Goal: Communication & Community: Answer question/provide support

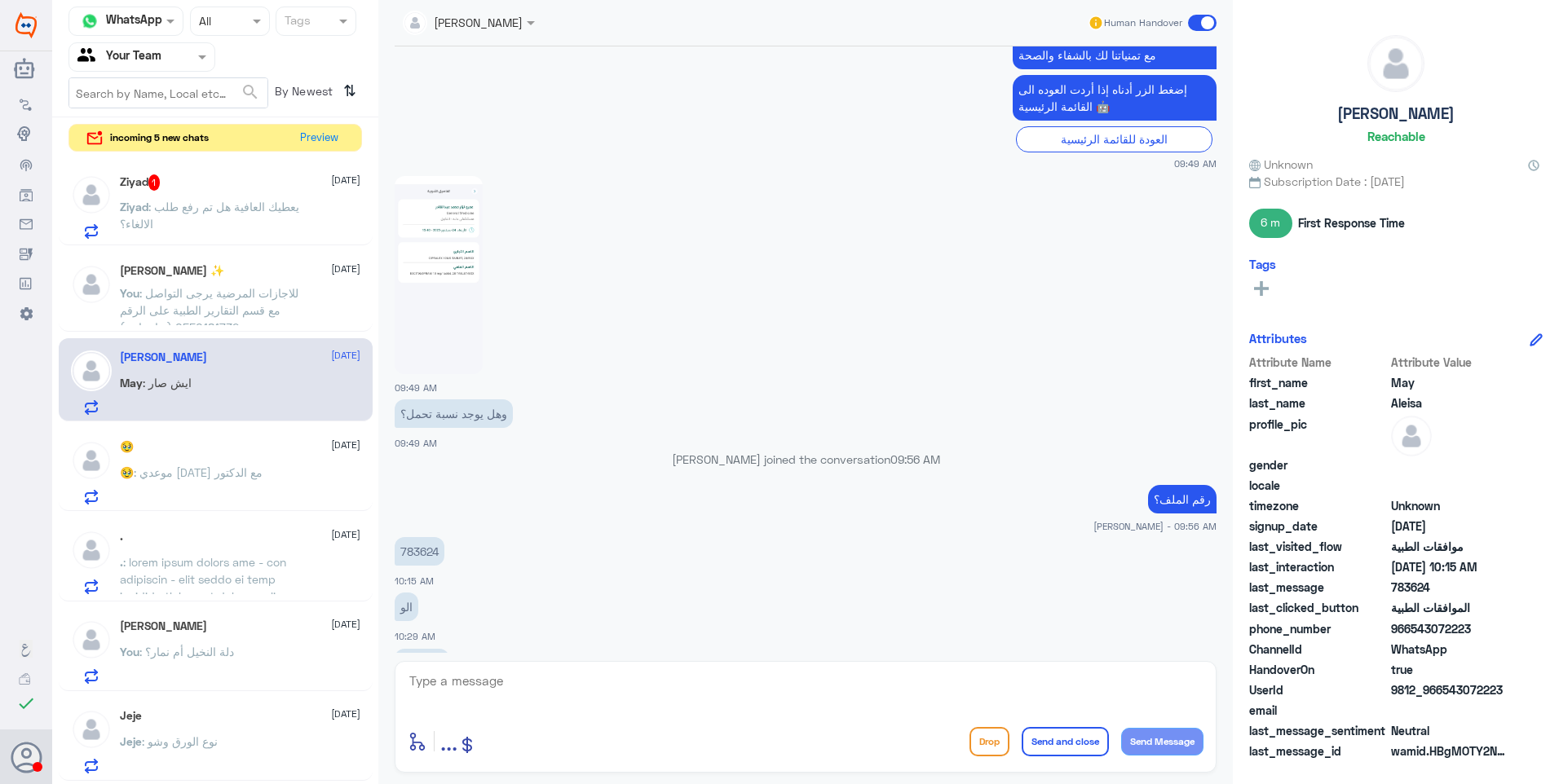
scroll to position [1992, 0]
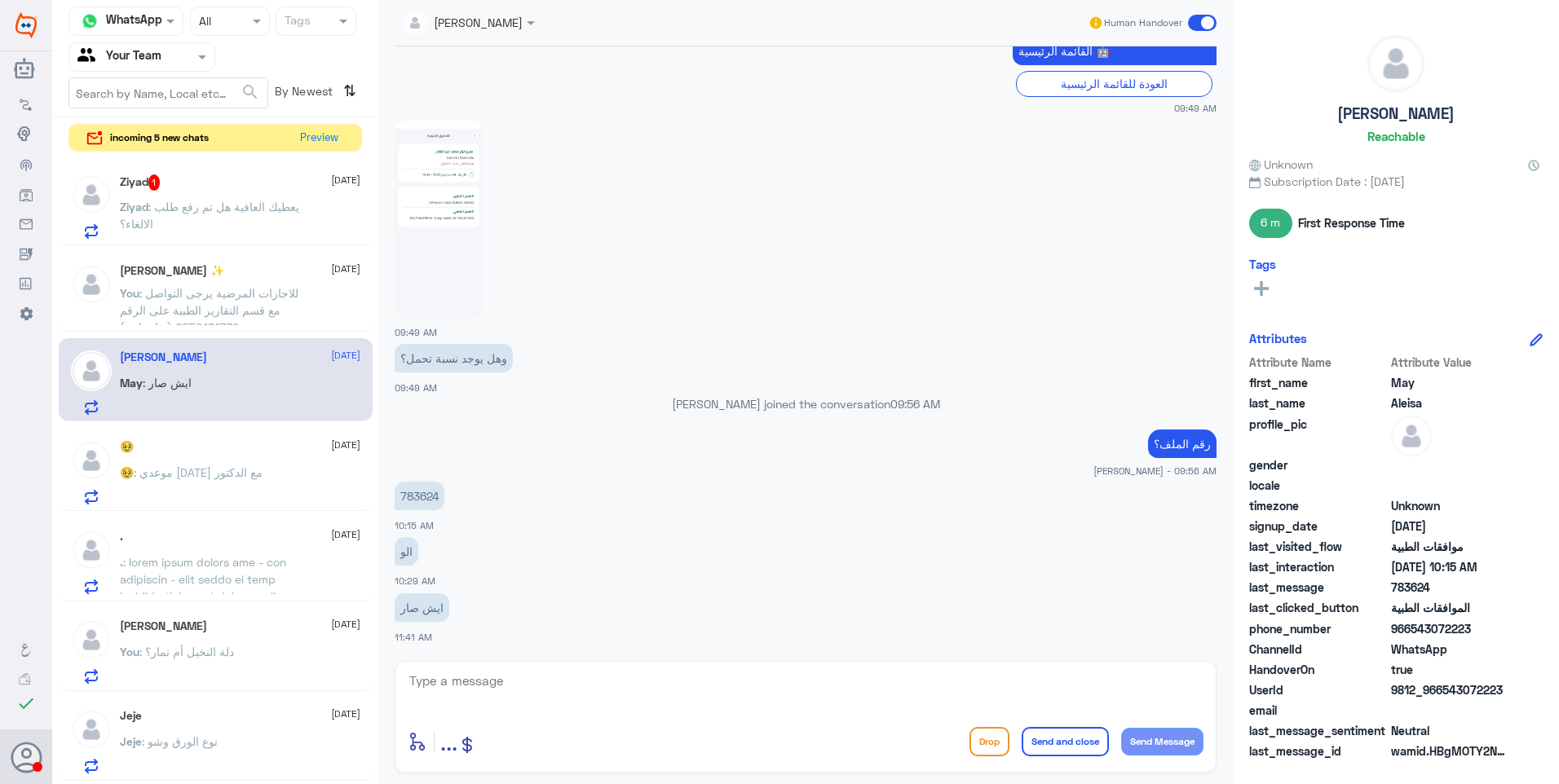
click at [360, 705] on div "Jeje [DATE] Jeje : نوع الورق وشو" at bounding box center [215, 738] width 314 height 84
click at [307, 140] on button "Preview" at bounding box center [320, 137] width 51 height 25
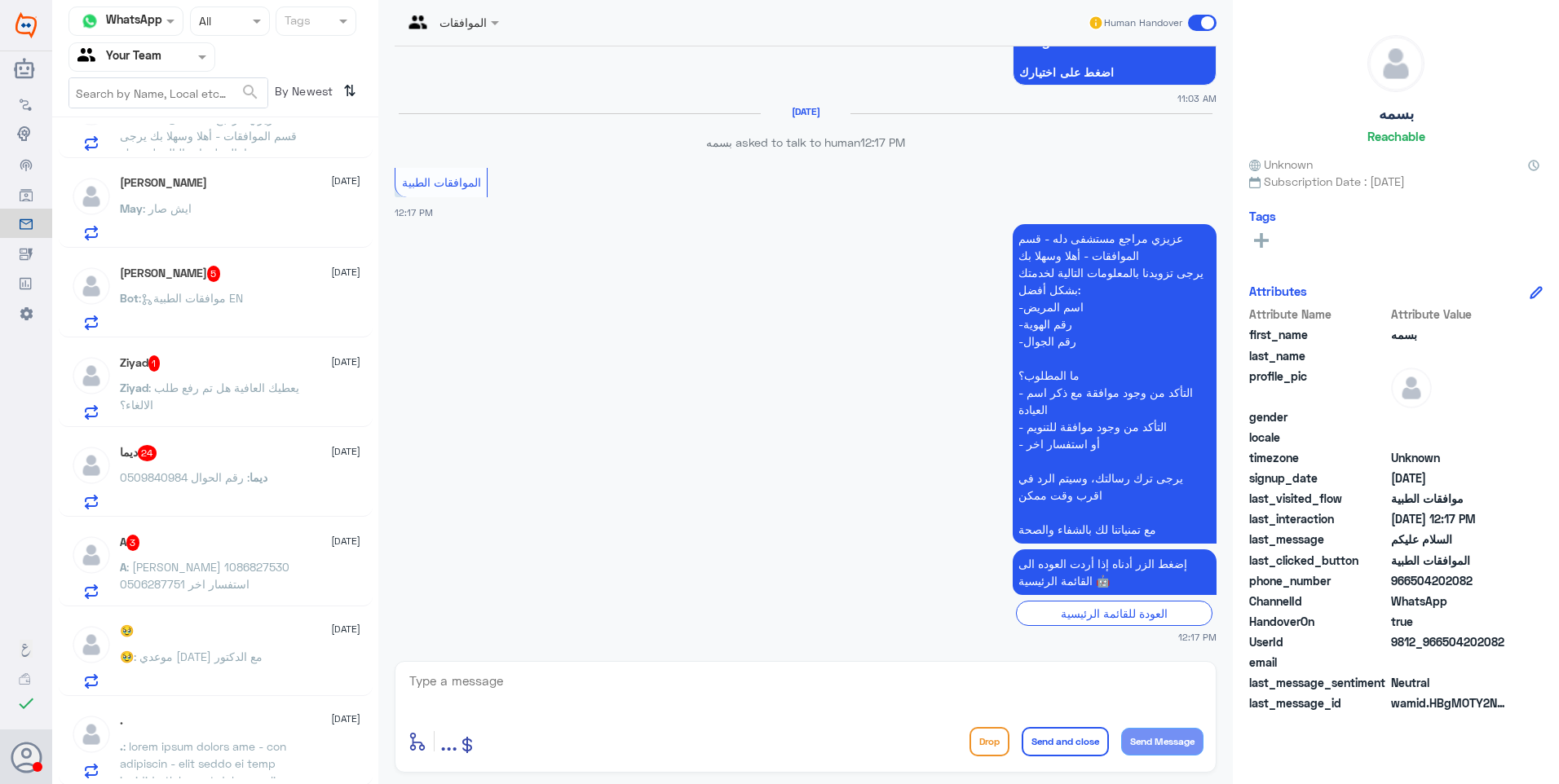
scroll to position [326, 0]
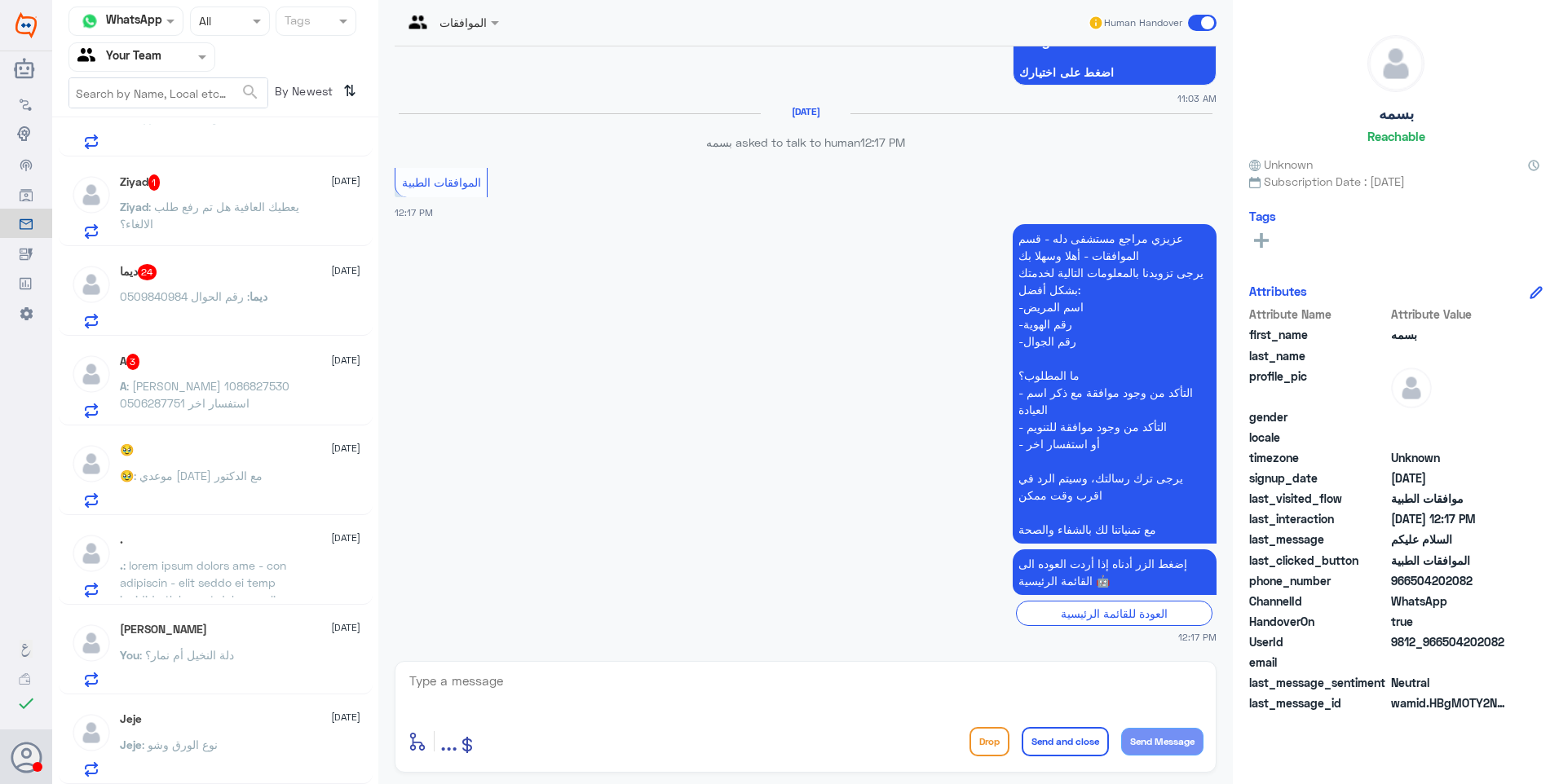
click at [231, 402] on span ": [PERSON_NAME] 1086827530 0506287751 استفسار اخر" at bounding box center [204, 394] width 169 height 31
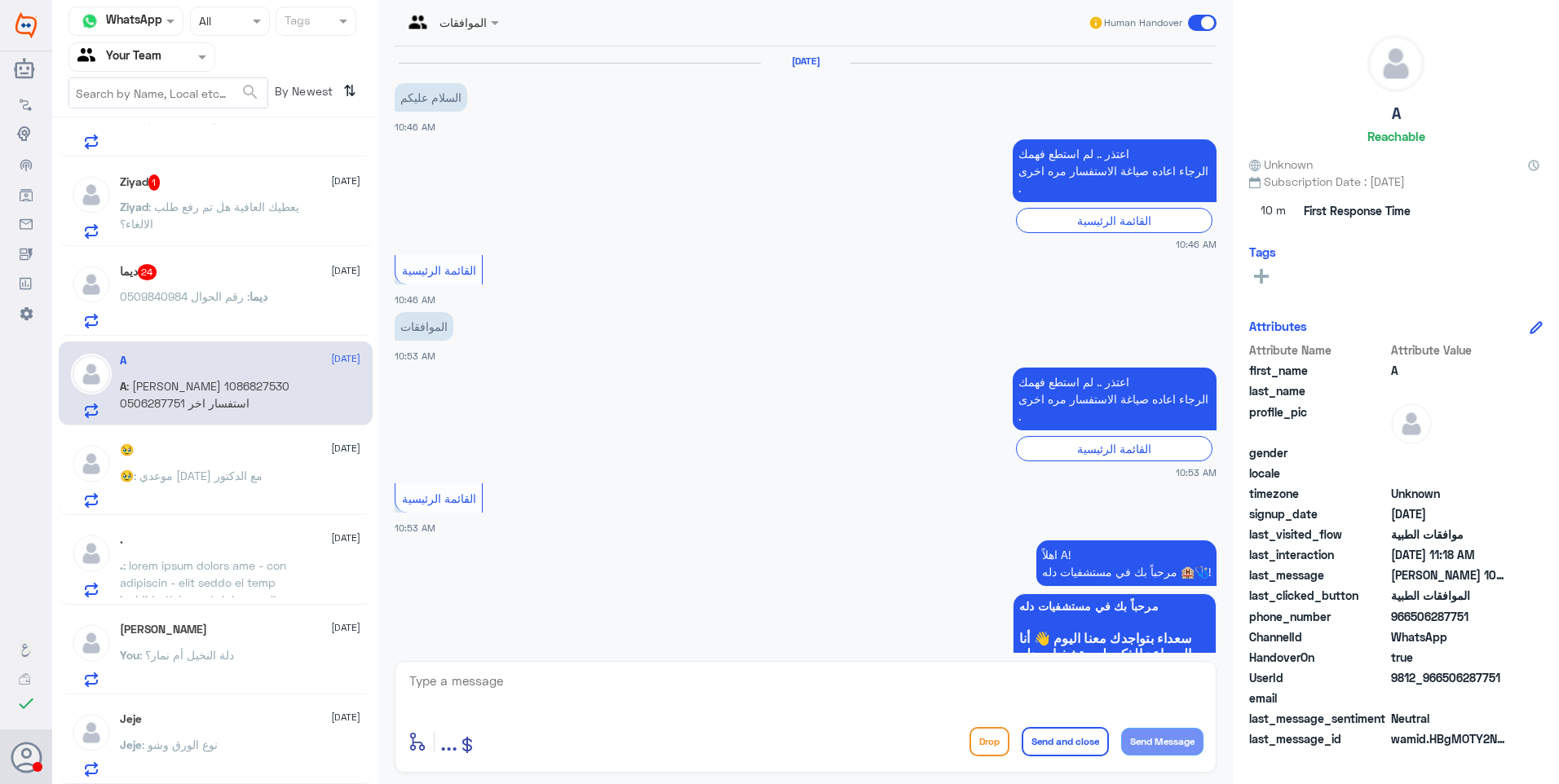
scroll to position [1657, 0]
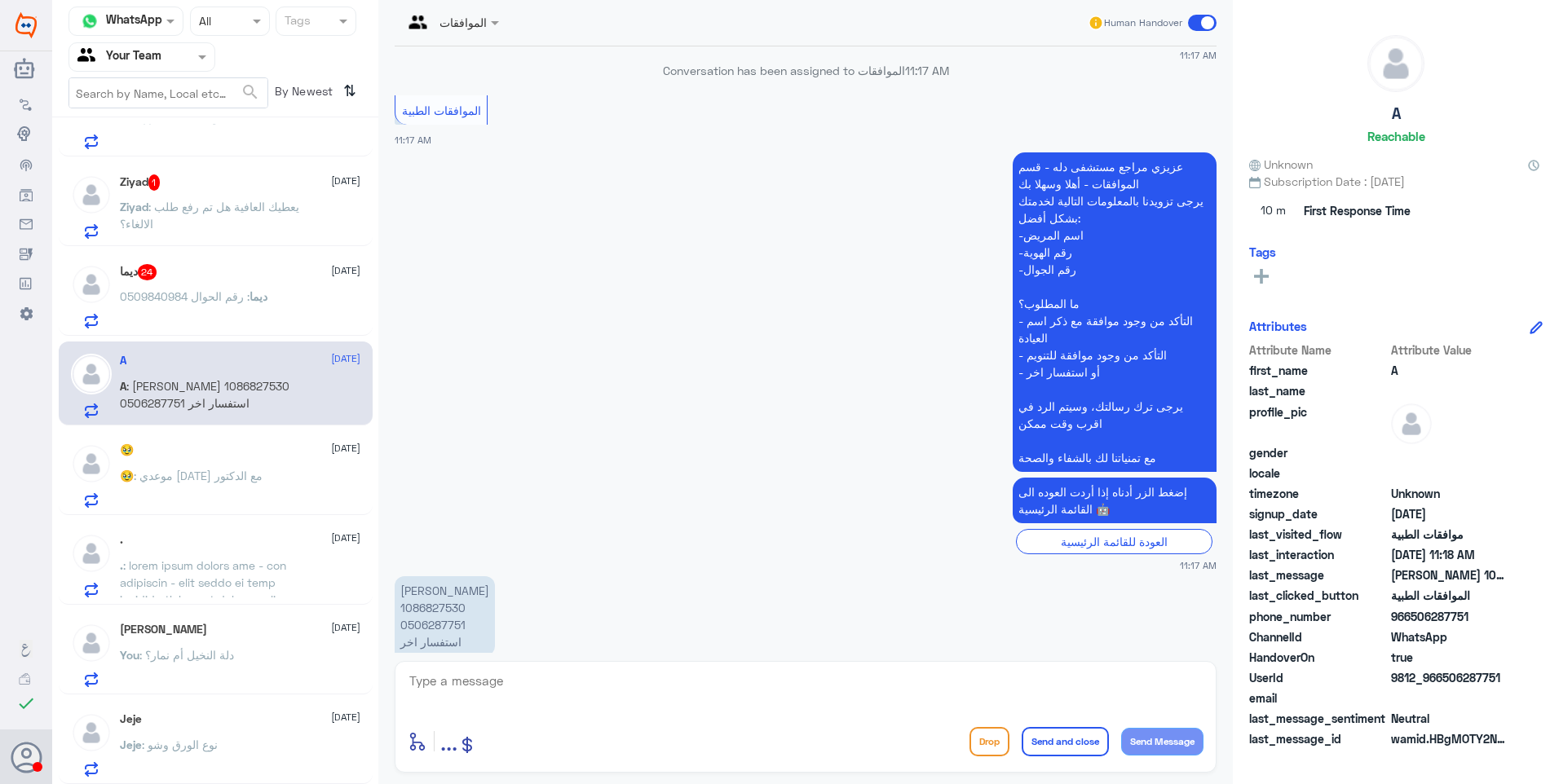
click at [463, 576] on p "[PERSON_NAME] 1086827530 0506287751 استفسار اخر" at bounding box center [444, 616] width 100 height 80
click at [420, 576] on p "[PERSON_NAME] 1086827530 0506287751 استفسار اخر" at bounding box center [444, 616] width 100 height 80
copy p "1086827530"
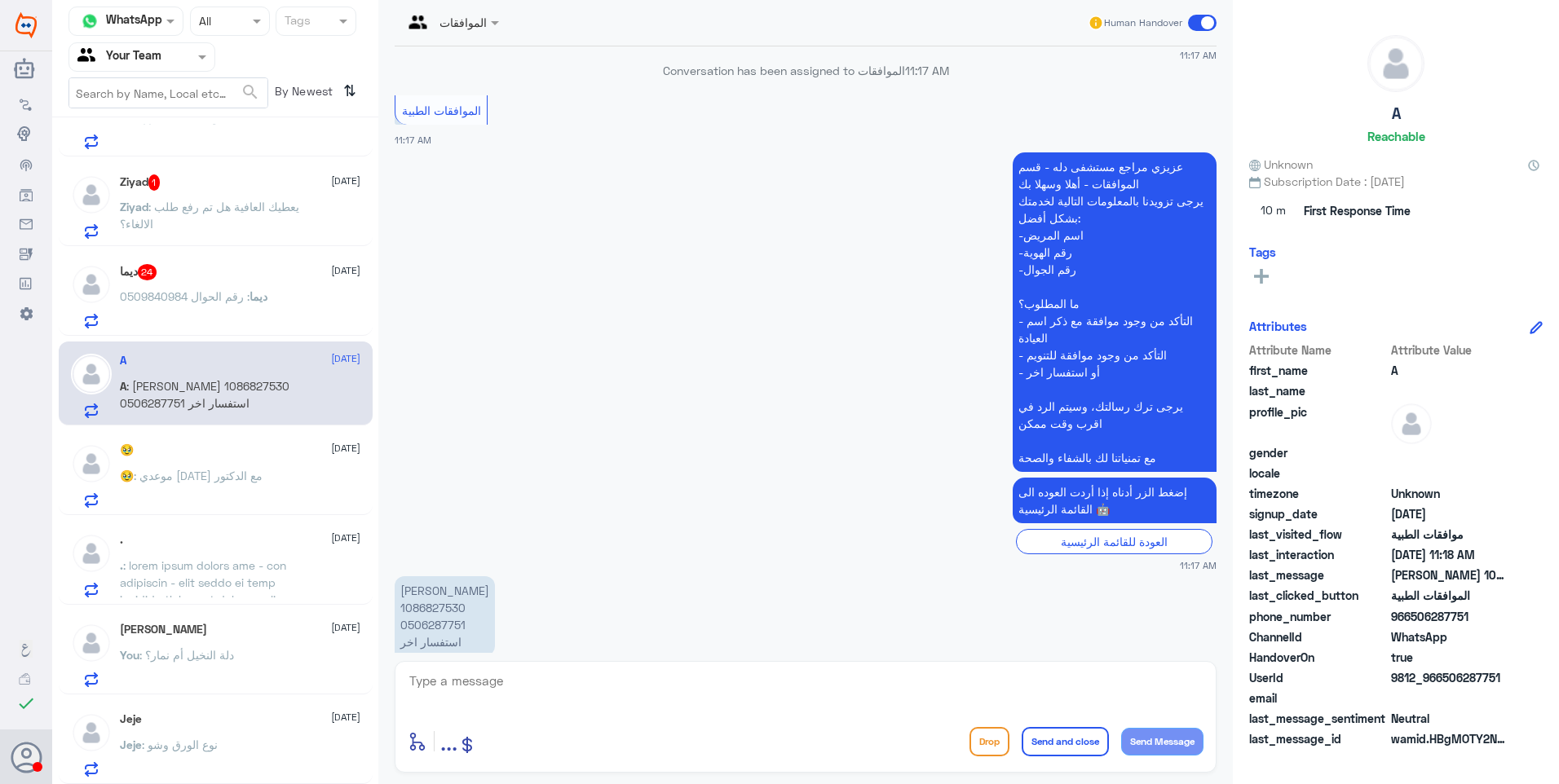
click at [539, 669] on div "enter flow name ... Drop Send and close Send Message" at bounding box center [806, 716] width 822 height 112
drag, startPoint x: 539, startPoint y: 673, endPoint x: 535, endPoint y: 682, distance: 9.8
click at [539, 675] on textarea at bounding box center [805, 690] width 796 height 40
type textarea "تفضل زودنا باستفسارك"
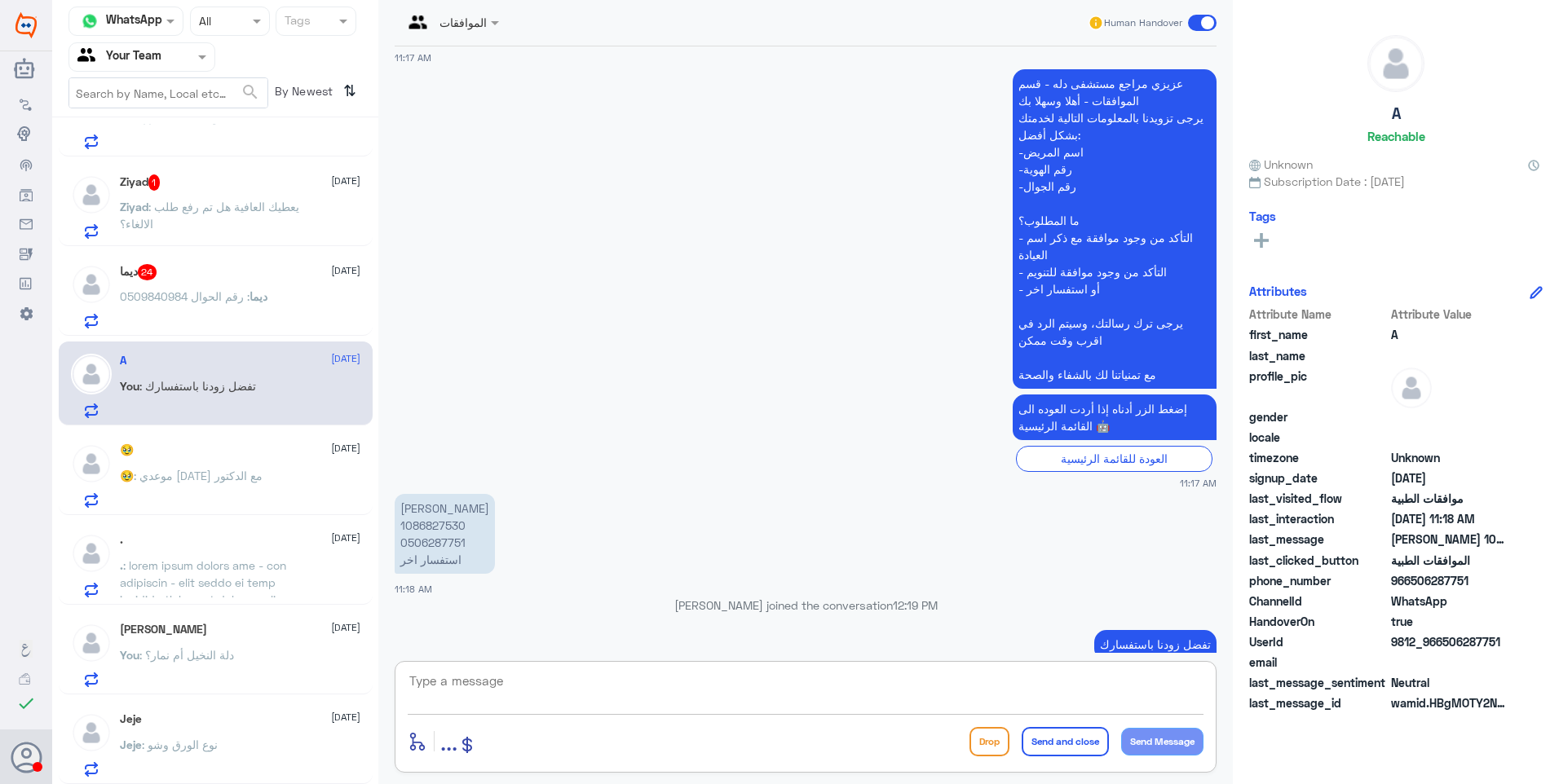
click at [187, 294] on span ": رقم الحوال 0509840984" at bounding box center [184, 296] width 129 height 14
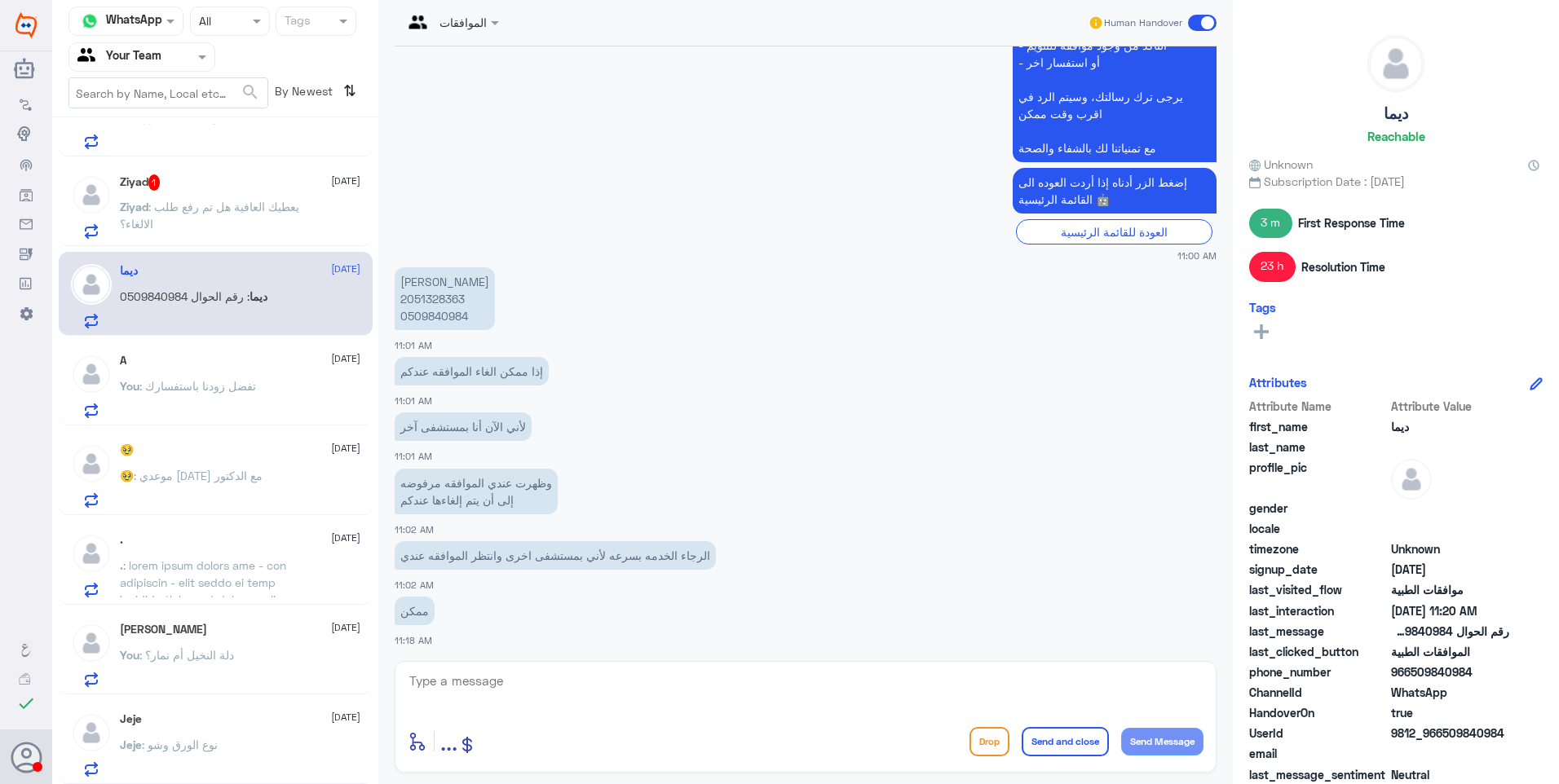
scroll to position [821, 0]
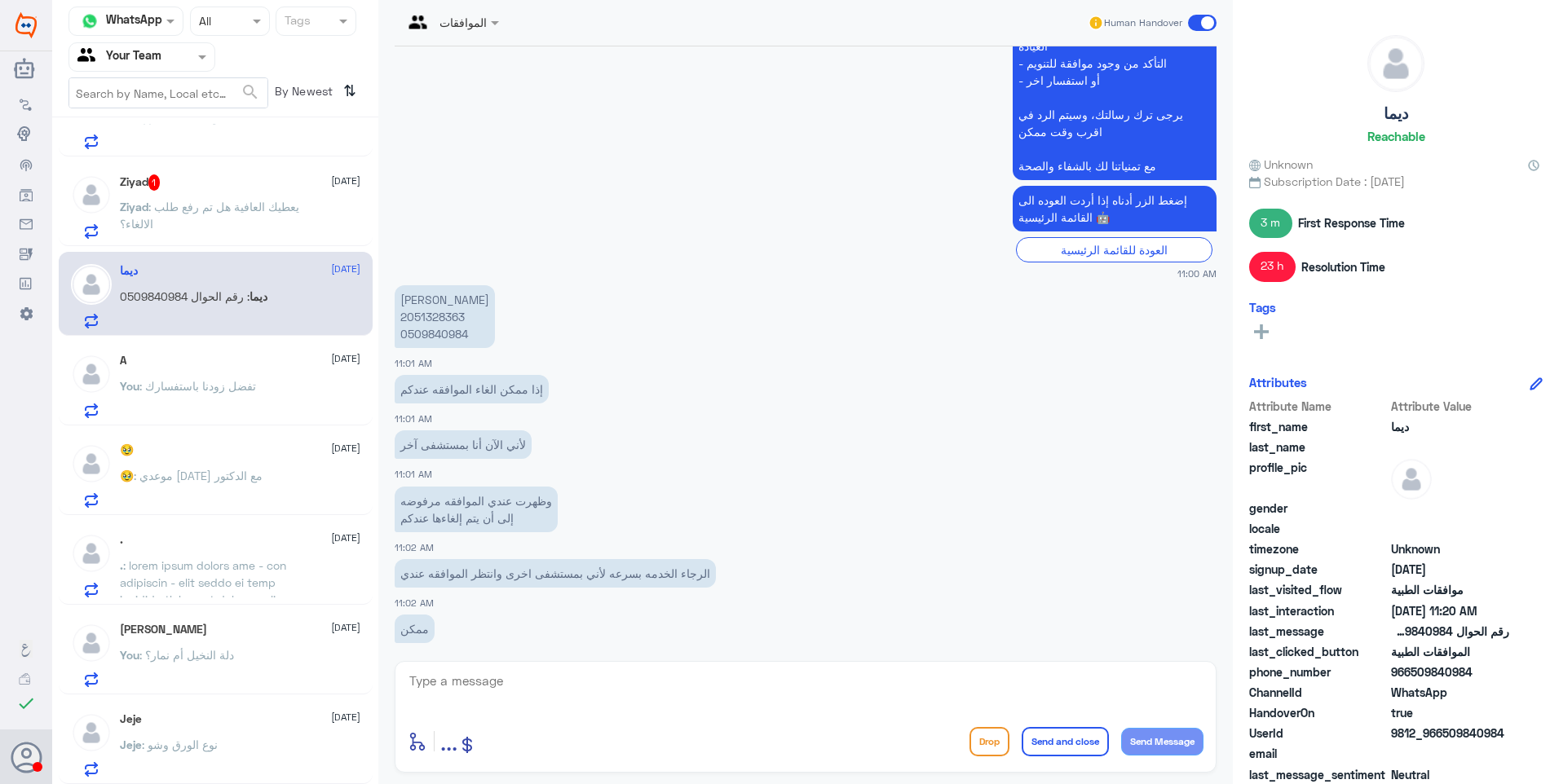
click at [433, 324] on p "[PERSON_NAME] 2051328363 0509840984" at bounding box center [444, 317] width 100 height 63
click at [442, 313] on p "[PERSON_NAME] 2051328363 0509840984" at bounding box center [444, 317] width 100 height 63
copy p "2051328363"
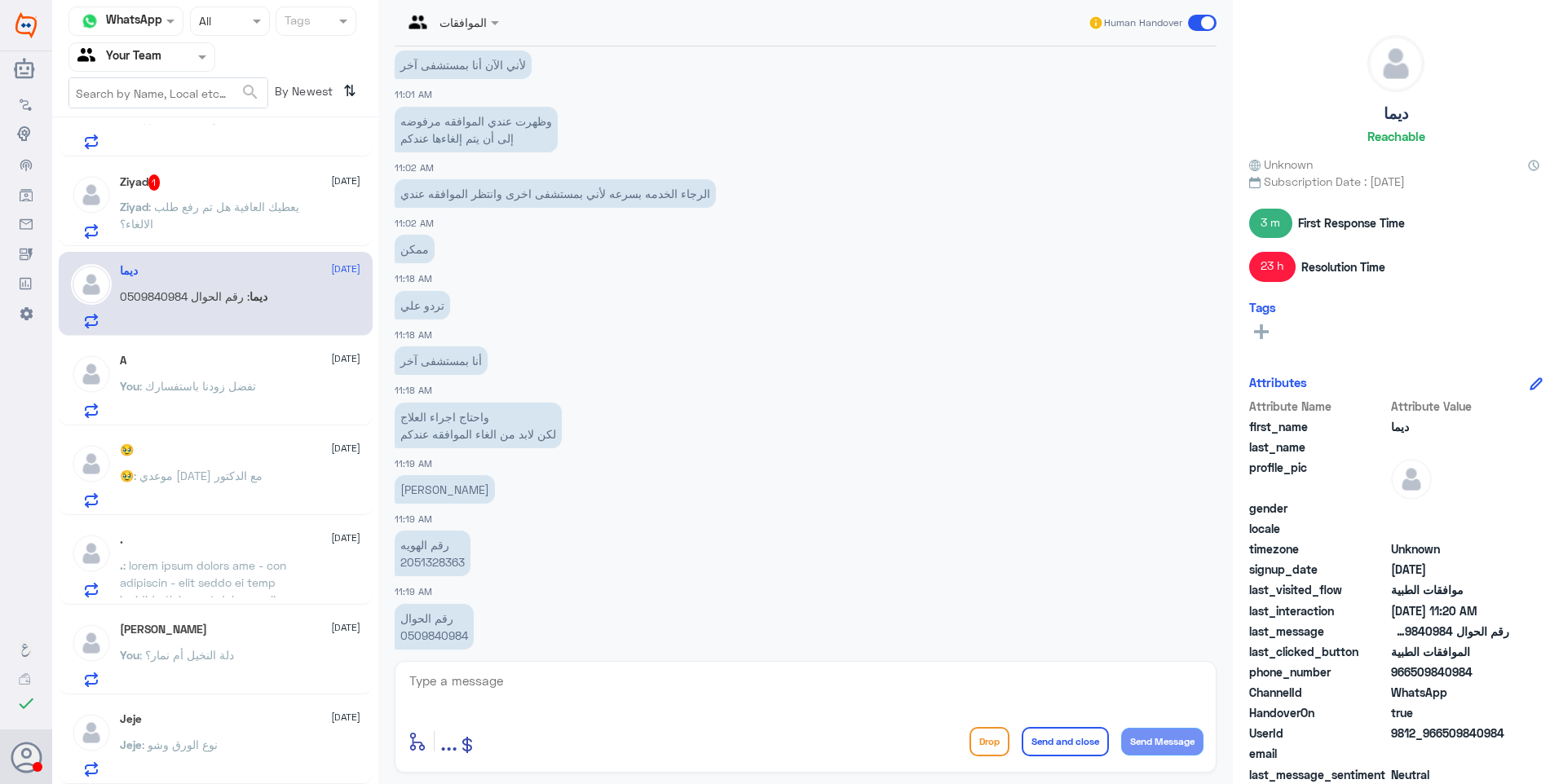
scroll to position [1228, 0]
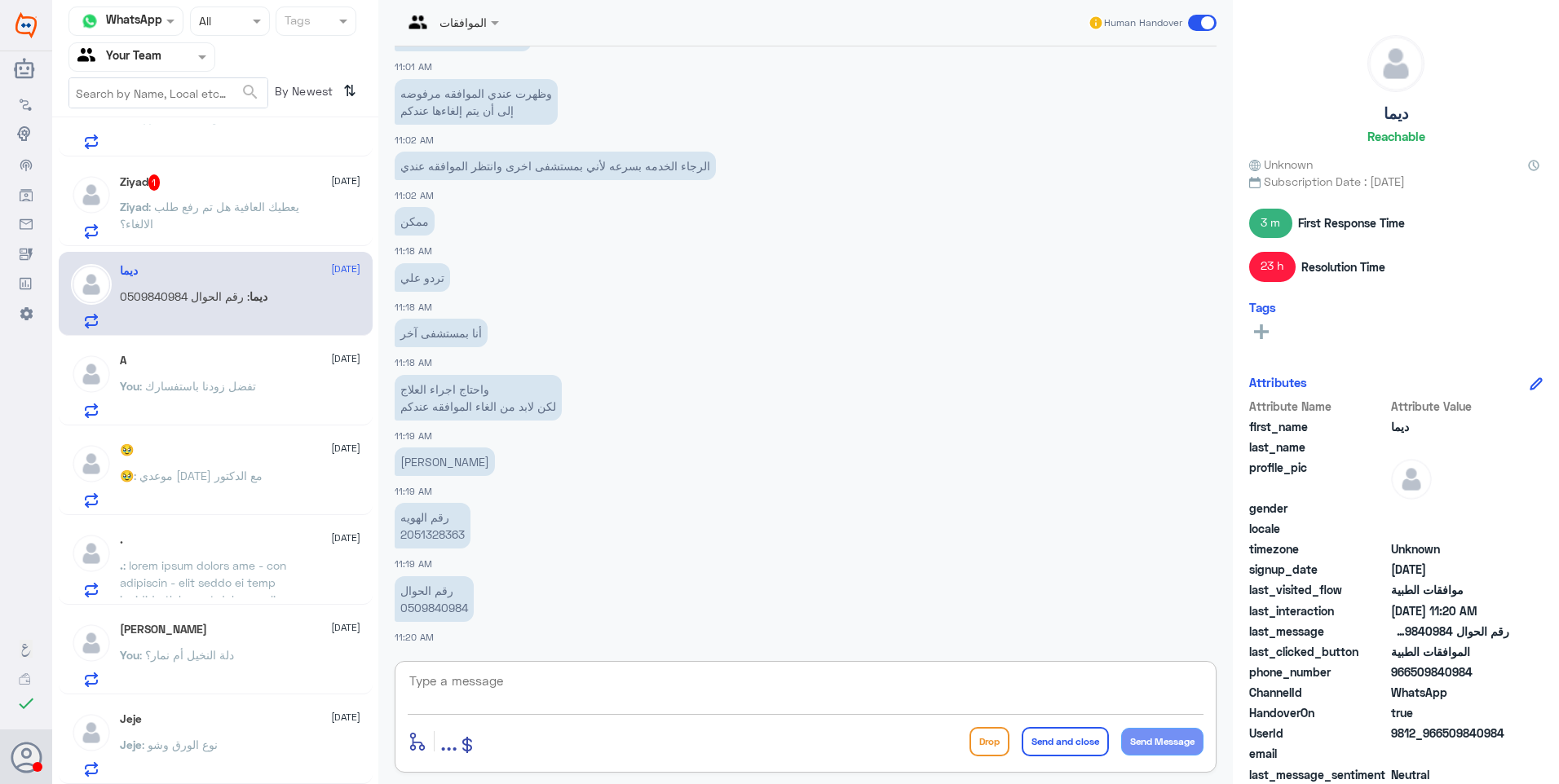
click at [488, 677] on textarea at bounding box center [805, 690] width 796 height 40
type textarea "رقم الموافقة المراد الغاءها"
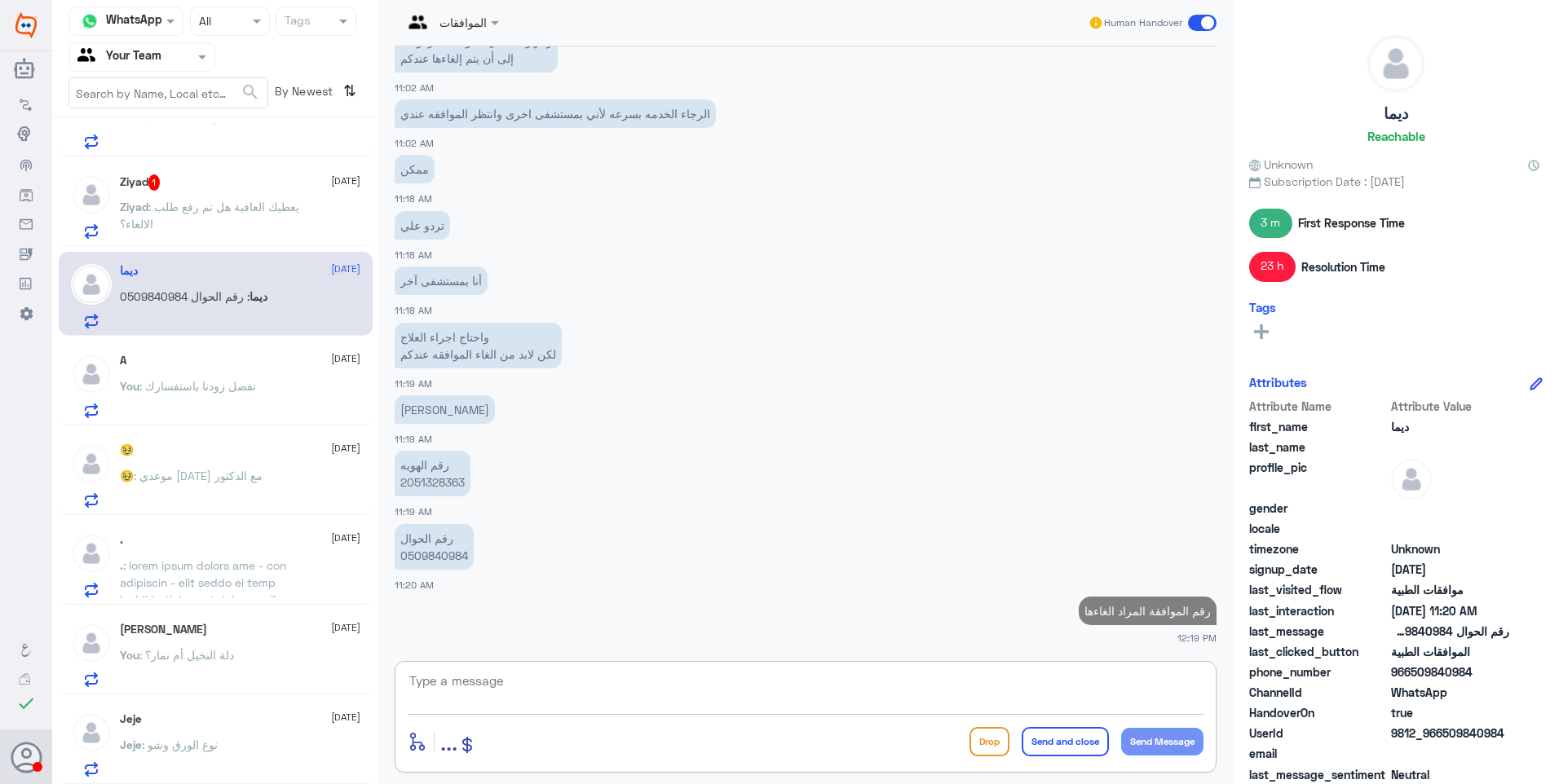
type textarea "؟"
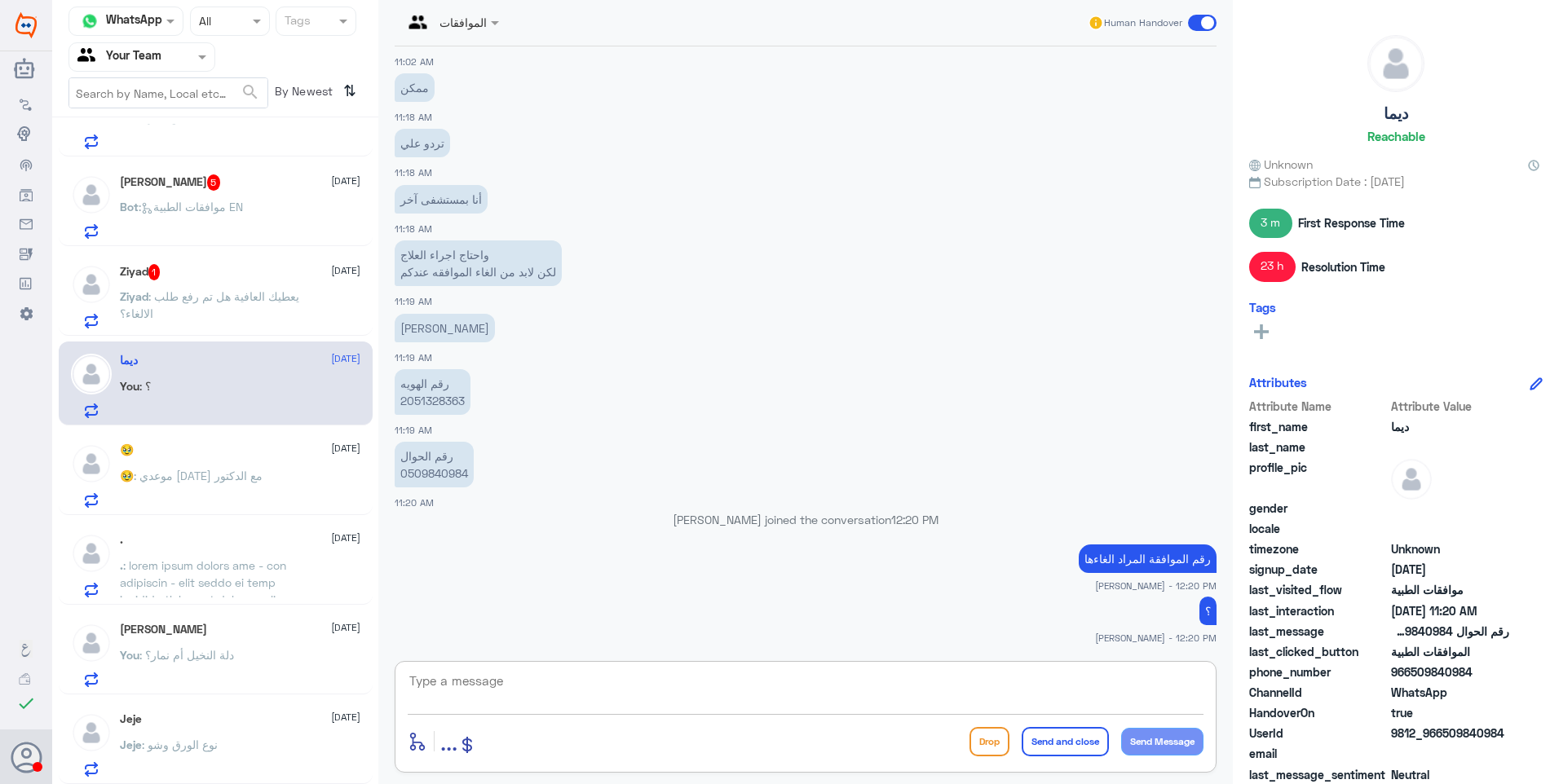
click at [242, 276] on div "Ziyad 1 [DATE]" at bounding box center [239, 272] width 240 height 17
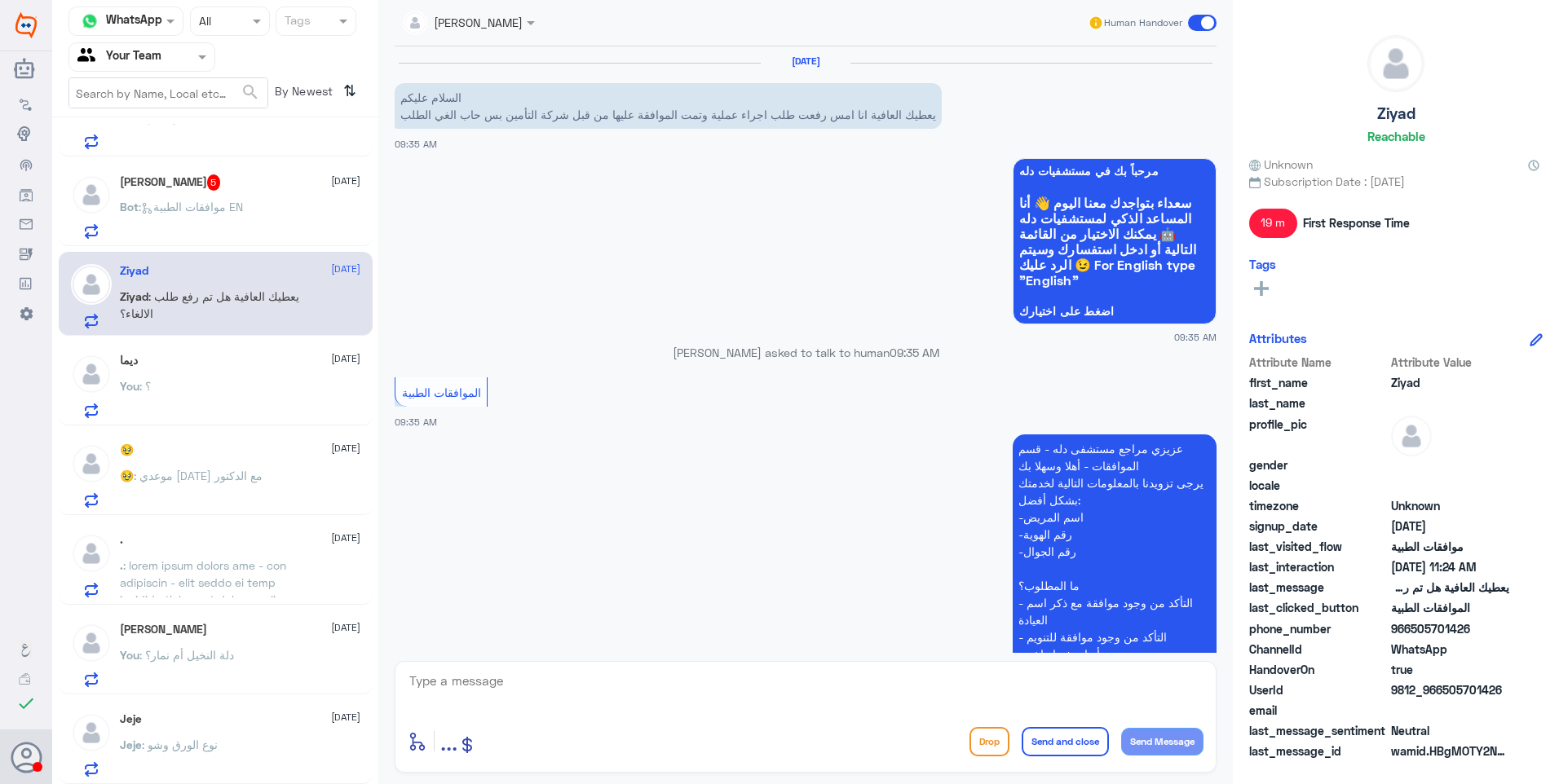
scroll to position [772, 0]
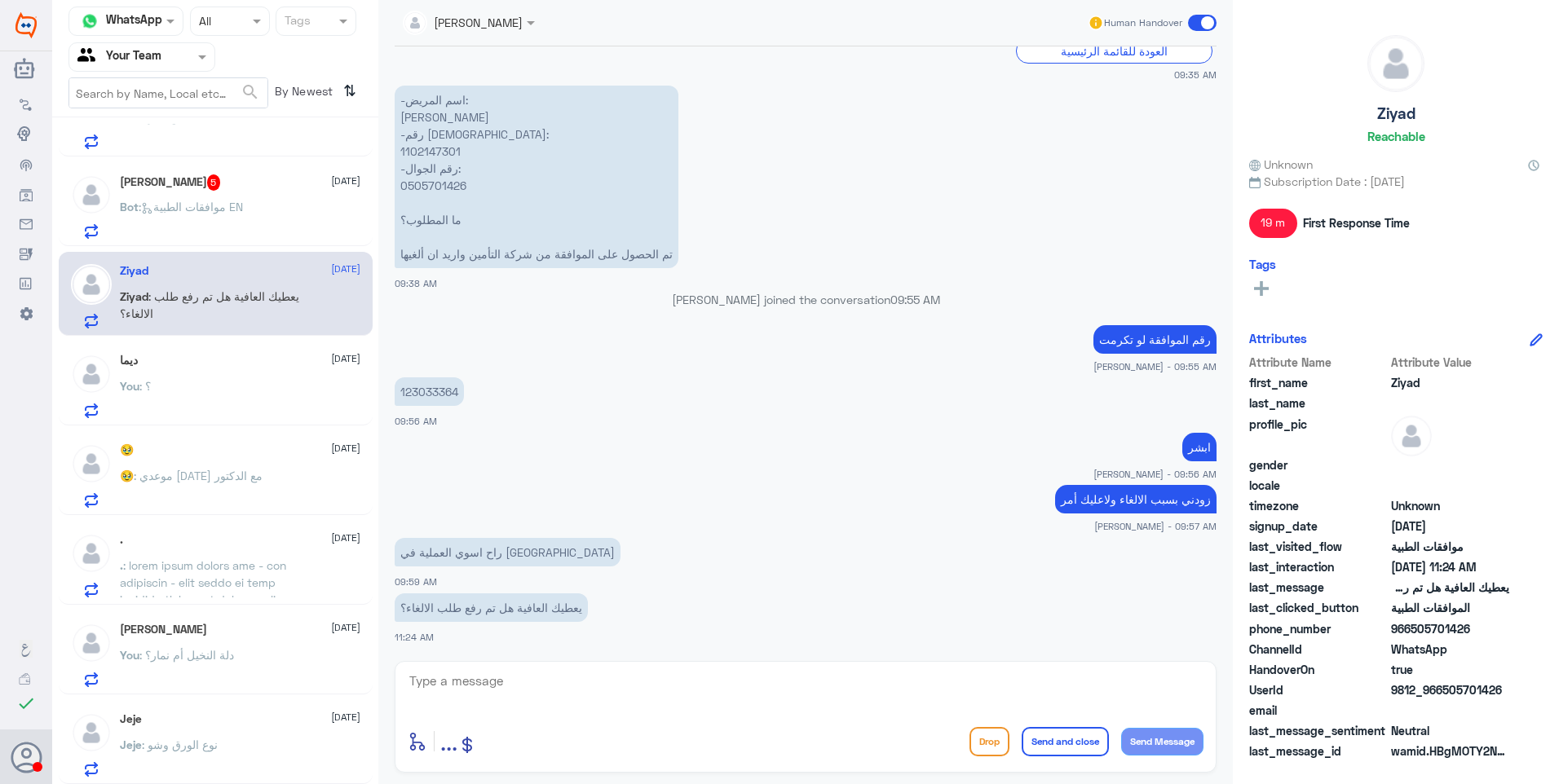
click at [433, 153] on p "-اسم المريض: [PERSON_NAME] -رقم الهوية: 1102147301 -رقم الجوال: 0505701426 ما ا…" at bounding box center [537, 177] width 284 height 183
copy p "1102147301"
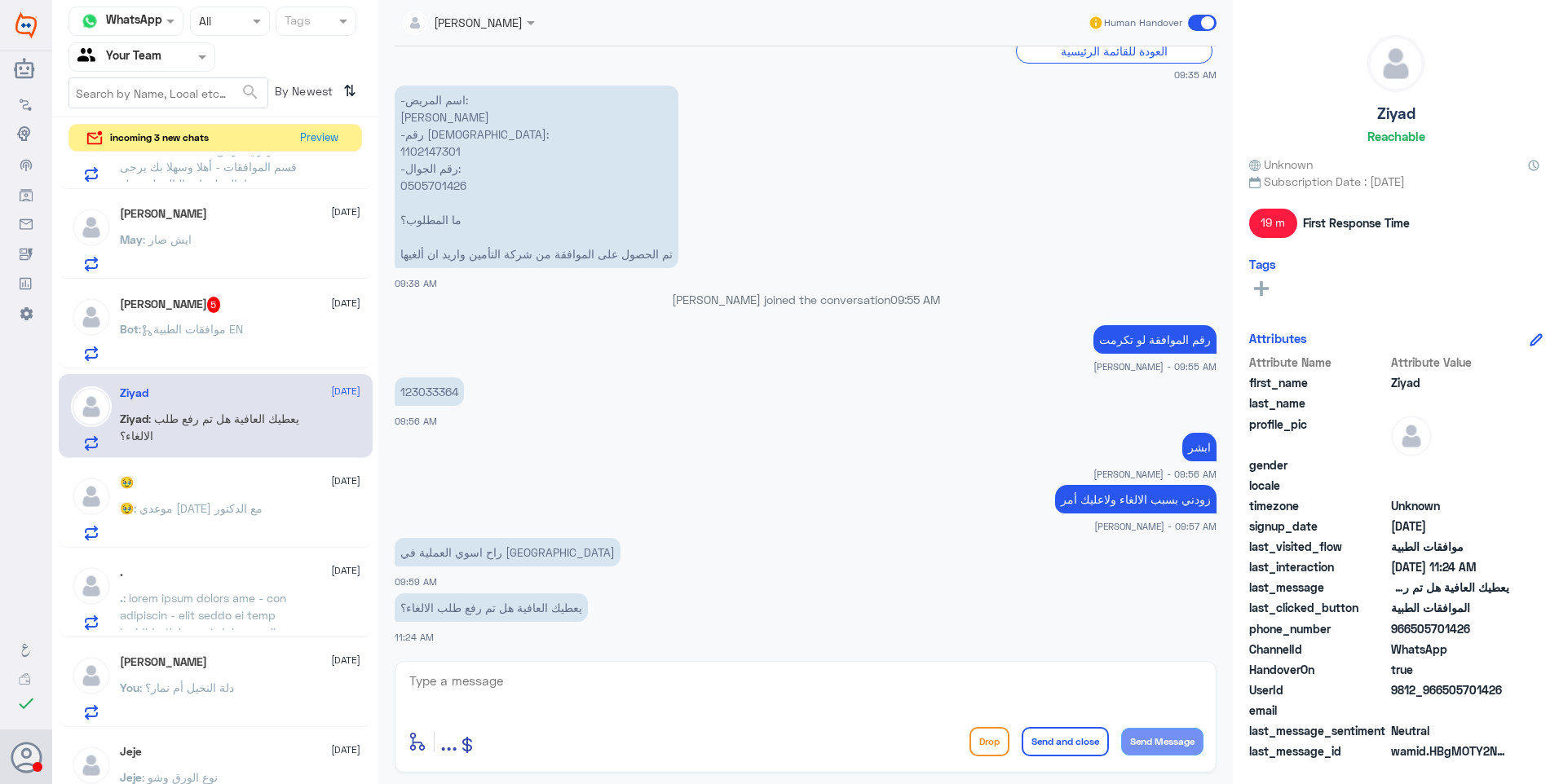
drag, startPoint x: 483, startPoint y: 676, endPoint x: 495, endPoint y: 680, distance: 12.6
click at [490, 678] on textarea at bounding box center [805, 690] width 796 height 40
type textarea "م"
type textarea "نعم تم الاغلاء الان"
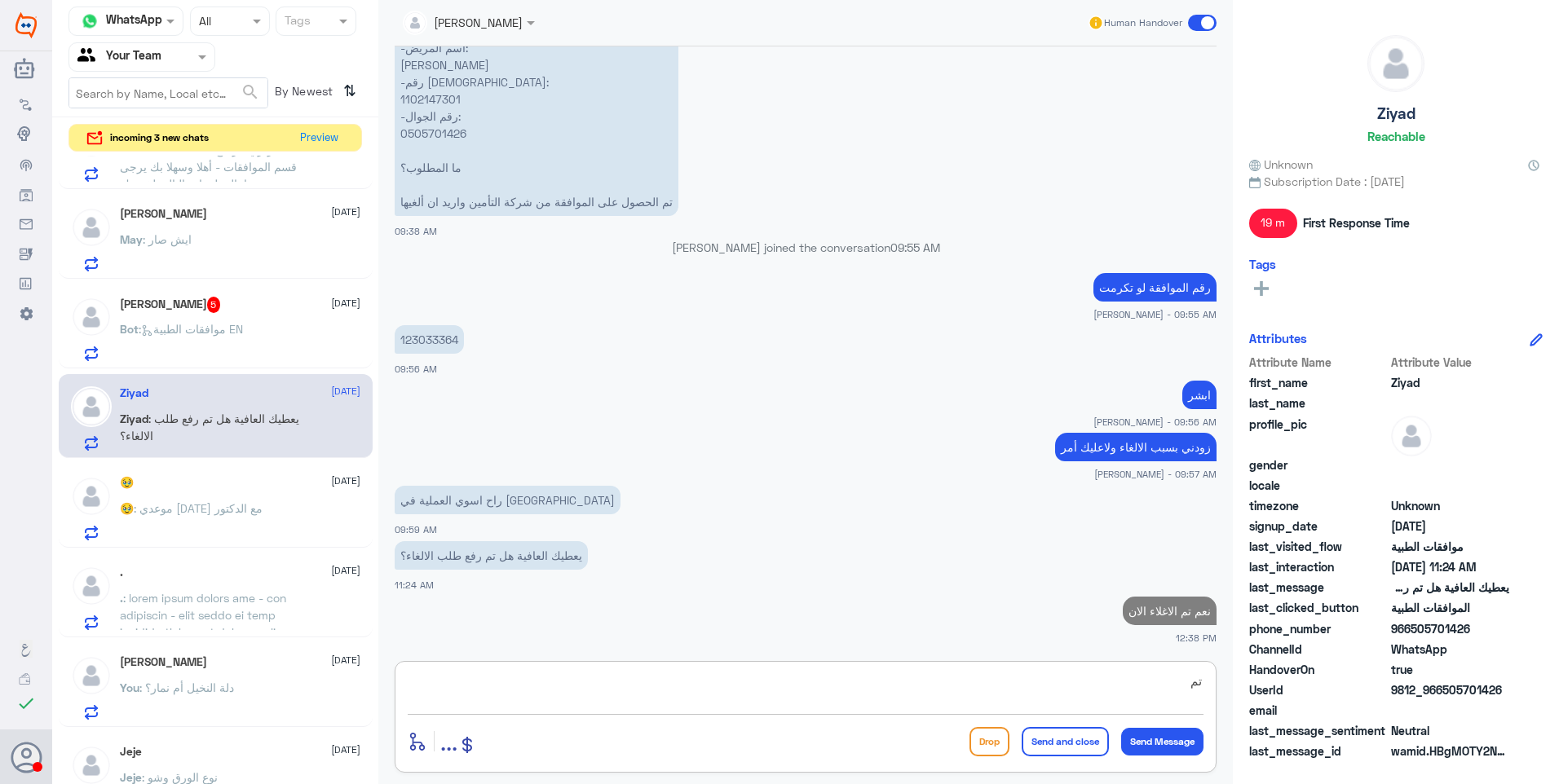
type textarea "ت"
type textarea "اي خدمة اخرى؟"
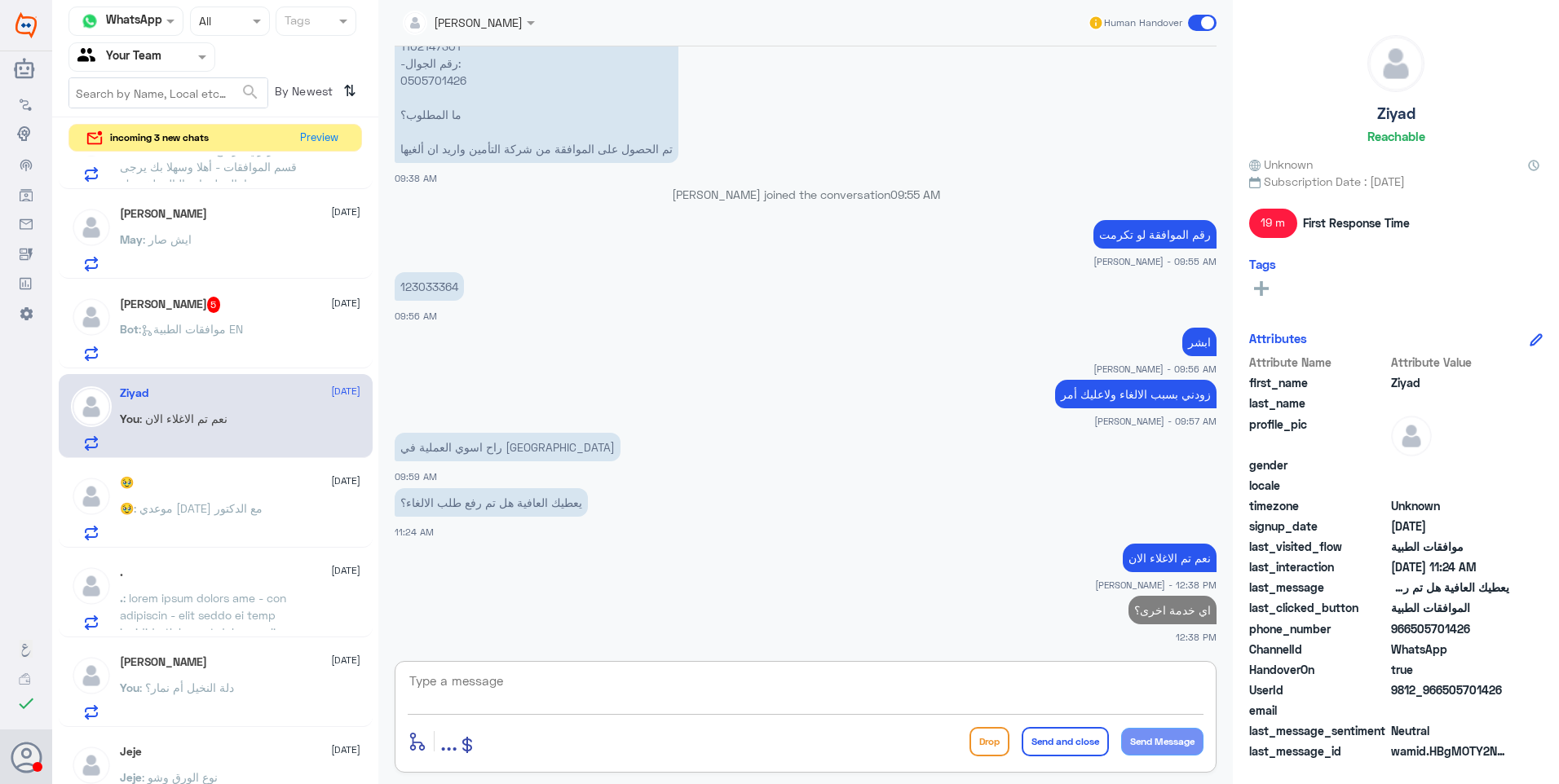
drag, startPoint x: 235, startPoint y: 346, endPoint x: 615, endPoint y: 224, distance: 399.1
click at [236, 346] on p "Bot : موافقات الطبية EN" at bounding box center [181, 341] width 123 height 41
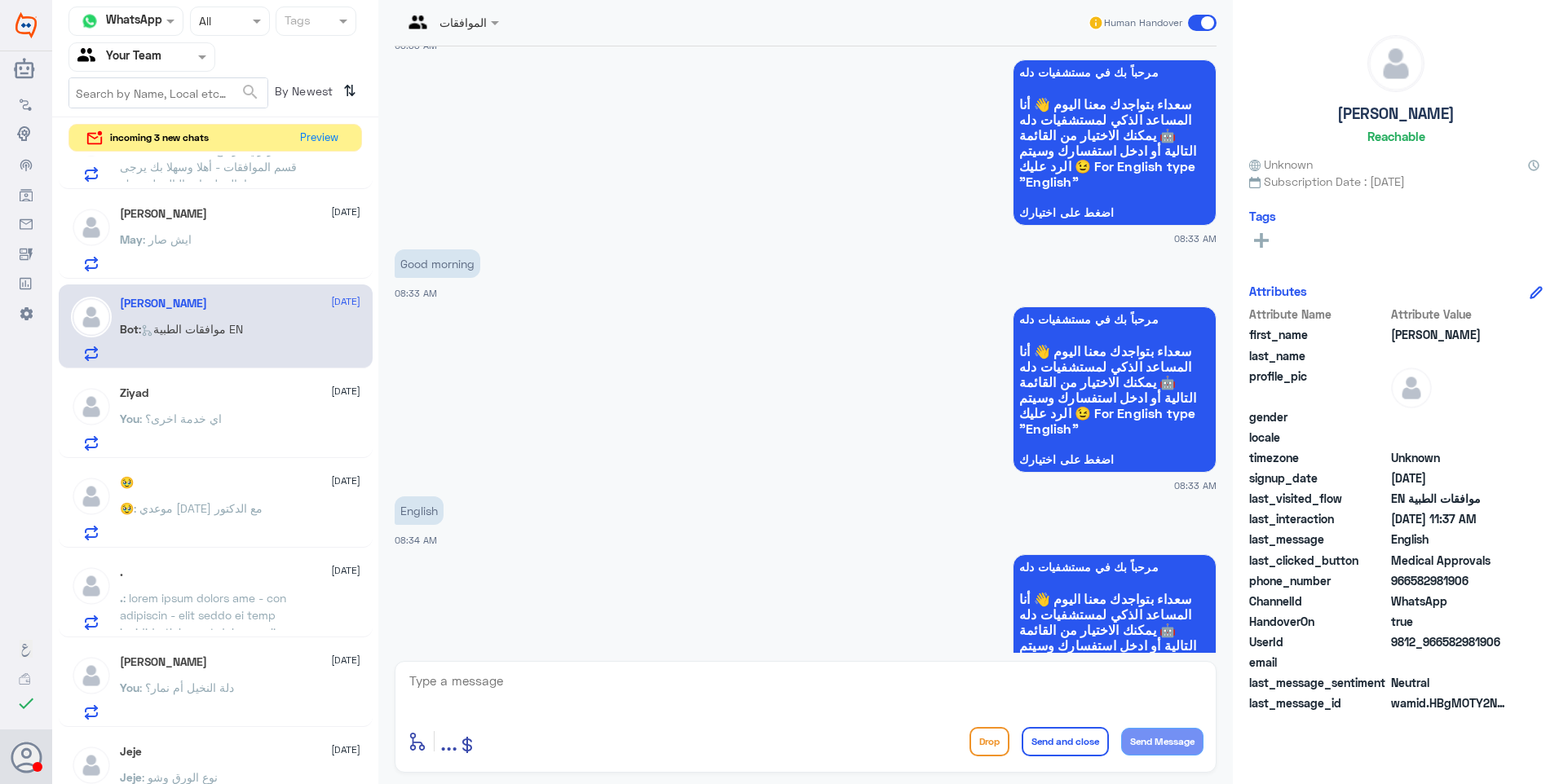
scroll to position [163, 0]
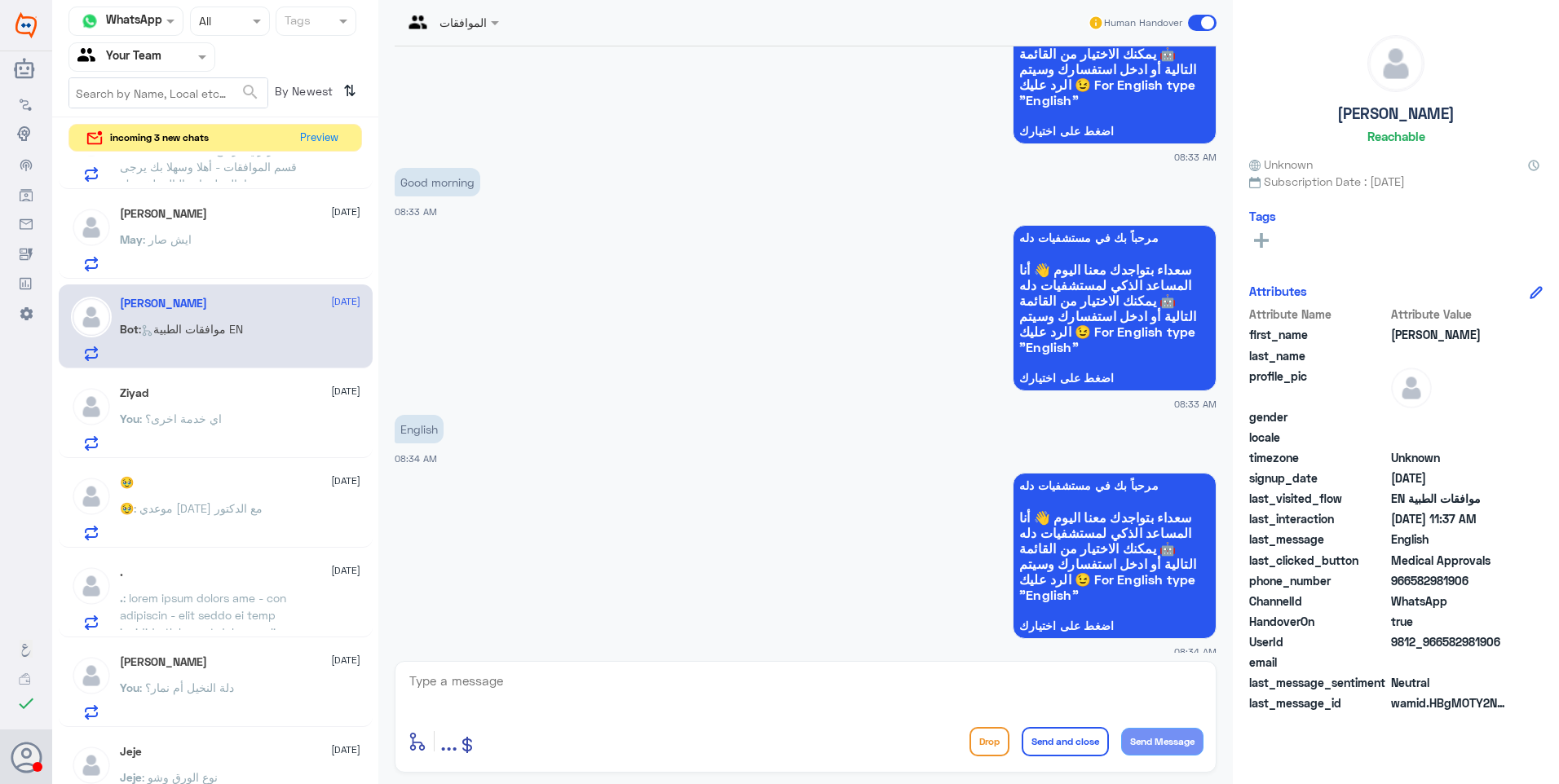
click at [465, 13] on div "الموافقات" at bounding box center [440, 22] width 92 height 39
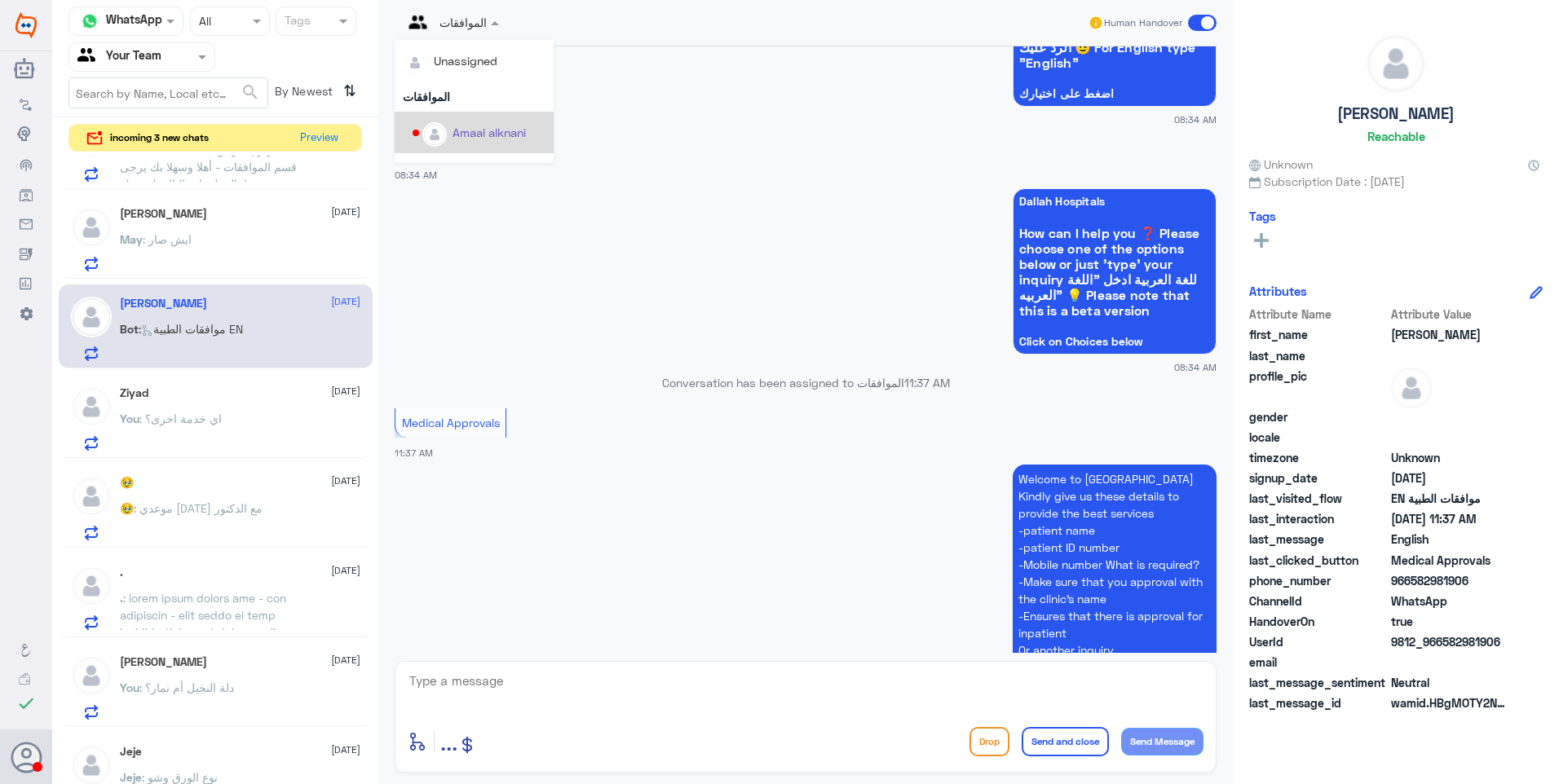
scroll to position [868, 0]
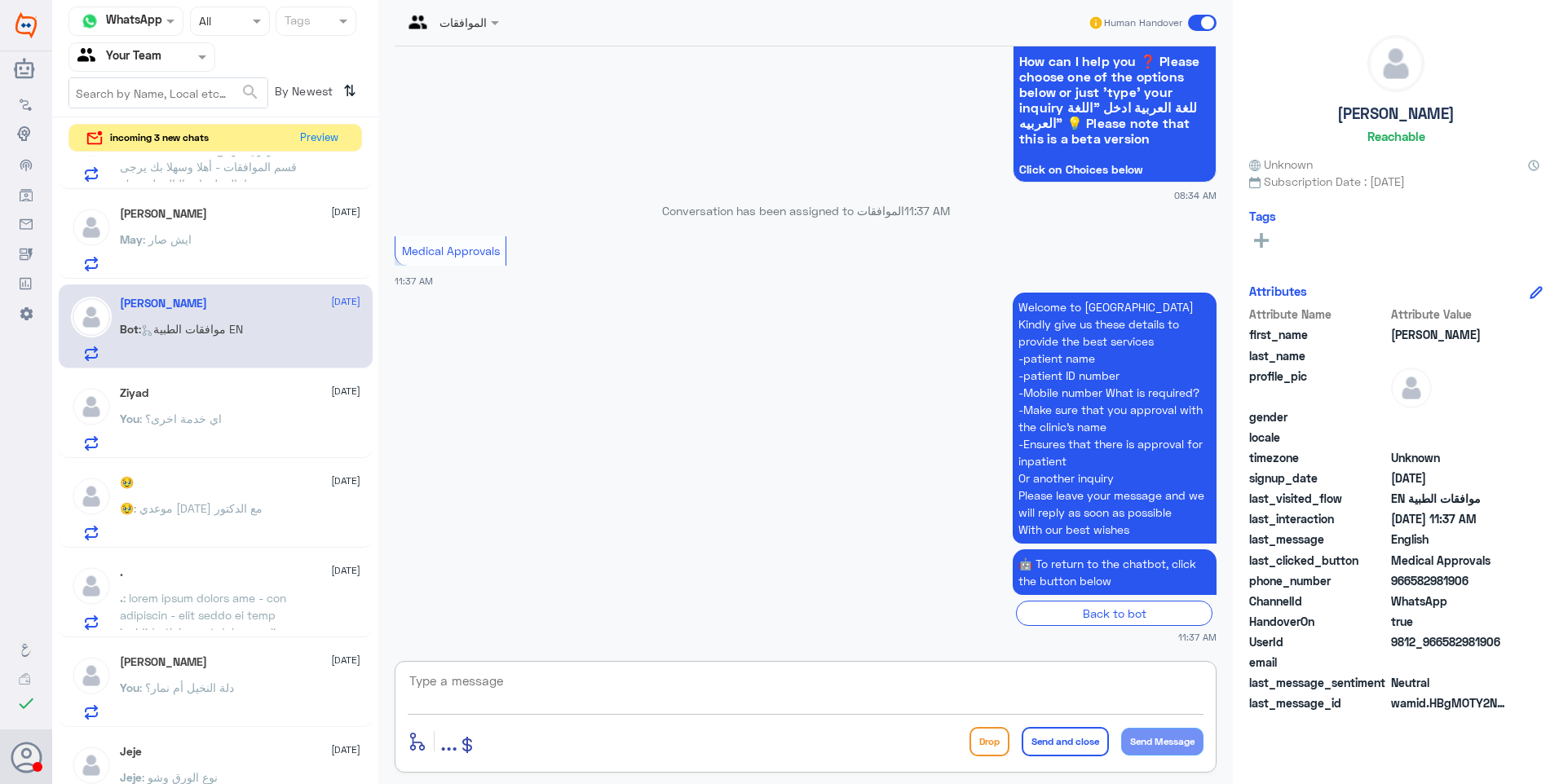
click at [584, 696] on textarea at bounding box center [805, 690] width 796 height 40
type textarea "هل ترغب بتوجيهك الى الطب الاتصالي؟"
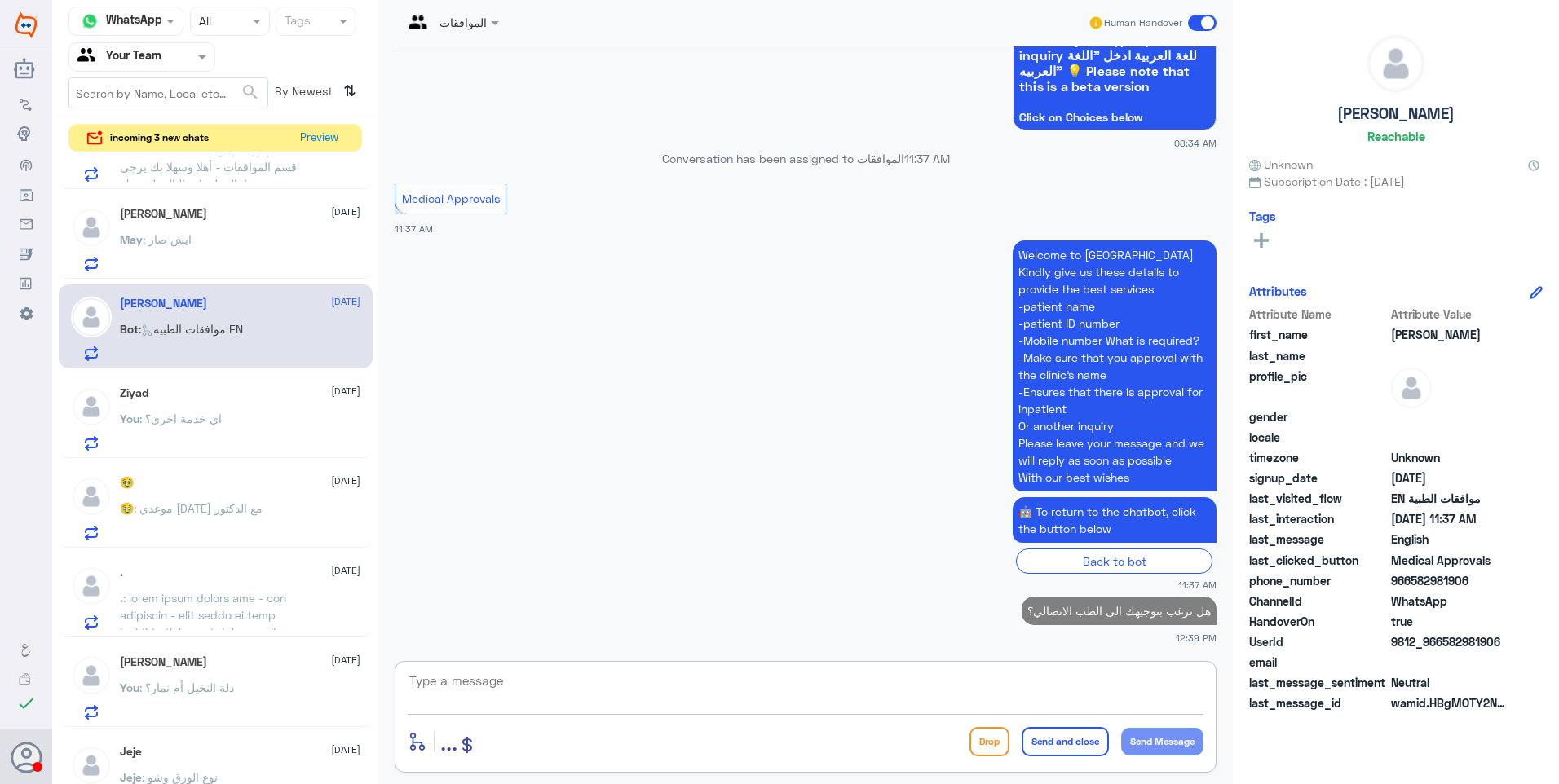
click at [205, 252] on div "May : ايش صار" at bounding box center [239, 254] width 240 height 37
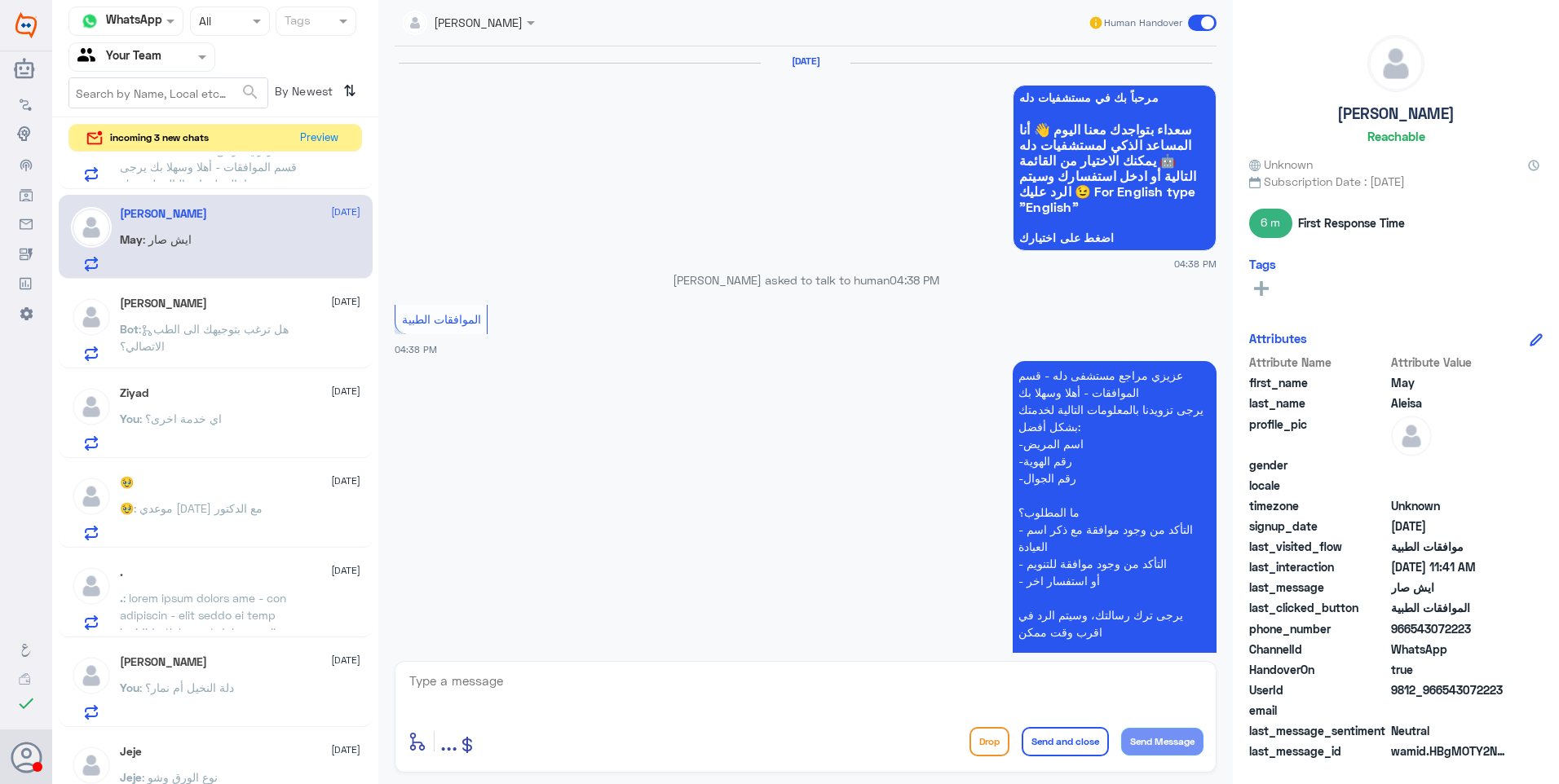
scroll to position [1708, 0]
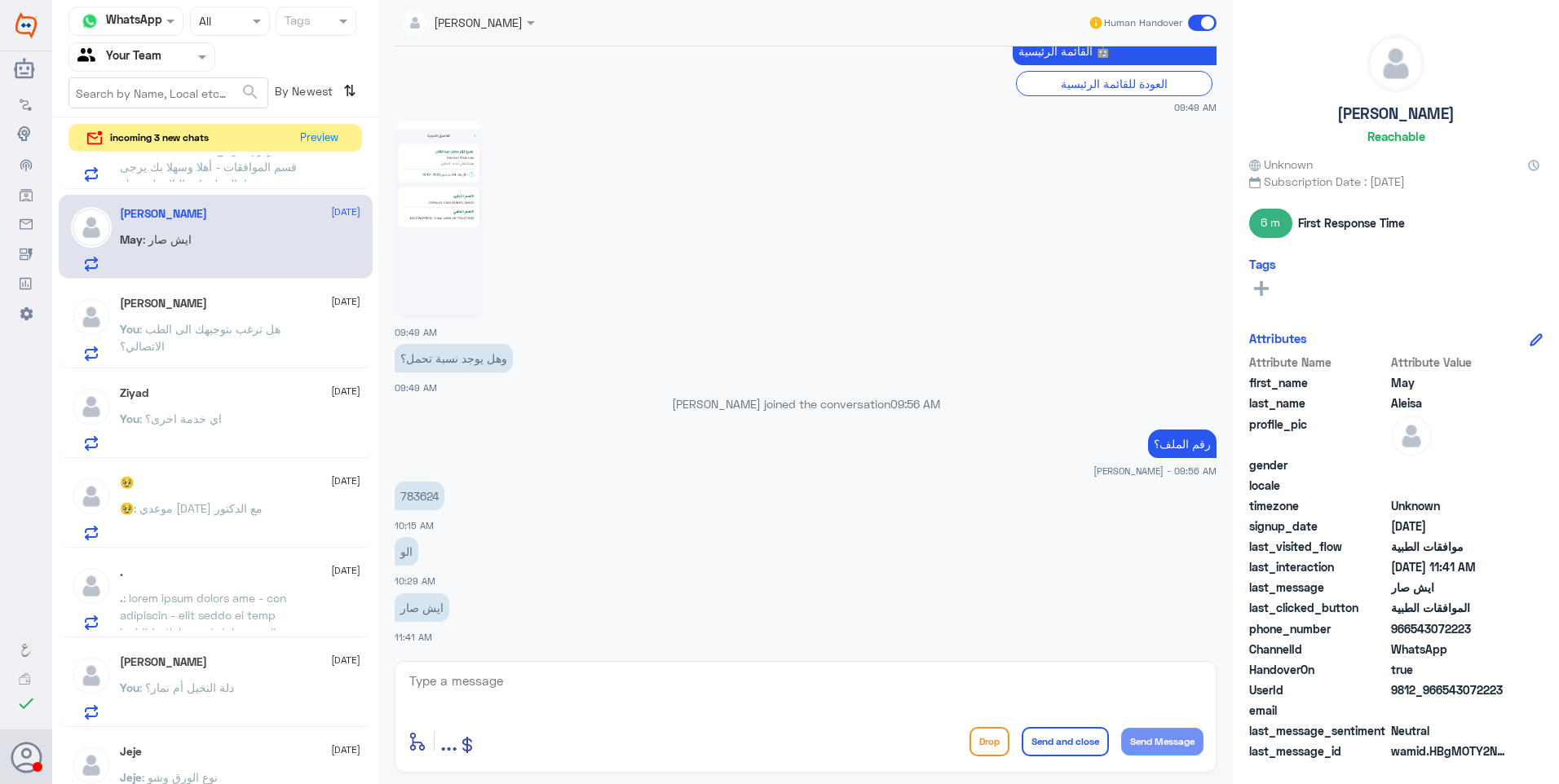
click at [417, 495] on p "783624" at bounding box center [419, 495] width 50 height 28
copy p "783624"
click at [507, 678] on textarea at bounding box center [805, 690] width 796 height 40
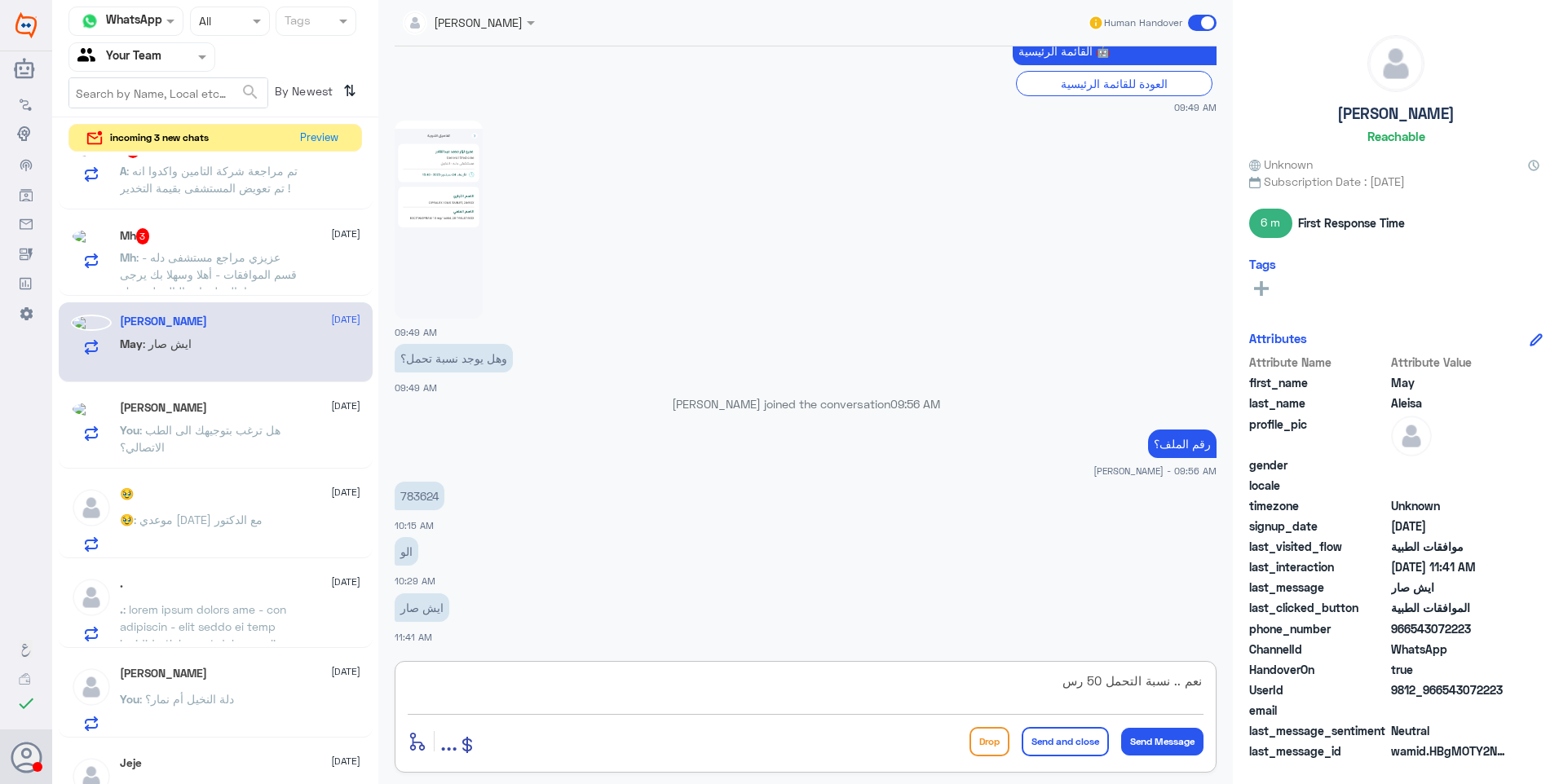
scroll to position [326, 0]
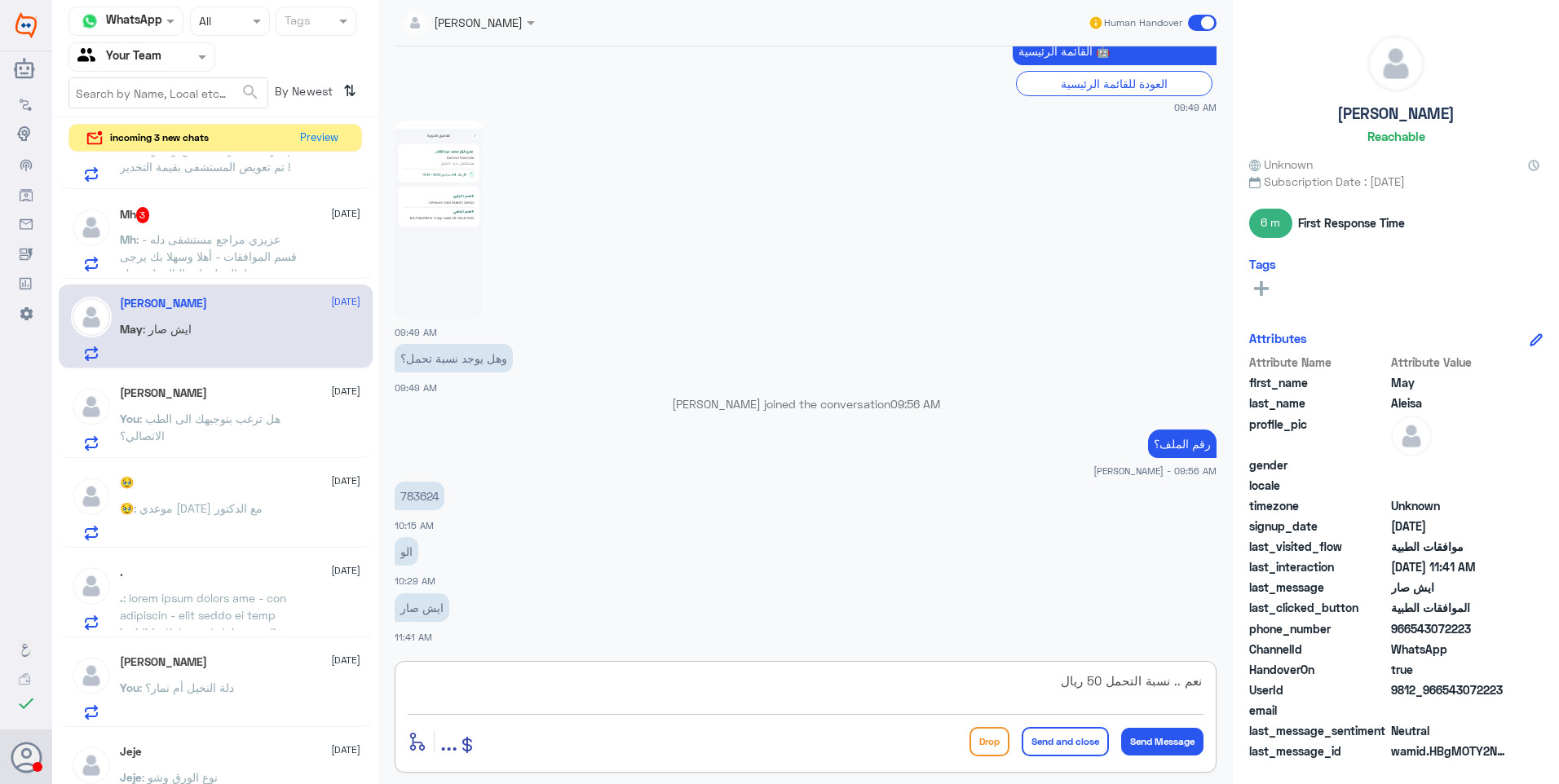
type textarea "نعم .. نسبة التحمل 50 ريال"
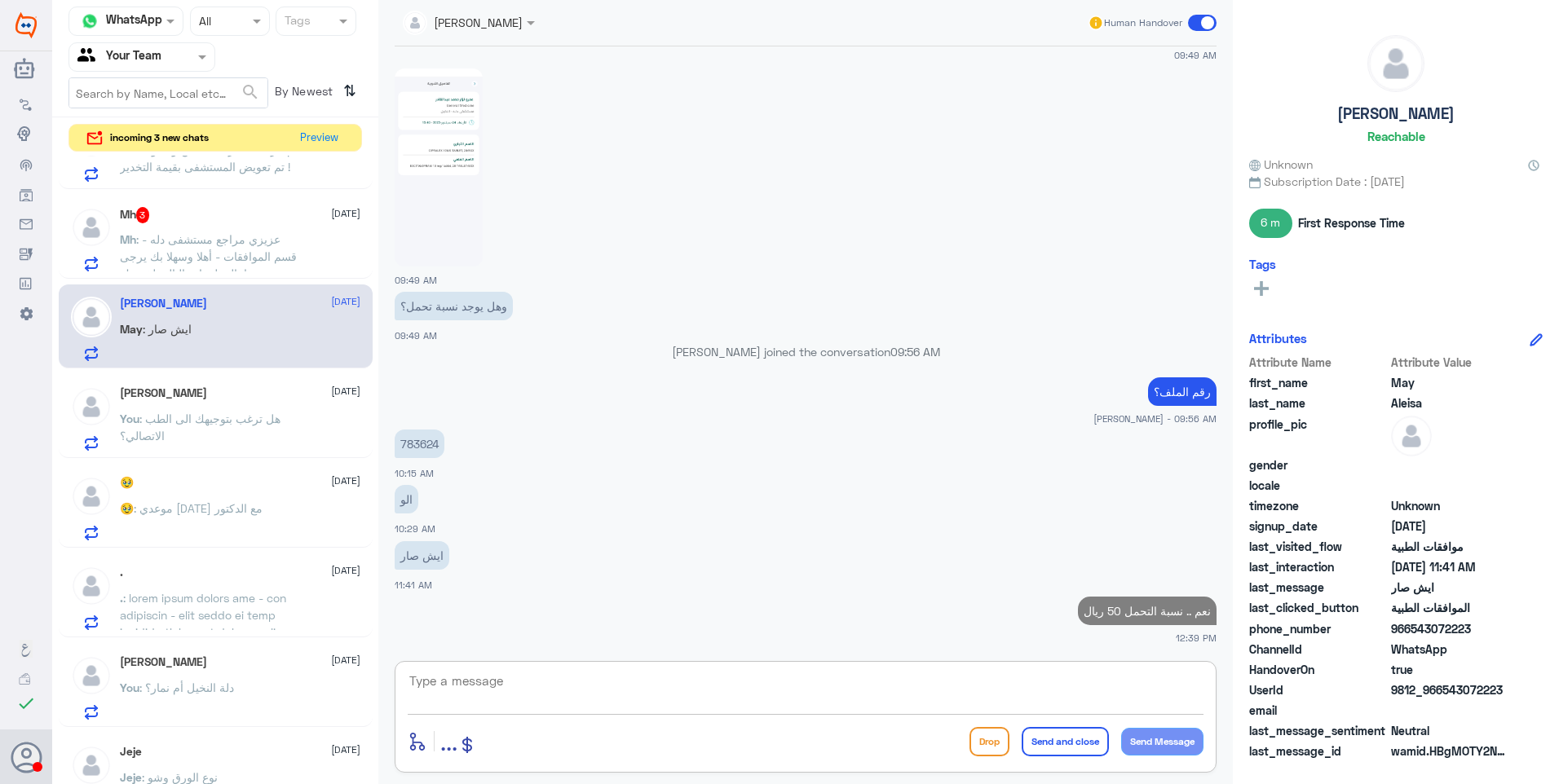
click at [428, 189] on img at bounding box center [438, 167] width 88 height 198
click at [204, 229] on div "Mh 3 [DATE] Mh : عزيزي مراجع مستشفى دله - قسم الموافقات - أهلا وسهلا بك يرجى تز…" at bounding box center [239, 239] width 240 height 64
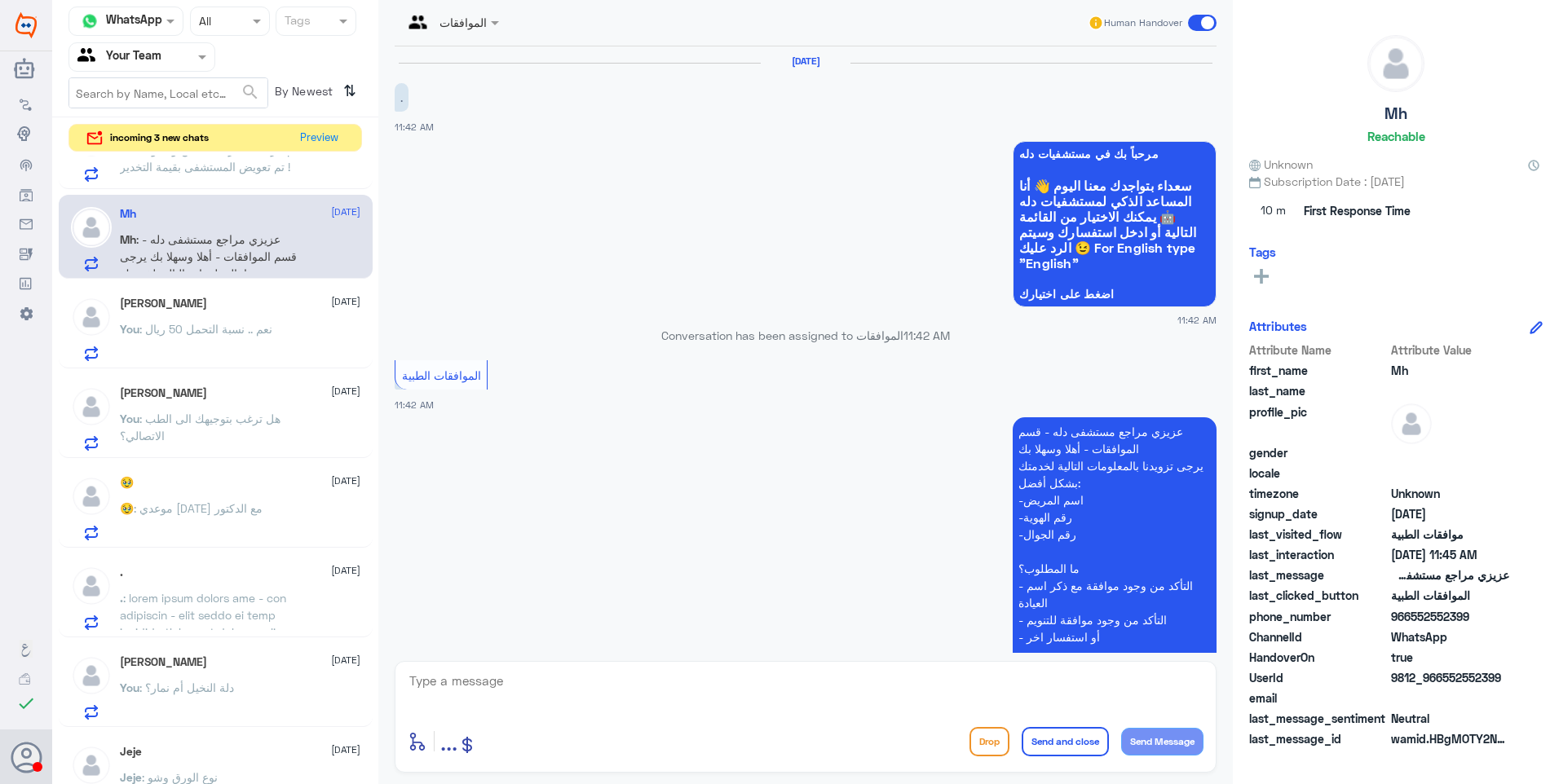
scroll to position [367, 0]
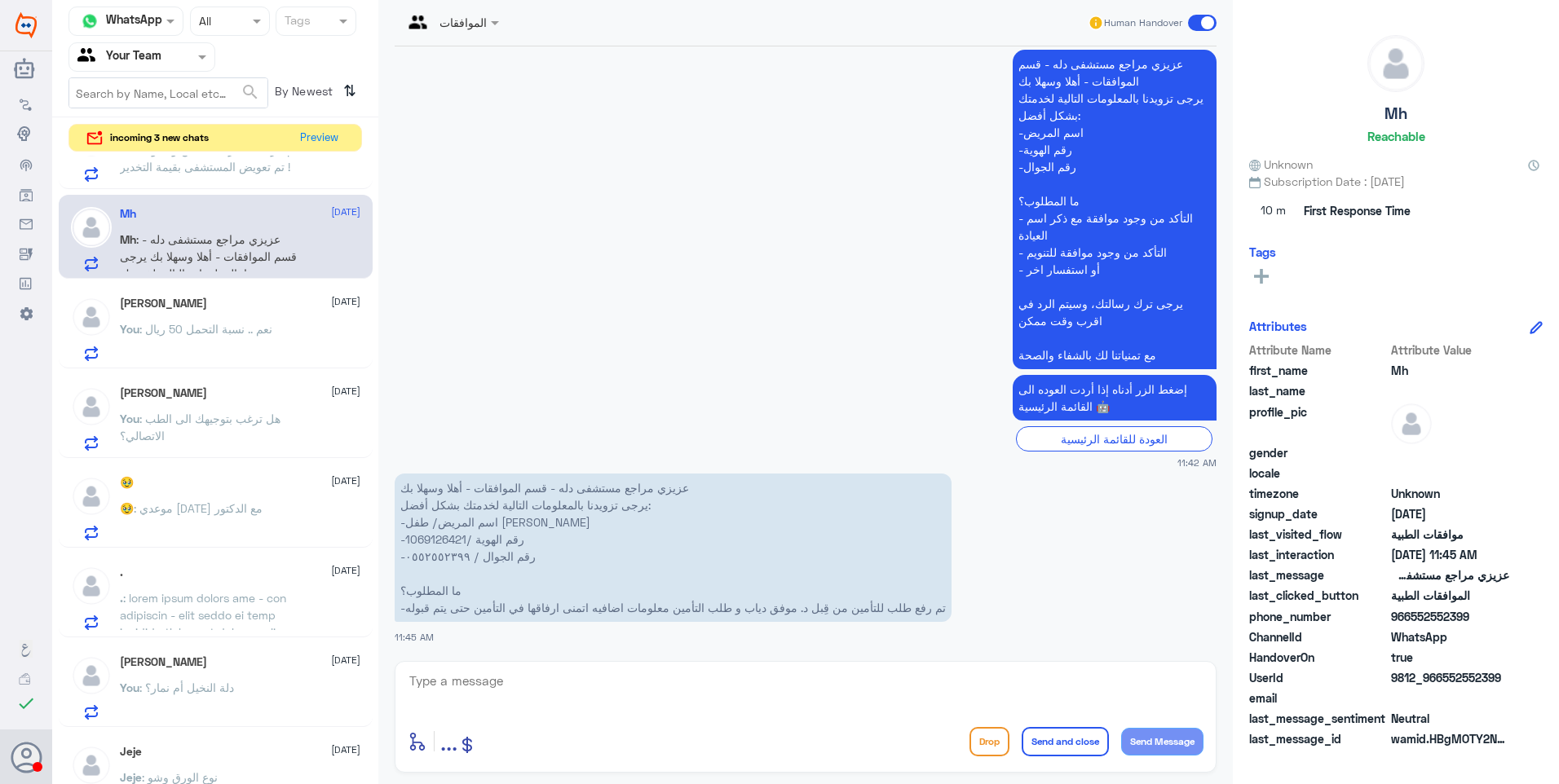
click at [419, 538] on p "عزيزي مراجع مستشفى دله - قسم الموافقات - أهلا وسهلا بك يرجى تزويدنا بالمعلومات …" at bounding box center [673, 547] width 557 height 149
copy p "1069126421"
click at [493, 668] on div "enter flow name ... Drop Send and close Send Message" at bounding box center [806, 716] width 822 height 112
click at [506, 698] on textarea at bounding box center [805, 690] width 796 height 40
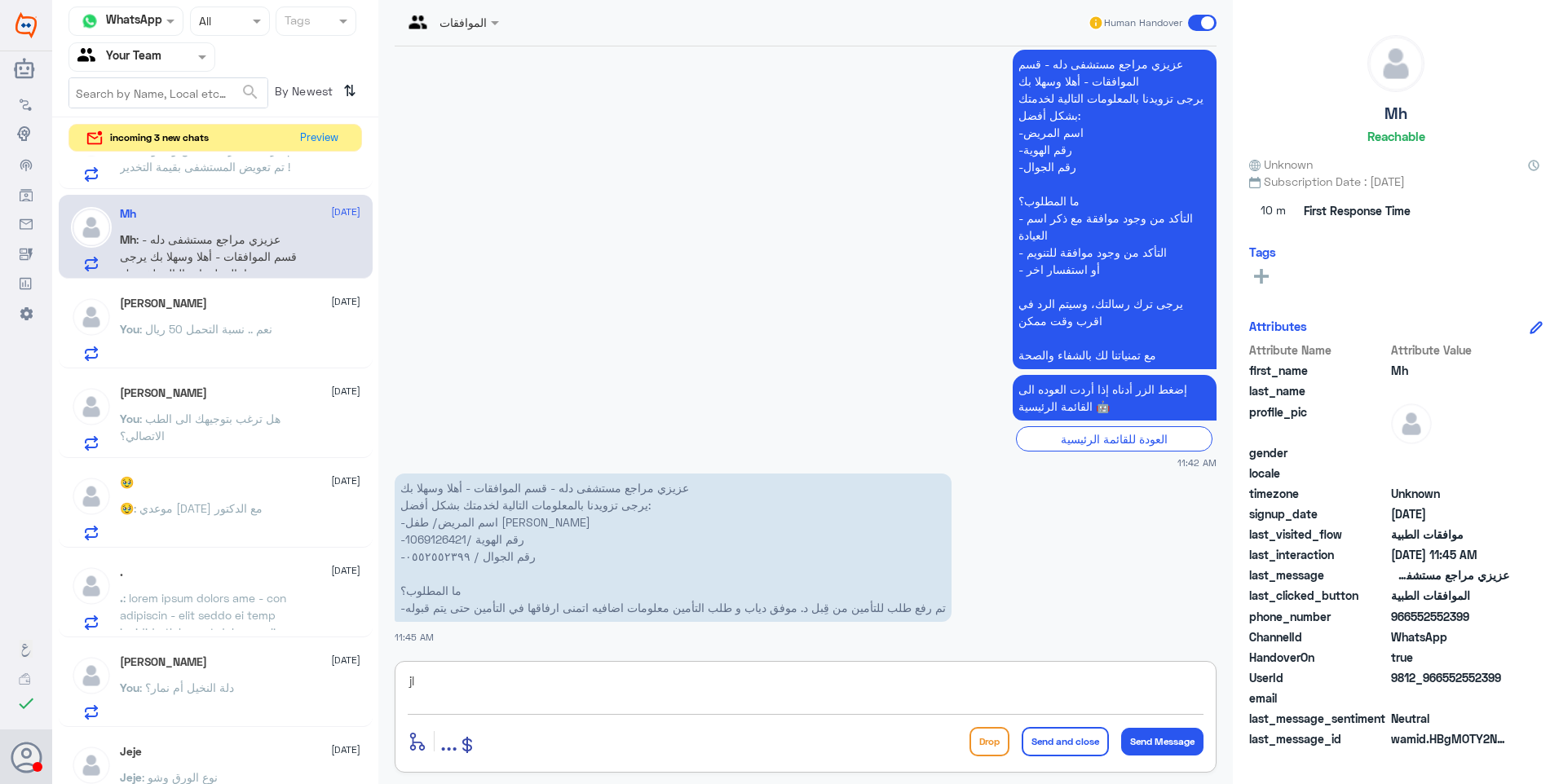
type textarea "j"
click at [495, 698] on textarea at bounding box center [805, 690] width 796 height 40
type textarea "تم متابعة الطلب بالتقارير المطلوبة"
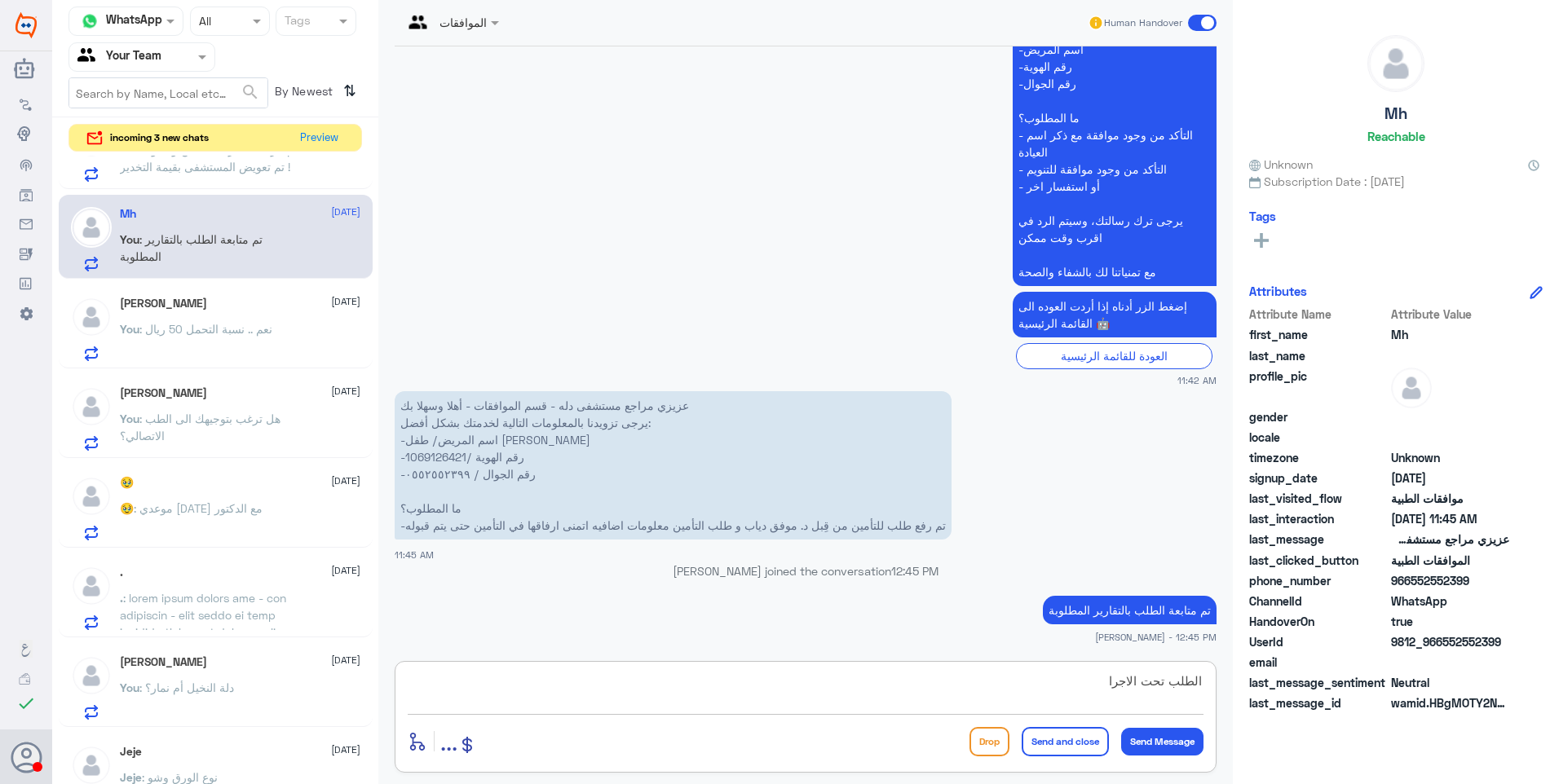
type textarea "الطلب تحت الاجراء"
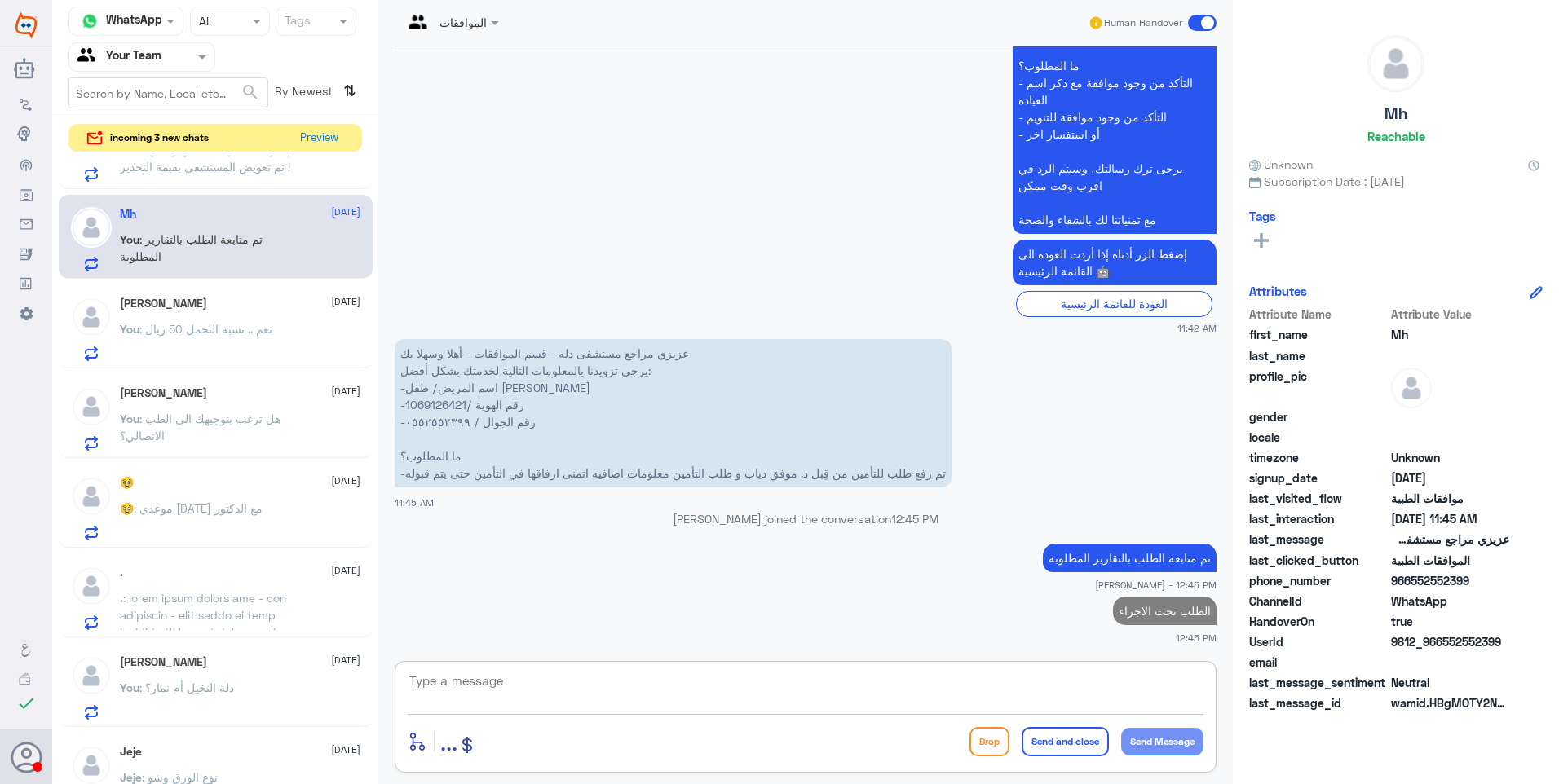
click at [160, 178] on p "A : تم مراجعة شركة التامين واكدوا انه تم تعويض المستشفى بقيمة التخدير !" at bounding box center [211, 161] width 184 height 41
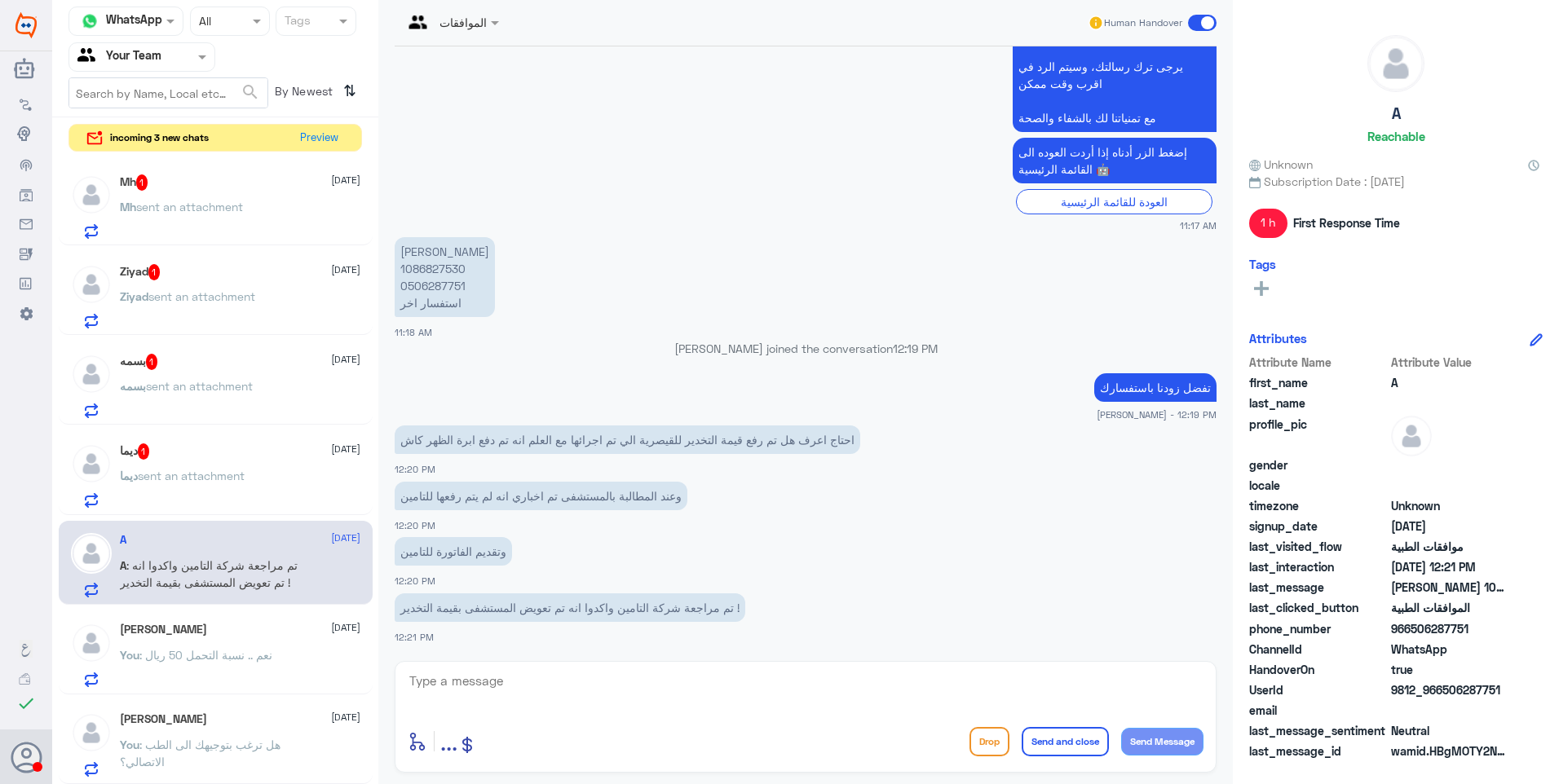
click at [194, 461] on div "ديما 1 [DATE] ديما sent an attachment" at bounding box center [239, 475] width 240 height 64
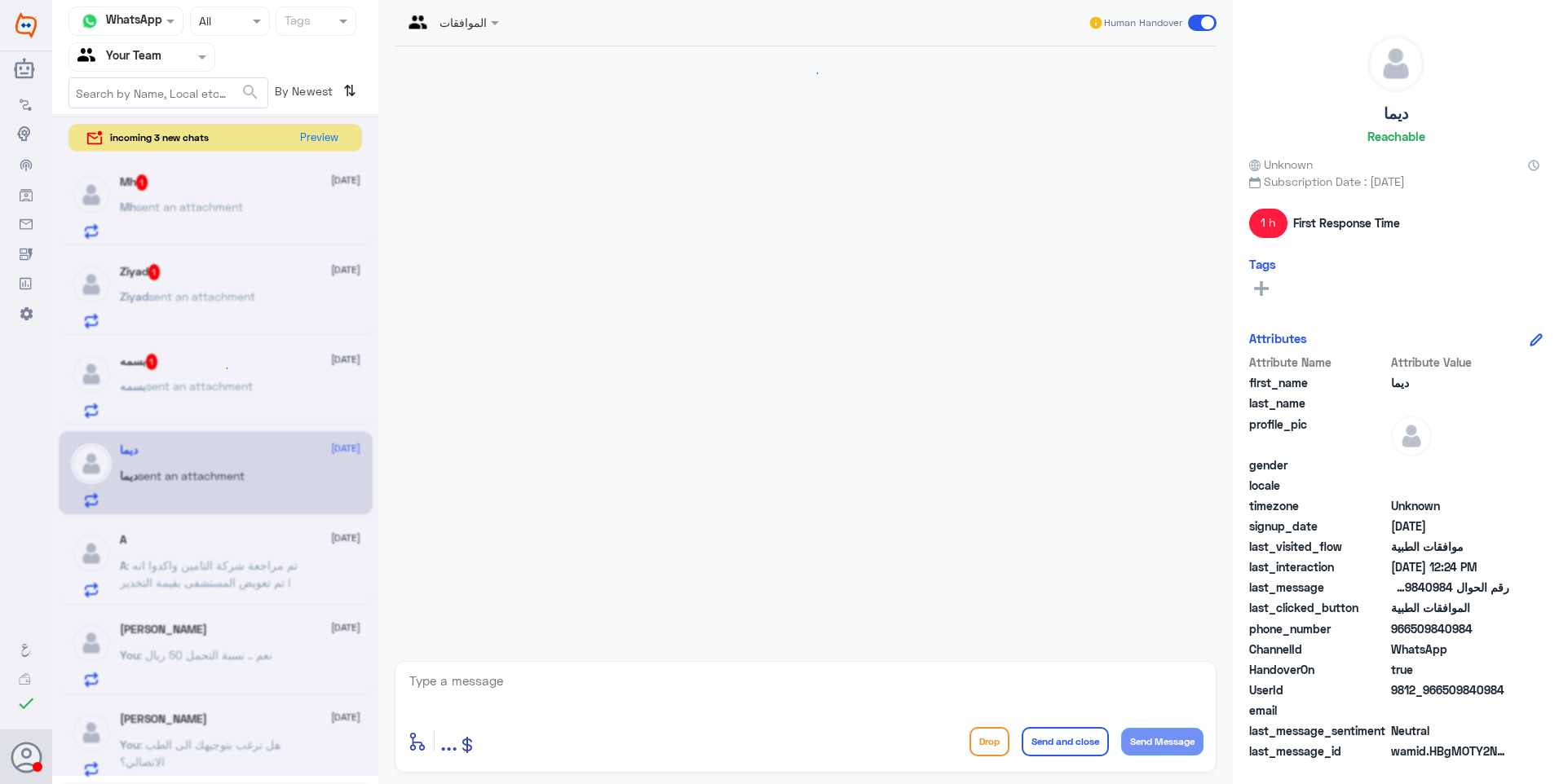
scroll to position [1079, 0]
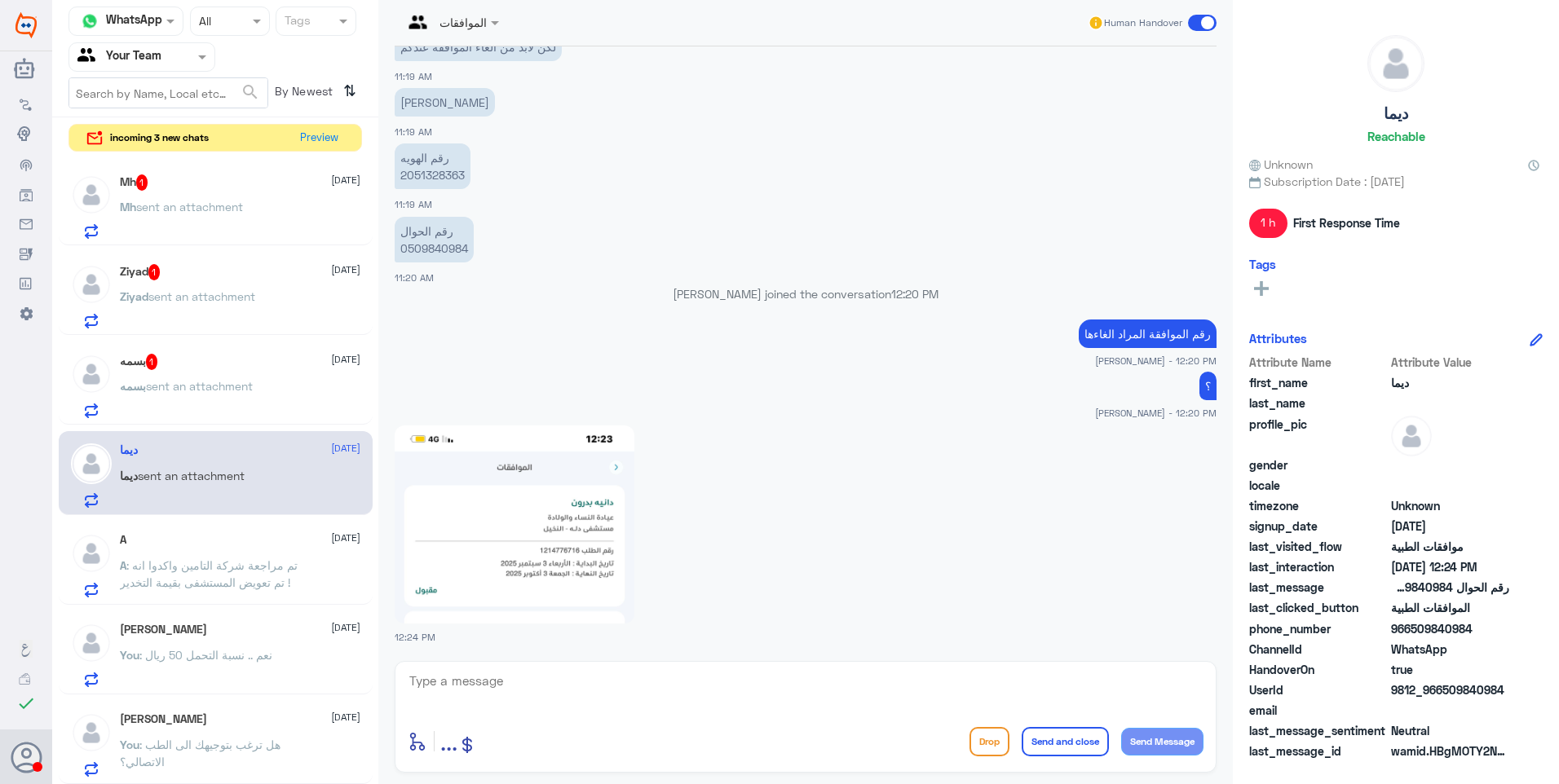
click at [549, 548] on img at bounding box center [514, 525] width 240 height 198
click at [537, 690] on textarea at bounding box center [805, 690] width 796 height 40
type textarea "لا يمكن الغاءها"
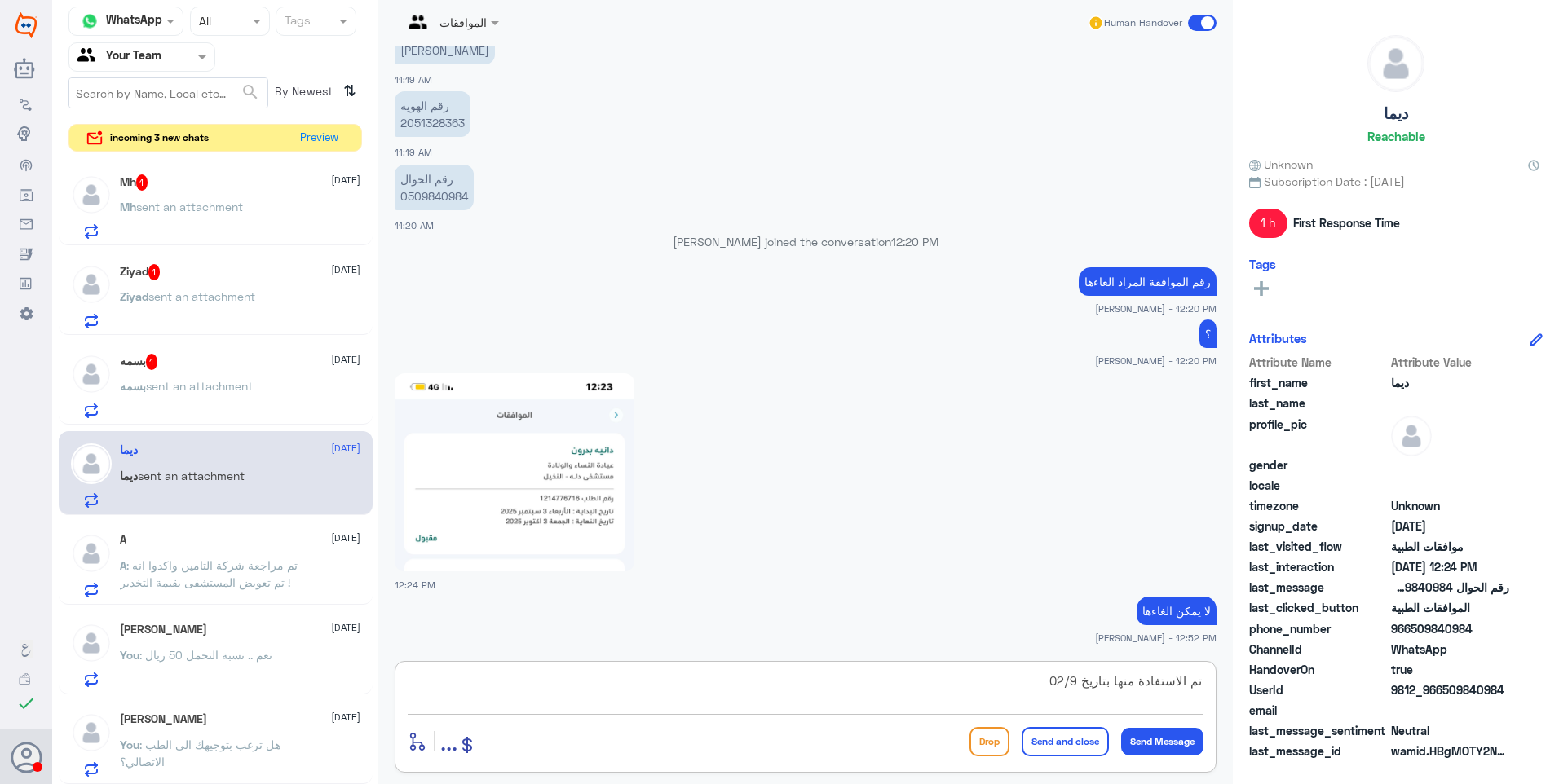
type textarea "تم الاستفادة منها بتاريخ 02/9"
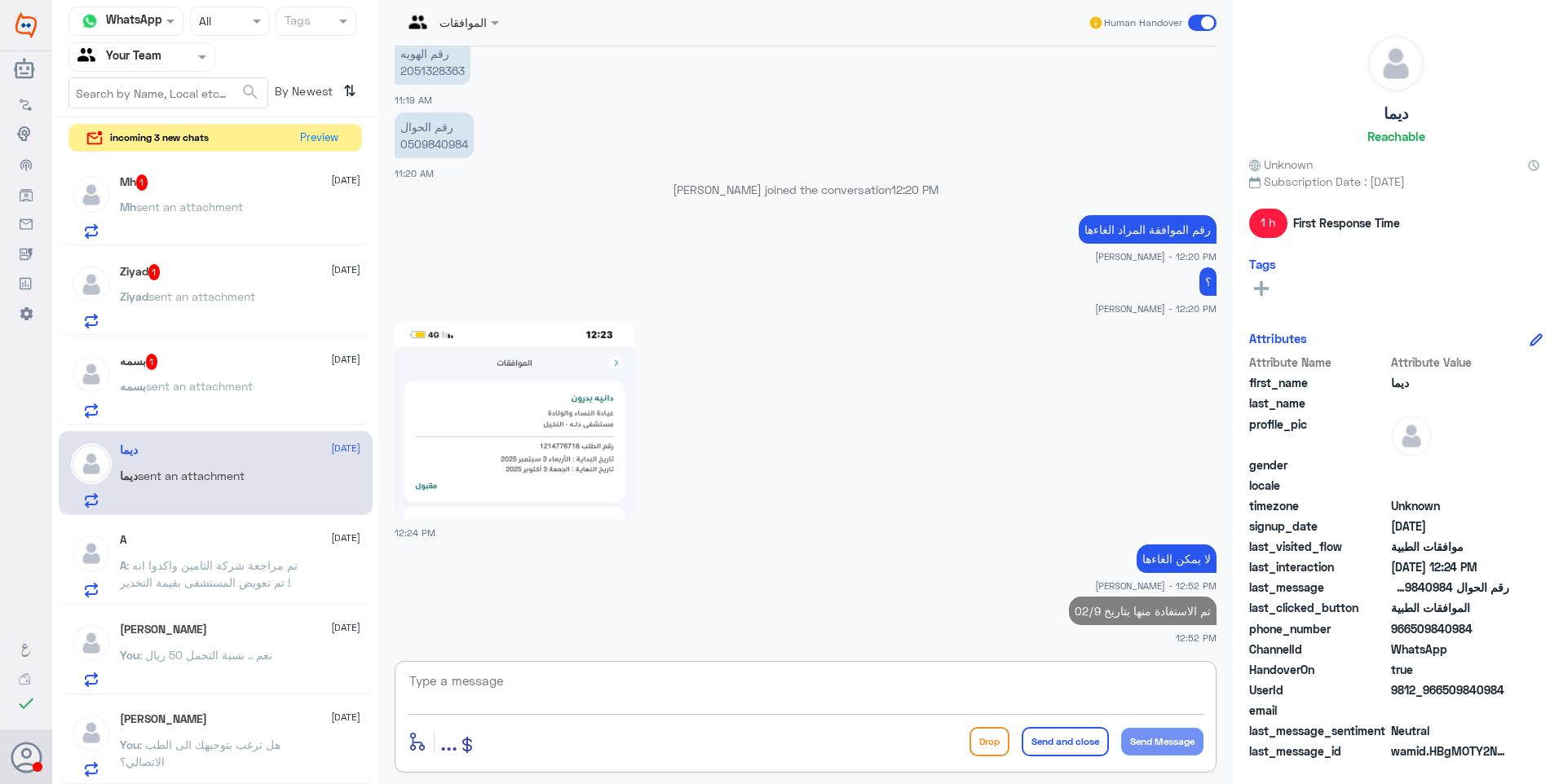
click at [187, 395] on p "بسمه sent an attachment" at bounding box center [186, 397] width 133 height 41
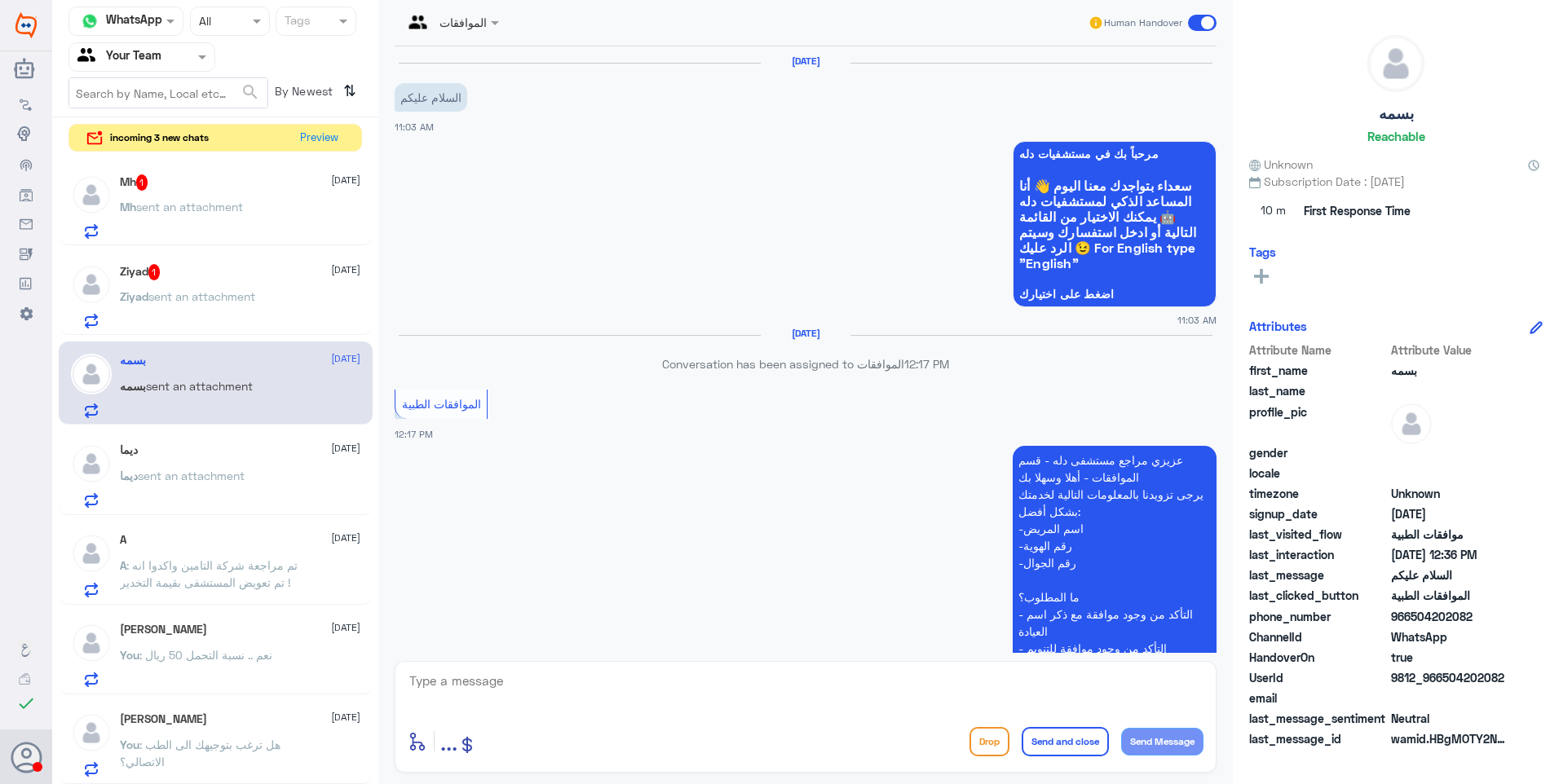
scroll to position [568, 0]
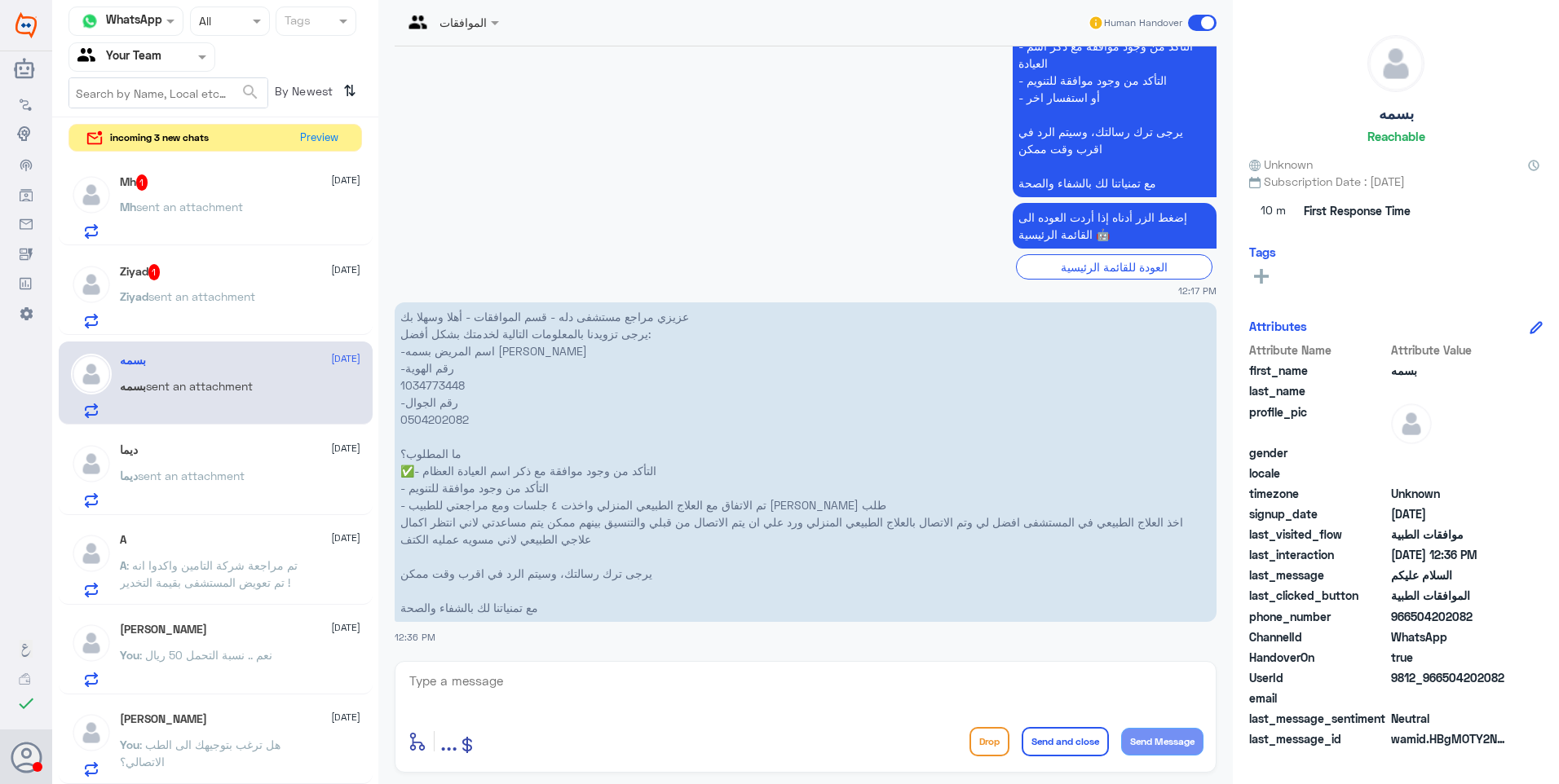
click at [423, 390] on p "عزيزي مراجع مستشفى دله - قسم الموافقات - أهلا وسهلا بك يرجى تزويدنا بالمعلومات …" at bounding box center [806, 461] width 822 height 320
copy p "1034773448"
click at [458, 687] on textarea at bounding box center [805, 690] width 796 height 40
type textarea "g"
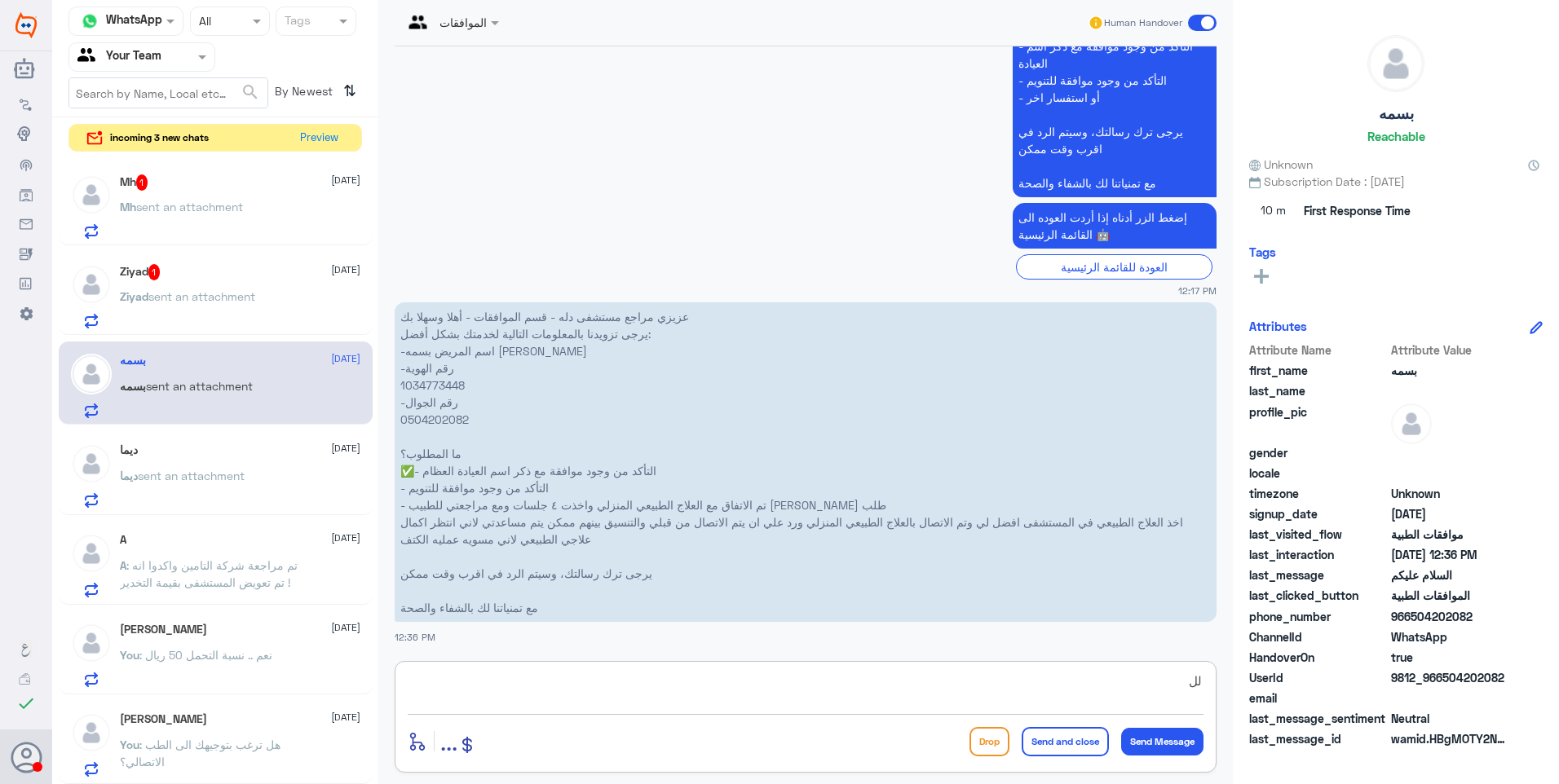
type textarea "ل"
type textarea "يرجى التواصل بهذا الشأن مع قسم العلاج الطبيعي على الرقم 0112993319 (واتساب)"
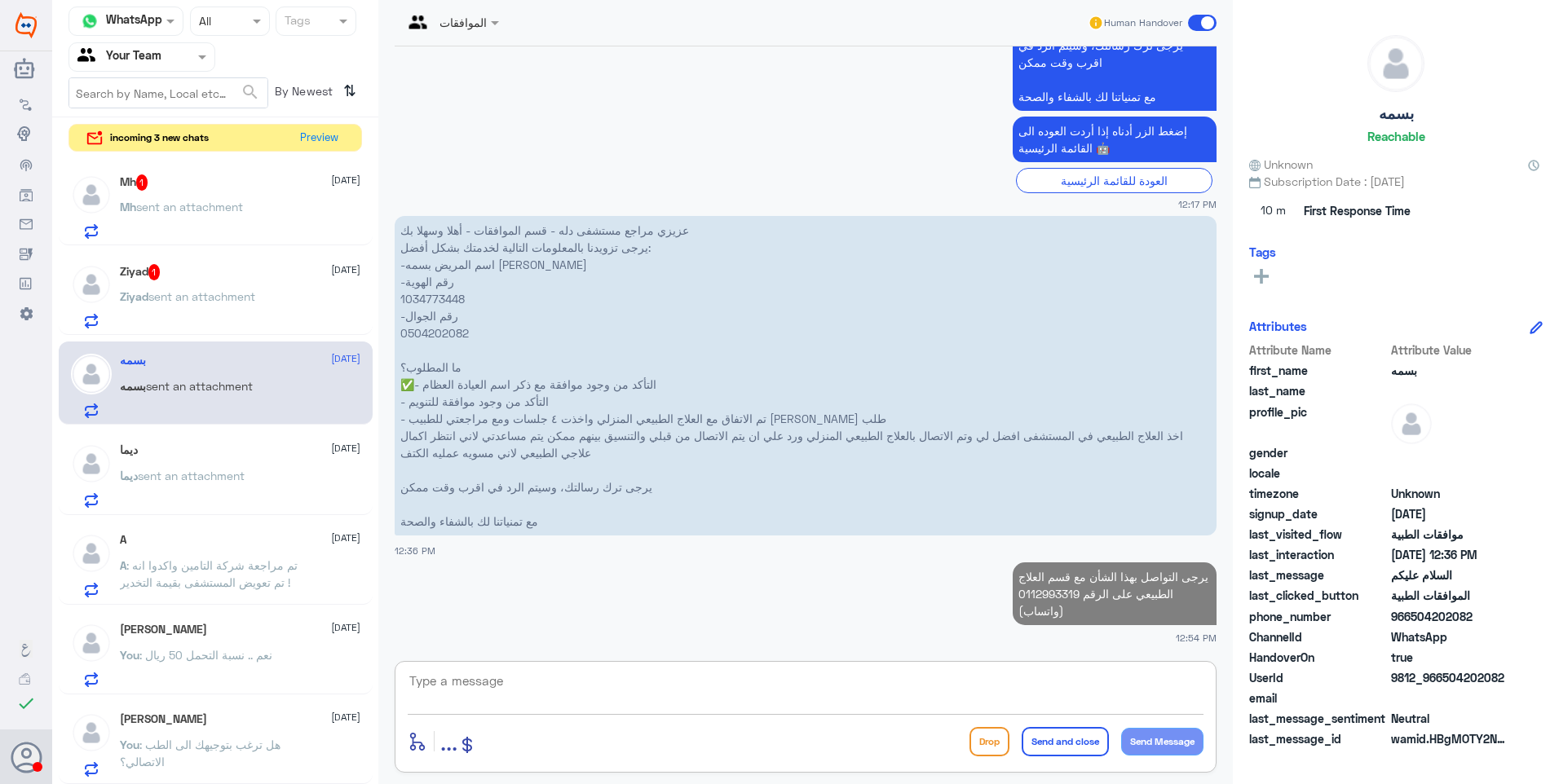
paste textarea "نشكر تواصلكم مع مستشفيات دلة."
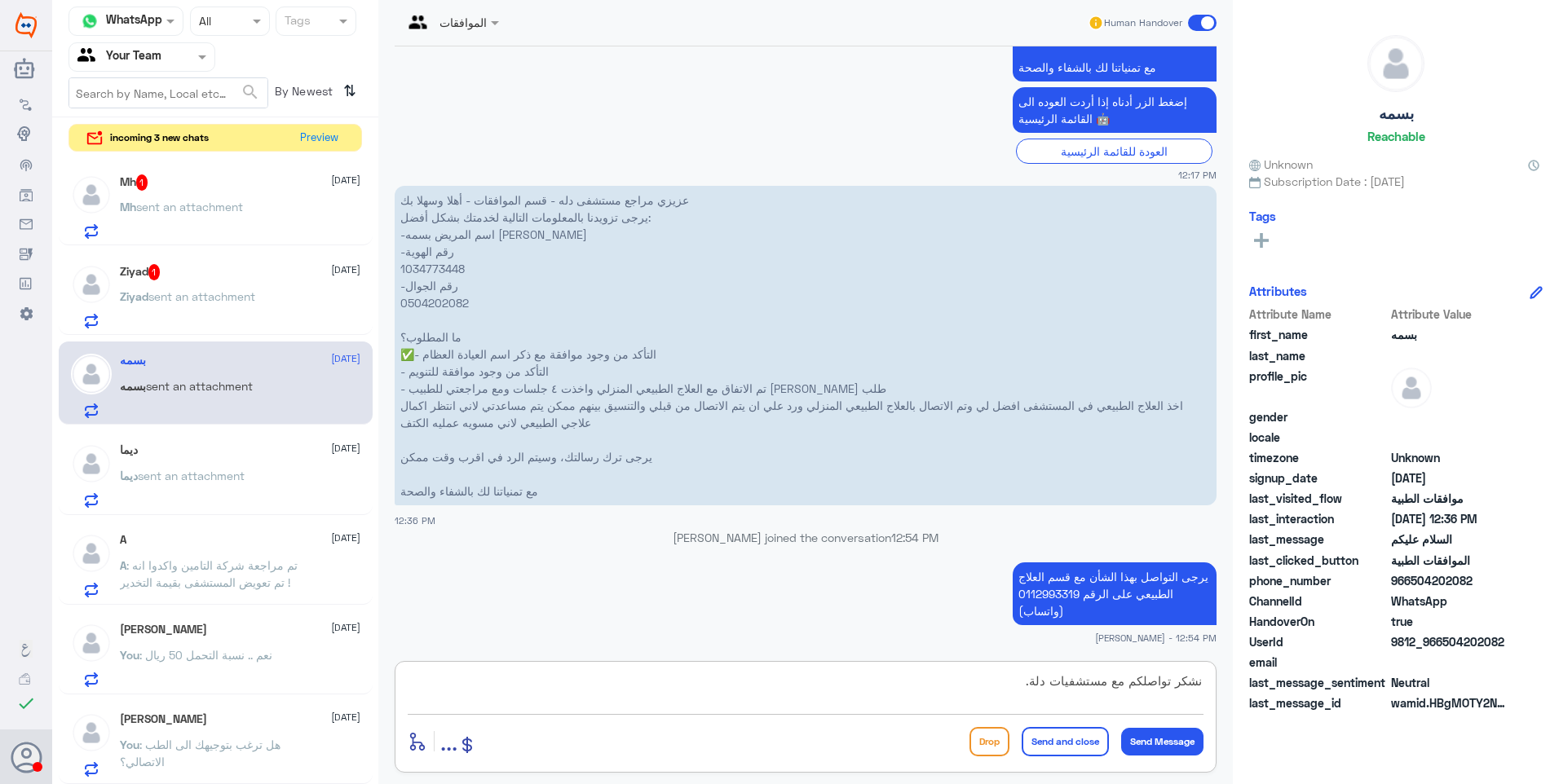
type textarea "نشكر تواصلكم مع مستشفيات دلة."
click at [1064, 739] on button "Send and close" at bounding box center [1065, 741] width 87 height 29
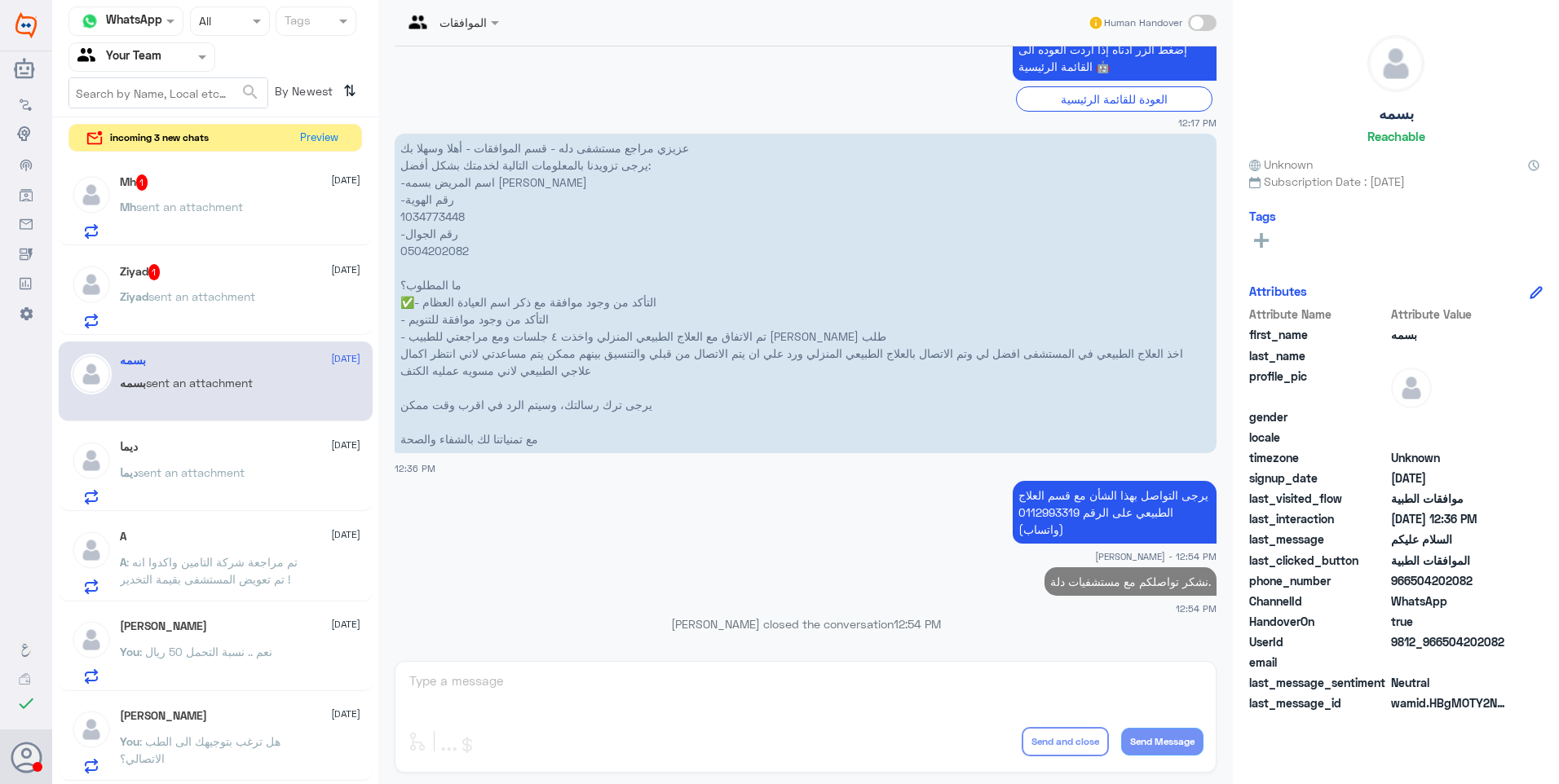
click at [242, 288] on p "Ziyad sent an attachment" at bounding box center [187, 308] width 135 height 41
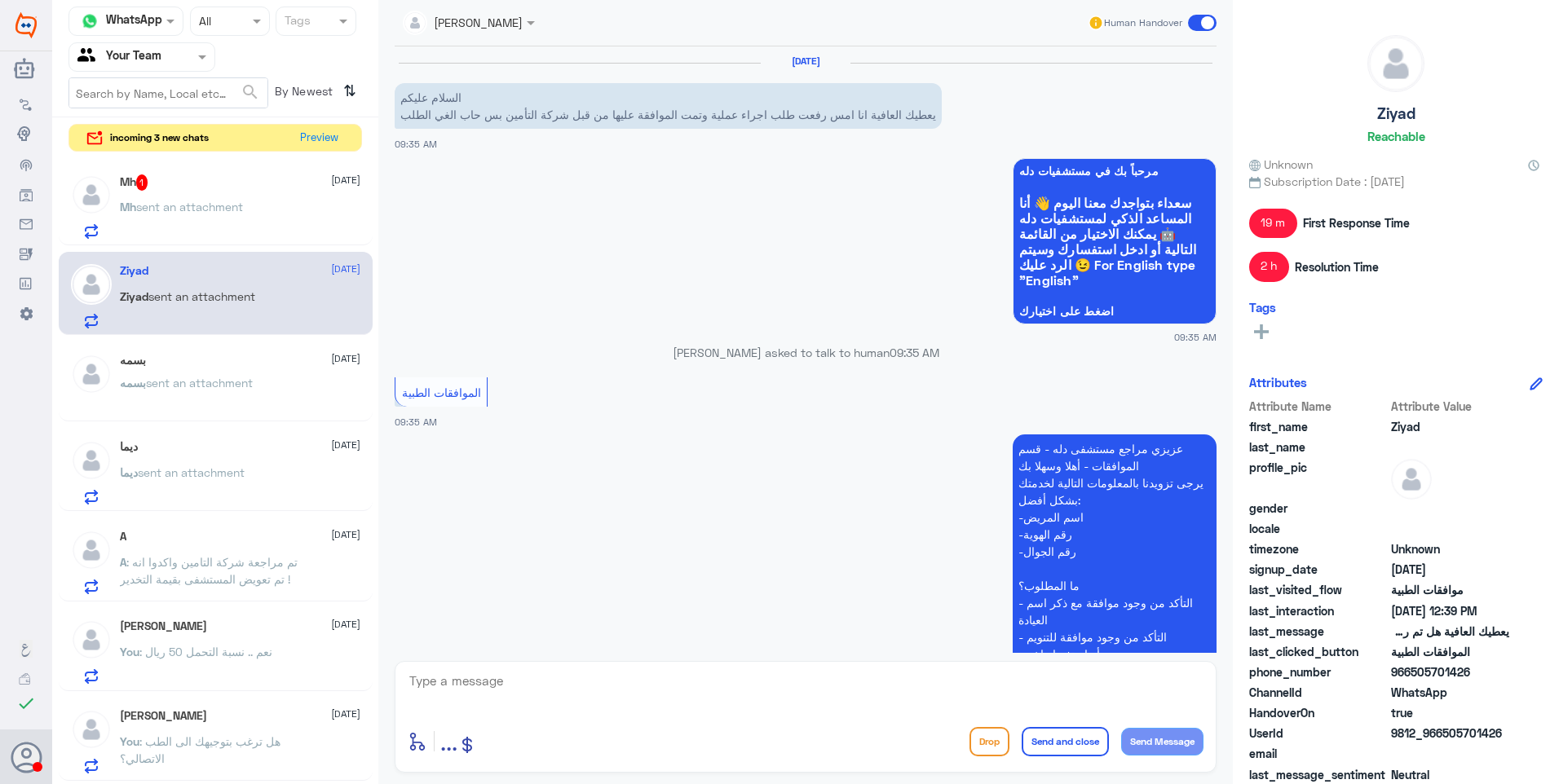
scroll to position [1171, 0]
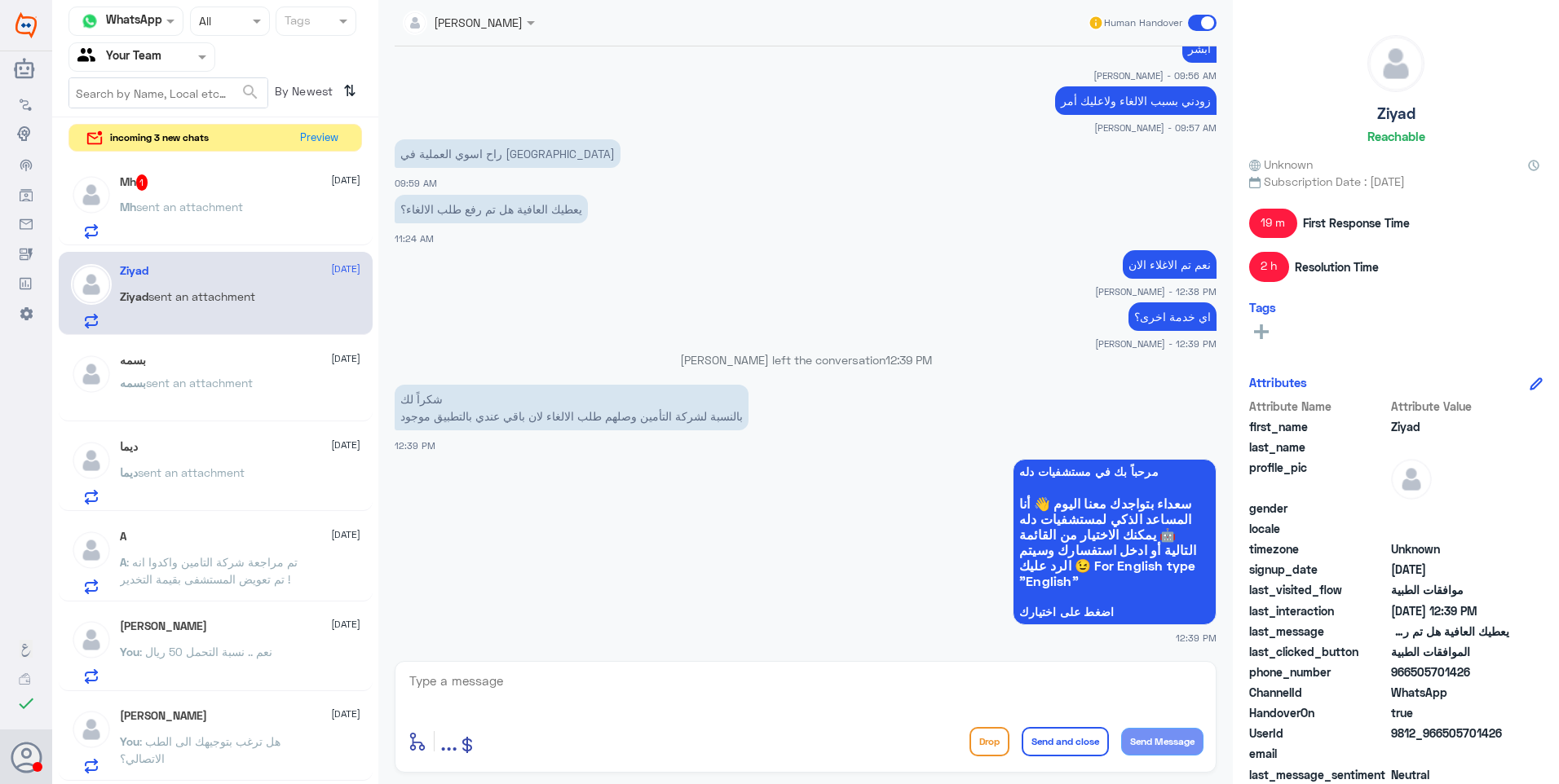
click at [545, 679] on textarea at bounding box center [805, 690] width 796 height 40
type textarea "f"
type textarea "دقايق وباذن الله ينعكس عندك"
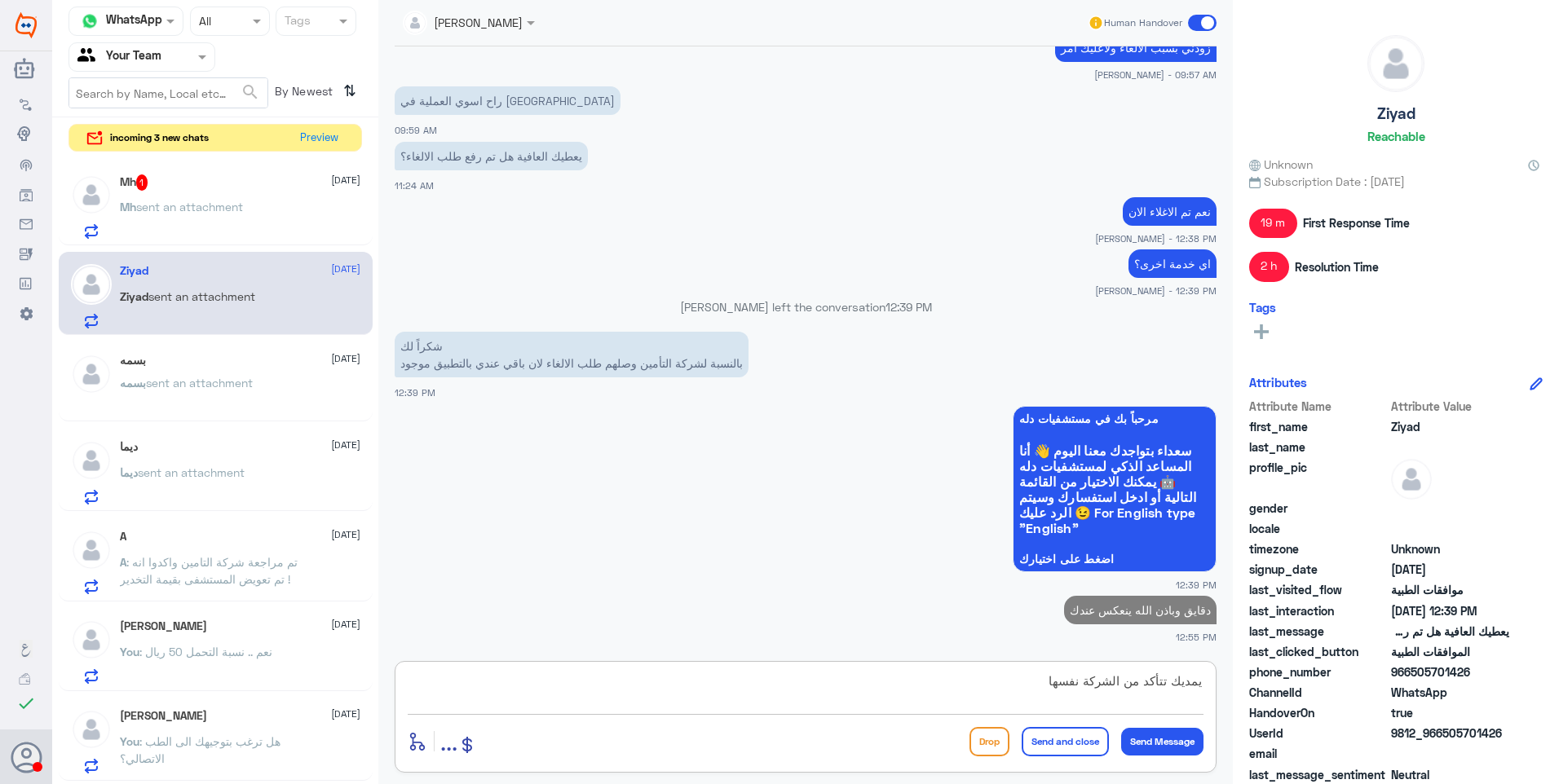
type textarea "يمديك تتأكد من الشركة نفسها"
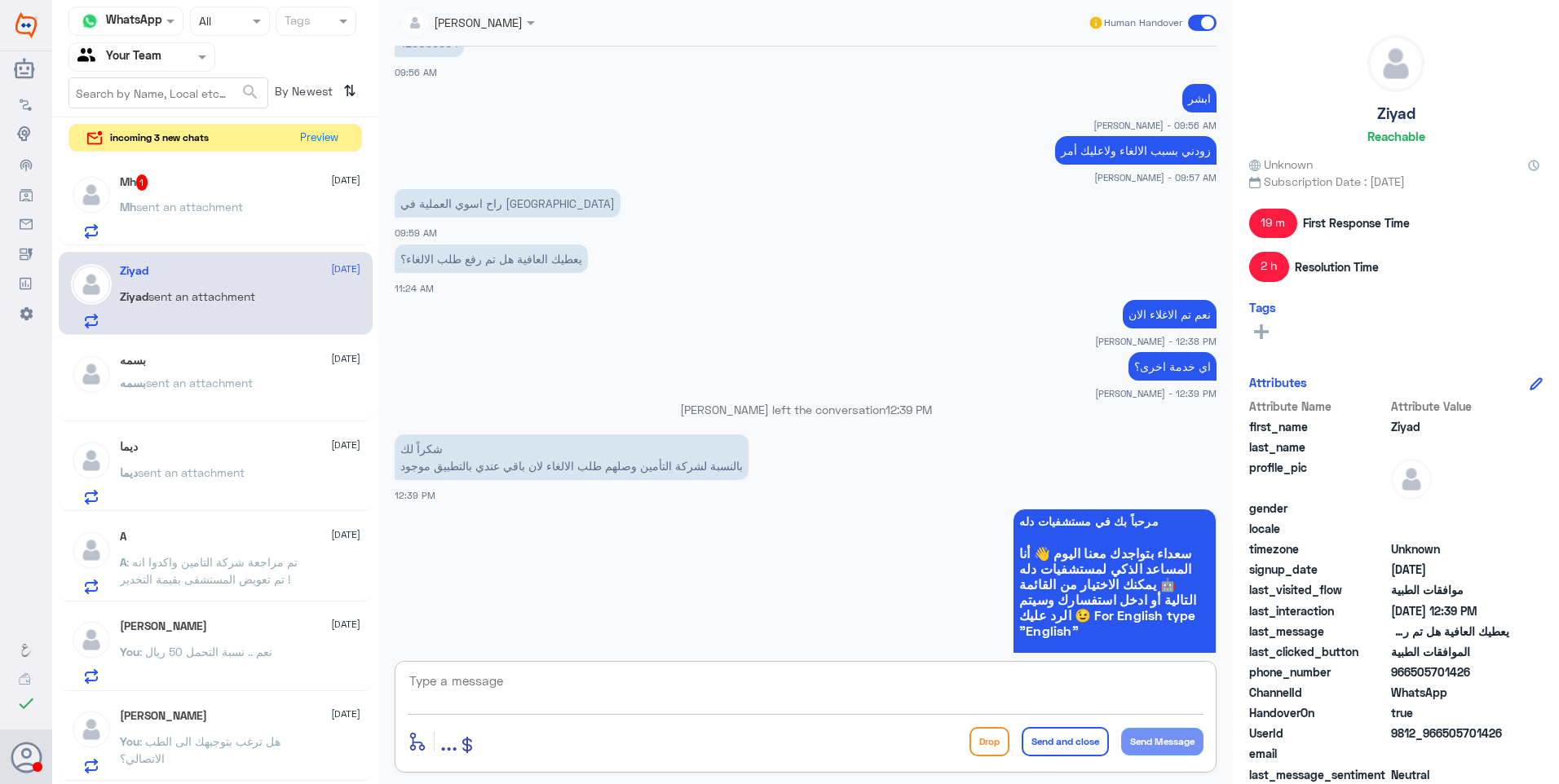
scroll to position [1277, 0]
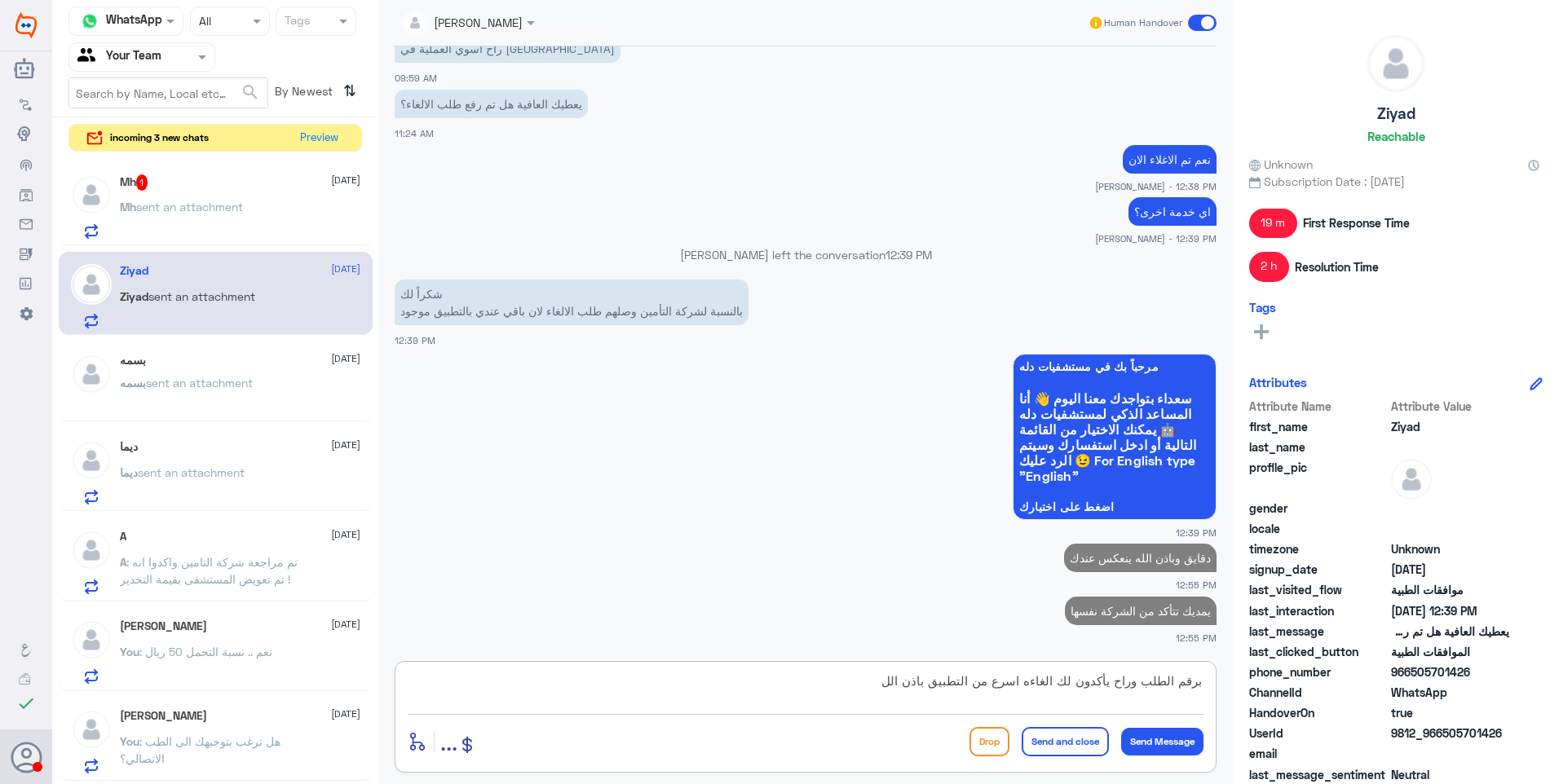
type textarea "برقم الطلب وراح يأكدون لك الغاءه اسرع من التطبيق باذن الله"
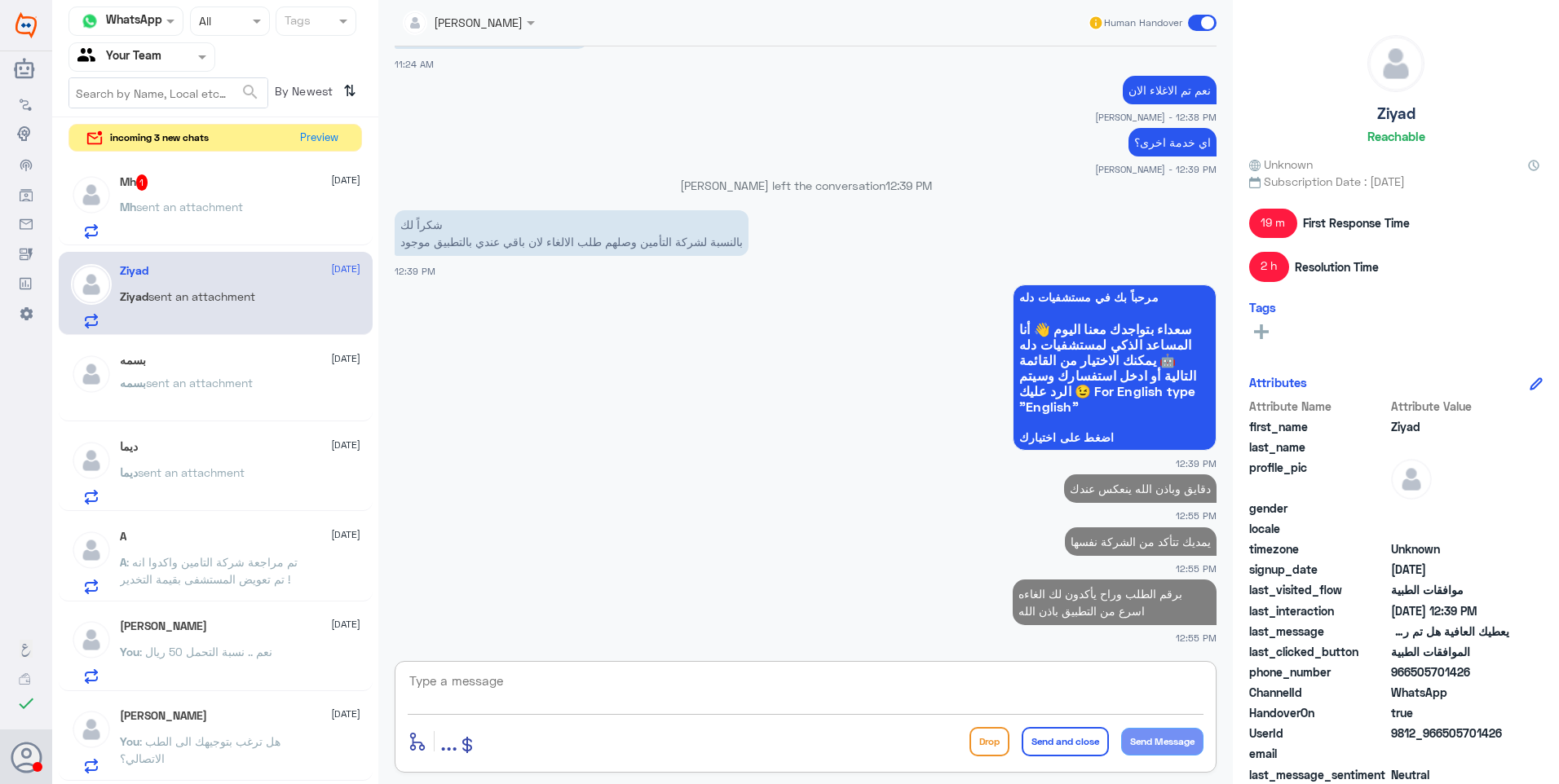
click at [261, 203] on div "Mh sent an attachment" at bounding box center [239, 221] width 240 height 37
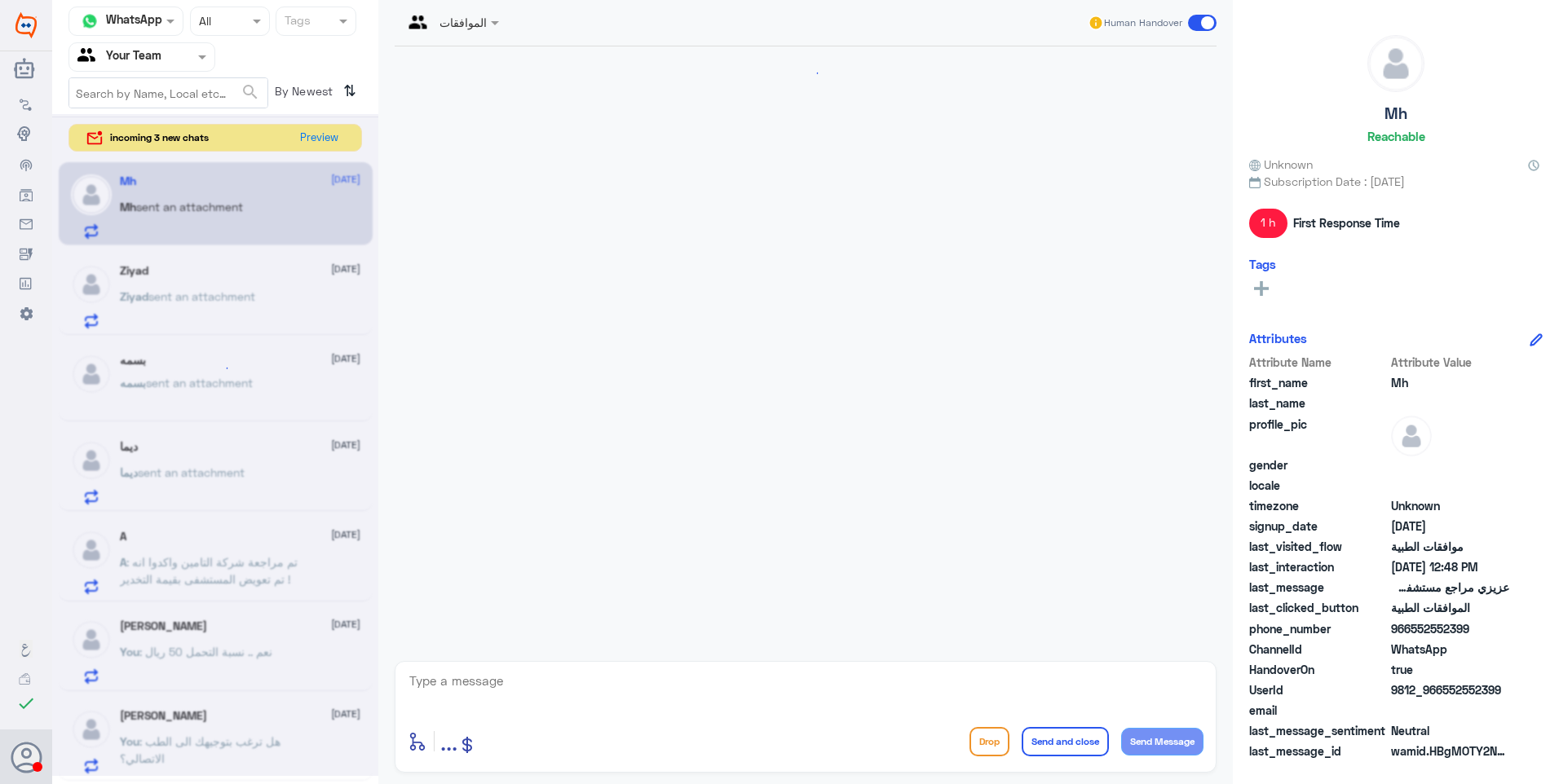
scroll to position [558, 0]
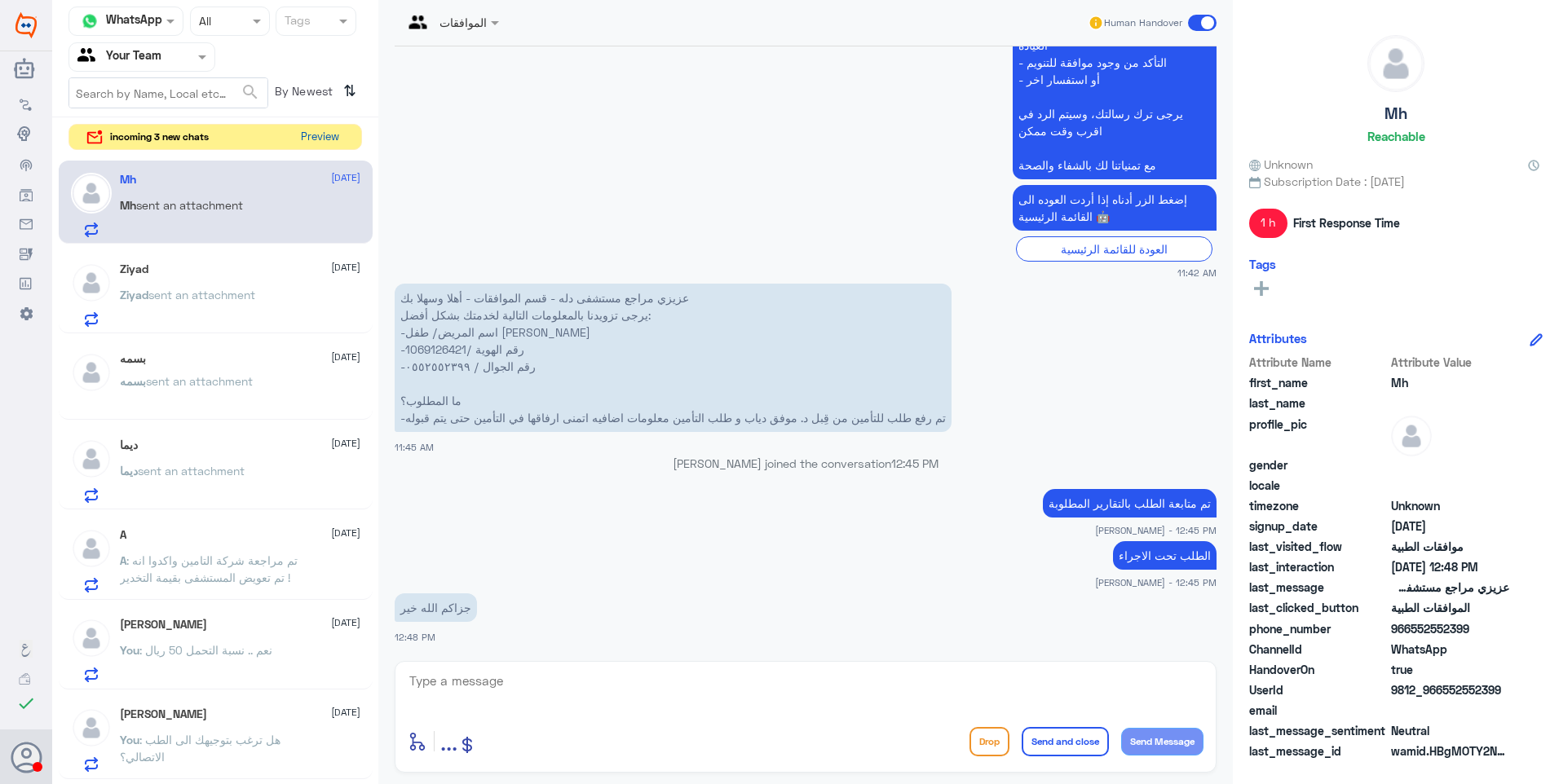
click at [310, 133] on button "Preview" at bounding box center [320, 137] width 51 height 25
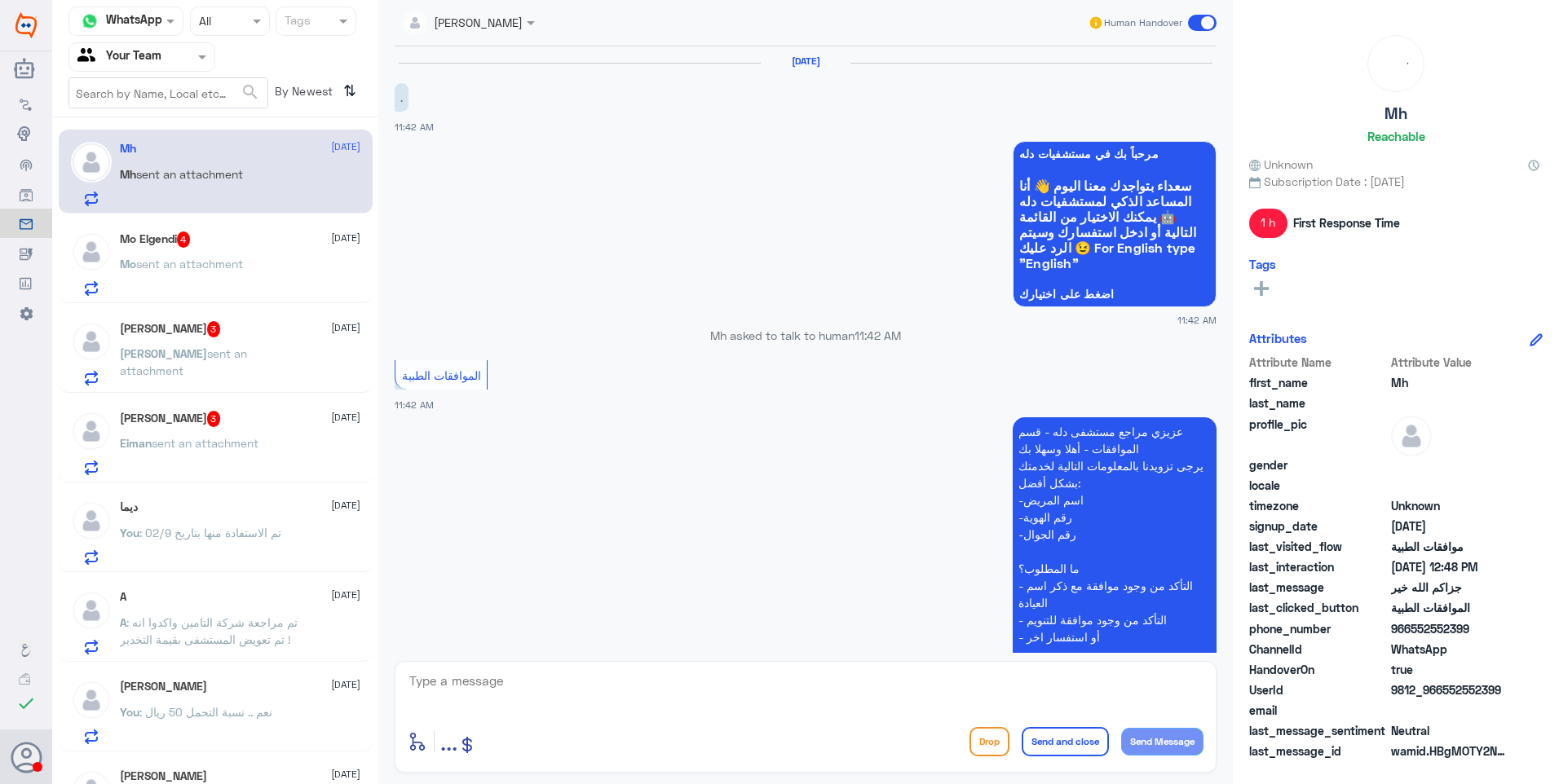
scroll to position [558, 0]
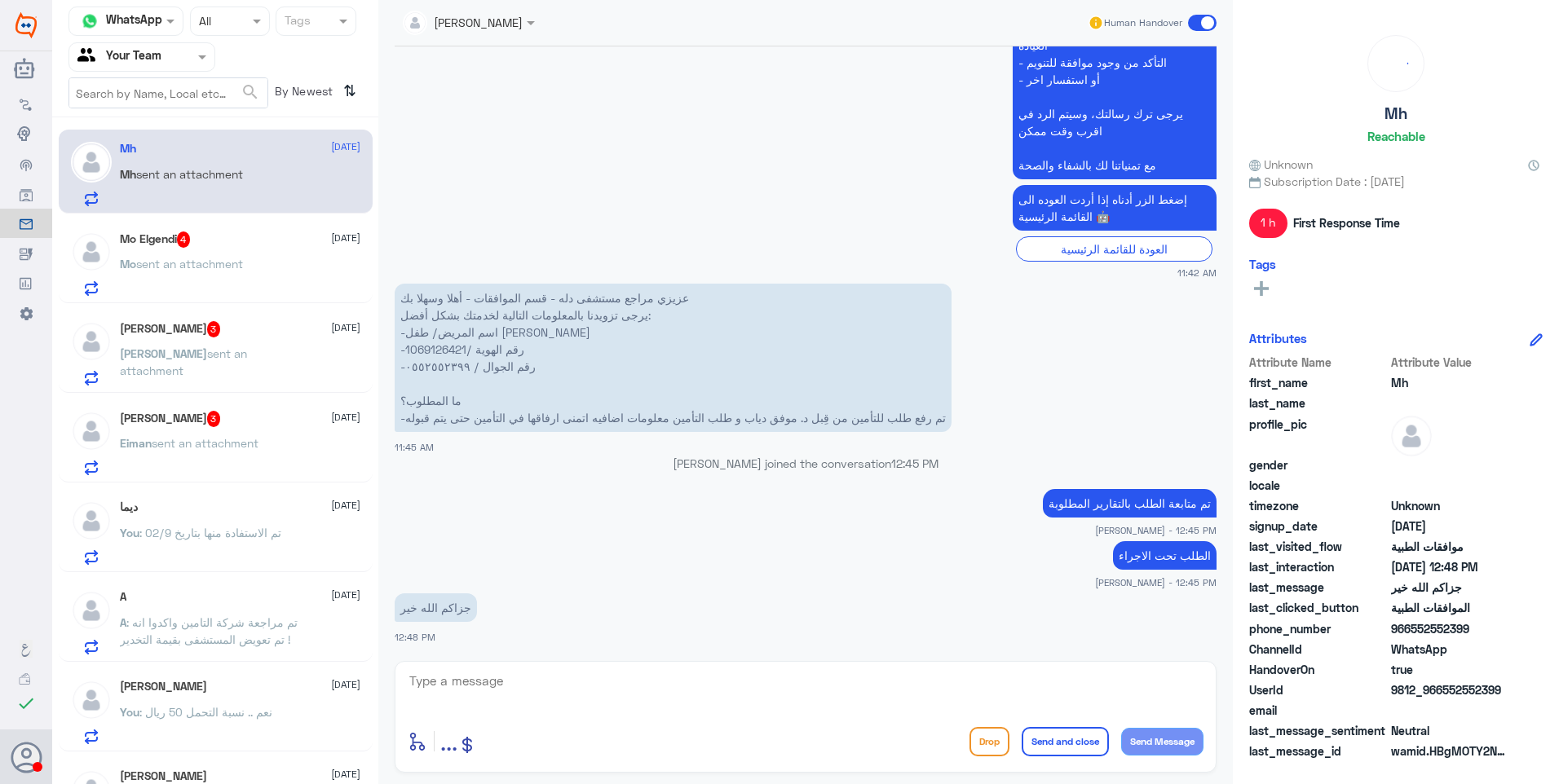
drag, startPoint x: 211, startPoint y: 441, endPoint x: 389, endPoint y: 367, distance: 192.8
click at [210, 441] on span "sent an attachment" at bounding box center [205, 443] width 107 height 14
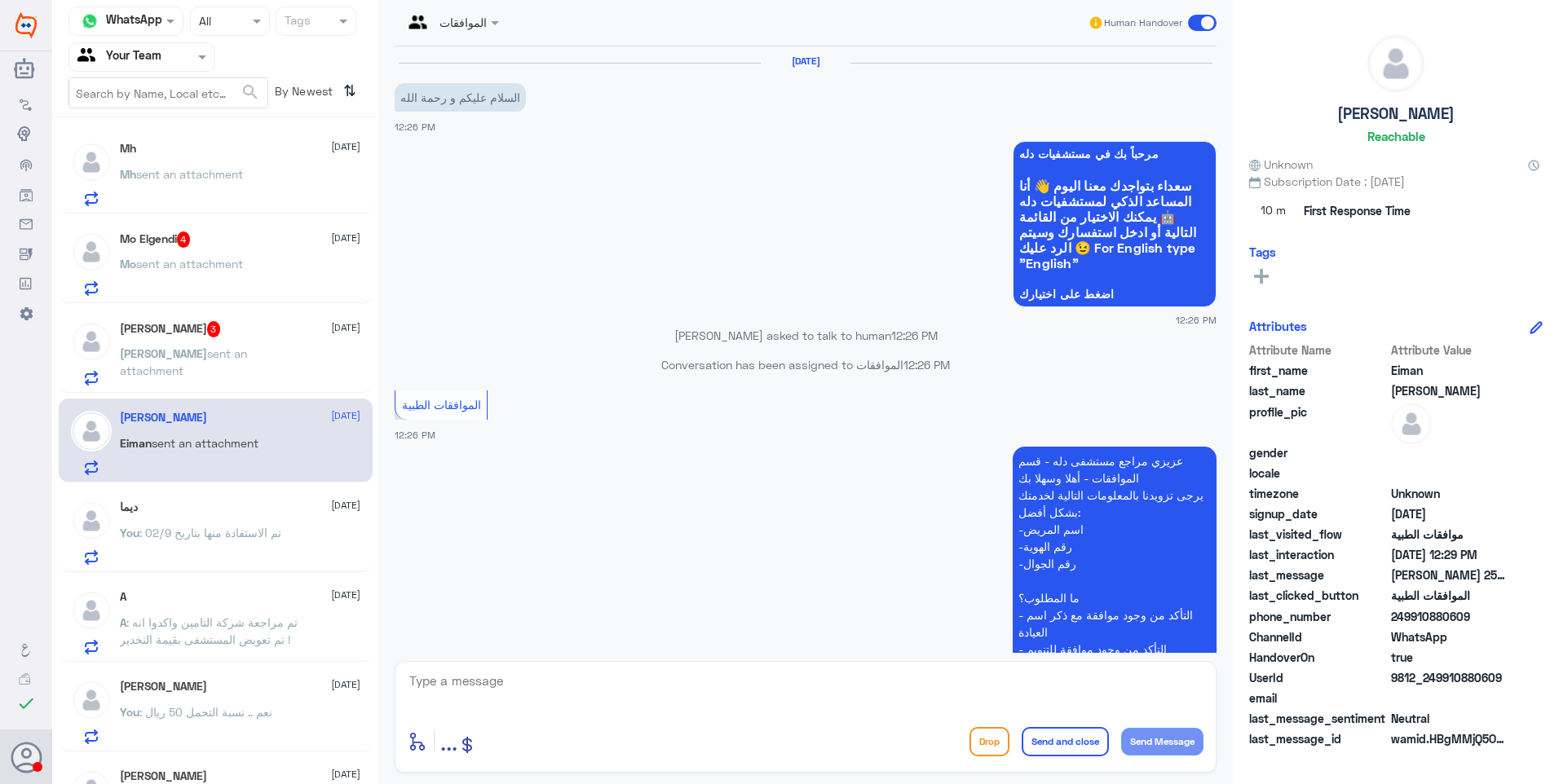
scroll to position [329, 0]
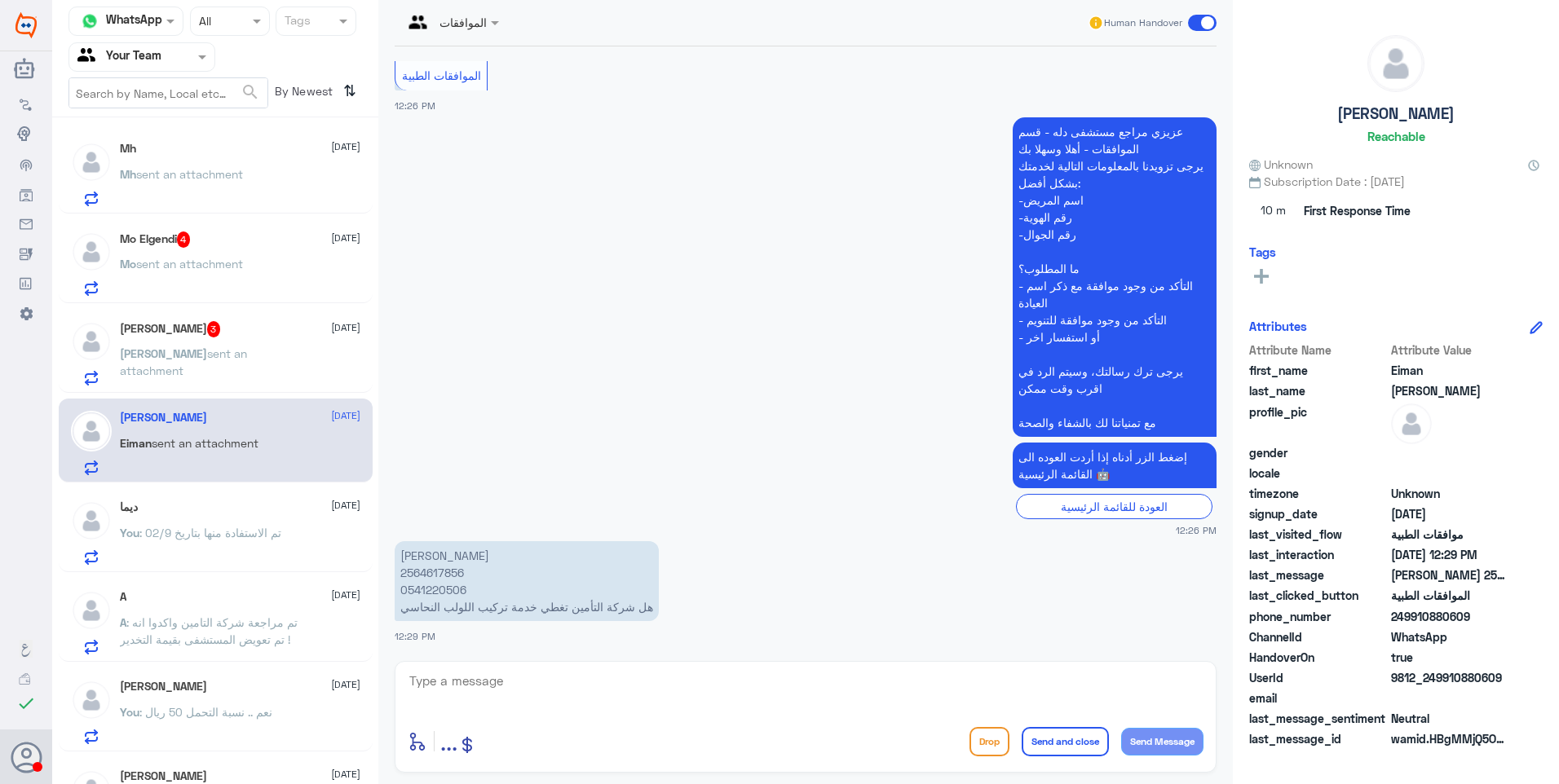
click at [438, 575] on p "[PERSON_NAME] 2564617856 0541220506 هل شركة التأمين تغطي خدمة تركيب اللولب النح…" at bounding box center [527, 581] width 264 height 80
click at [437, 575] on p "[PERSON_NAME] 2564617856 0541220506 هل شركة التأمين تغطي خدمة تركيب اللولب النح…" at bounding box center [527, 581] width 264 height 80
copy p "2564617856"
click at [523, 605] on p "[PERSON_NAME] 2564617856 0541220506 هل شركة التأمين تغطي خدمة تركيب اللولب النح…" at bounding box center [527, 581] width 264 height 80
drag, startPoint x: 487, startPoint y: 677, endPoint x: 595, endPoint y: 665, distance: 108.7
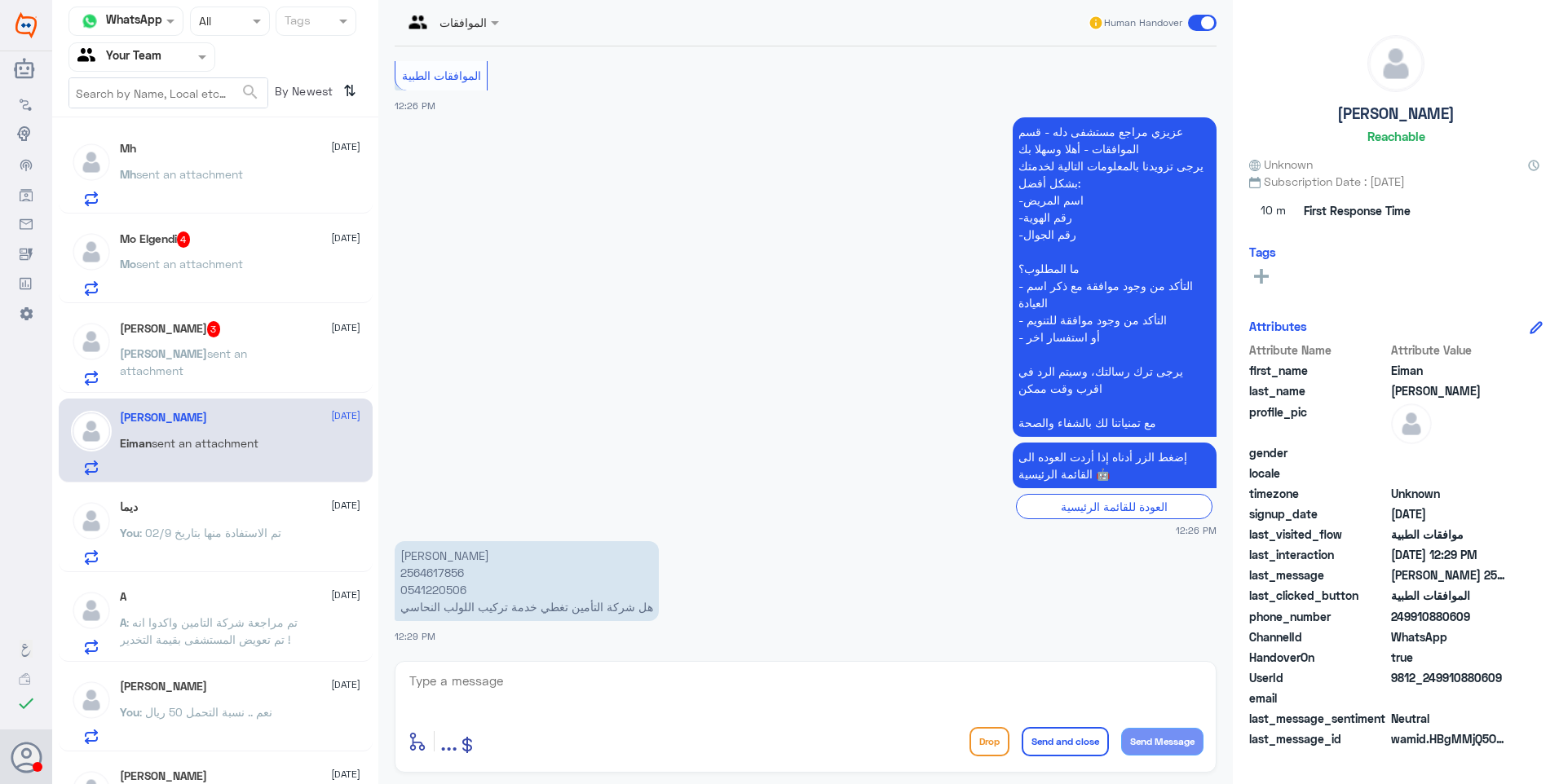
click at [491, 681] on textarea at bounding box center [805, 690] width 796 height 40
type textarea "يمكنك معرفة تفاصيل غطية وثيقتك من خلال شركة التأمين نفسها"
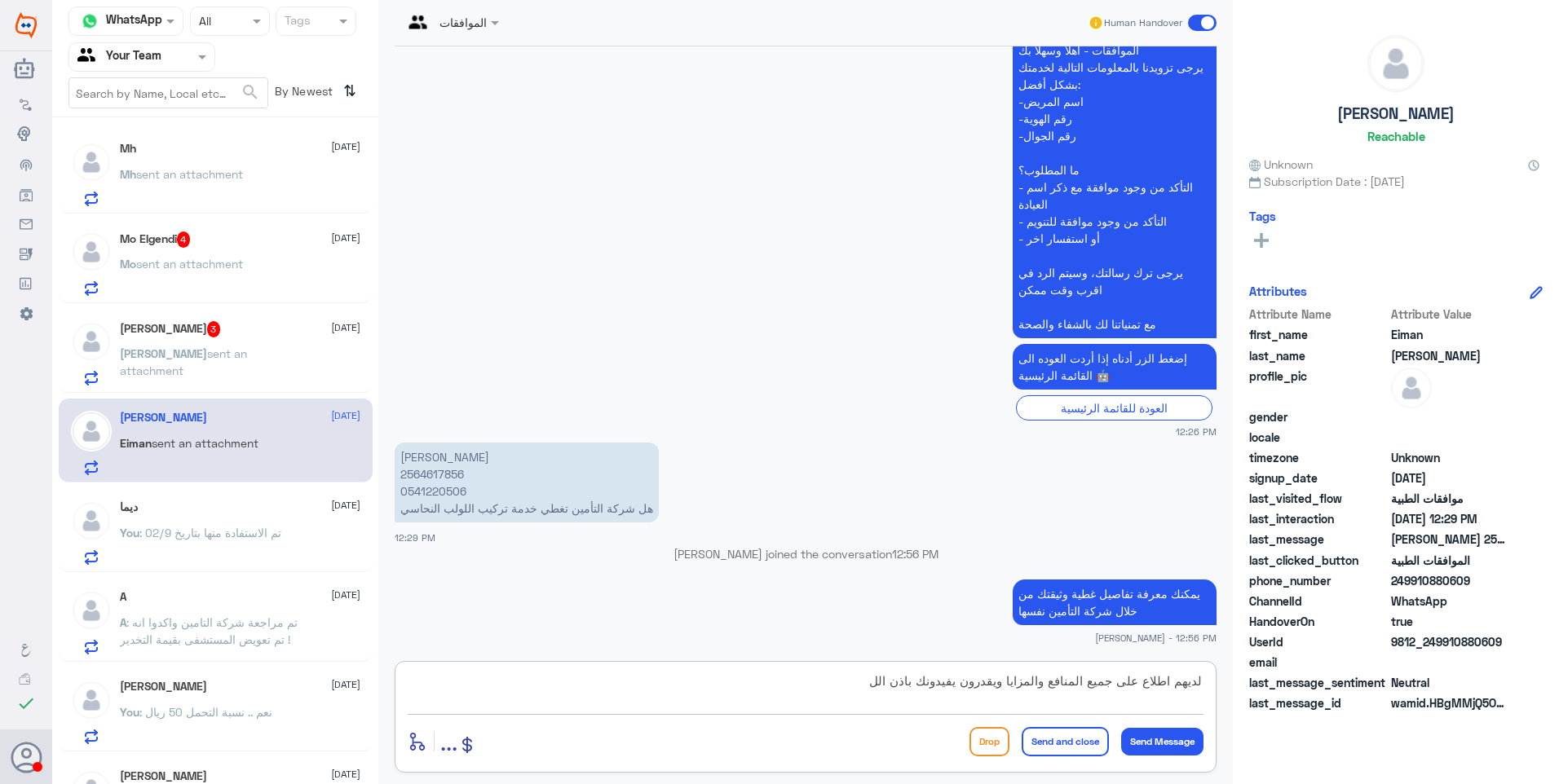
type textarea "لديهم اطلاع على جميع المنافع والمزايا ويقدرون يفيدونك باذن [DEMOGRAPHIC_DATA]"
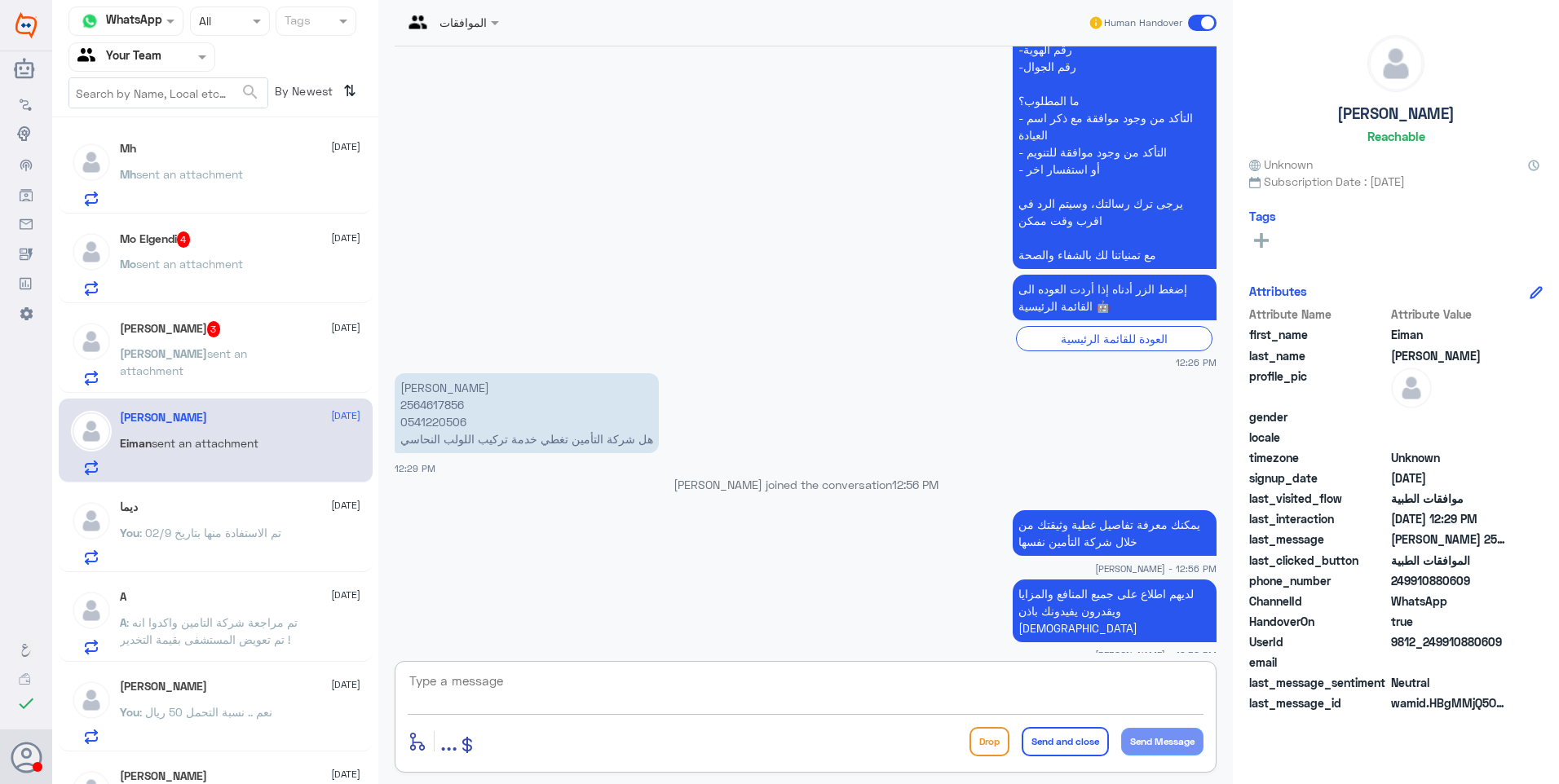
click at [205, 331] on div "سعد 3 [DATE]" at bounding box center [239, 328] width 240 height 17
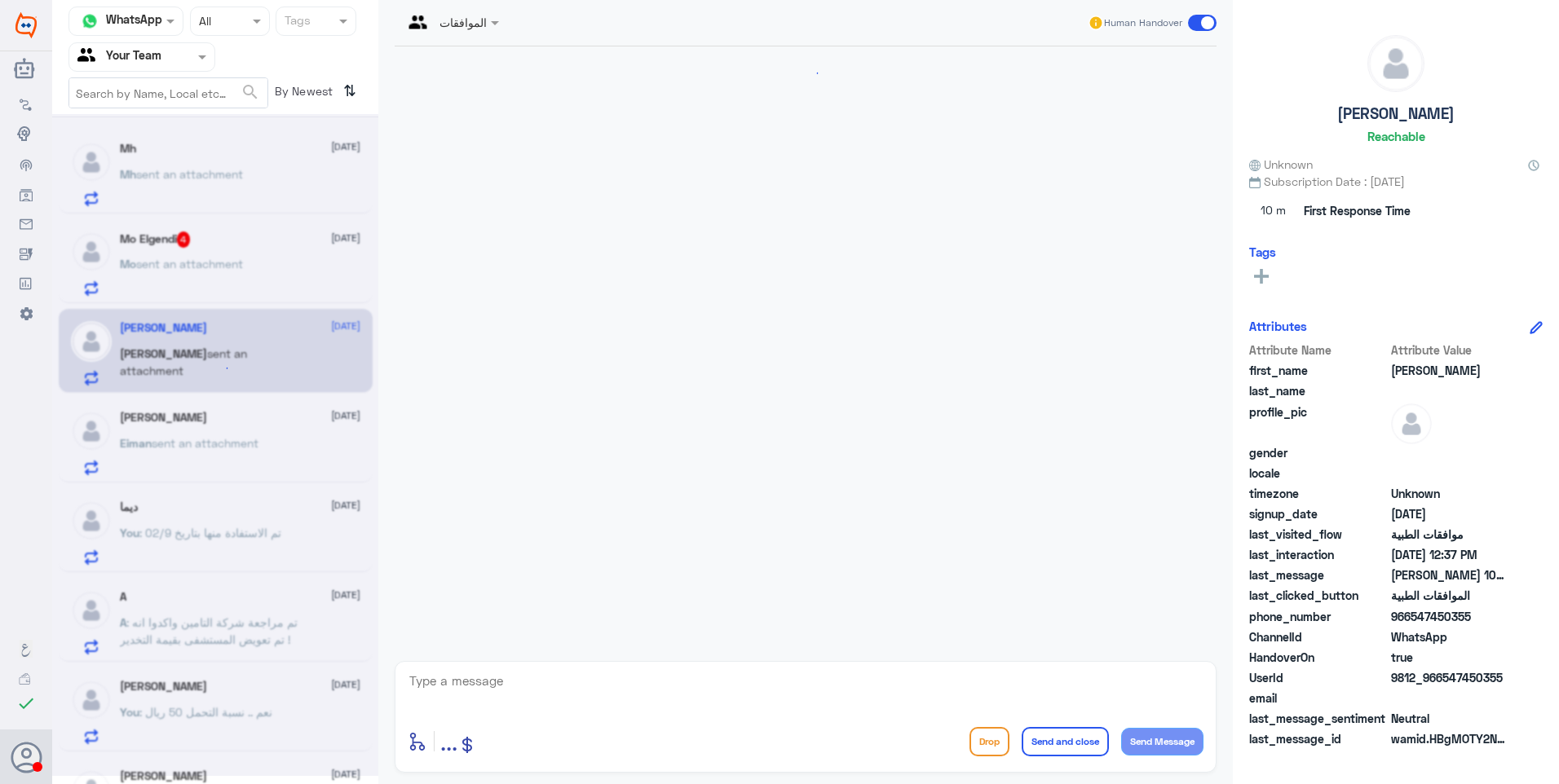
scroll to position [402, 0]
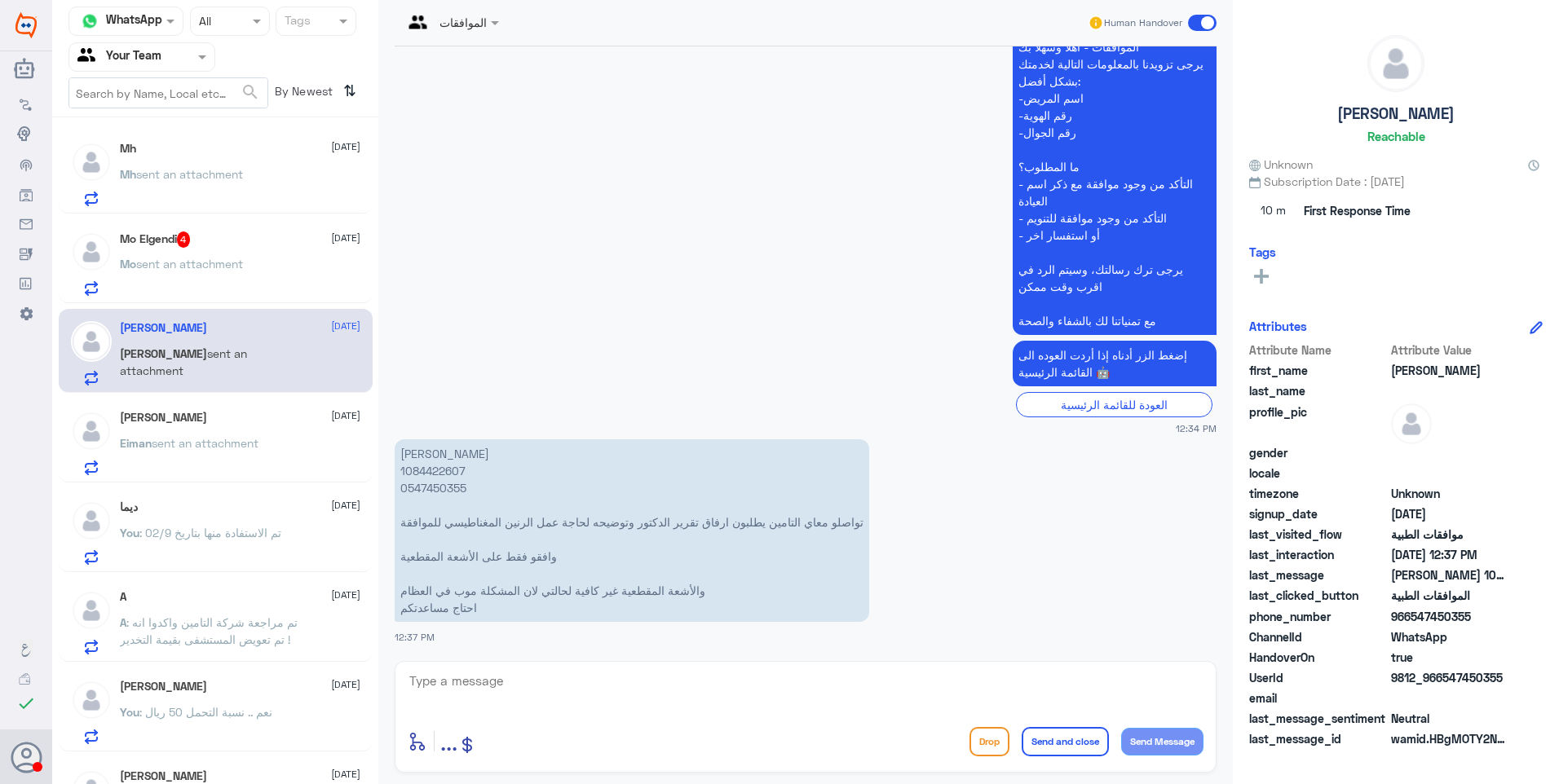
click at [427, 468] on p "[PERSON_NAME] 1084422607 0547450355 تواصلو معاي التامين يطلبون ارفاق تقرير الدك…" at bounding box center [632, 530] width 474 height 183
copy p "1084422607"
click at [784, 499] on p "[PERSON_NAME] 1084422607 0547450355 تواصلو معاي التامين يطلبون ارفاق تقرير الدك…" at bounding box center [632, 530] width 474 height 183
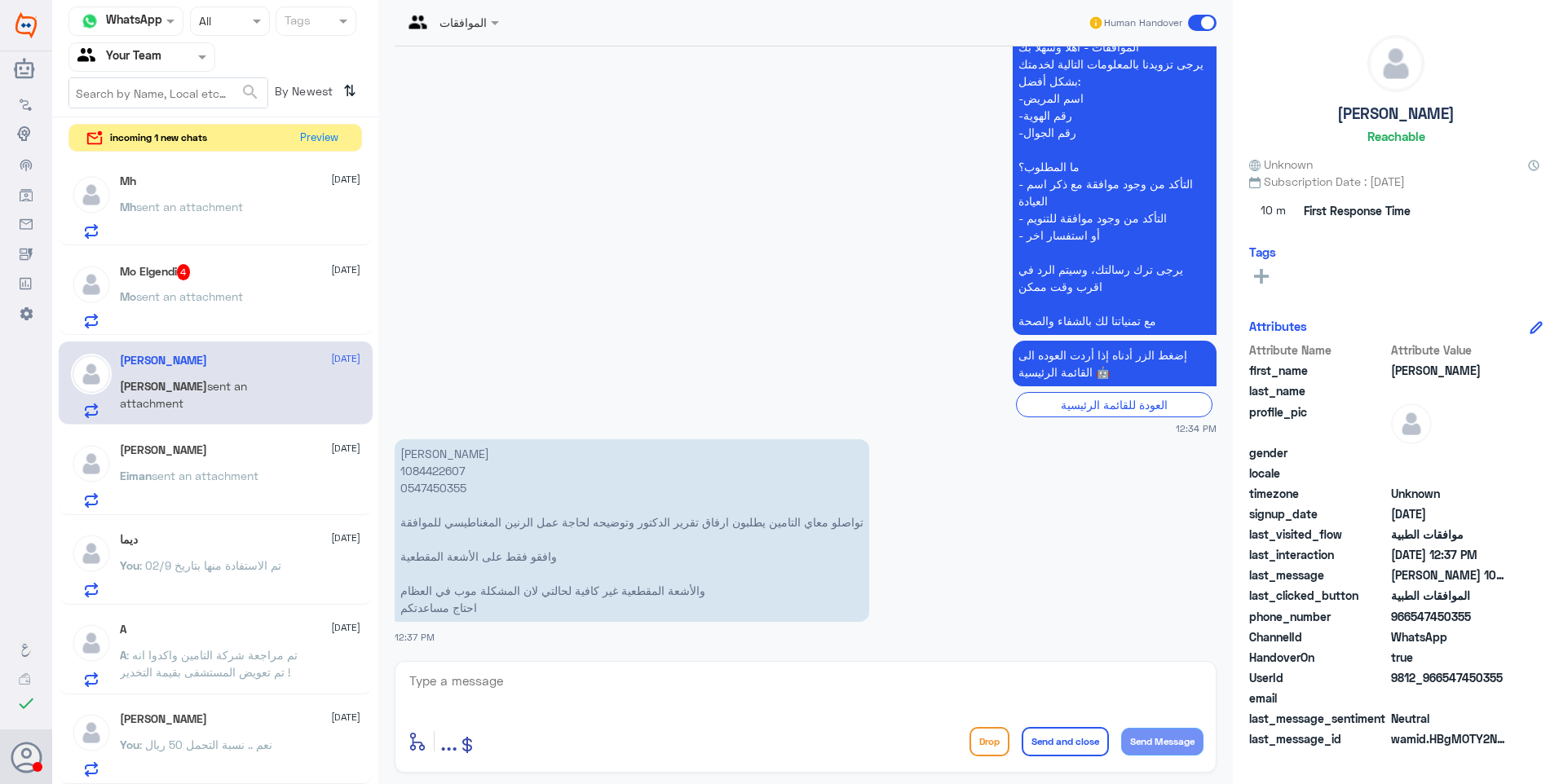
click at [431, 469] on p "[PERSON_NAME] 1084422607 0547450355 تواصلو معاي التامين يطلبون ارفاق تقرير الدك…" at bounding box center [632, 530] width 474 height 183
copy p "1084422607"
drag, startPoint x: 431, startPoint y: 469, endPoint x: 699, endPoint y: 475, distance: 268.1
click at [587, 554] on p "[PERSON_NAME] 1084422607 0547450355 تواصلو معاي التامين يطلبون ارفاق تقرير الدك…" at bounding box center [632, 530] width 474 height 183
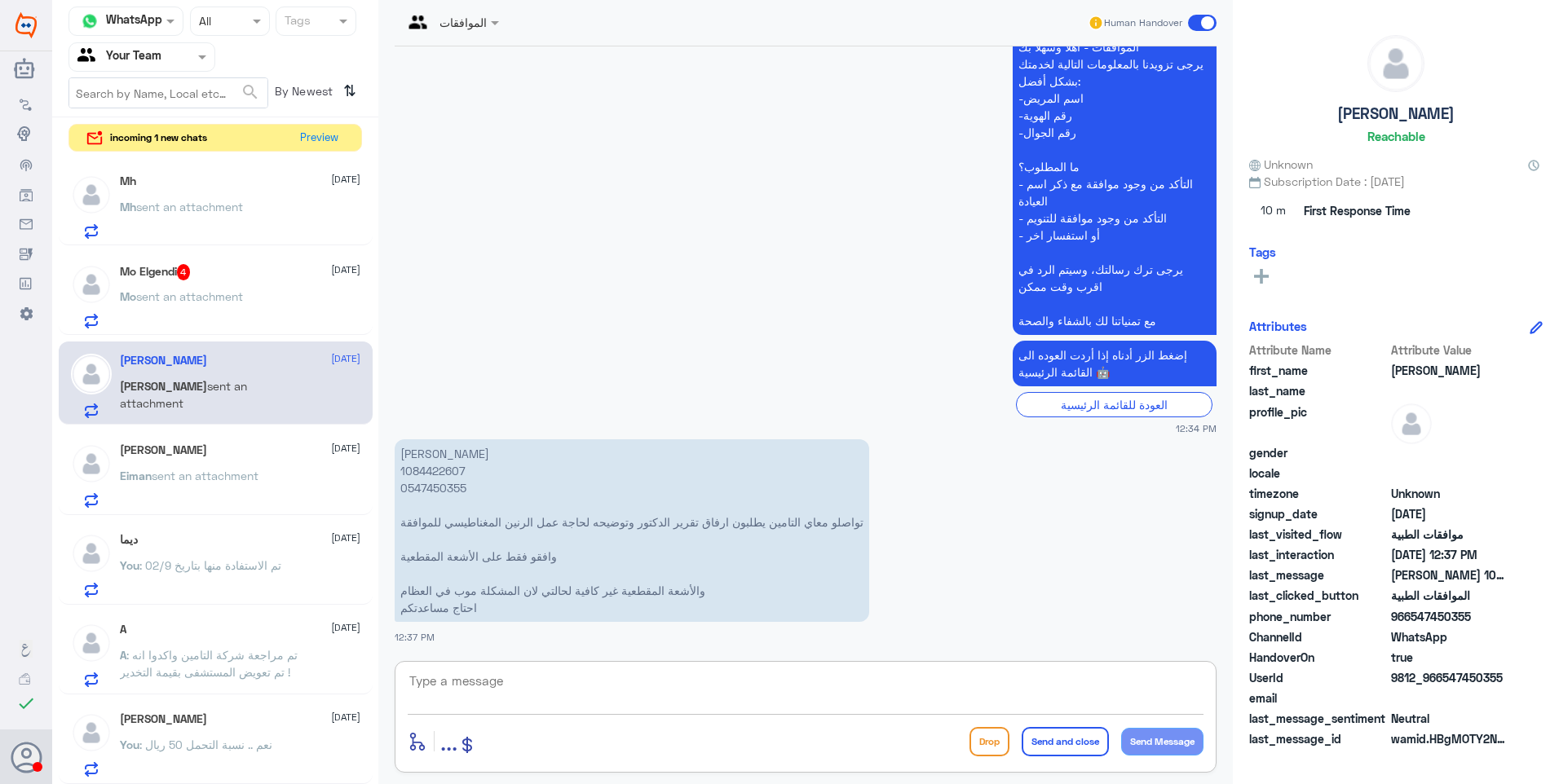
drag, startPoint x: 540, startPoint y: 670, endPoint x: 567, endPoint y: 684, distance: 30.4
click at [546, 673] on textarea at bounding box center [805, 690] width 796 height 40
type textarea "تم رفع تقرير الطبيب"
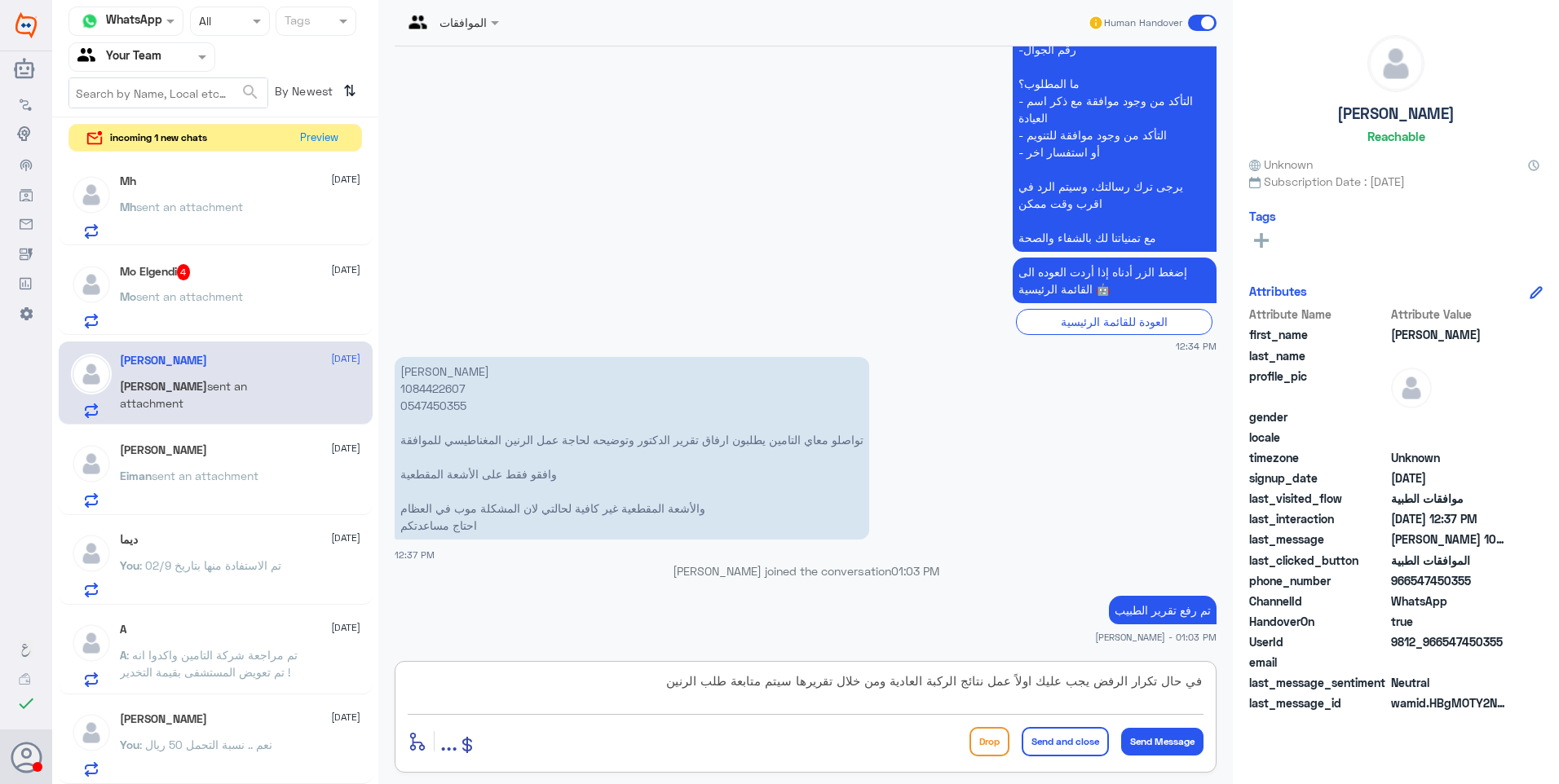
type textarea "في حال تكرار الرفض يجب عليك اولاً عمل نتائج الركبة العادية ومن خلال تقريرها سيت…"
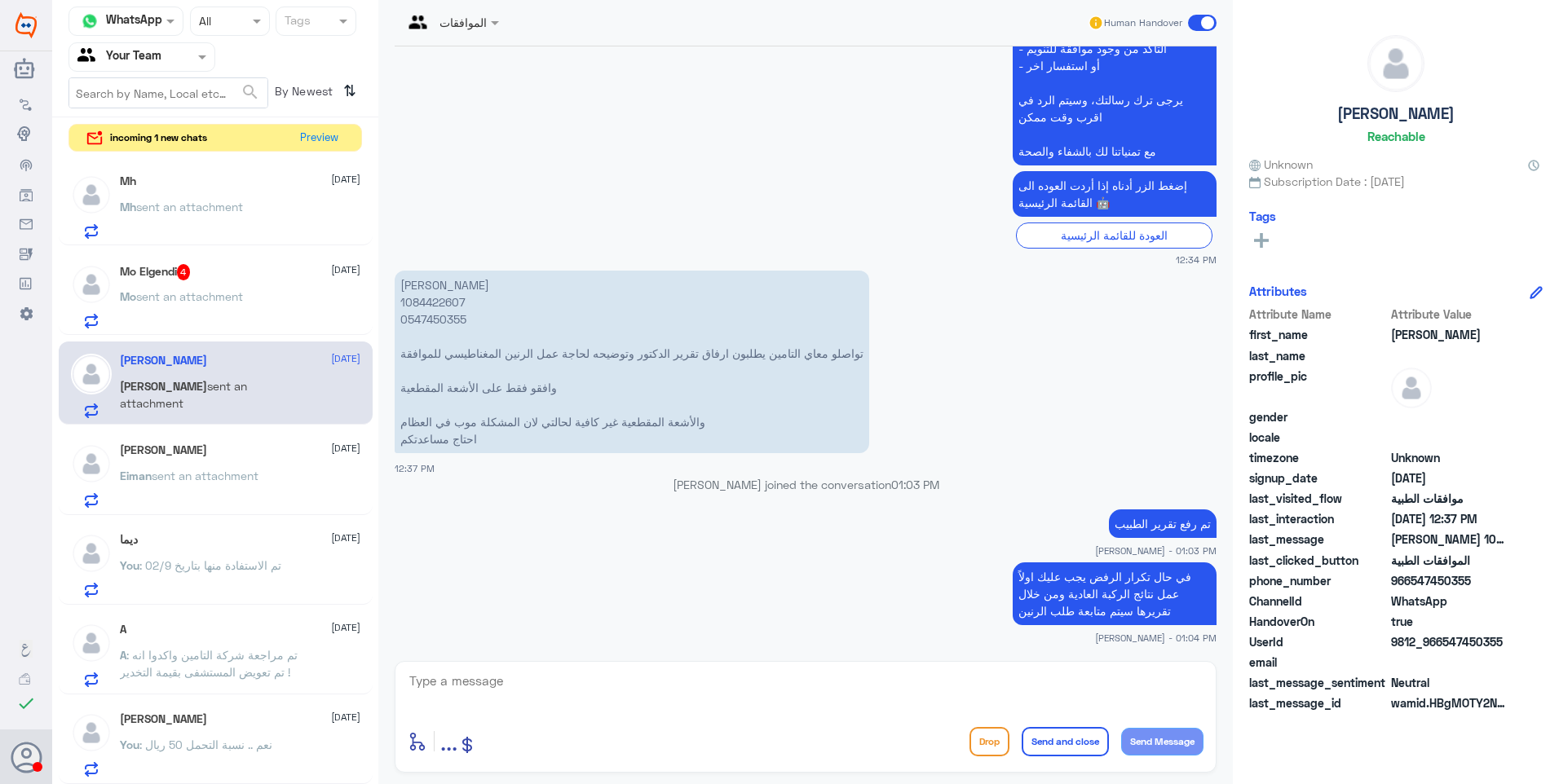
click at [225, 268] on div "Mo Elgendi 4 [DATE]" at bounding box center [239, 272] width 240 height 17
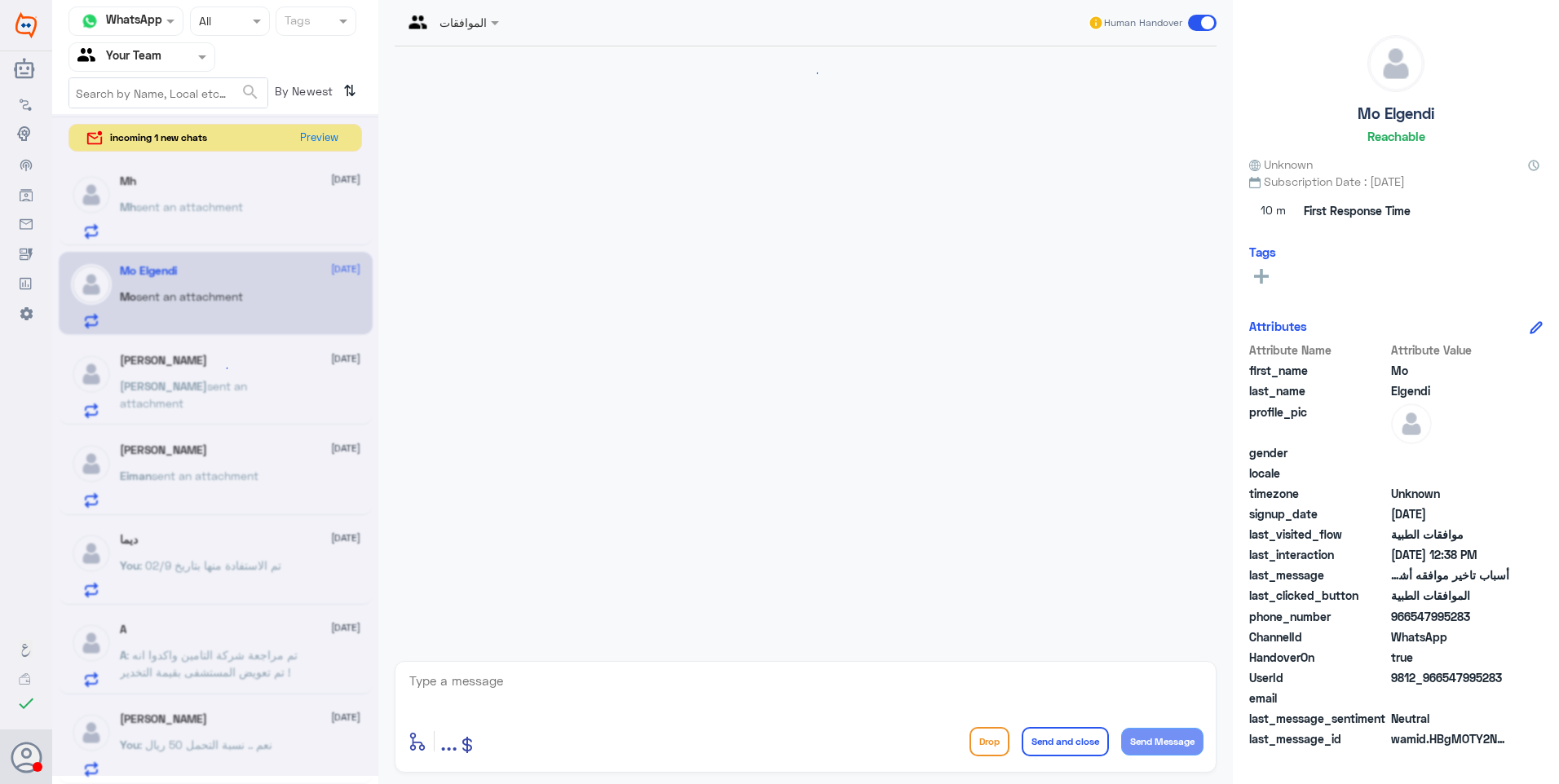
scroll to position [338, 0]
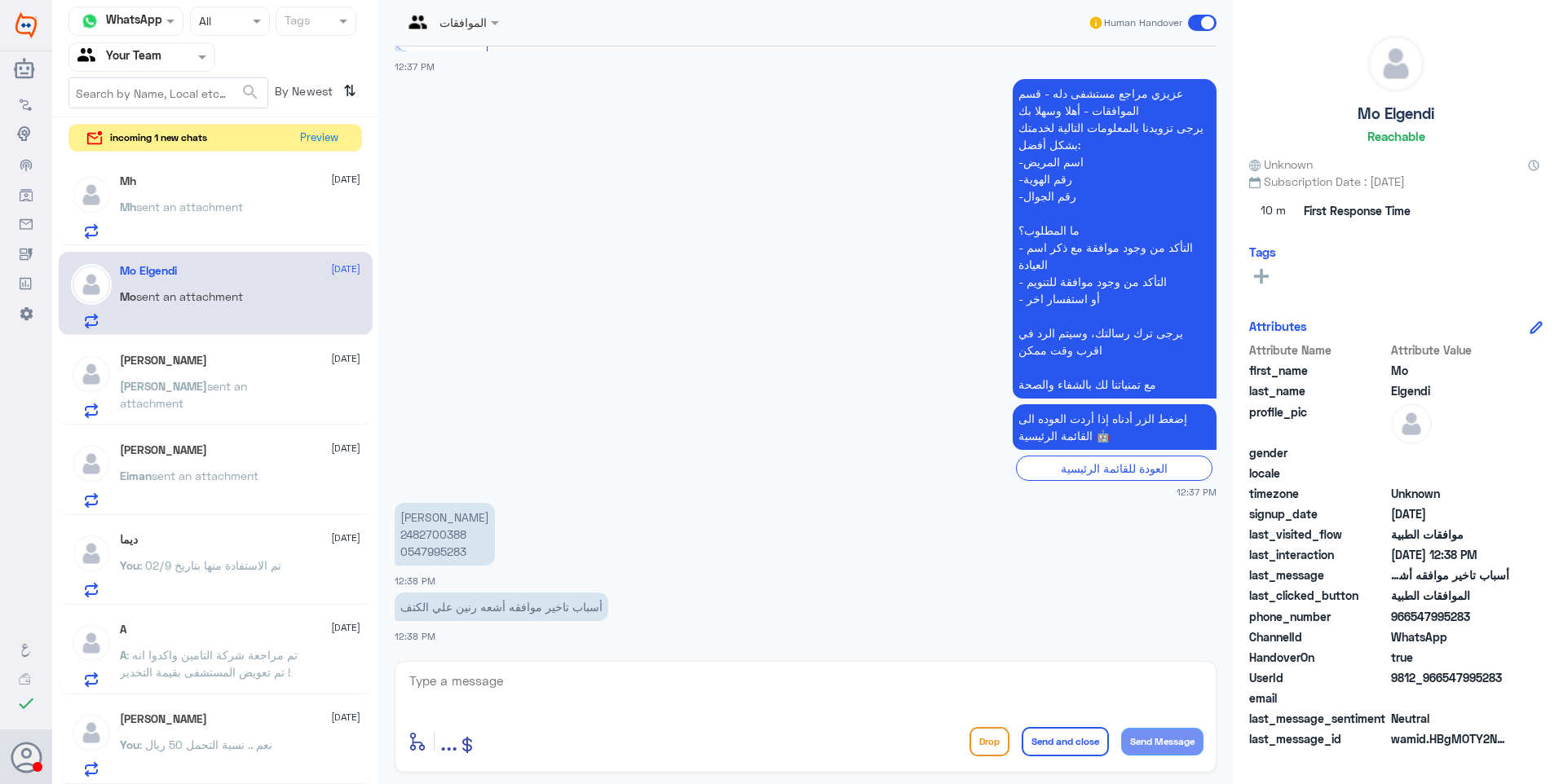
click at [429, 530] on p "[PERSON_NAME] 2482700388 0547995283" at bounding box center [444, 534] width 100 height 63
click at [371, 733] on app-inbox-user "May Aleisa [DATE] You : نعم .. نسبة التحمل 50 ريال" at bounding box center [216, 742] width 327 height 84
click at [574, 611] on p "أسباب تاخير موافقه أشعه رنين علي الكتف" at bounding box center [502, 606] width 214 height 28
drag, startPoint x: 557, startPoint y: 669, endPoint x: 616, endPoint y: 684, distance: 60.9
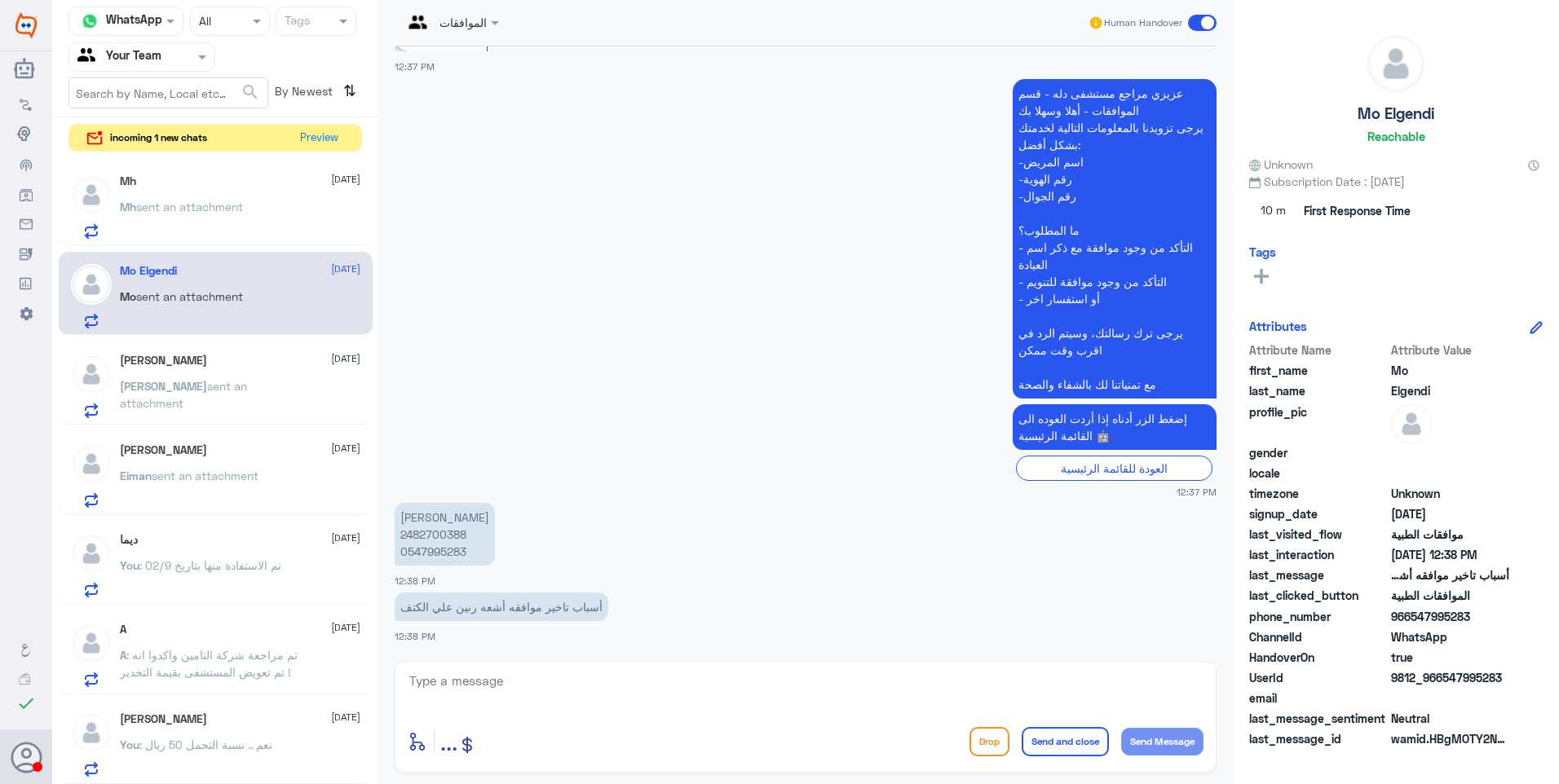
click at [578, 680] on textarea at bounding box center [805, 690] width 796 height 40
type textarea "ا"
type textarea "دلة النخيل أم نمار؟"
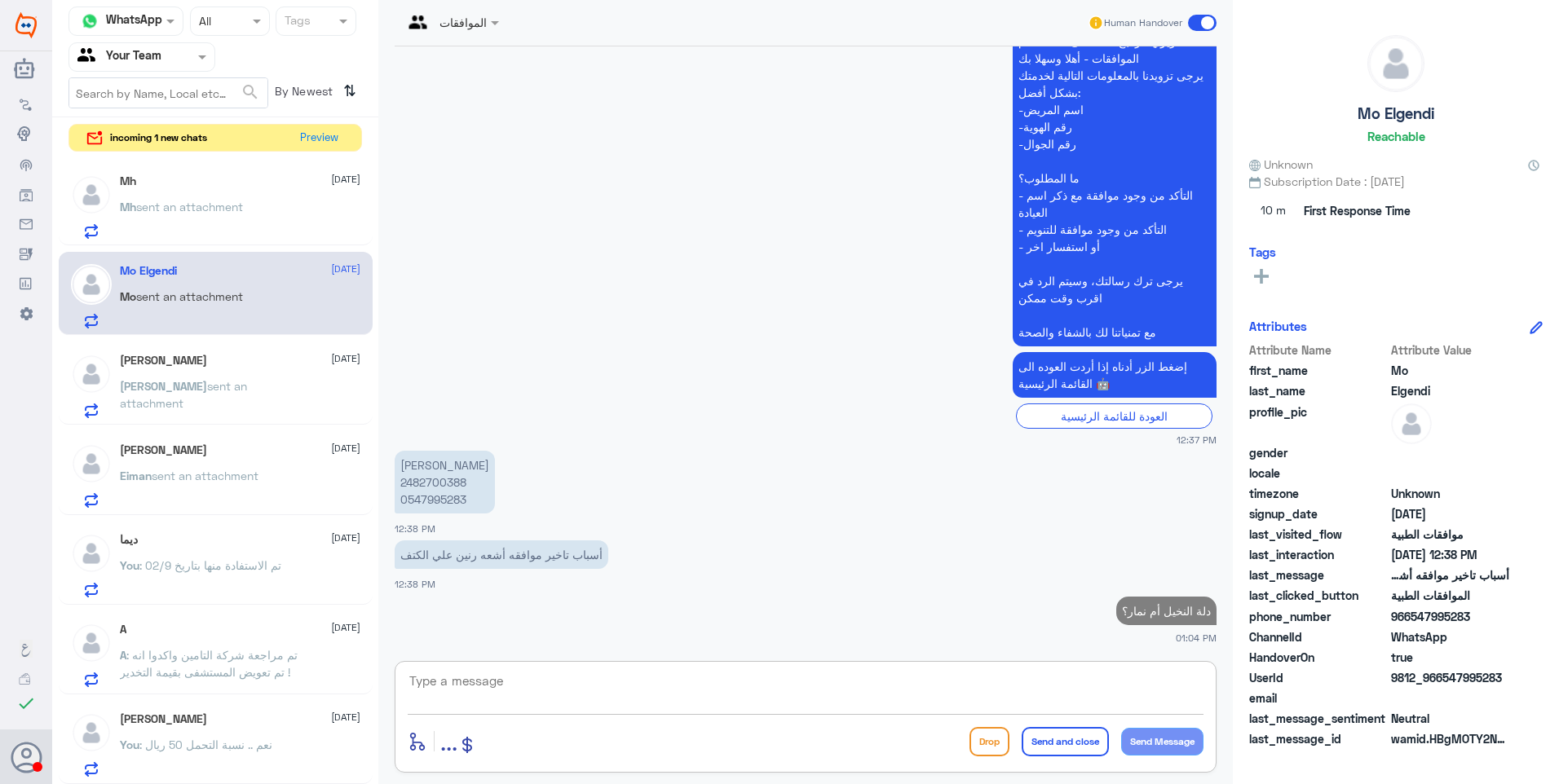
click at [195, 230] on p "Mh sent an attachment" at bounding box center [181, 219] width 123 height 41
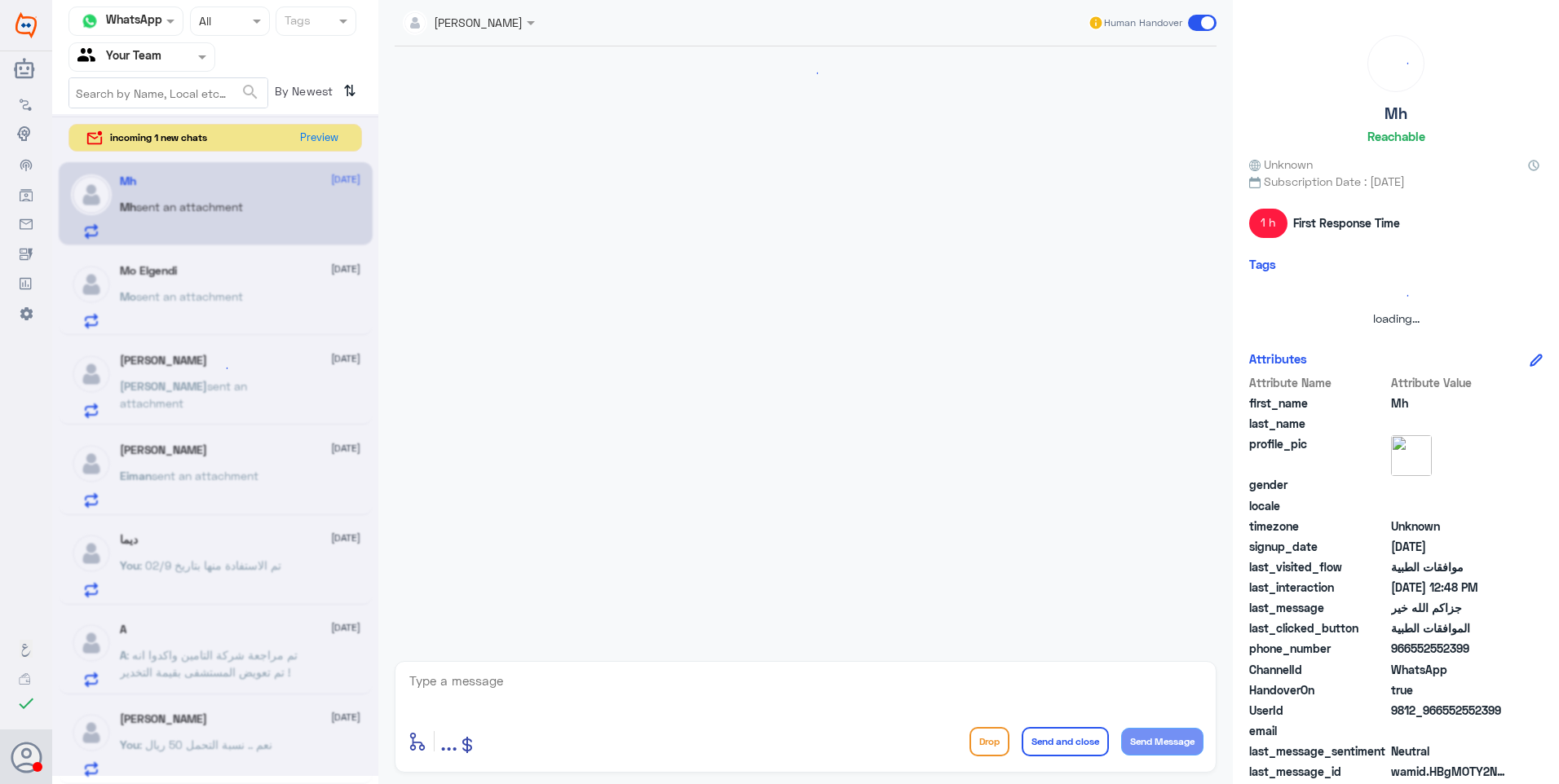
scroll to position [558, 0]
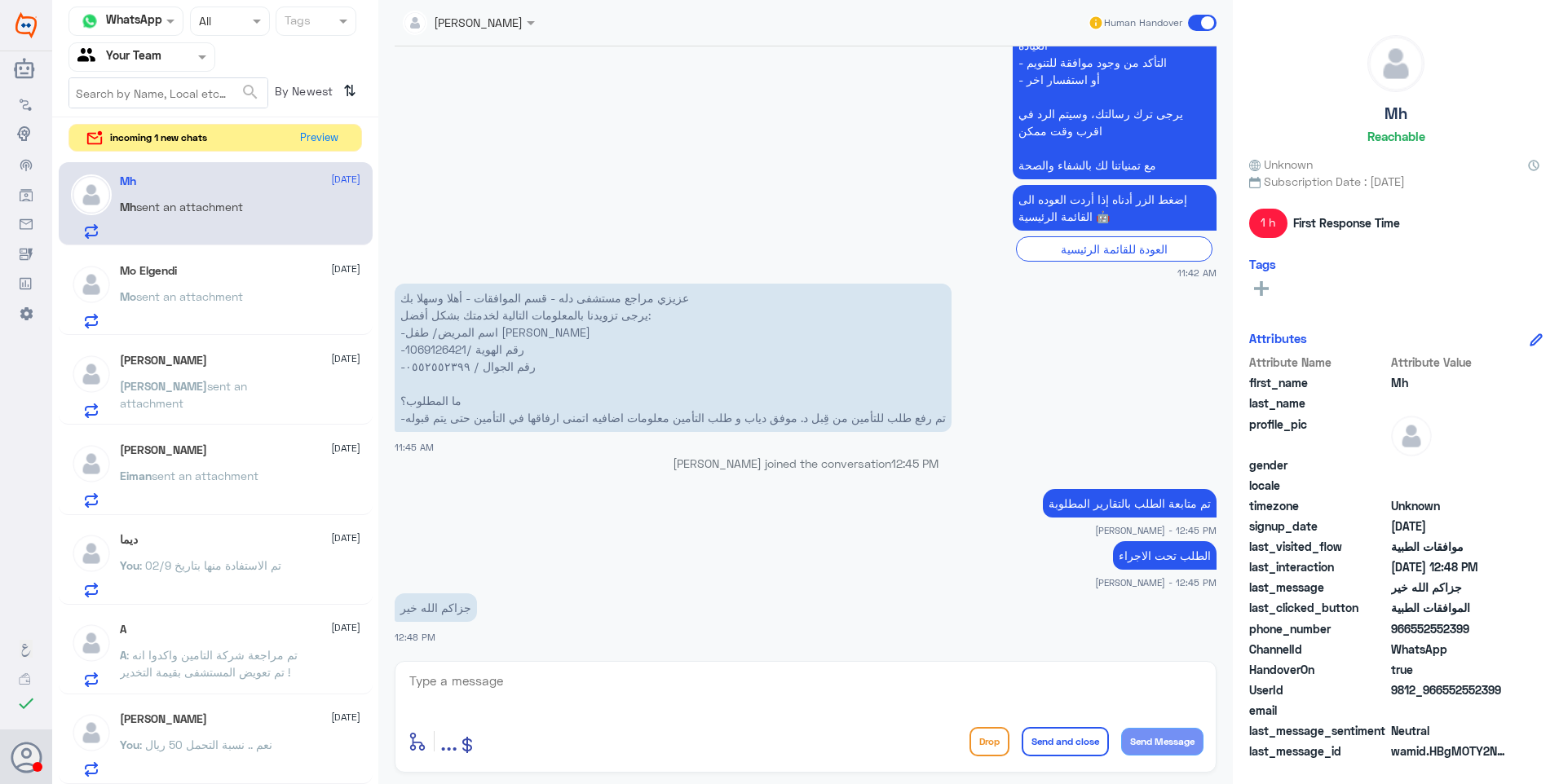
click at [209, 279] on div "Mo Elgendi [DATE] Mo sent an attachment" at bounding box center [239, 296] width 240 height 64
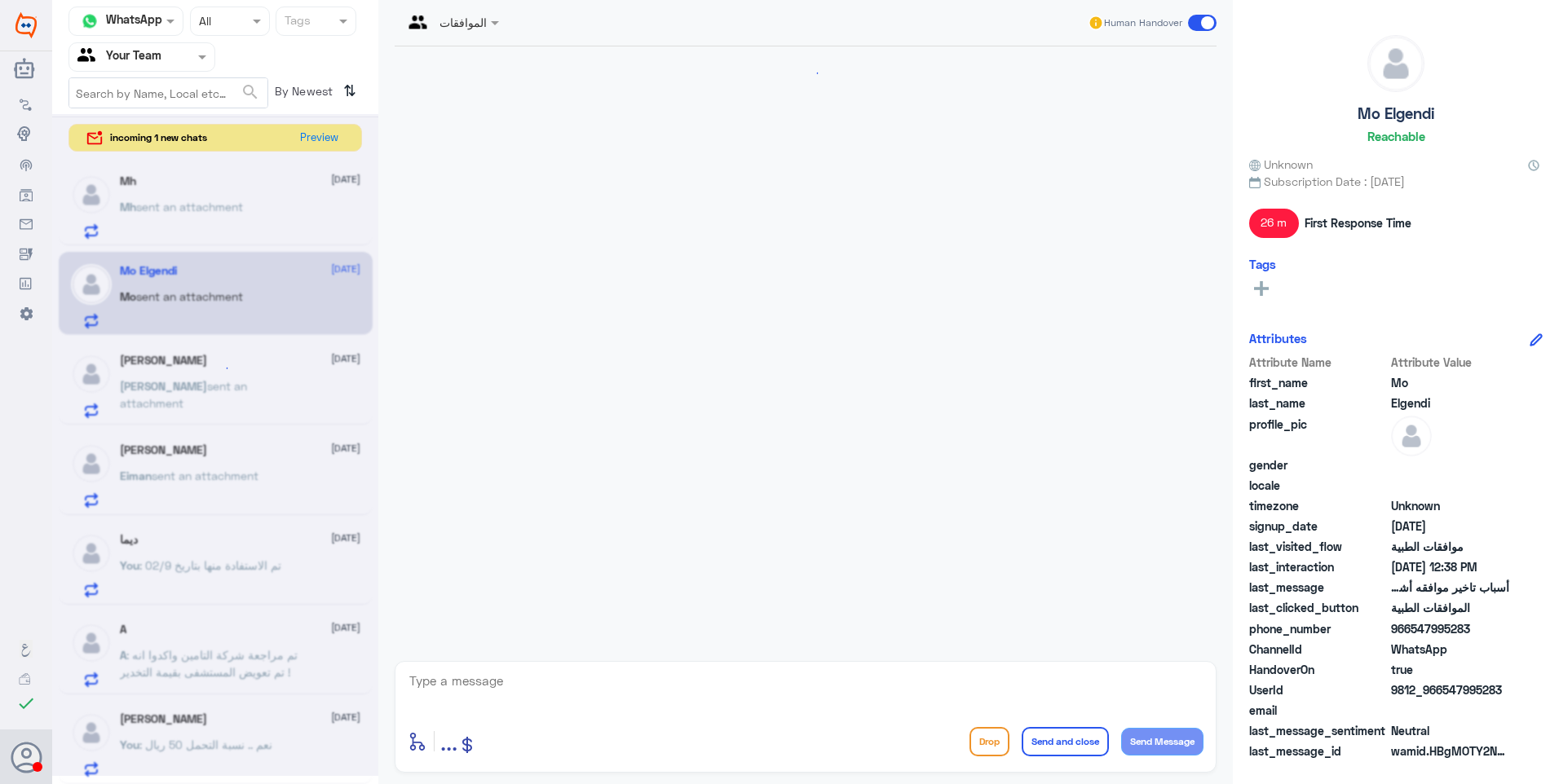
scroll to position [420, 0]
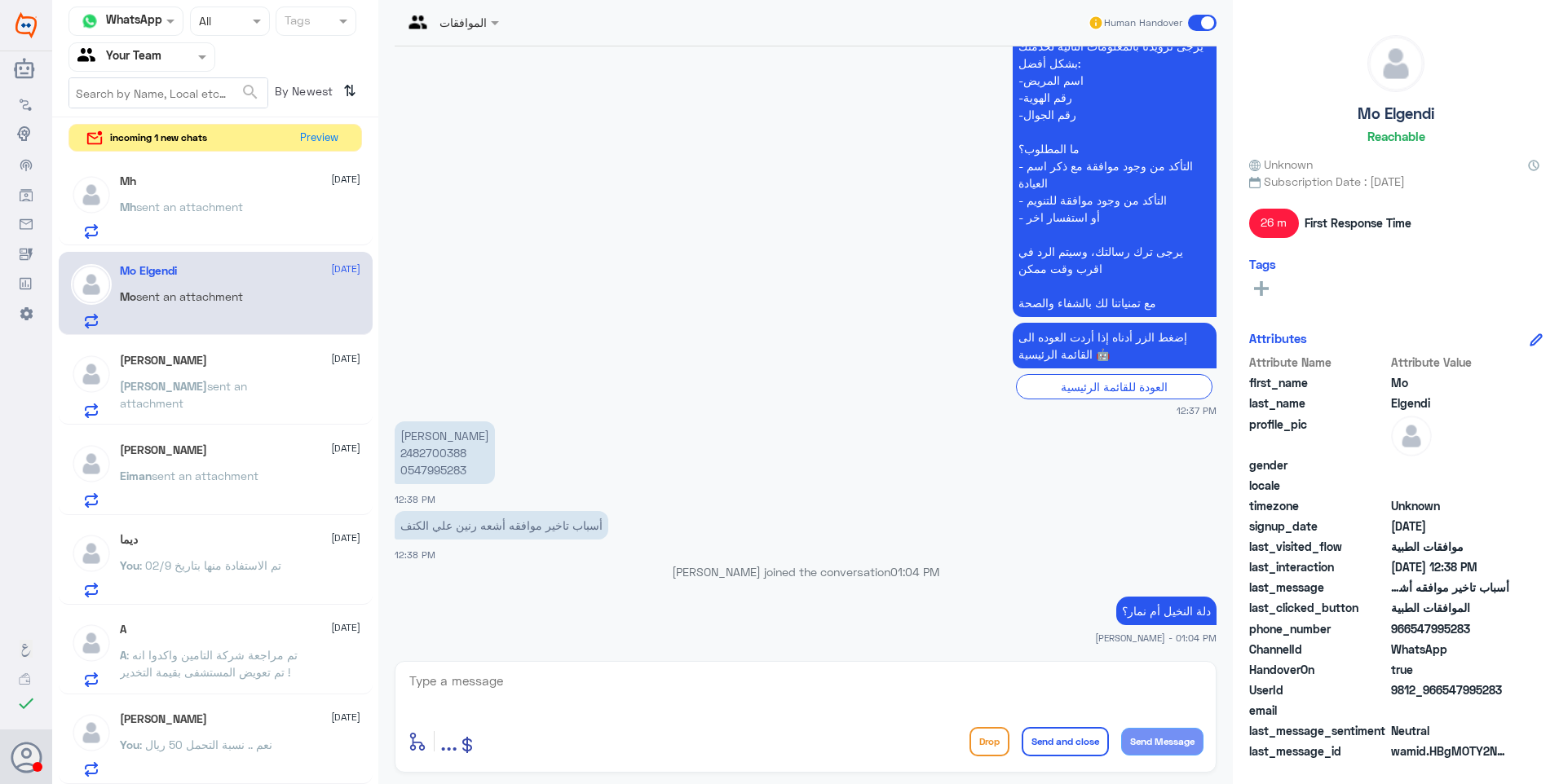
click at [286, 210] on div "Mh sent an attachment" at bounding box center [239, 221] width 240 height 37
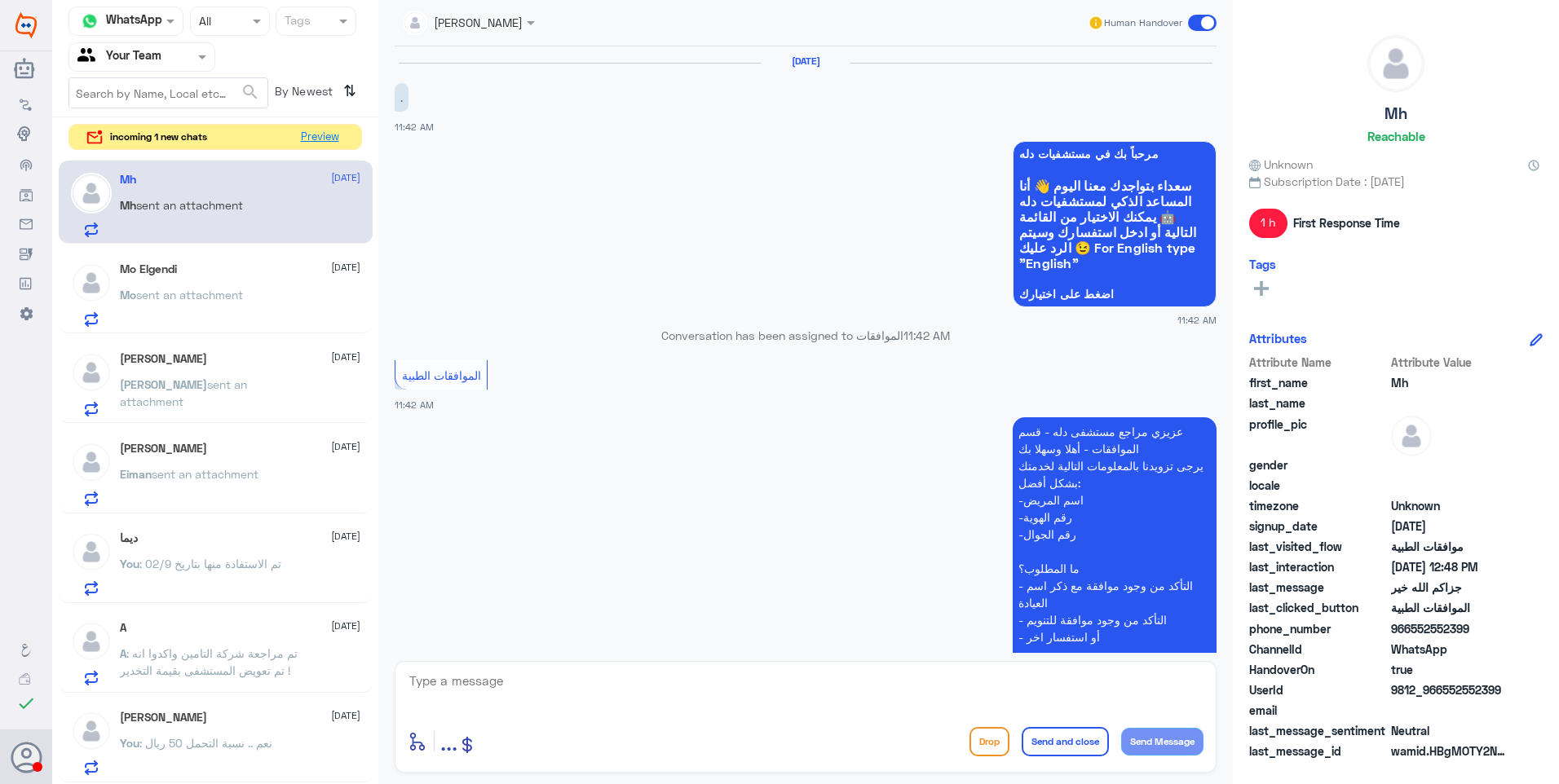
click at [328, 135] on button "Preview" at bounding box center [320, 137] width 51 height 25
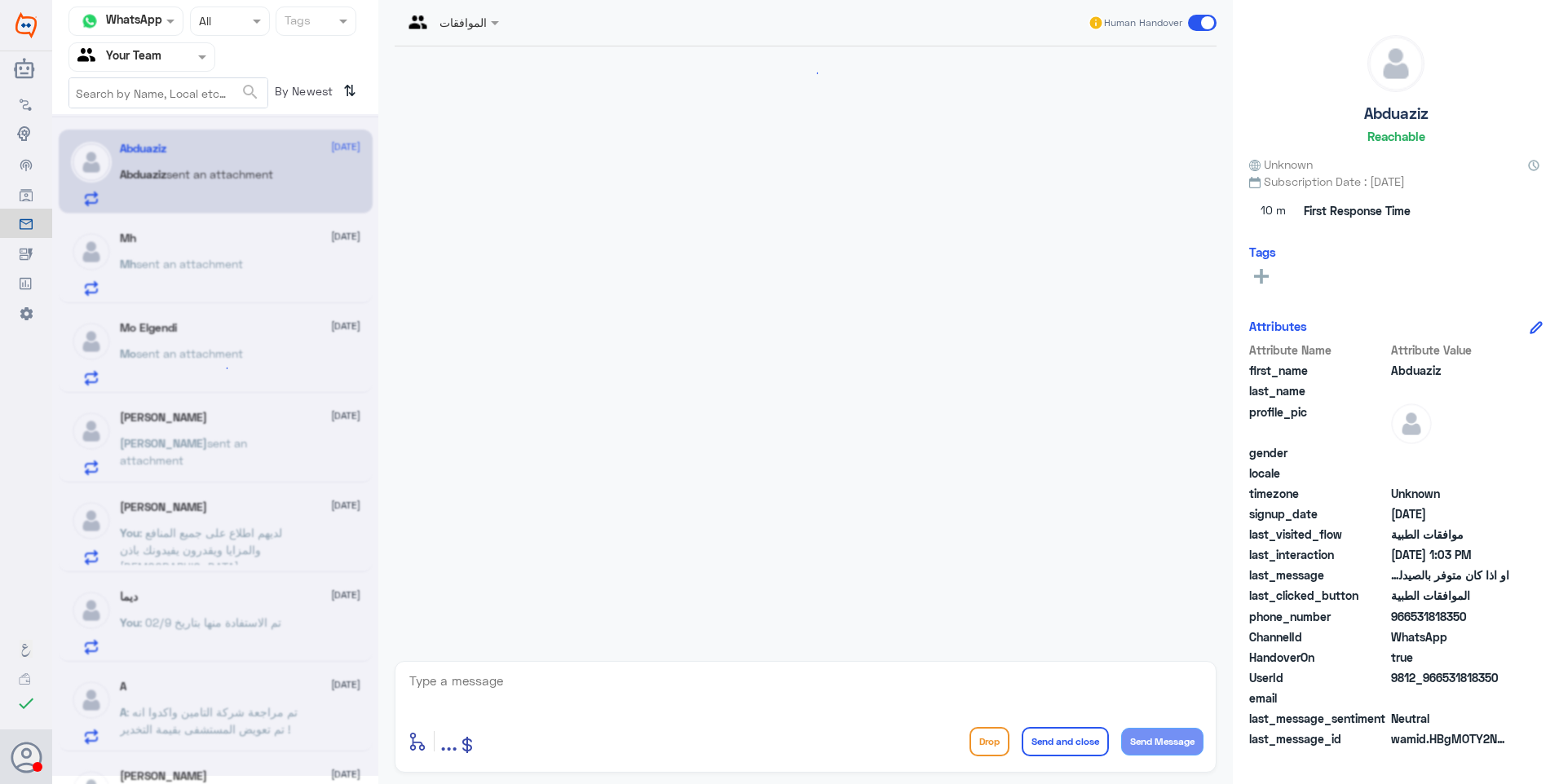
scroll to position [390, 0]
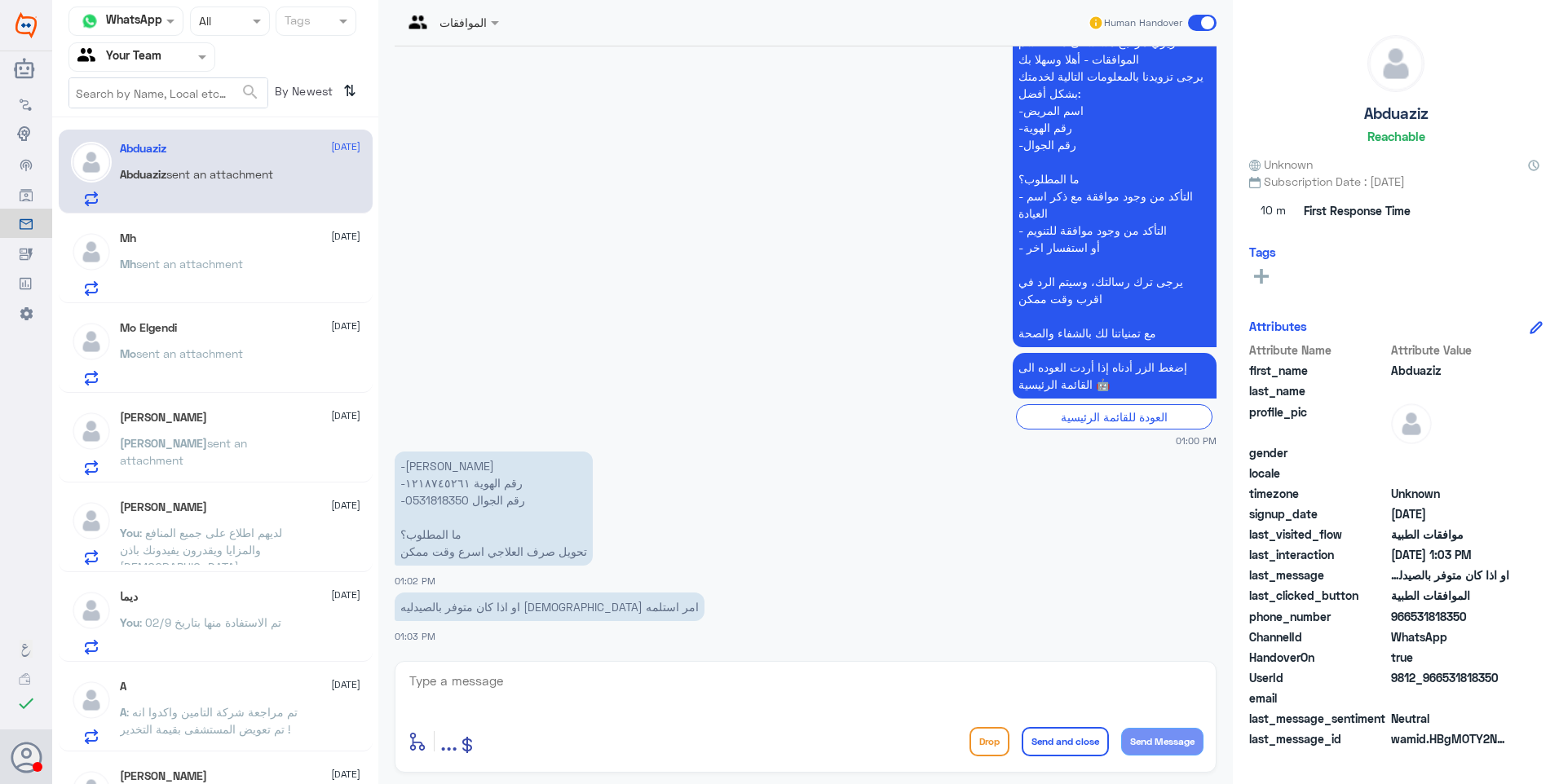
click at [437, 485] on p "-[PERSON_NAME] -رقم الهوية ١٢١٨٧٤٥٢٦١ -رقم الجوال 0531818350 ما المطلوب؟ تحويل …" at bounding box center [494, 508] width 198 height 114
click at [446, 685] on textarea at bounding box center [805, 690] width 796 height 40
drag, startPoint x: 491, startPoint y: 693, endPoint x: 364, endPoint y: 665, distance: 130.0
click at [282, 639] on div "Channel WhatsApp Status × All Tags Agent Filter Your Team search By Newest ⇅ Ab…" at bounding box center [806, 394] width 1507 height 789
type textarea "1218745261"
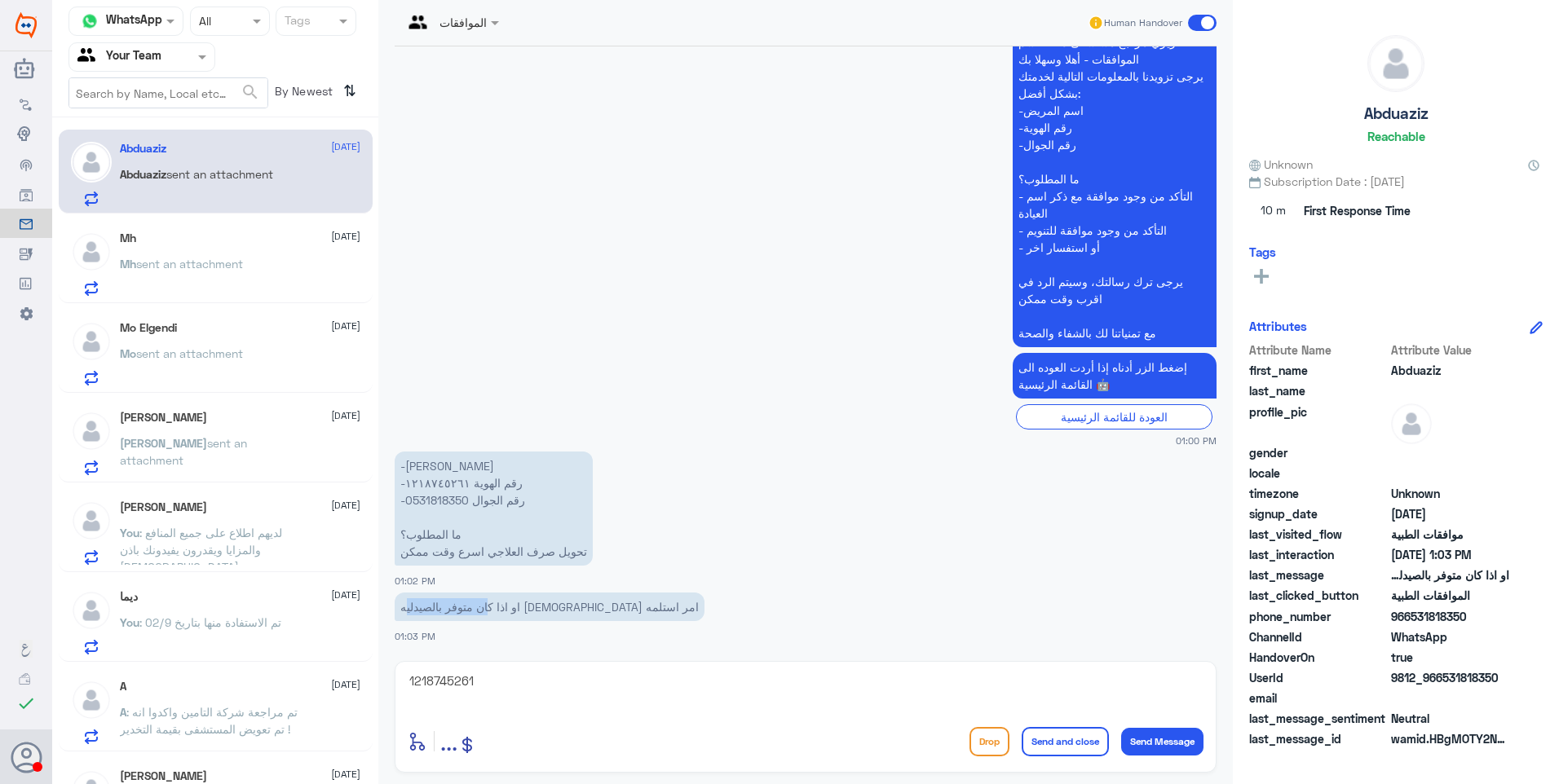
drag, startPoint x: 579, startPoint y: 601, endPoint x: 330, endPoint y: 597, distance: 249.0
click at [346, 597] on div "Channel WhatsApp Status × All Tags Agent Filter Your Team search By Newest ⇅ Ab…" at bounding box center [806, 394] width 1507 height 789
drag, startPoint x: 330, startPoint y: 597, endPoint x: 420, endPoint y: 599, distance: 90.0
click at [420, 599] on p "او اذا كان متوفر بالصيدليه [DEMOGRAPHIC_DATA] امر استلمه" at bounding box center [549, 606] width 310 height 28
click at [559, 546] on p "-[PERSON_NAME] -رقم الهوية ١٢١٨٧٤٥٢٦١ -رقم الجوال 0531818350 ما المطلوب؟ تحويل …" at bounding box center [494, 508] width 198 height 114
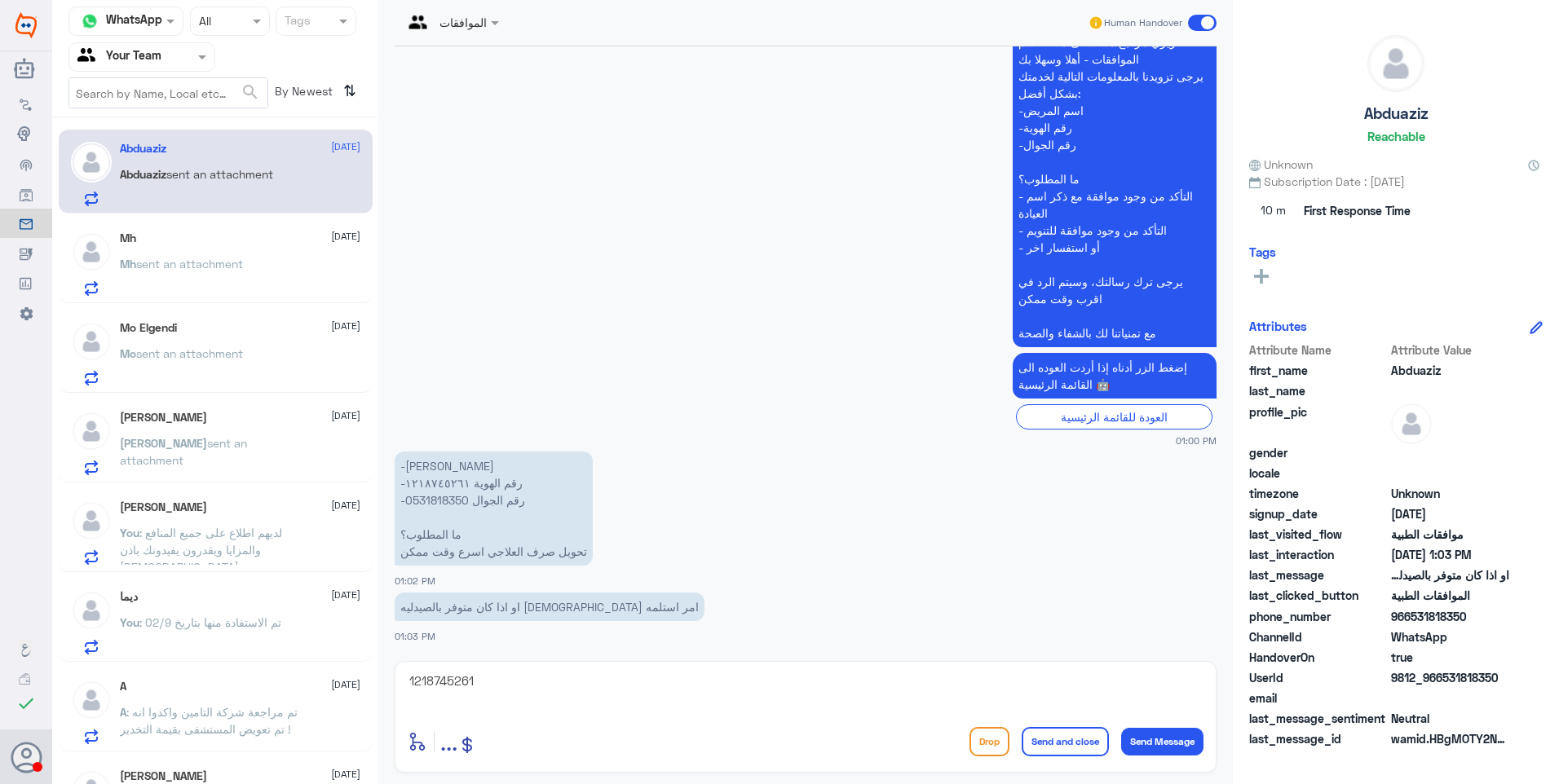
click at [511, 547] on p "-[PERSON_NAME] -رقم الهوية ١٢١٨٧٤٥٢٦١ -رقم الجوال 0531818350 ما المطلوب؟ تحويل …" at bounding box center [494, 508] width 198 height 114
click at [484, 609] on p "او اذا كان متوفر بالصيدليه [DEMOGRAPHIC_DATA] امر استلمه" at bounding box center [549, 606] width 310 height 28
drag, startPoint x: 486, startPoint y: 699, endPoint x: 519, endPoint y: 680, distance: 38.1
click at [483, 699] on textarea "1218745261" at bounding box center [805, 690] width 796 height 40
drag, startPoint x: 519, startPoint y: 680, endPoint x: 357, endPoint y: 646, distance: 165.5
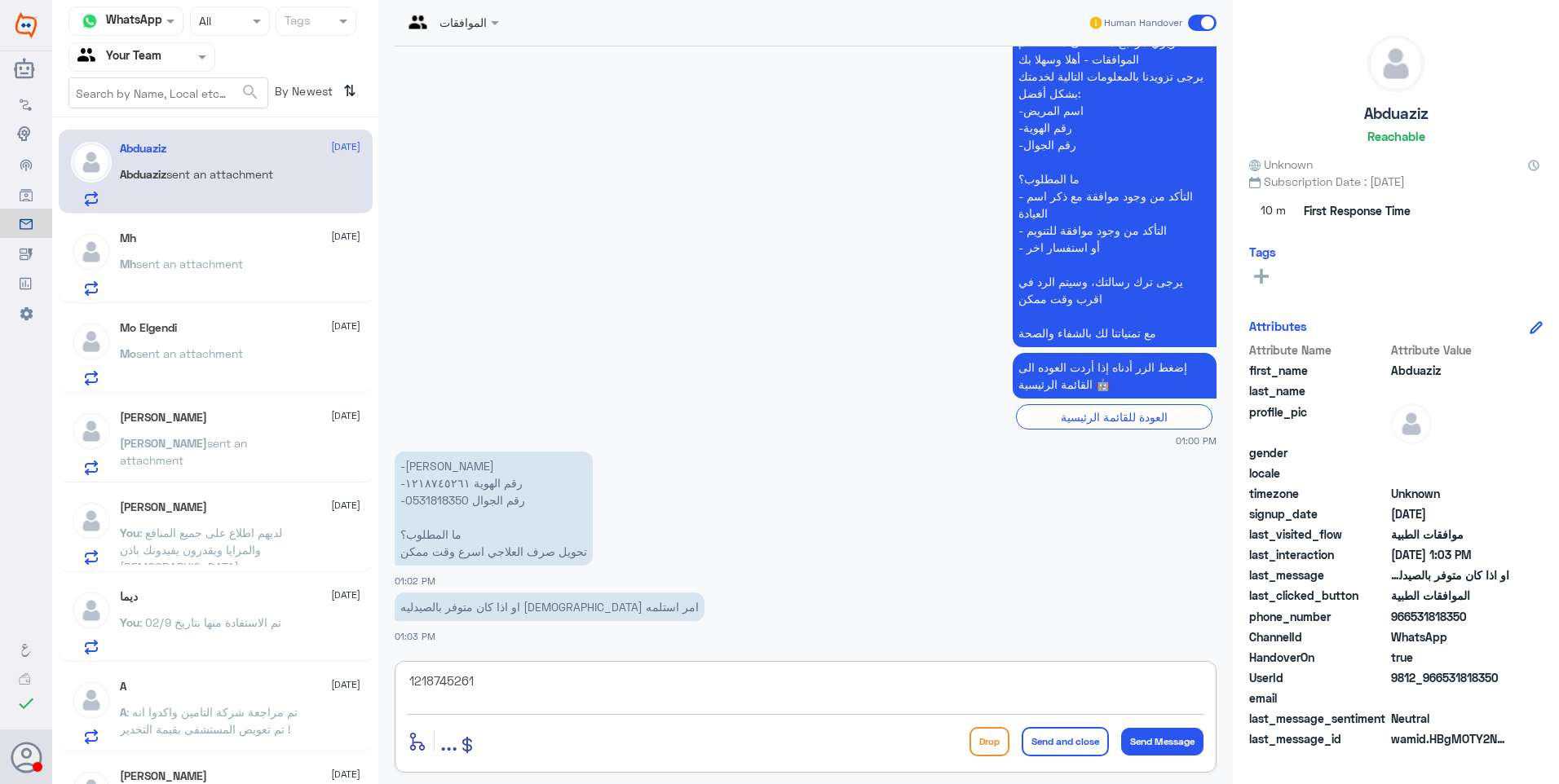
click at [365, 651] on div "Channel WhatsApp Status × All Tags Agent Filter Your Team search By Newest ⇅ Ab…" at bounding box center [806, 394] width 1507 height 789
type textarea "j"
drag, startPoint x: 979, startPoint y: 680, endPoint x: 1087, endPoint y: 681, distance: 108.0
click at [1087, 681] on textarea "تواصل مع خدمة الصرف لمعرفة توفر الدواء على الرقم 0115283703" at bounding box center [805, 690] width 796 height 40
type textarea "تواصل مع خدمة الصرف على الرقم 0115283703"
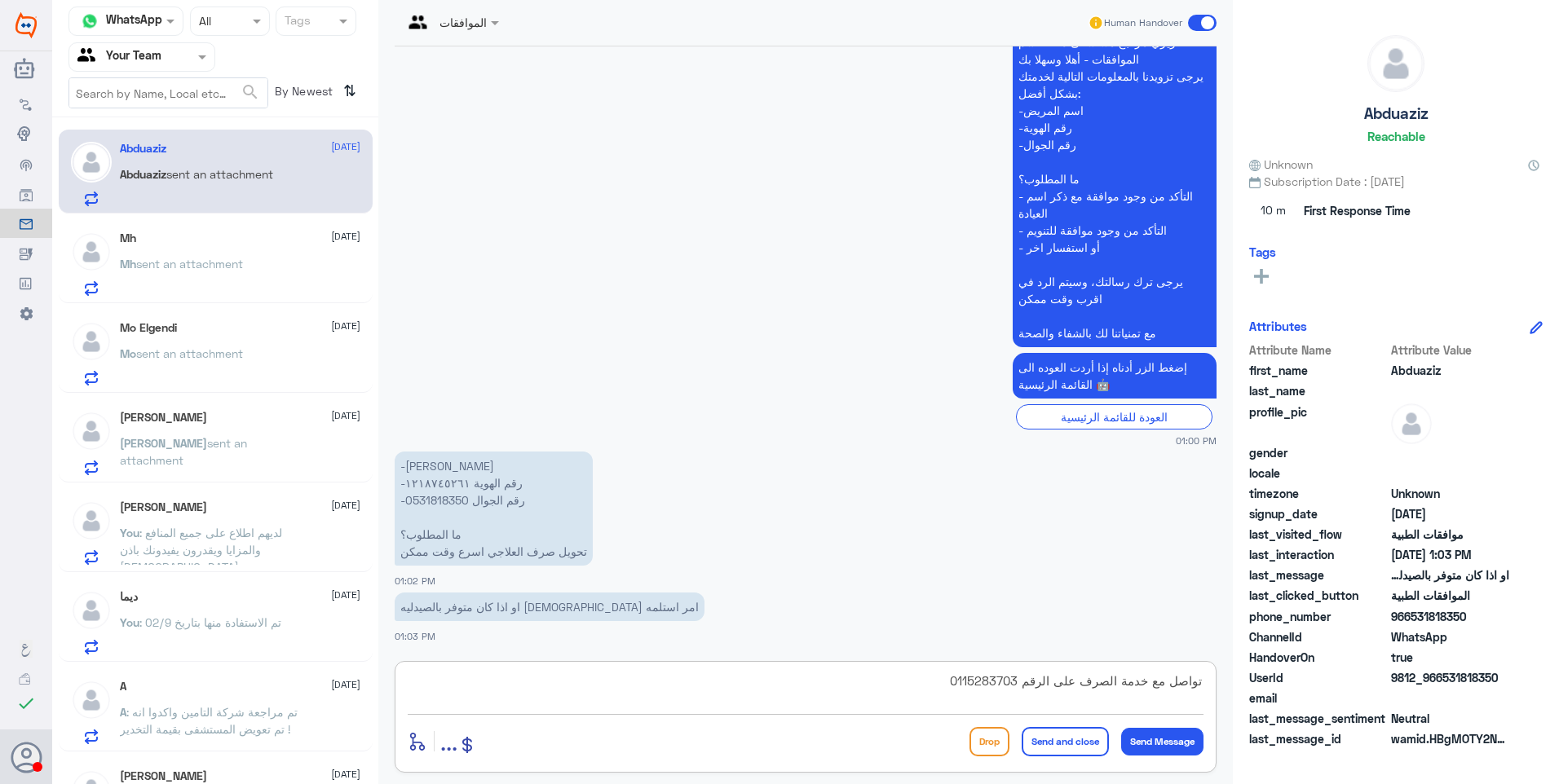
click at [1048, 743] on button "Send and close" at bounding box center [1065, 741] width 87 height 29
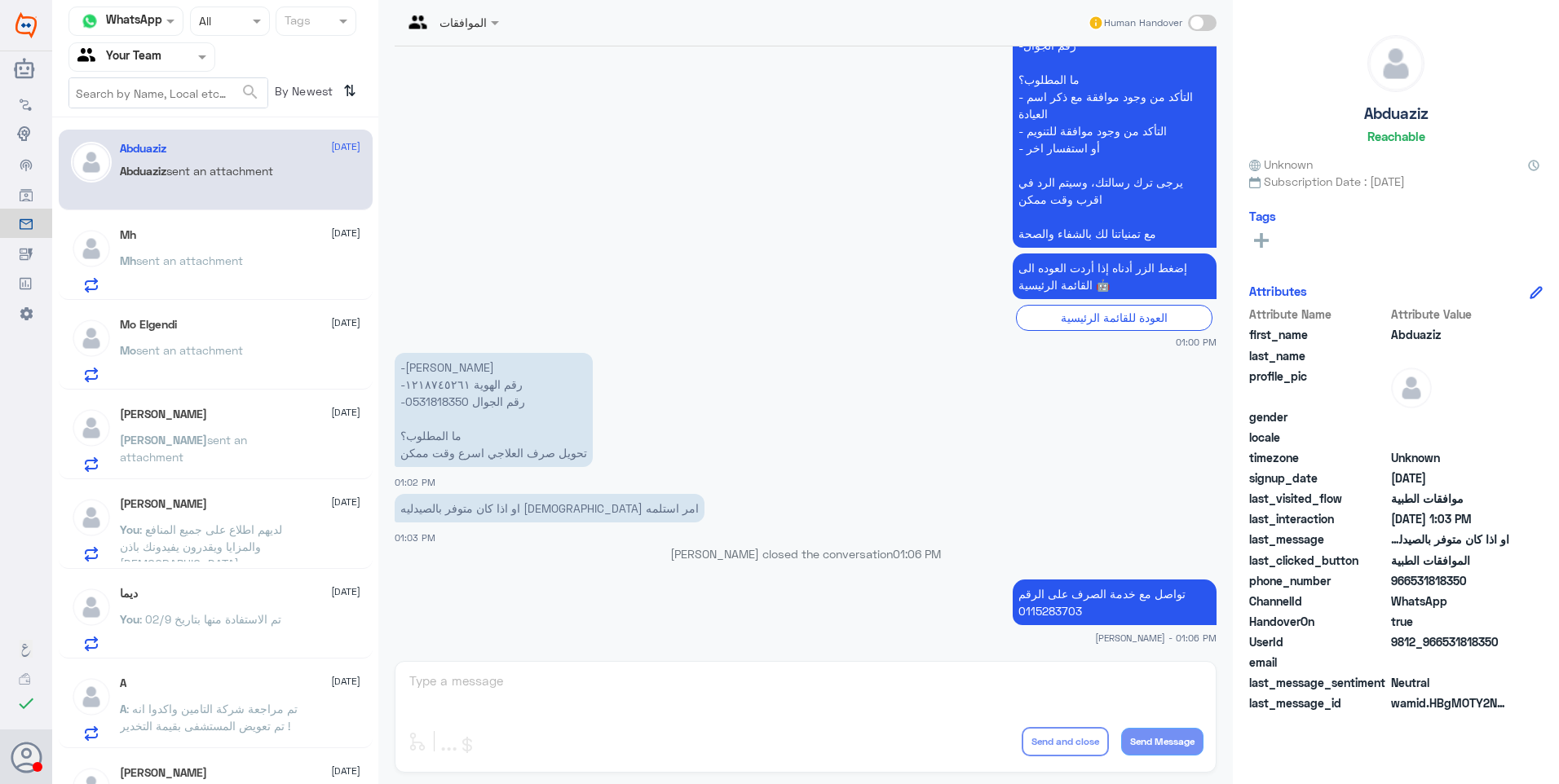
click at [194, 238] on div "Mh [DATE]" at bounding box center [239, 235] width 240 height 14
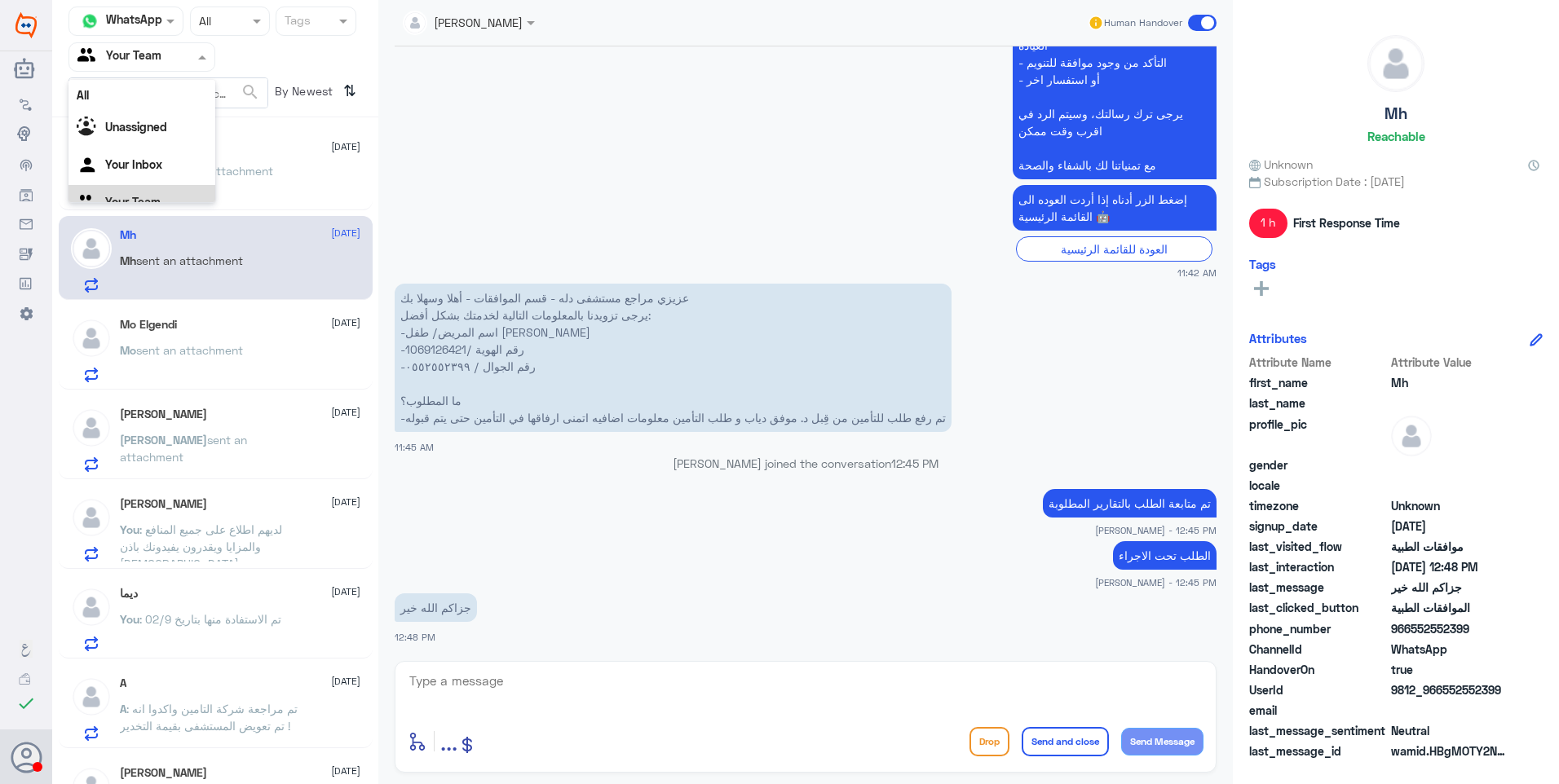
click at [145, 53] on input "text" at bounding box center [122, 56] width 89 height 18
click at [151, 159] on Inbox "Your Inbox" at bounding box center [133, 164] width 57 height 14
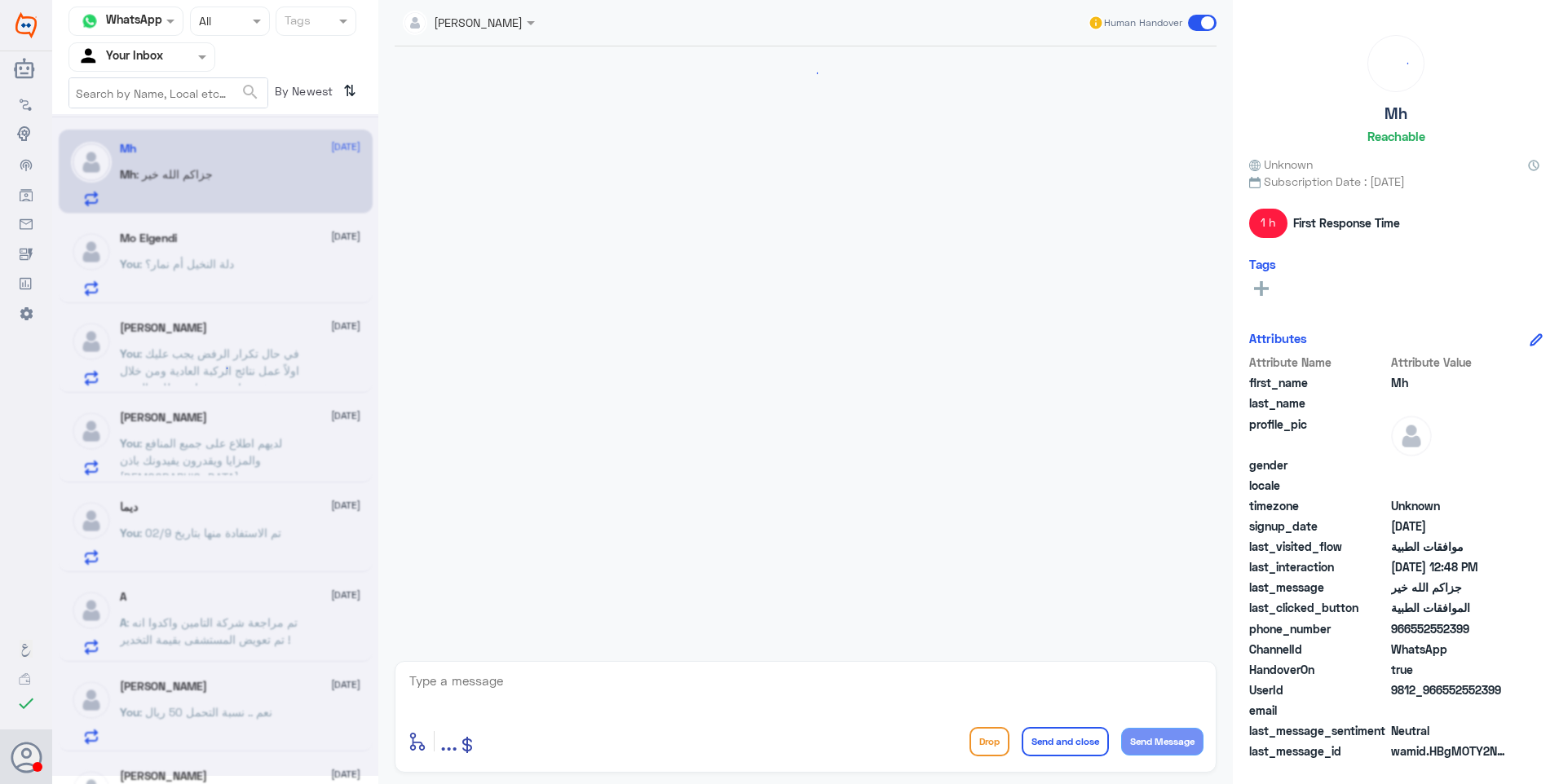
scroll to position [558, 0]
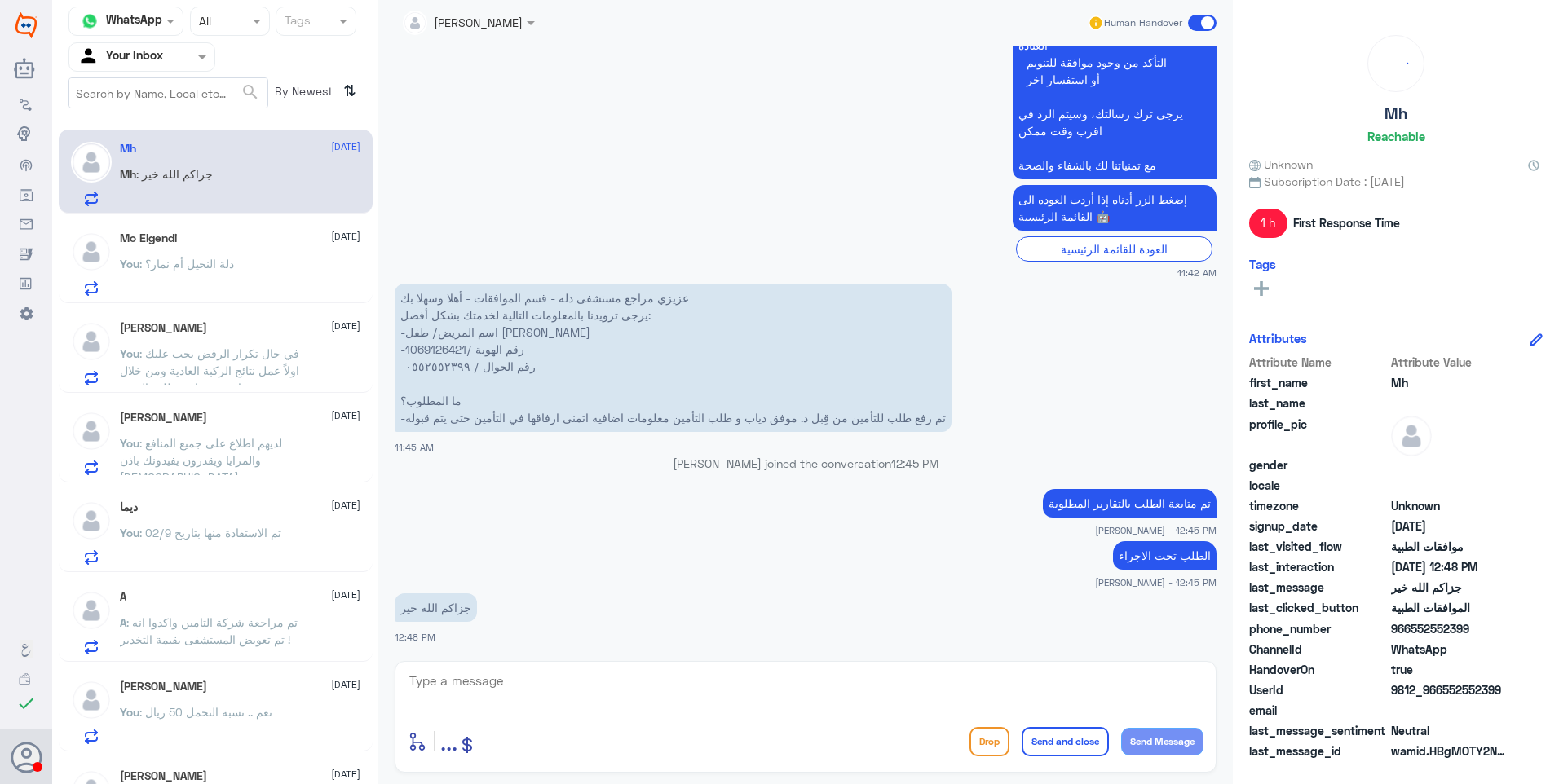
click at [164, 62] on input "text" at bounding box center [122, 56] width 89 height 18
click at [144, 176] on Team "Your Team" at bounding box center [132, 182] width 55 height 14
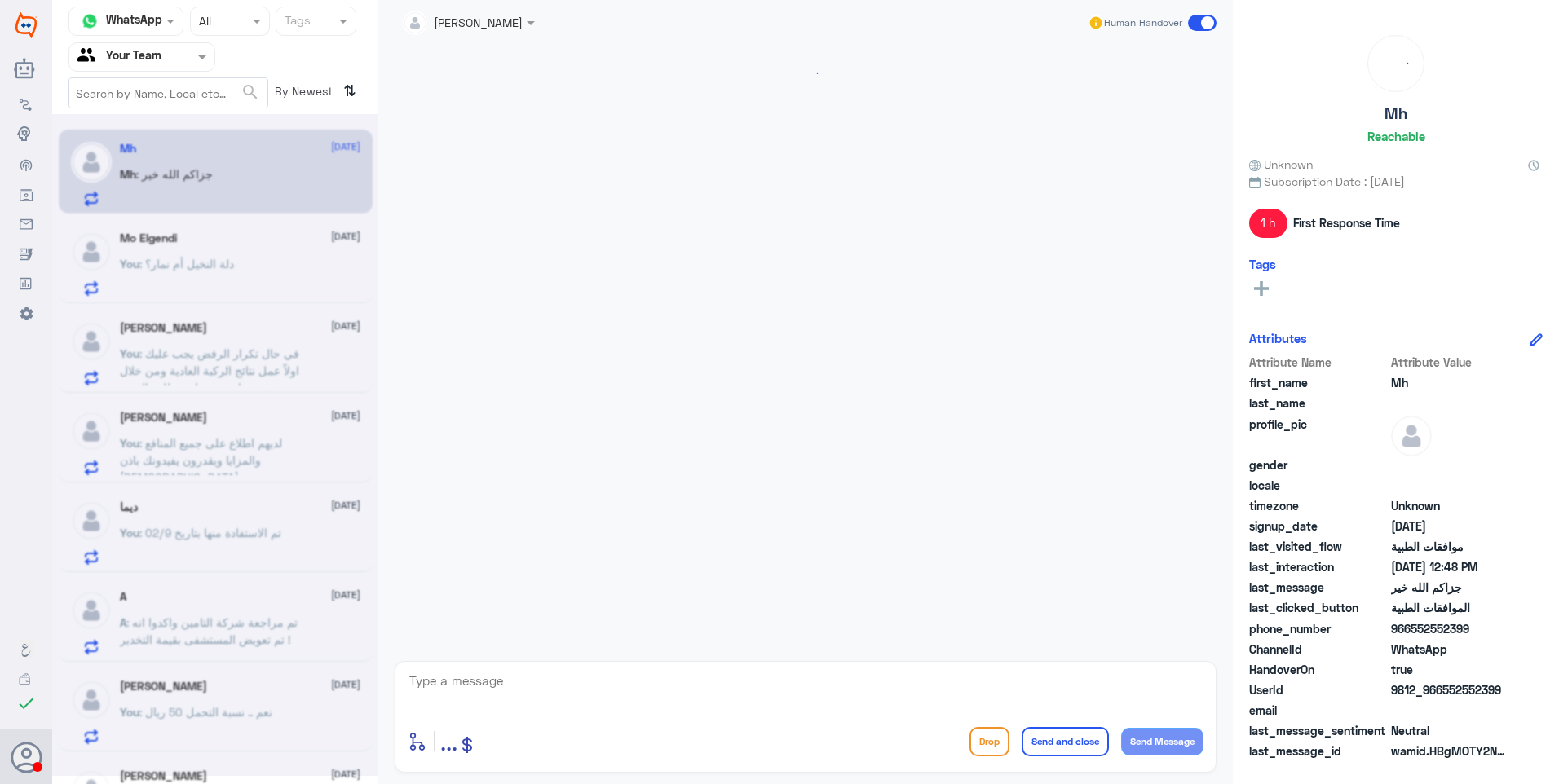
scroll to position [558, 0]
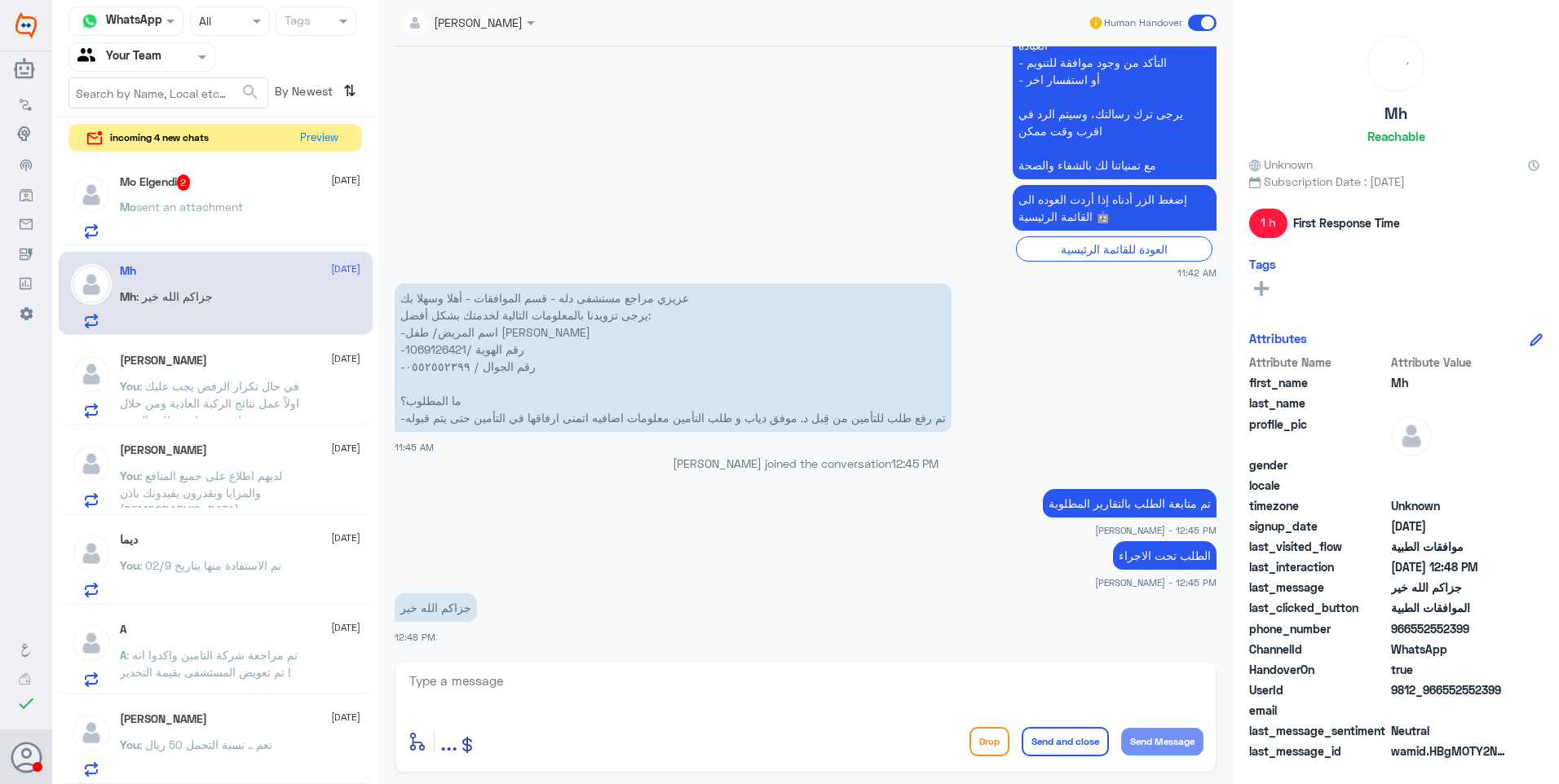
drag, startPoint x: 267, startPoint y: 154, endPoint x: 301, endPoint y: 158, distance: 34.2
click at [270, 155] on div "Channel WhatsApp Status × All Tags Agent Filter Your Team search By Newest ⇅ in…" at bounding box center [216, 394] width 327 height 789
click at [259, 210] on div "Mo sent an attachment" at bounding box center [239, 221] width 240 height 37
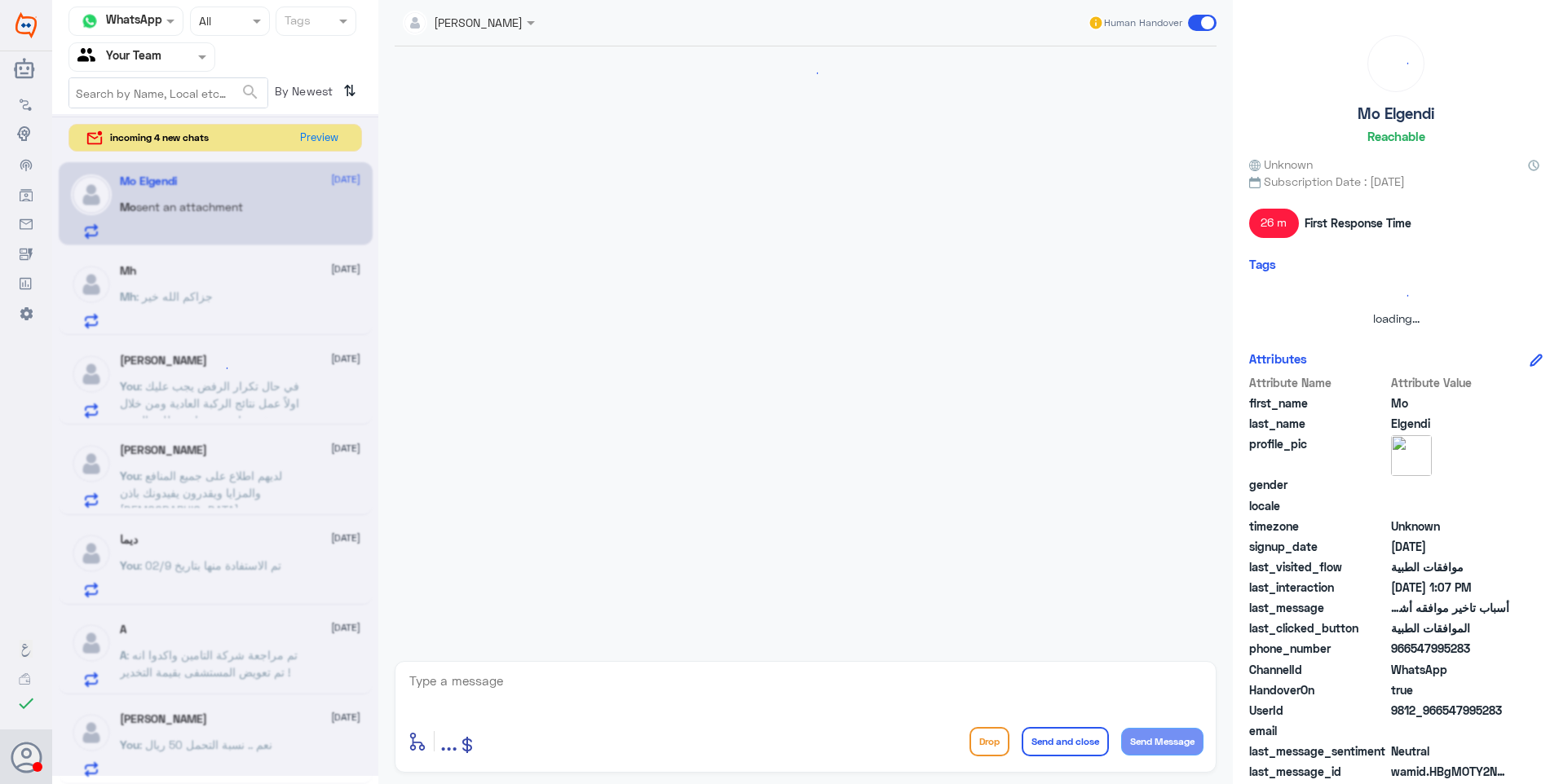
scroll to position [700, 0]
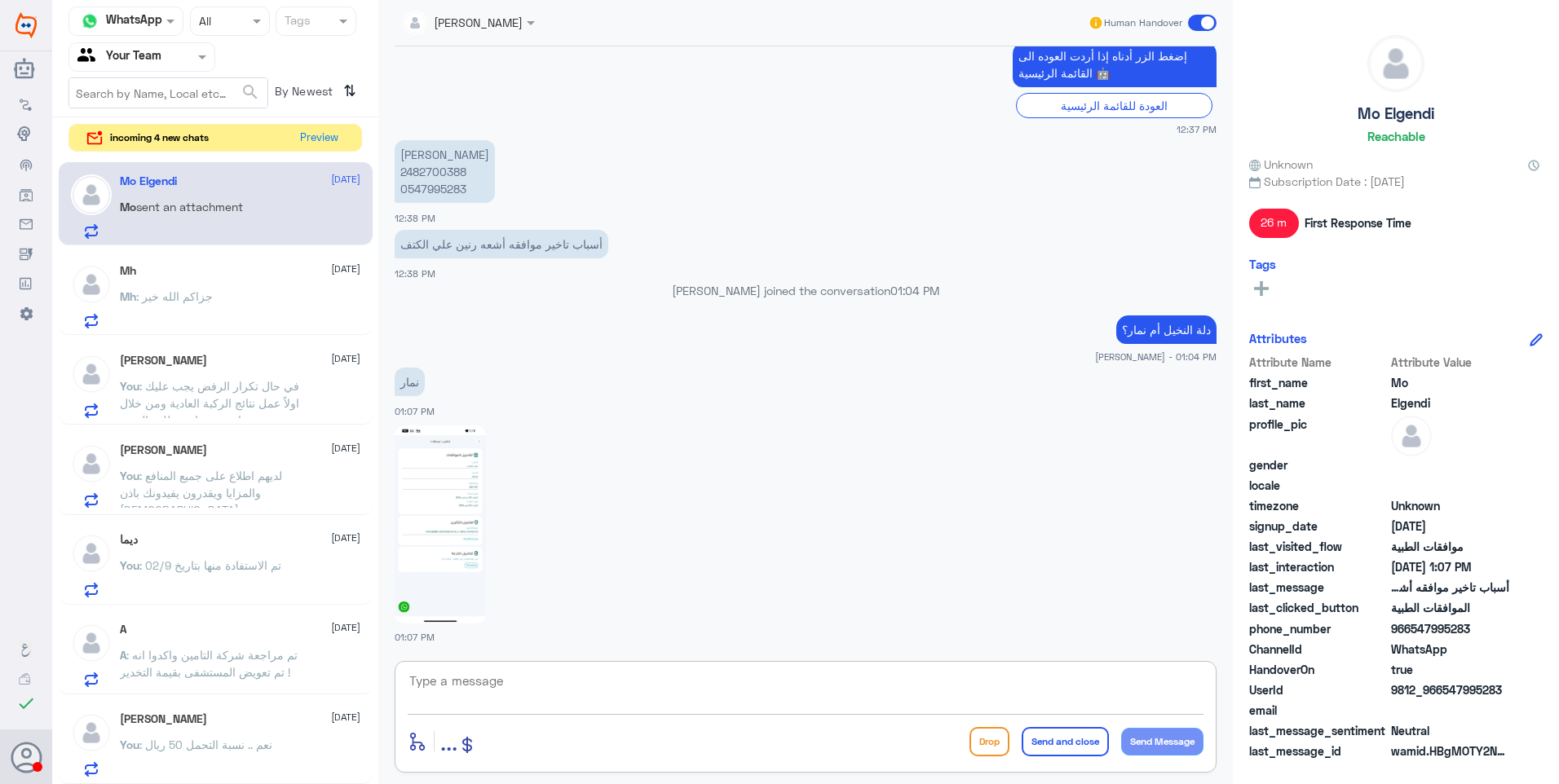
drag, startPoint x: 519, startPoint y: 683, endPoint x: 585, endPoint y: 687, distance: 66.1
click at [519, 685] on textarea at bounding box center [805, 690] width 796 height 40
click at [732, 693] on textarea at bounding box center [805, 690] width 796 height 40
type textarea "i"
type textarea "هذا الواتساب خاص بقسم موافقات دلة النخيل فقط."
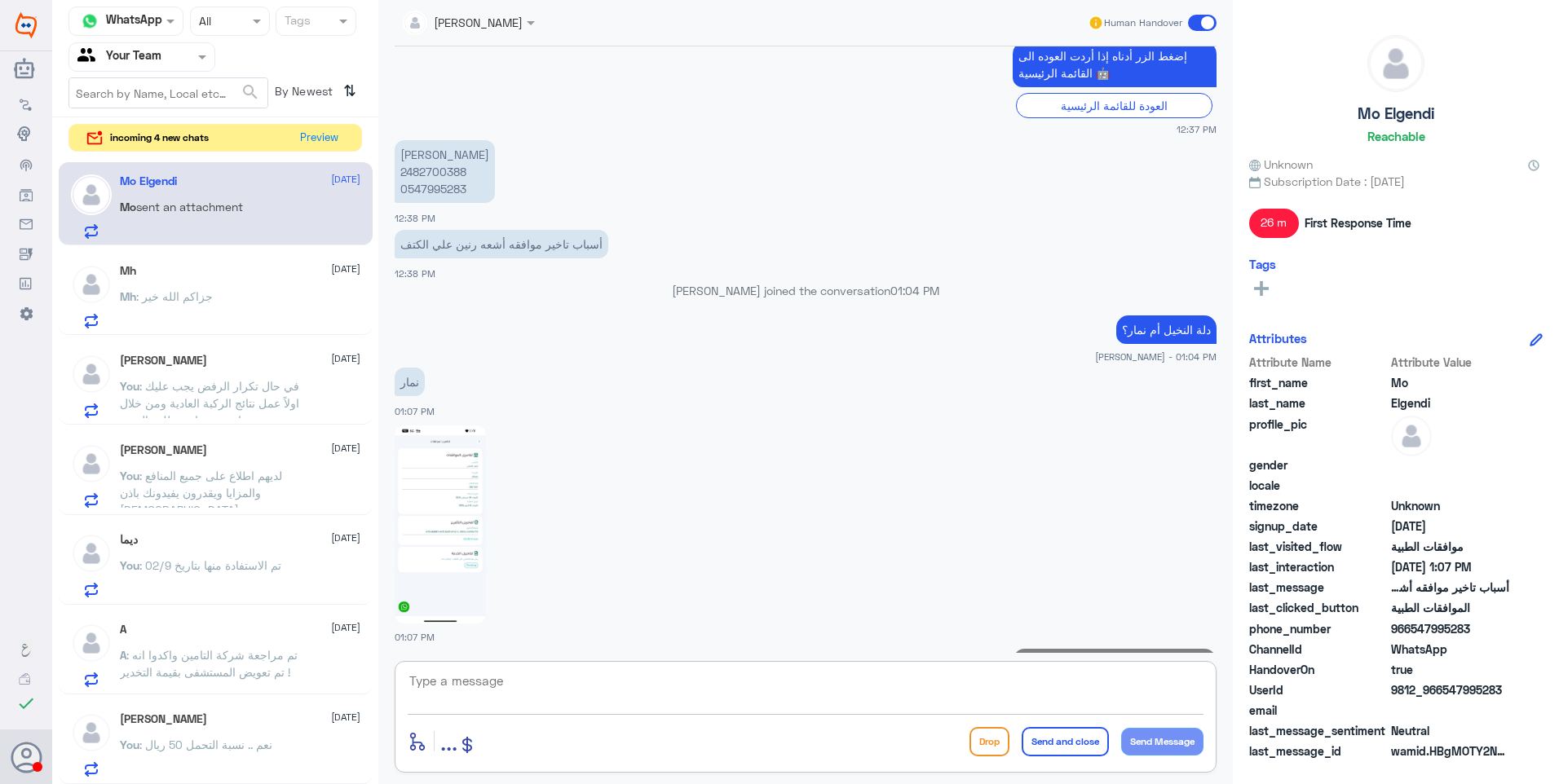
scroll to position [770, 0]
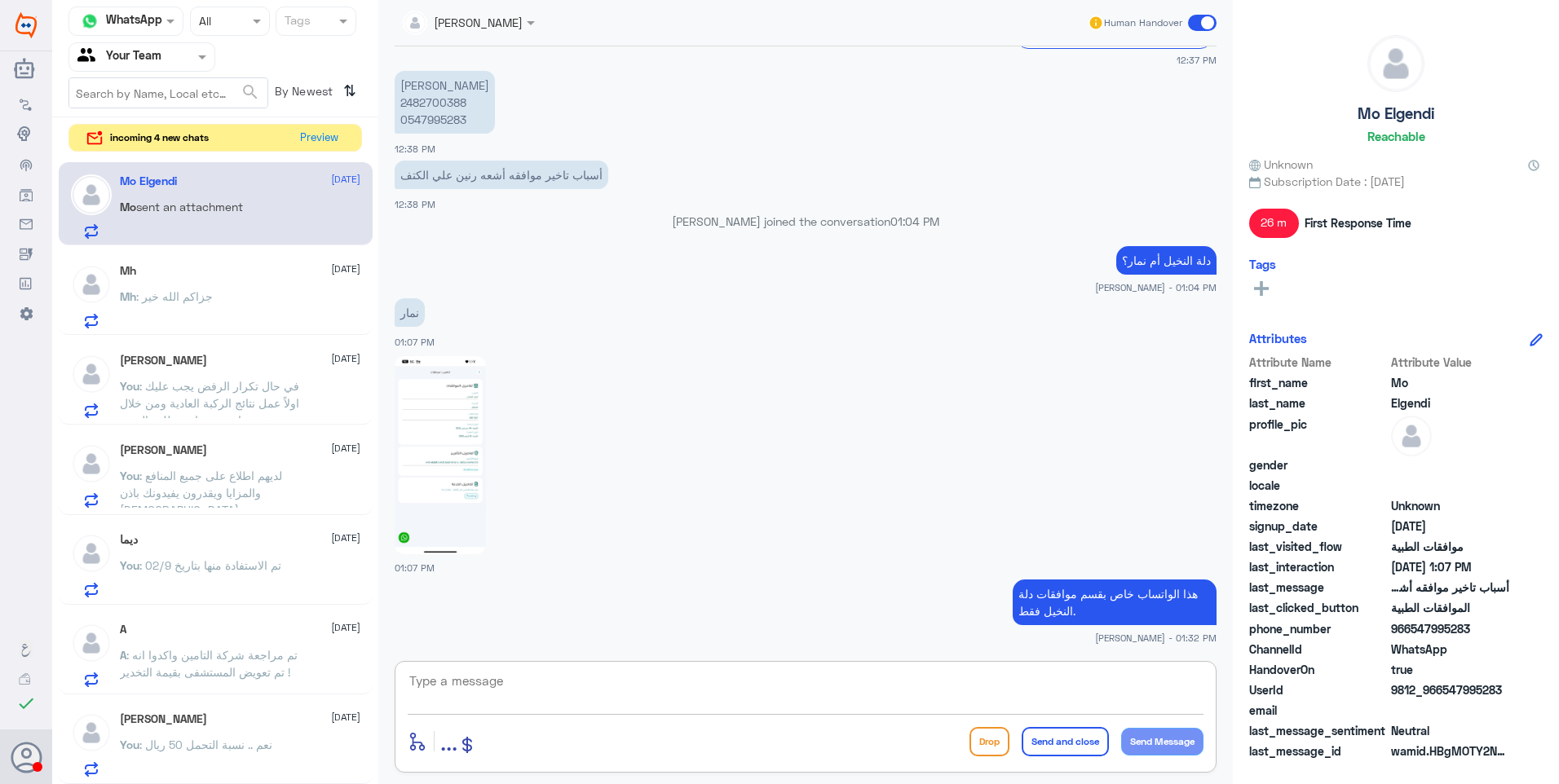
paste textarea "للتواصل مع دلة نمار يرجى التواصل من خلال الارقام الاتية: 0112995104 0546022896"
type textarea "للتواصل مع دلة نمار يرجى التواصل من خلال الارقام الاتية: 0112995104 0546022896"
click at [1057, 731] on button "Send and close" at bounding box center [1065, 741] width 87 height 29
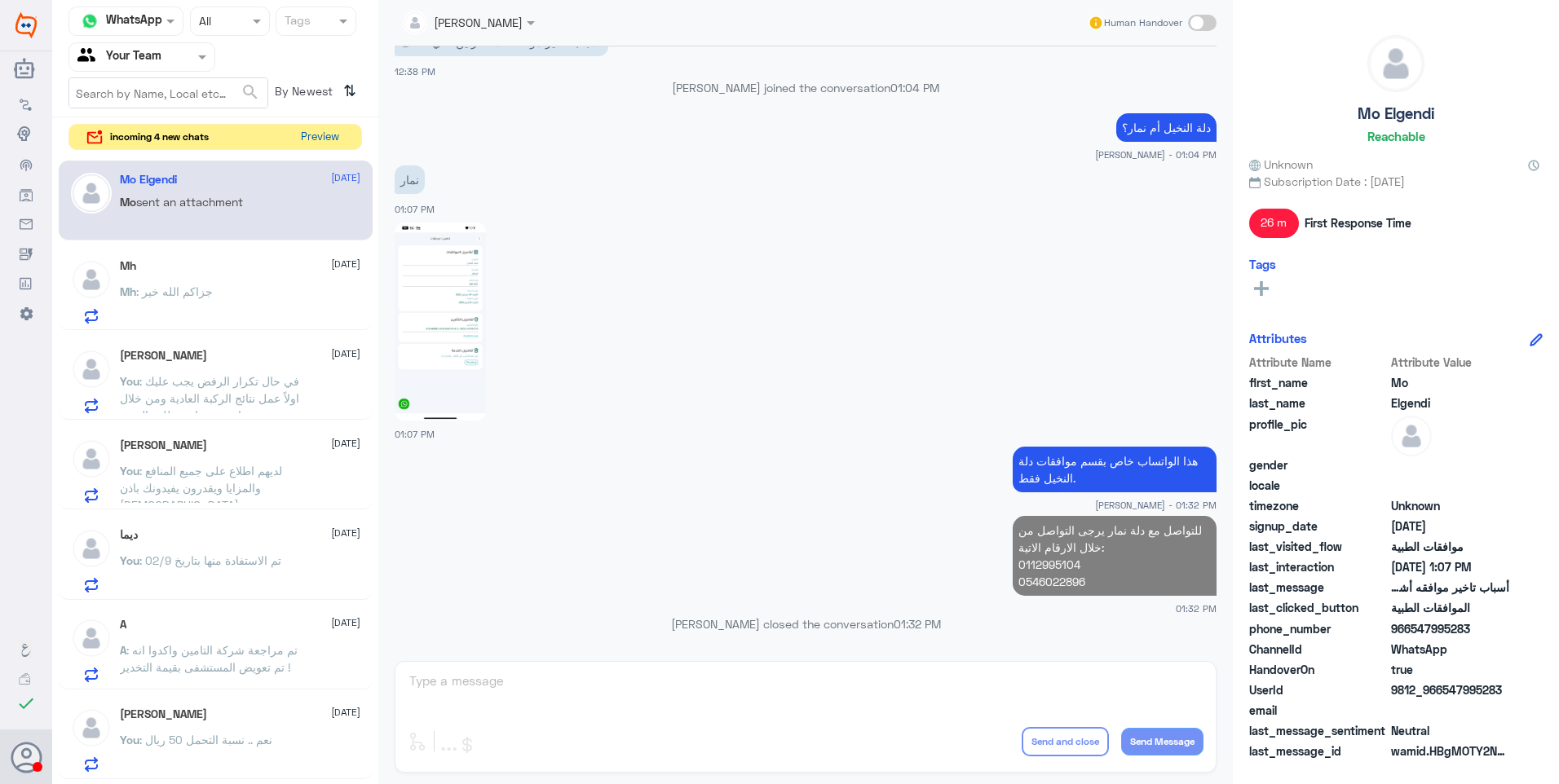
click at [322, 133] on button "Preview" at bounding box center [320, 137] width 51 height 25
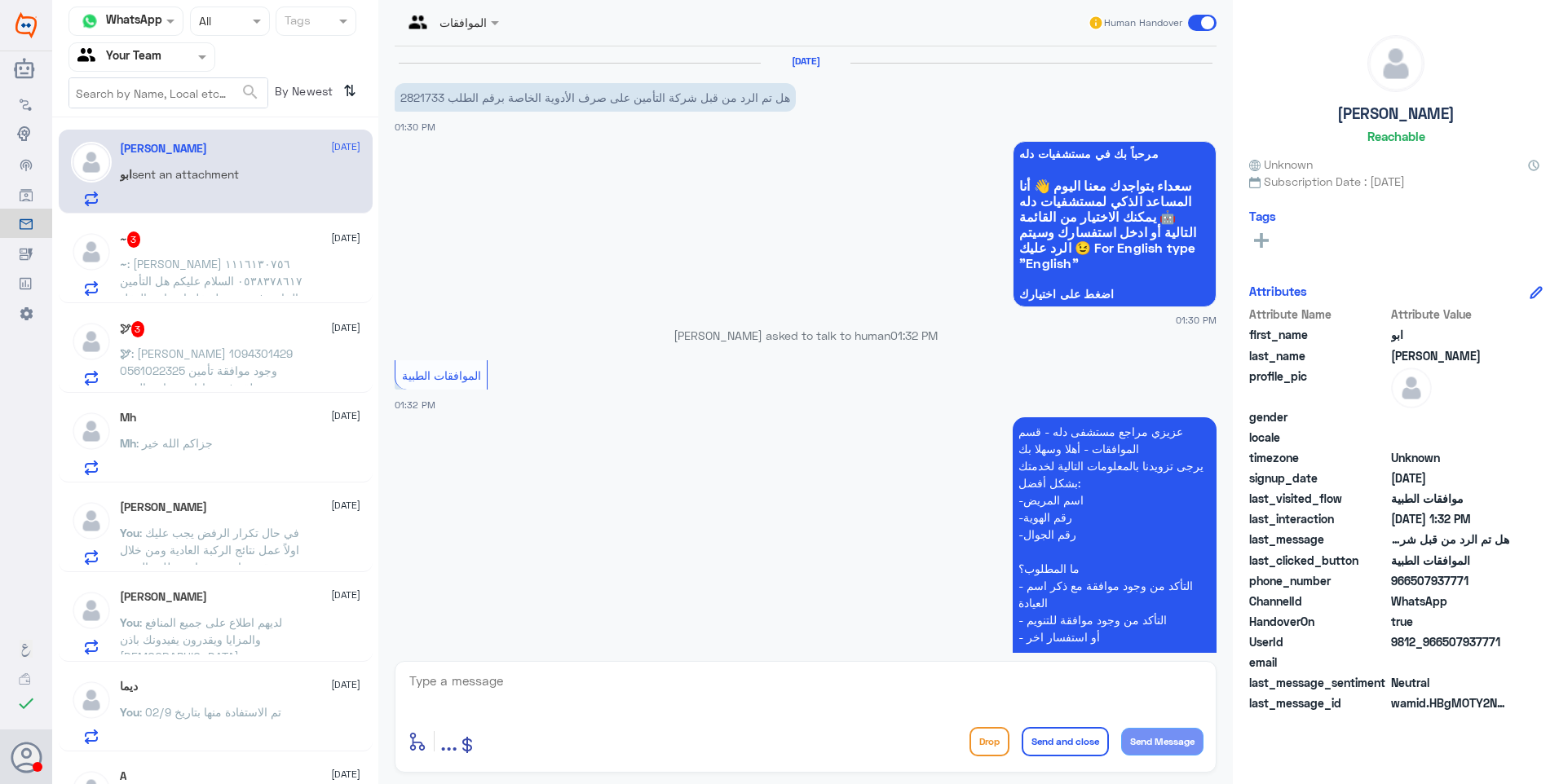
scroll to position [192, 0]
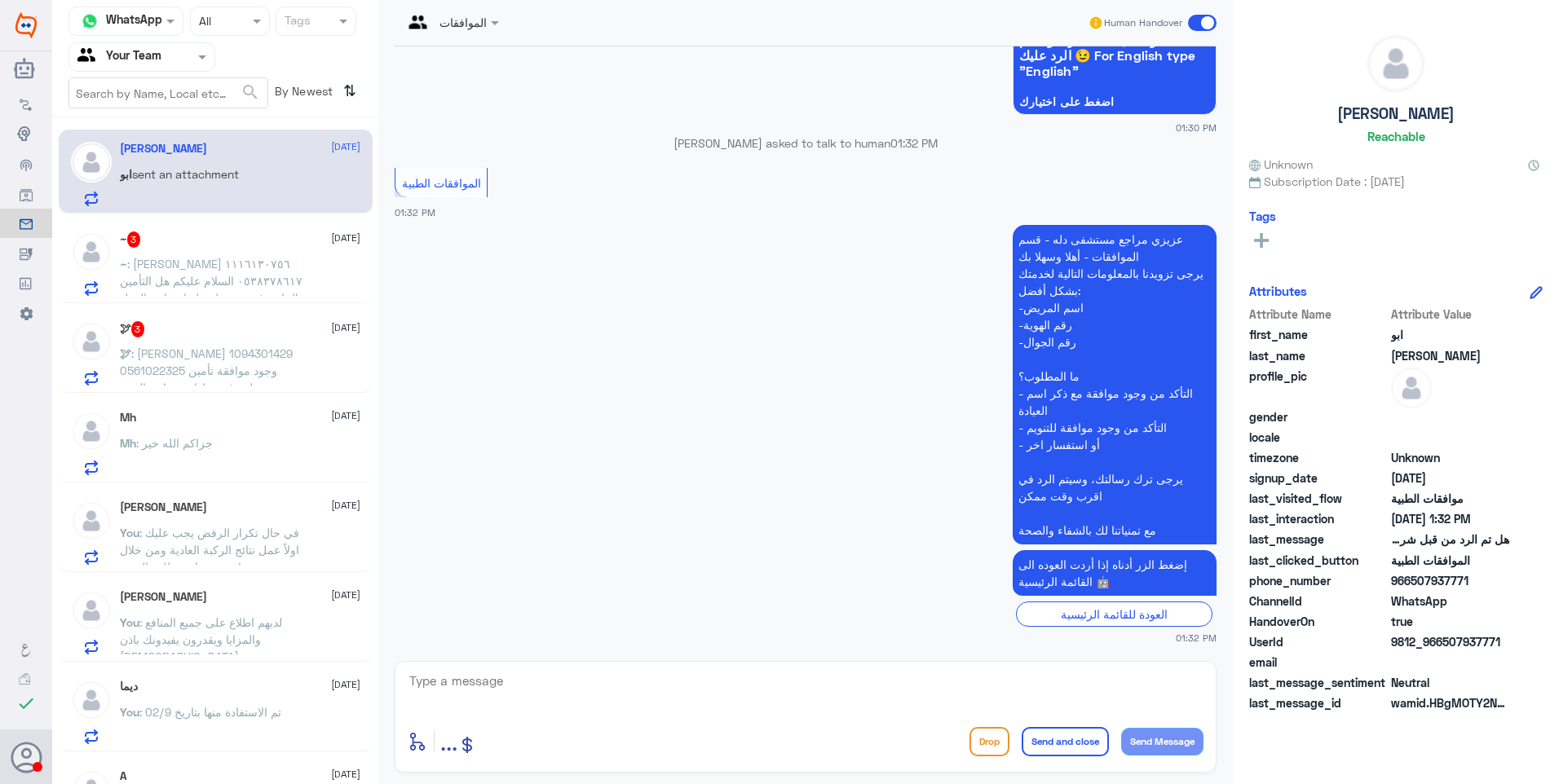
click at [192, 344] on div "🕊 3 [DATE] 🕊 : [PERSON_NAME] 1094301429 0561022325 وجود موافقة تأمين معلقه في ع…" at bounding box center [239, 353] width 240 height 64
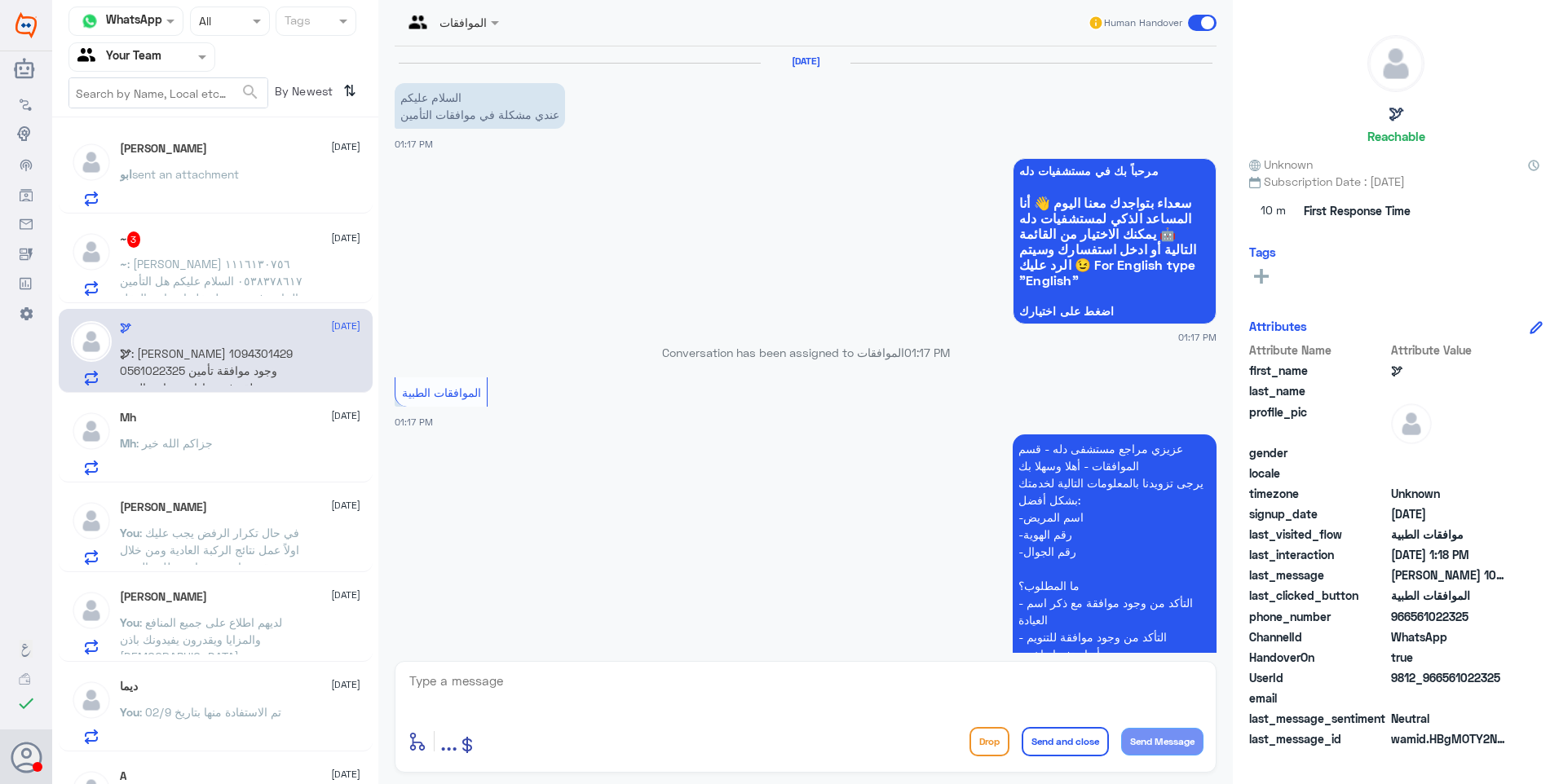
scroll to position [333, 0]
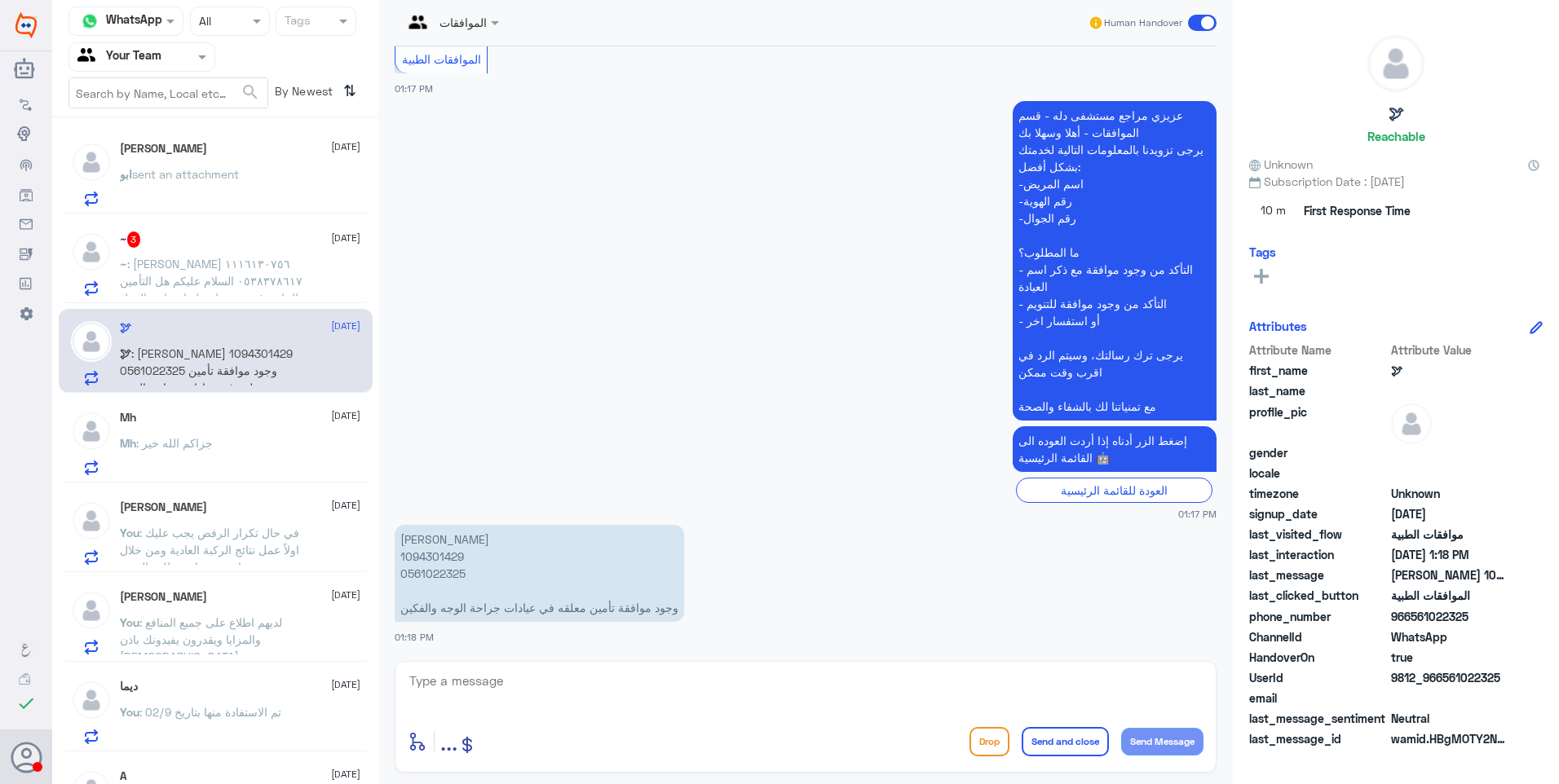
click at [454, 554] on p "[PERSON_NAME] 1094301429 0561022325 وجود موافقة تأمين معلقه في عيادات جراحة الو…" at bounding box center [539, 573] width 290 height 97
drag, startPoint x: 651, startPoint y: 608, endPoint x: 457, endPoint y: 609, distance: 194.0
click at [457, 609] on p "[PERSON_NAME] 1094301429 0561022325 وجود موافقة تأمين معلقه في عيادات جراحة الو…" at bounding box center [539, 573] width 290 height 97
drag, startPoint x: 457, startPoint y: 609, endPoint x: 479, endPoint y: 613, distance: 22.4
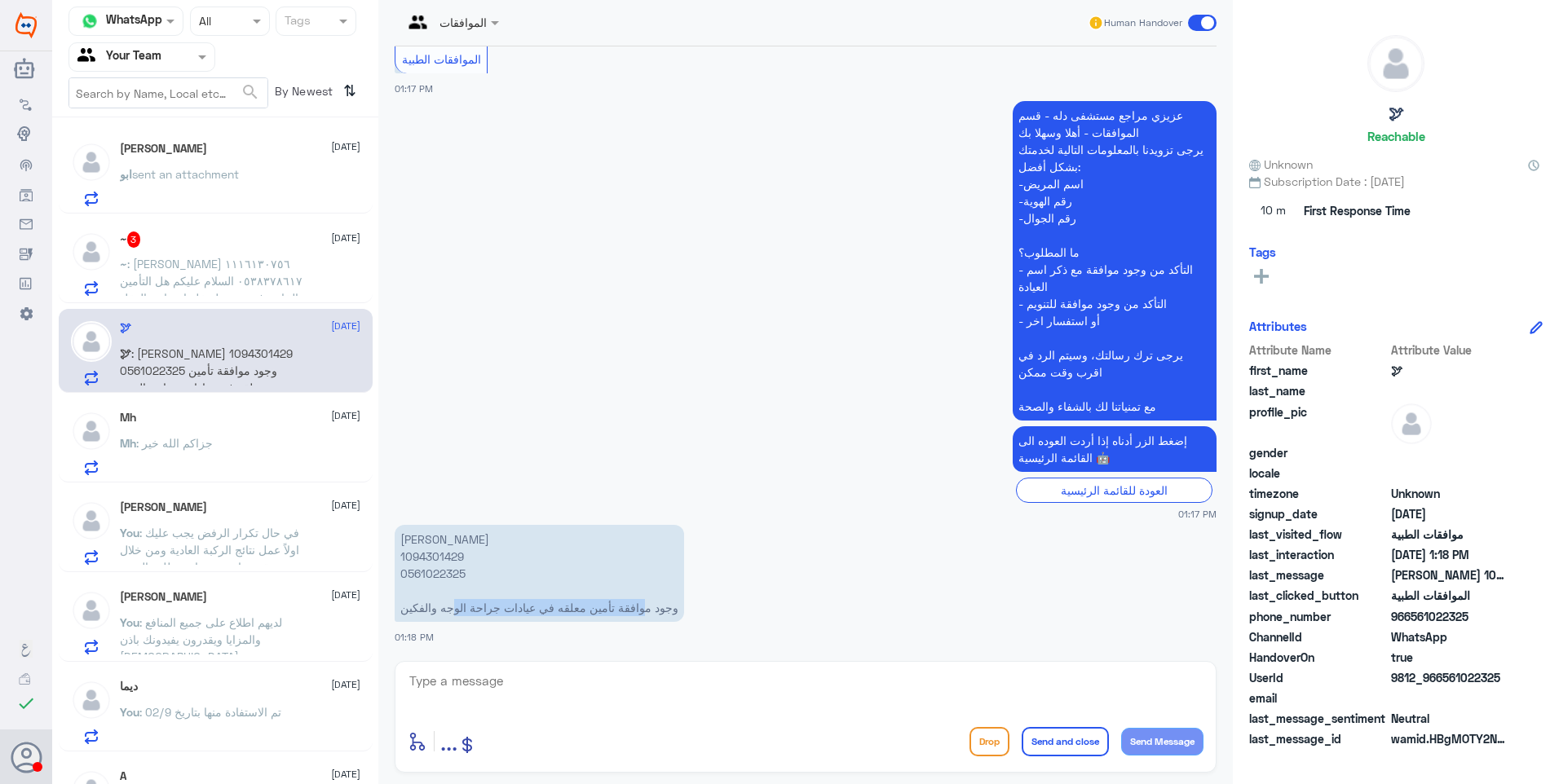
click at [479, 613] on p "[PERSON_NAME] 1094301429 0561022325 وجود موافقة تأمين معلقه في عيادات جراحة الو…" at bounding box center [539, 573] width 290 height 97
click at [518, 693] on textarea at bounding box center [805, 690] width 796 height 40
type textarea "h"
type textarea "اسم الطبيب؟"
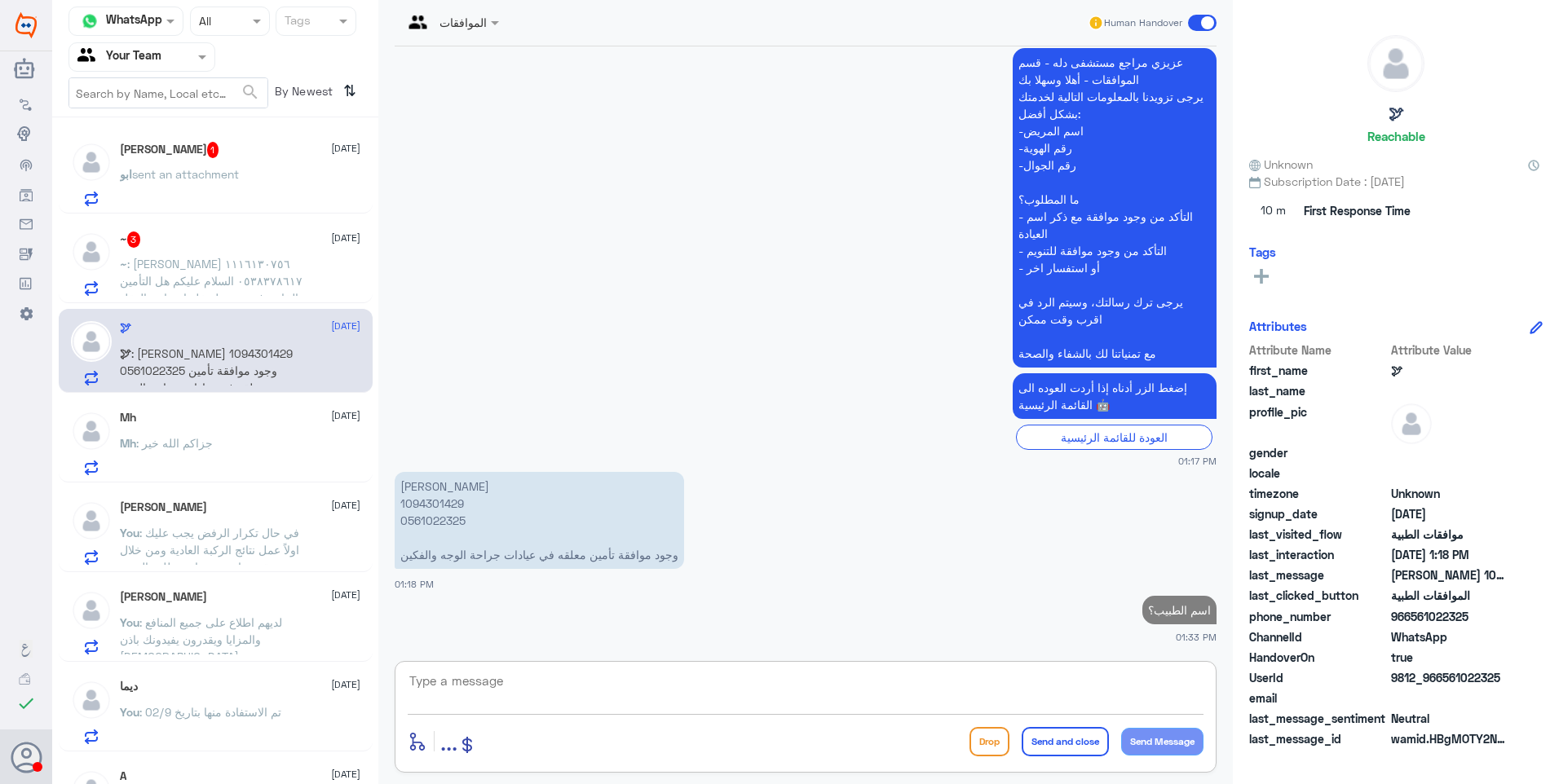
click at [256, 250] on div "~ 3 [DATE] ~ : [PERSON_NAME] ١١١٦١٣٠٧٥٦ ٠٥٣٨٣٧٨٦١٧ السلام عليكم هل التأمين الخا…" at bounding box center [239, 263] width 240 height 64
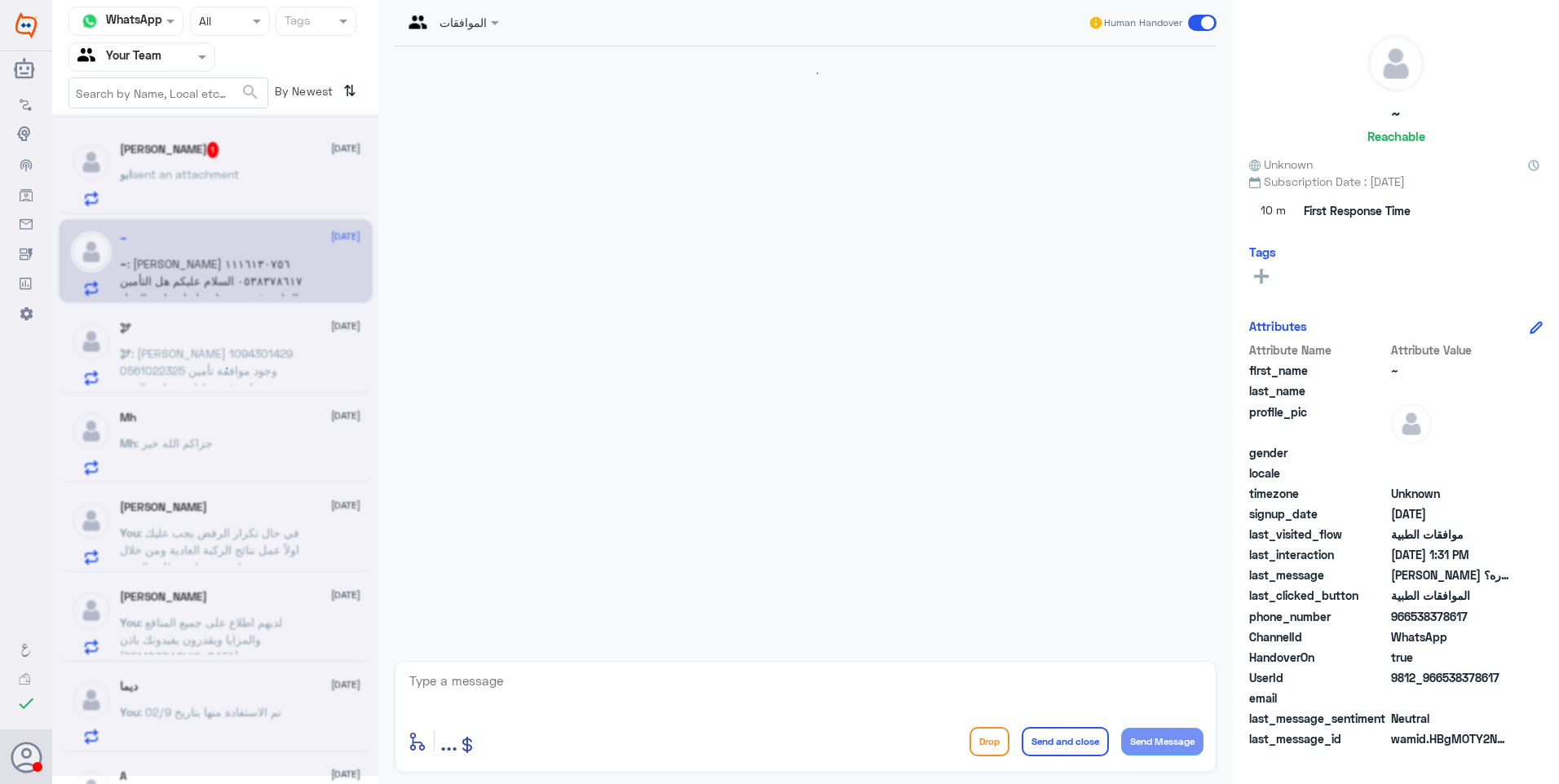
scroll to position [333, 0]
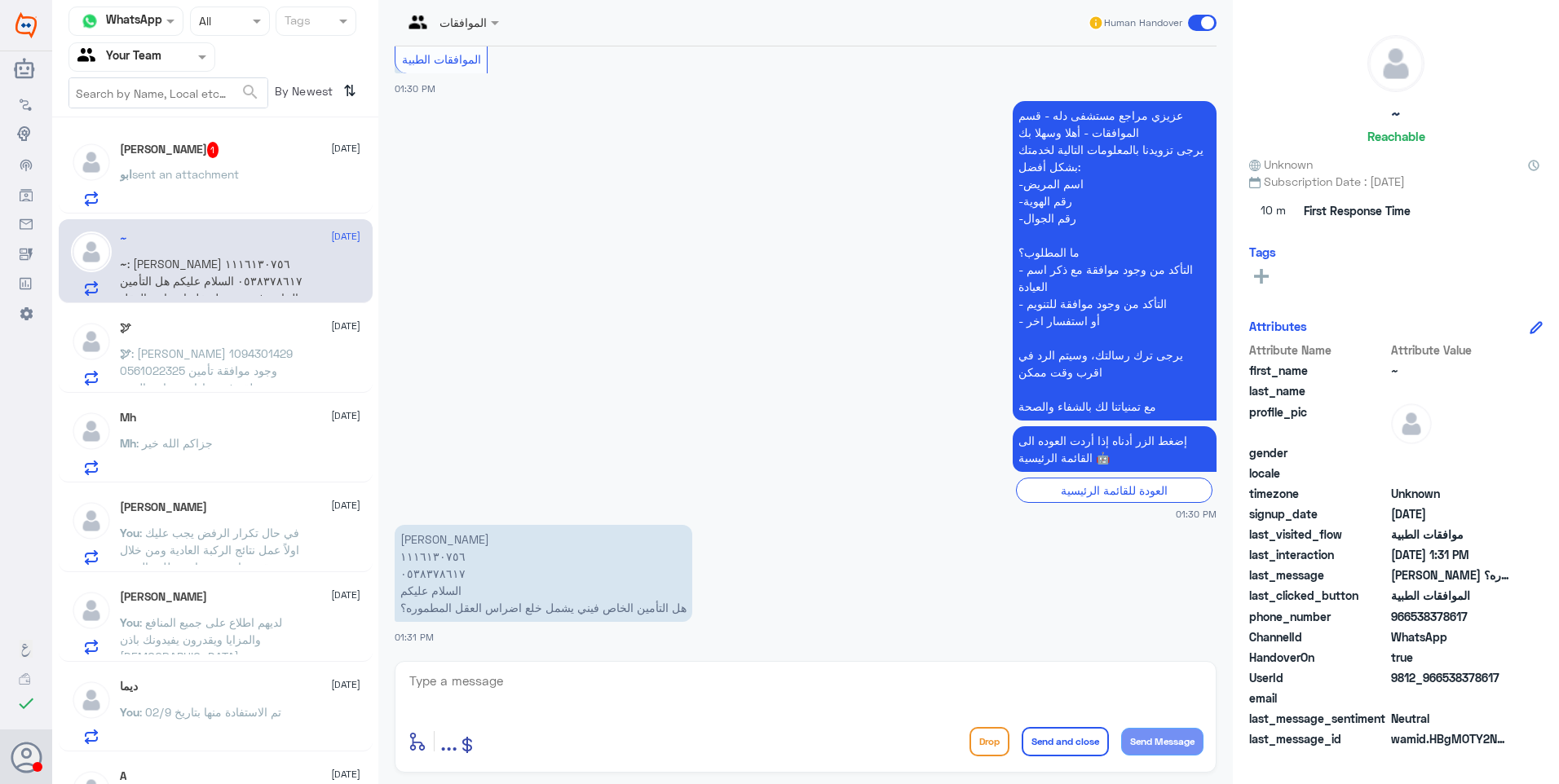
drag, startPoint x: 493, startPoint y: 706, endPoint x: 506, endPoint y: 711, distance: 13.9
click at [499, 709] on textarea at bounding box center [805, 690] width 796 height 40
drag, startPoint x: 529, startPoint y: 680, endPoint x: 324, endPoint y: 668, distance: 205.4
click at [333, 672] on div "Channel WhatsApp Status × All Tags Agent Filter Your Team search By Newest ⇅ [P…" at bounding box center [806, 394] width 1507 height 789
type textarea "0538378617"
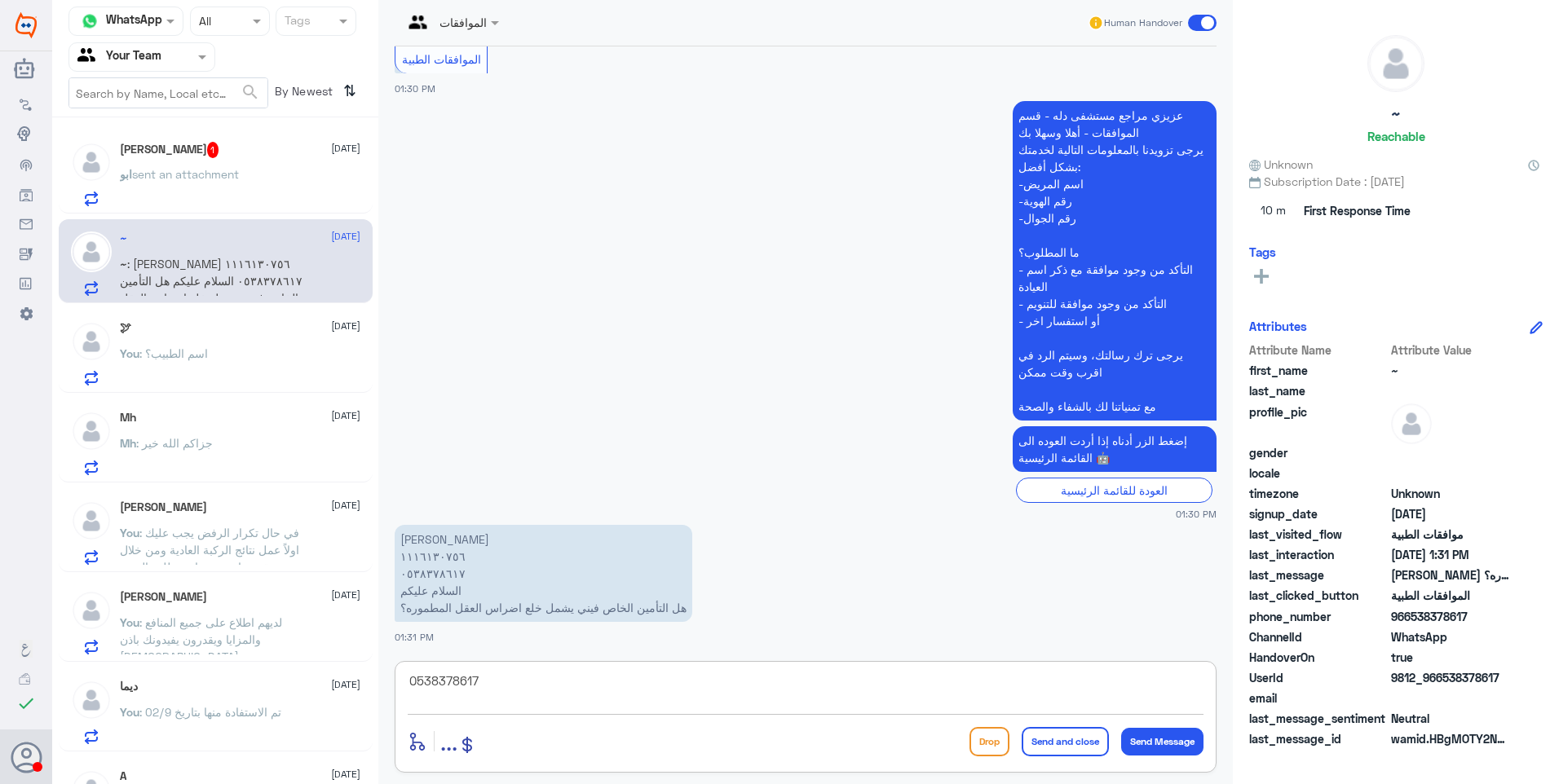
drag, startPoint x: 496, startPoint y: 679, endPoint x: 428, endPoint y: 670, distance: 68.6
click at [336, 650] on div "Channel WhatsApp Status × All Tags Agent Filter Your Team search By Newest ⇅ [P…" at bounding box center [806, 394] width 1507 height 789
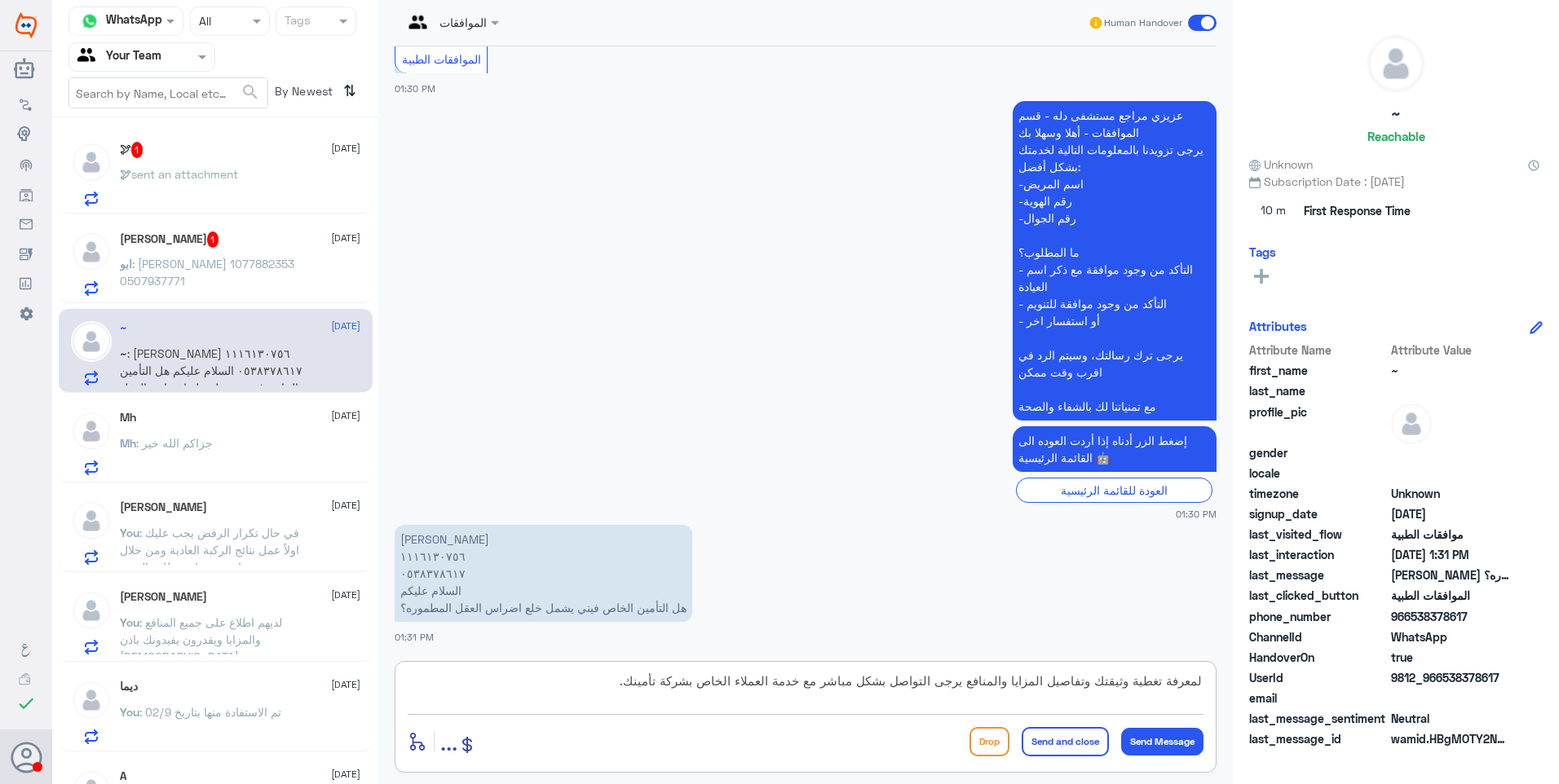
drag, startPoint x: 1145, startPoint y: 680, endPoint x: 889, endPoint y: 666, distance: 256.4
click at [889, 666] on div "لمعرفة تغطية وثيقتك وتفاصيل المزايا والمنافع يرجى التواصل بشكل مباشر مع خدمة ال…" at bounding box center [806, 716] width 822 height 112
click at [998, 670] on textarea "لمعرفة تغطية وثيقتك وتفاصيل المزايا والمنافع يرجى التواصل بشكل مباشر مع خدمة ال…" at bounding box center [805, 690] width 796 height 40
click at [591, 685] on textarea "لمعرفة تغطية وثيقتك وتفاصيل المزايا والمنافع يرجى التواصل بشكل مباشر مع خدمة ال…" at bounding box center [805, 690] width 796 height 40
click at [693, 682] on textarea "لمعرفة تغطية وثيقتك وتفاصيل المزايا والمنافع يرجى التواصل بشكل مباشر مع خدمة ال…" at bounding box center [805, 690] width 796 height 40
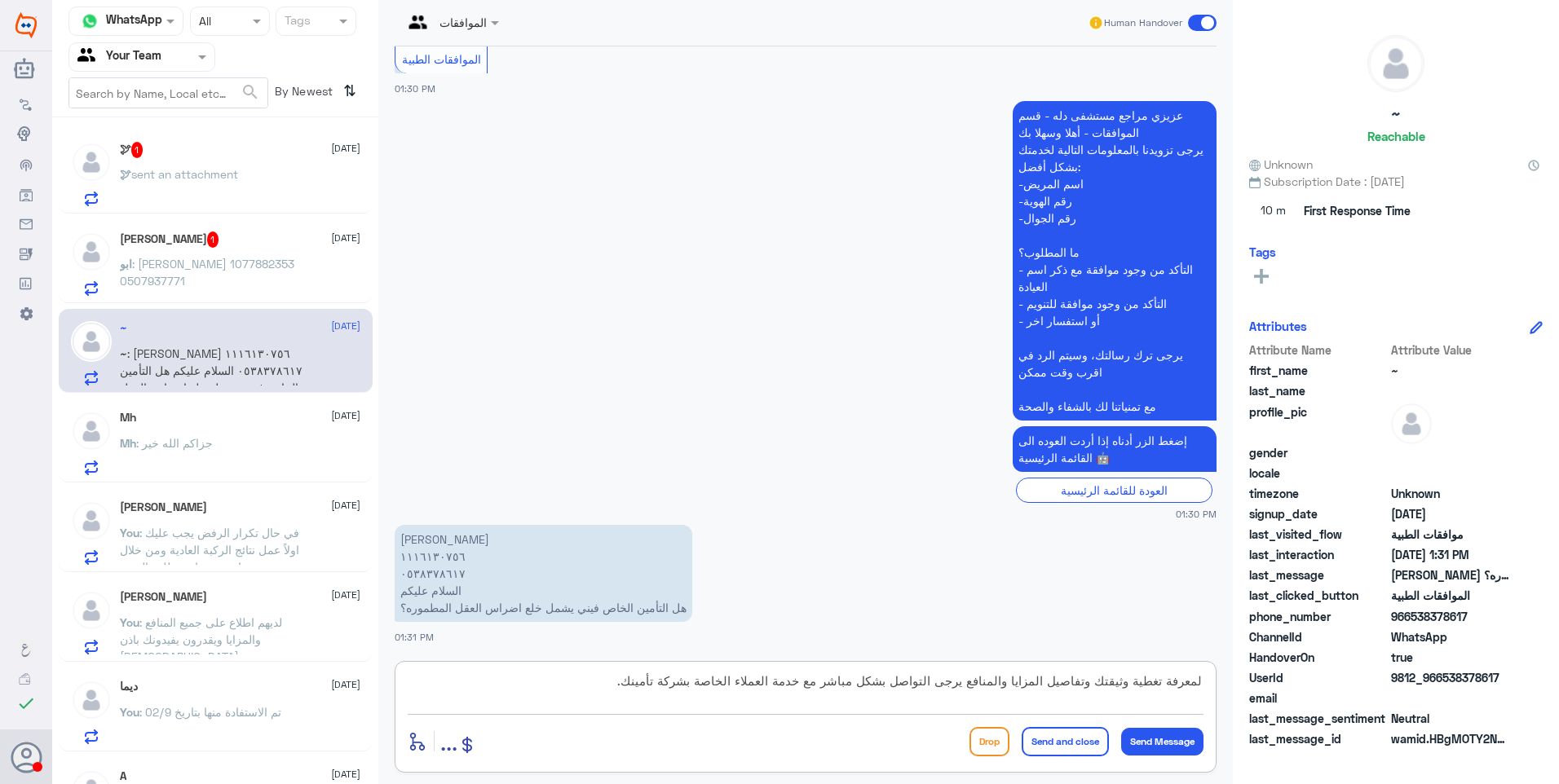
click at [596, 685] on textarea "لمعرفة تغطية وثيقتك وتفاصيل المزايا والمنافع يرجى التواصل بشكل مباشر مع خدمة ال…" at bounding box center [805, 690] width 796 height 40
type textarea "لمعرفة تغطية وثيقتك وتفاصيل المزايا والمنافع يرجى التواصل بشكل مباشر مع خدمة ال…"
click at [1039, 740] on button "Send and close" at bounding box center [1065, 741] width 87 height 29
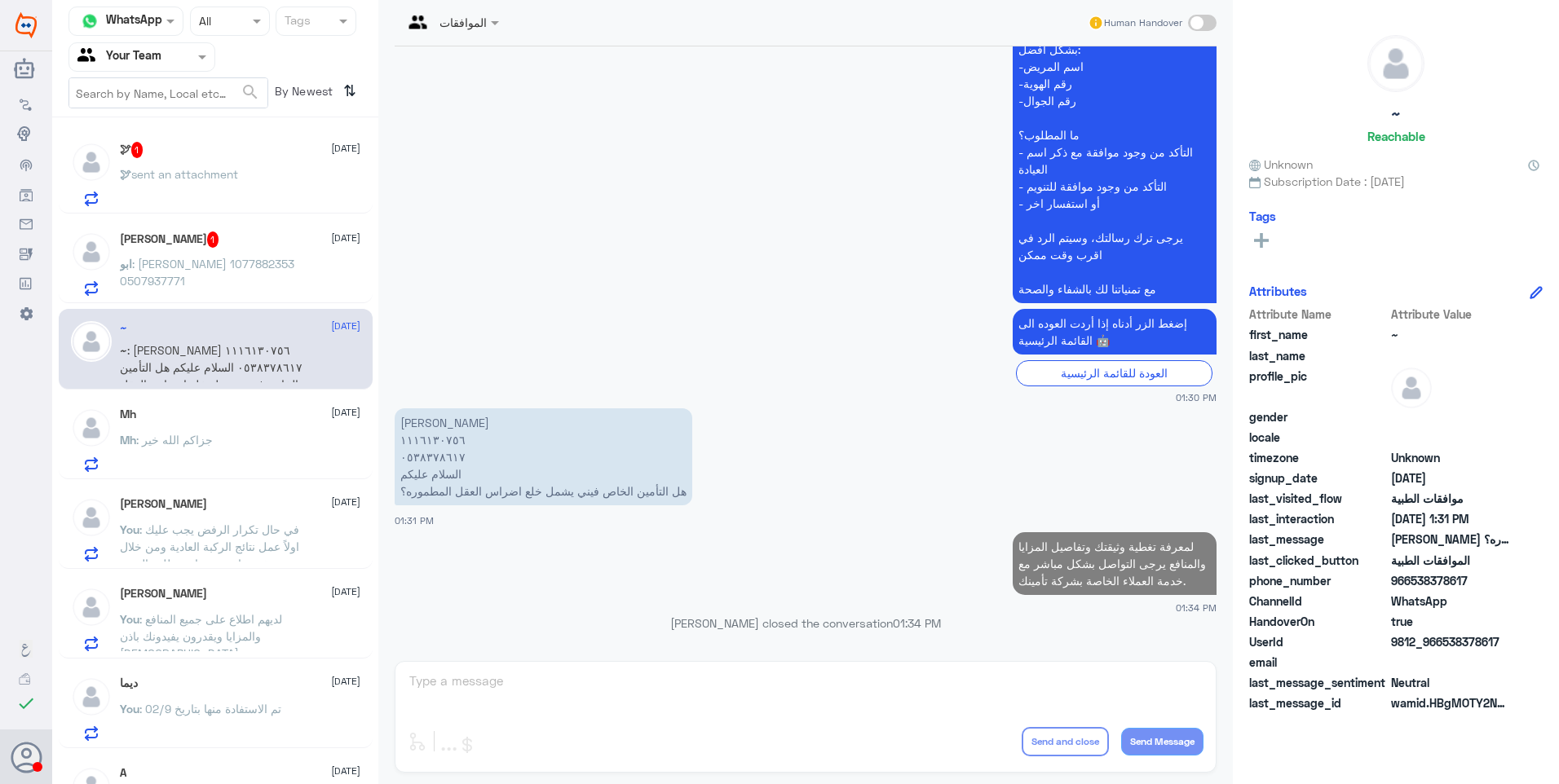
drag, startPoint x: 192, startPoint y: 255, endPoint x: 453, endPoint y: 190, distance: 269.0
click at [192, 256] on div "[PERSON_NAME][DATE] September ابو : [PERSON_NAME] 1077882353 0507937771" at bounding box center [239, 263] width 240 height 64
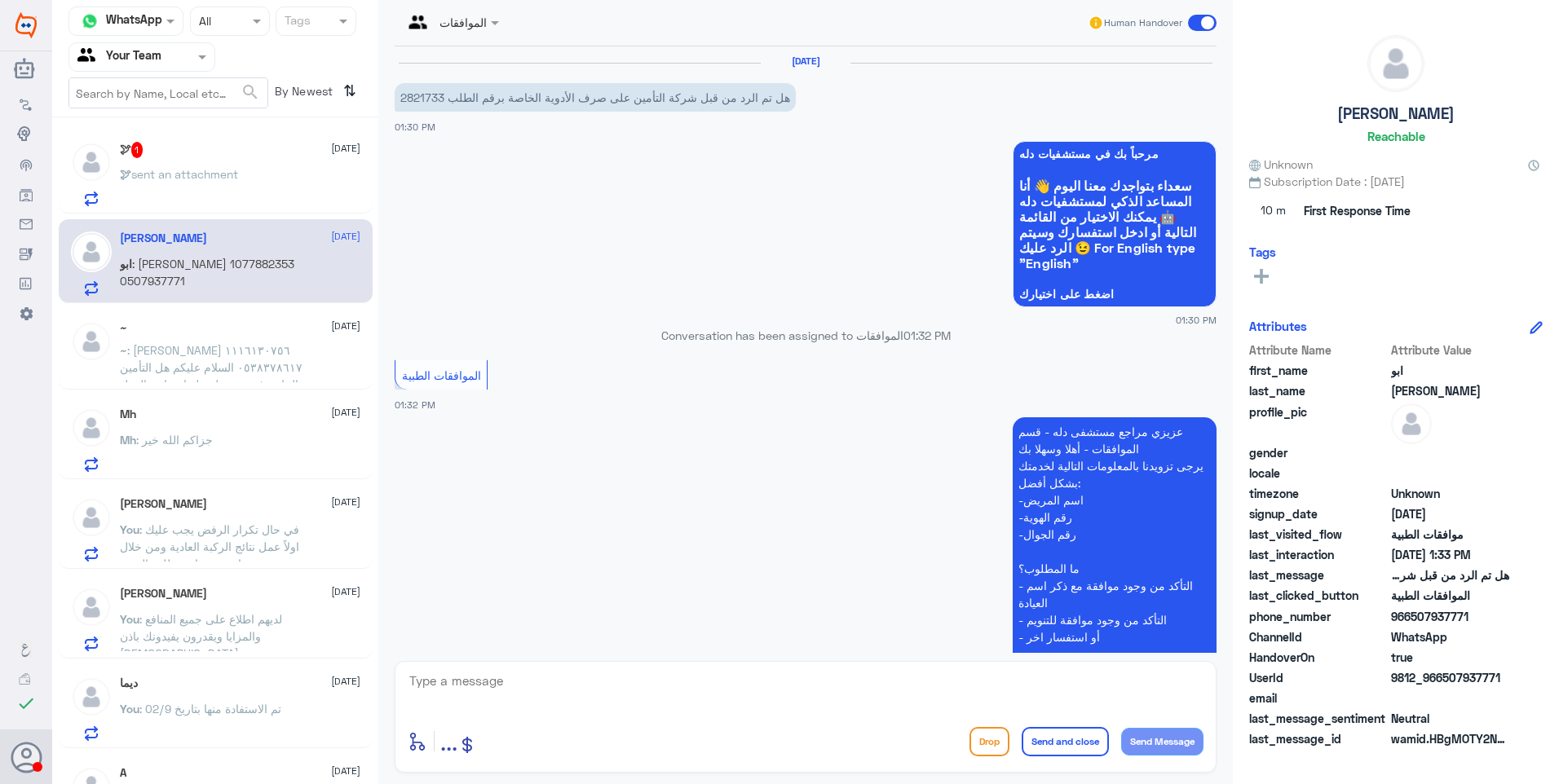
scroll to position [282, 0]
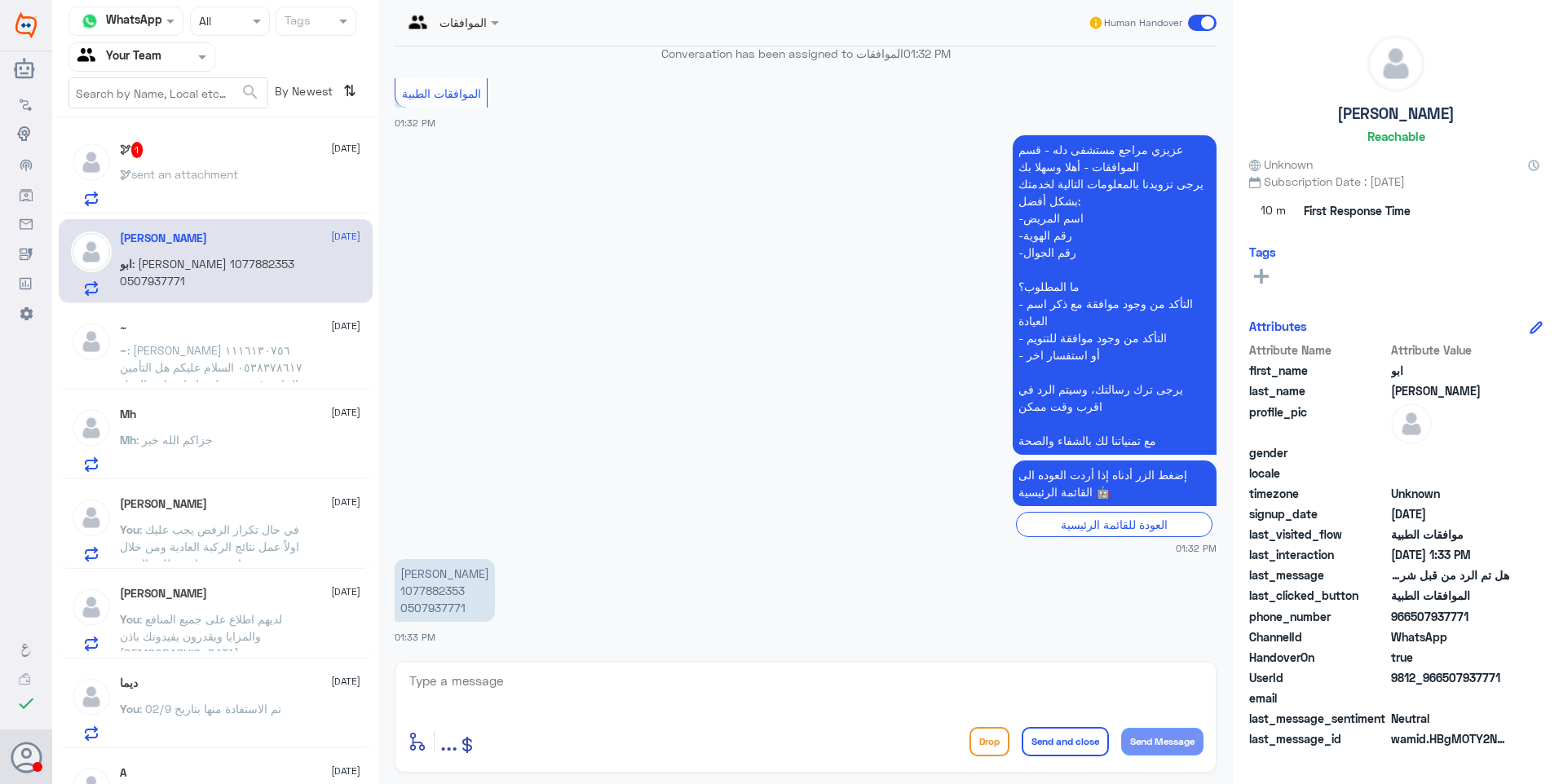
click at [455, 591] on p "[PERSON_NAME] 1077882353 0507937771" at bounding box center [444, 590] width 100 height 63
click at [455, 591] on div "[DATE] هل تم الرد من قبل شركة التأمين على صرف الأدوية الخاصة برقم الطلب 2821733…" at bounding box center [806, 350] width 838 height 606
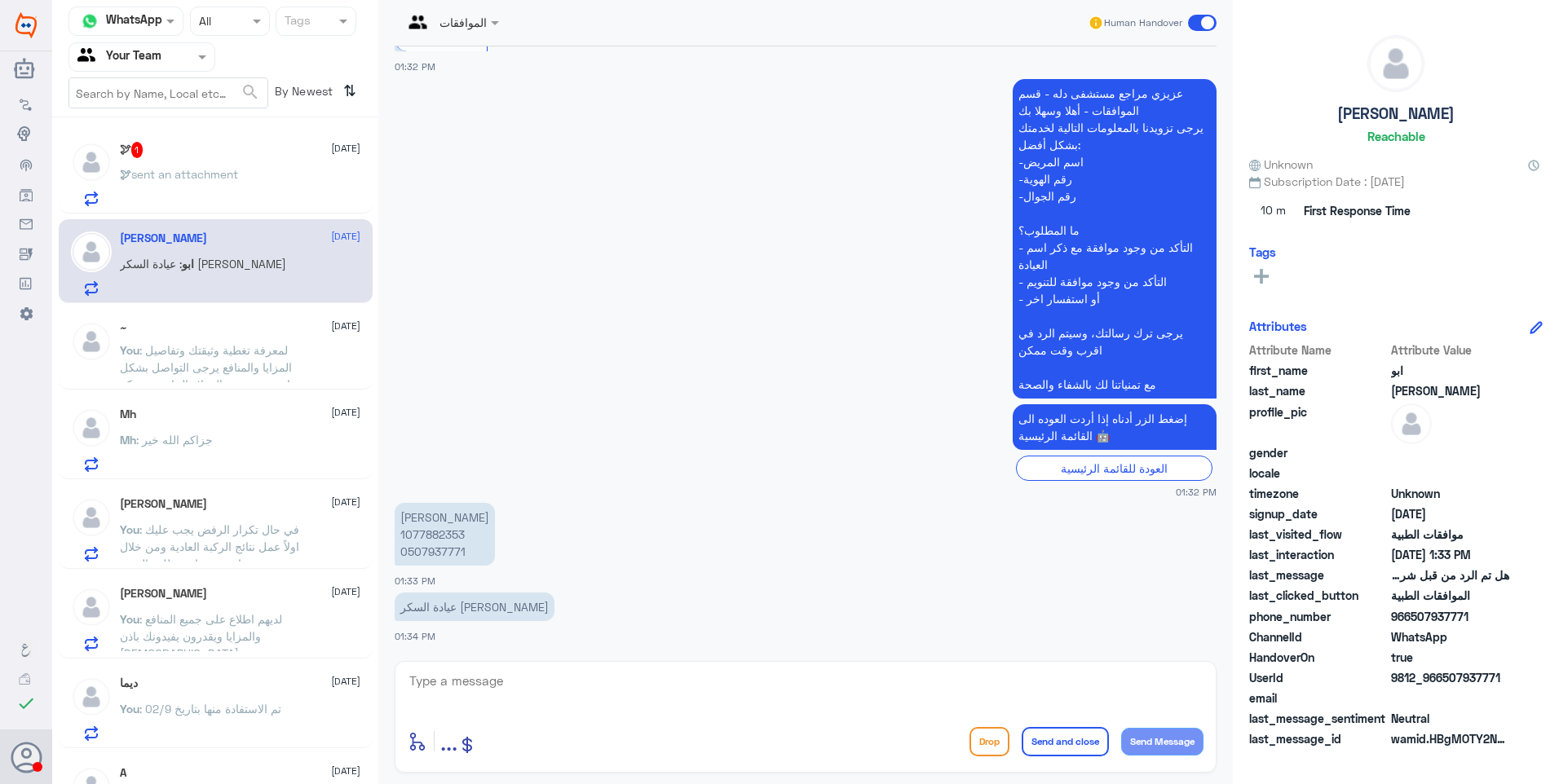
click at [548, 681] on textarea at bounding box center [805, 690] width 796 height 40
type textarea "]"
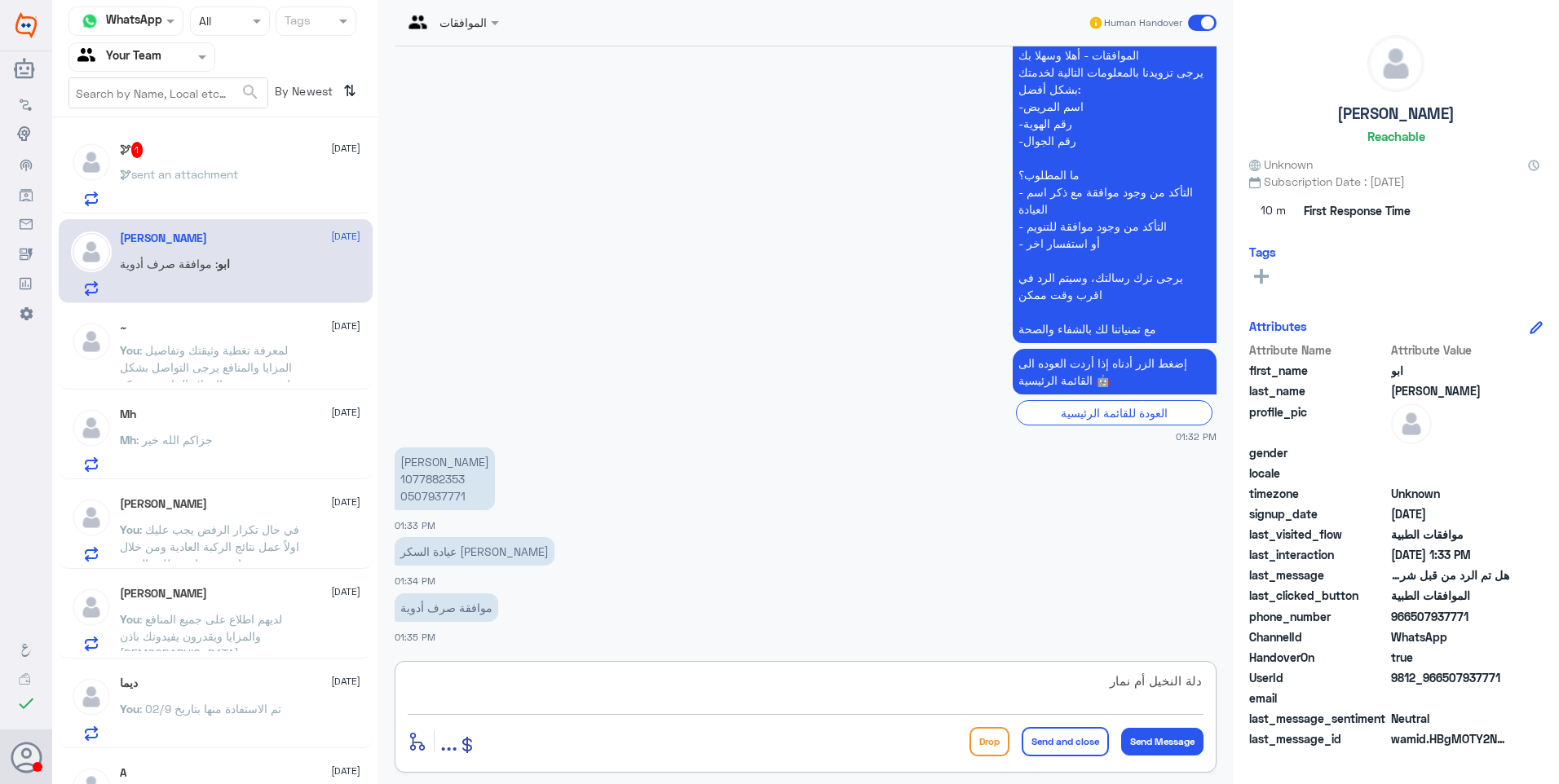
type textarea "دلة النخيل أم نمار؟"
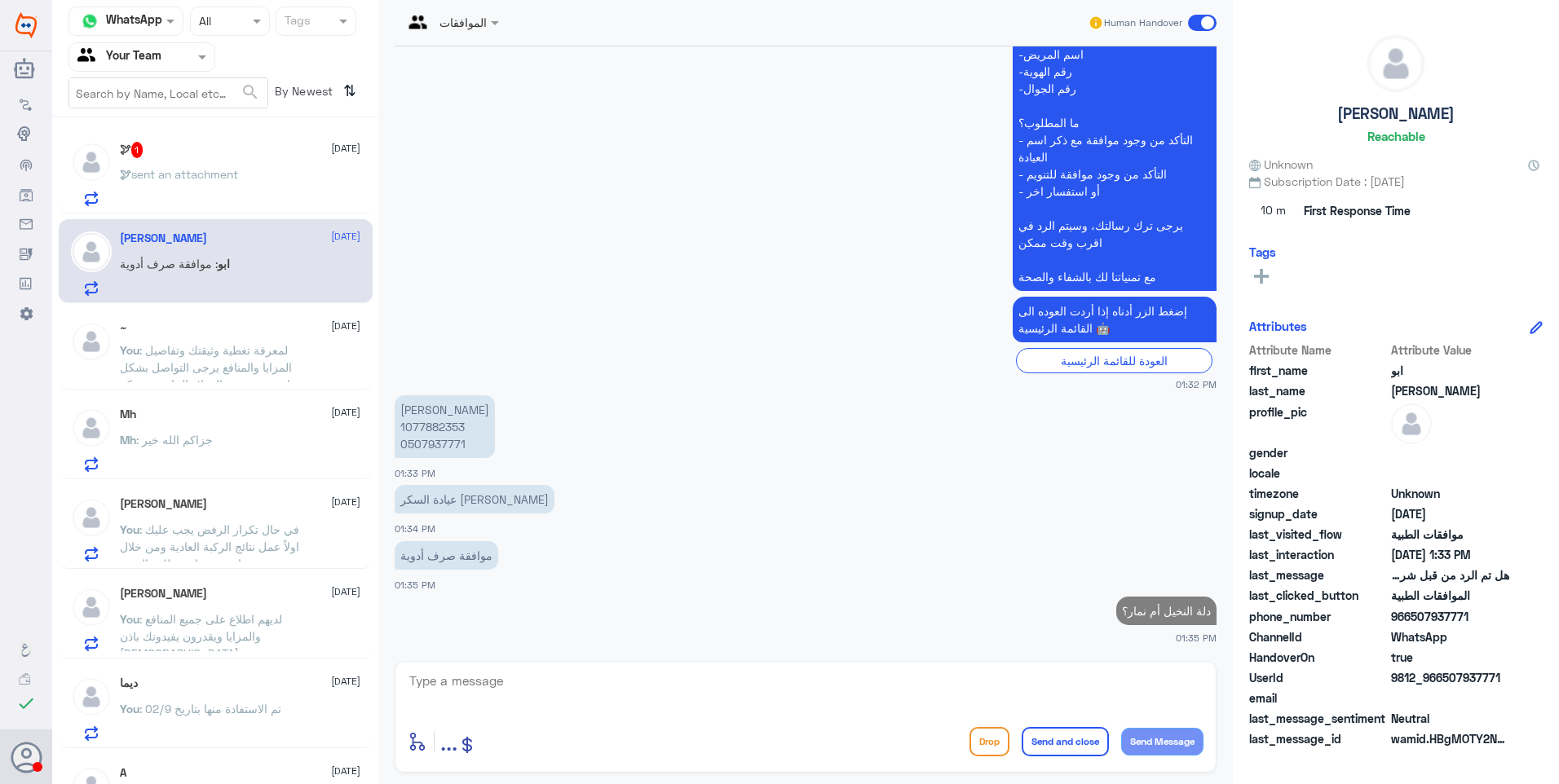
click at [241, 189] on div "🕊 sent an attachment" at bounding box center [239, 187] width 240 height 37
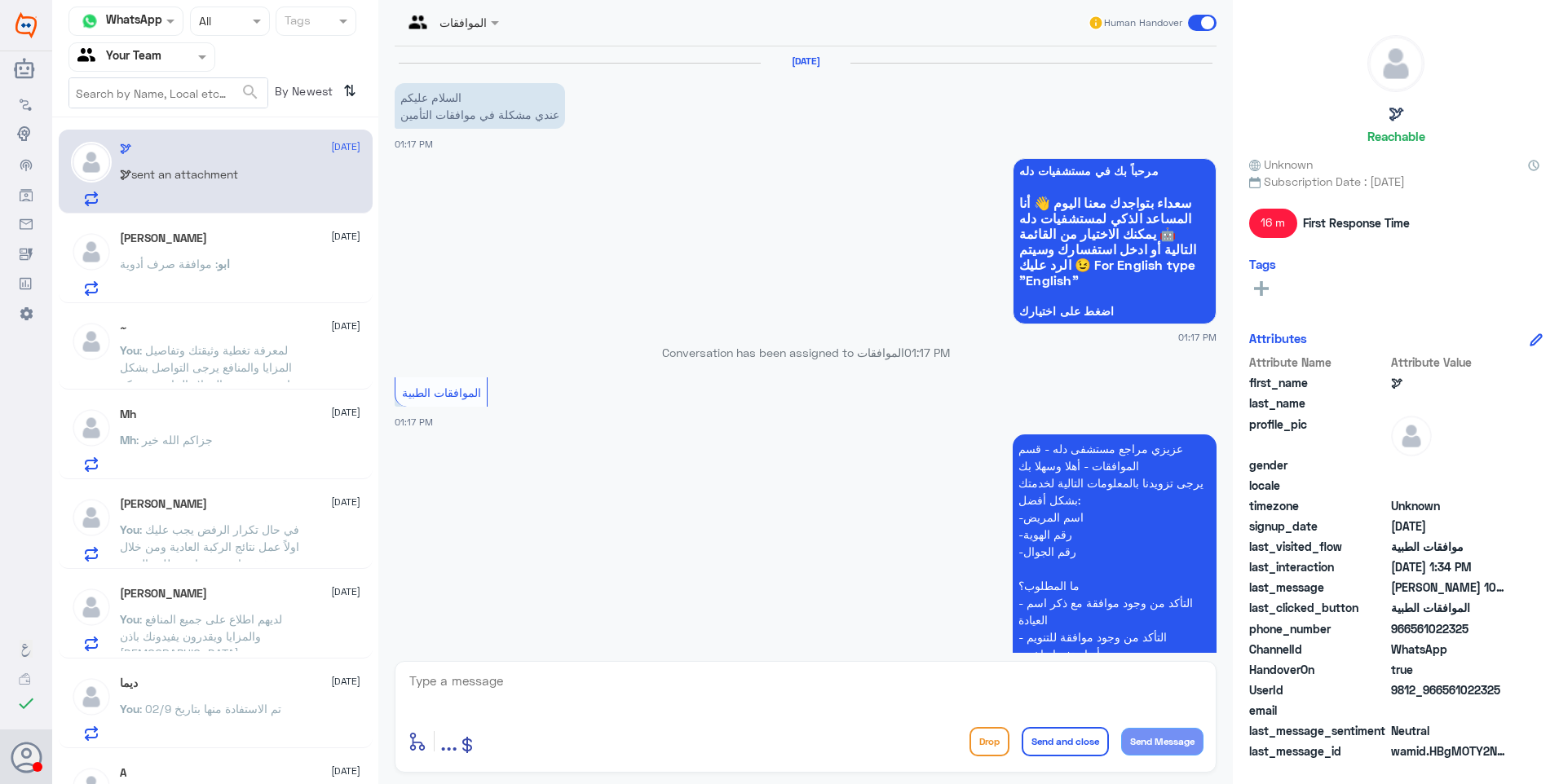
scroll to position [471, 0]
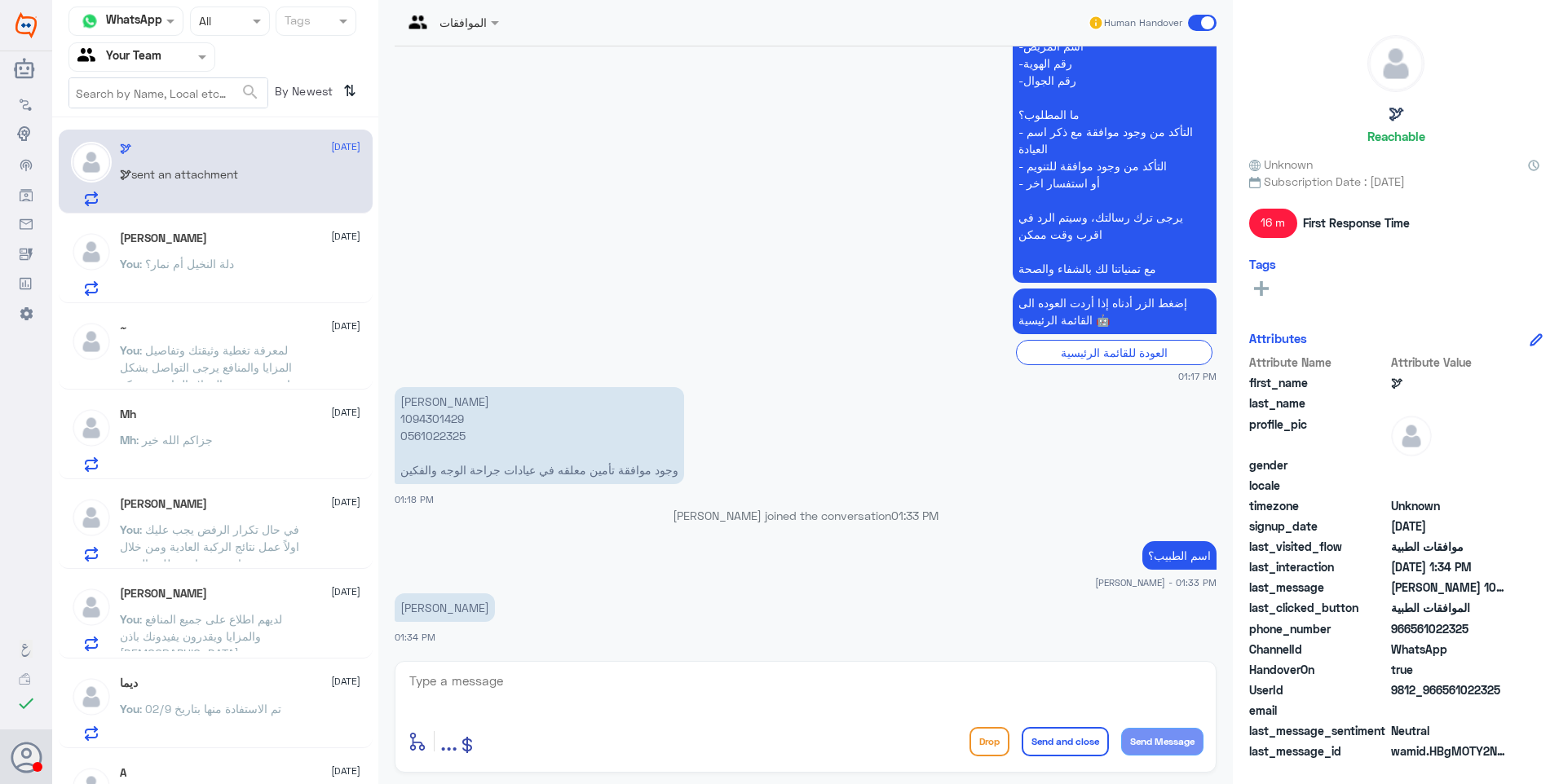
click at [437, 421] on p "[PERSON_NAME] 1094301429 0561022325 وجود موافقة تأمين معلقه في عيادات جراحة الو…" at bounding box center [539, 435] width 290 height 97
drag, startPoint x: 532, startPoint y: 668, endPoint x: 540, endPoint y: 671, distance: 8.5
click at [535, 669] on div "enter flow name ... Drop Send and close Send Message" at bounding box center [806, 716] width 822 height 112
click at [555, 687] on textarea at bounding box center [805, 690] width 796 height 40
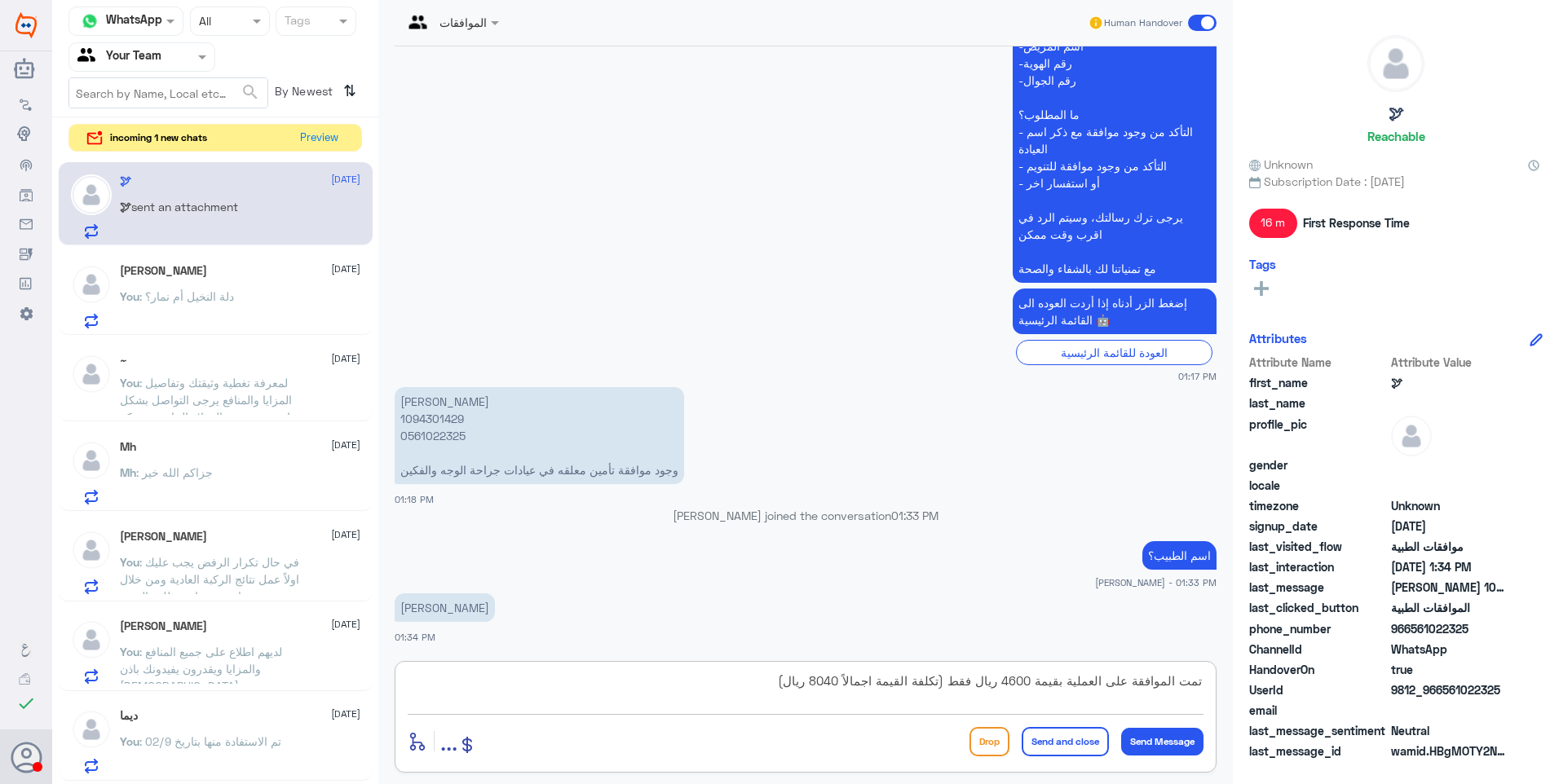
type textarea "تمت الموافقة على العملية بقيمة 4600 ريال فقط (تكلفة القيمة اجمالاً 8040 ريال)"
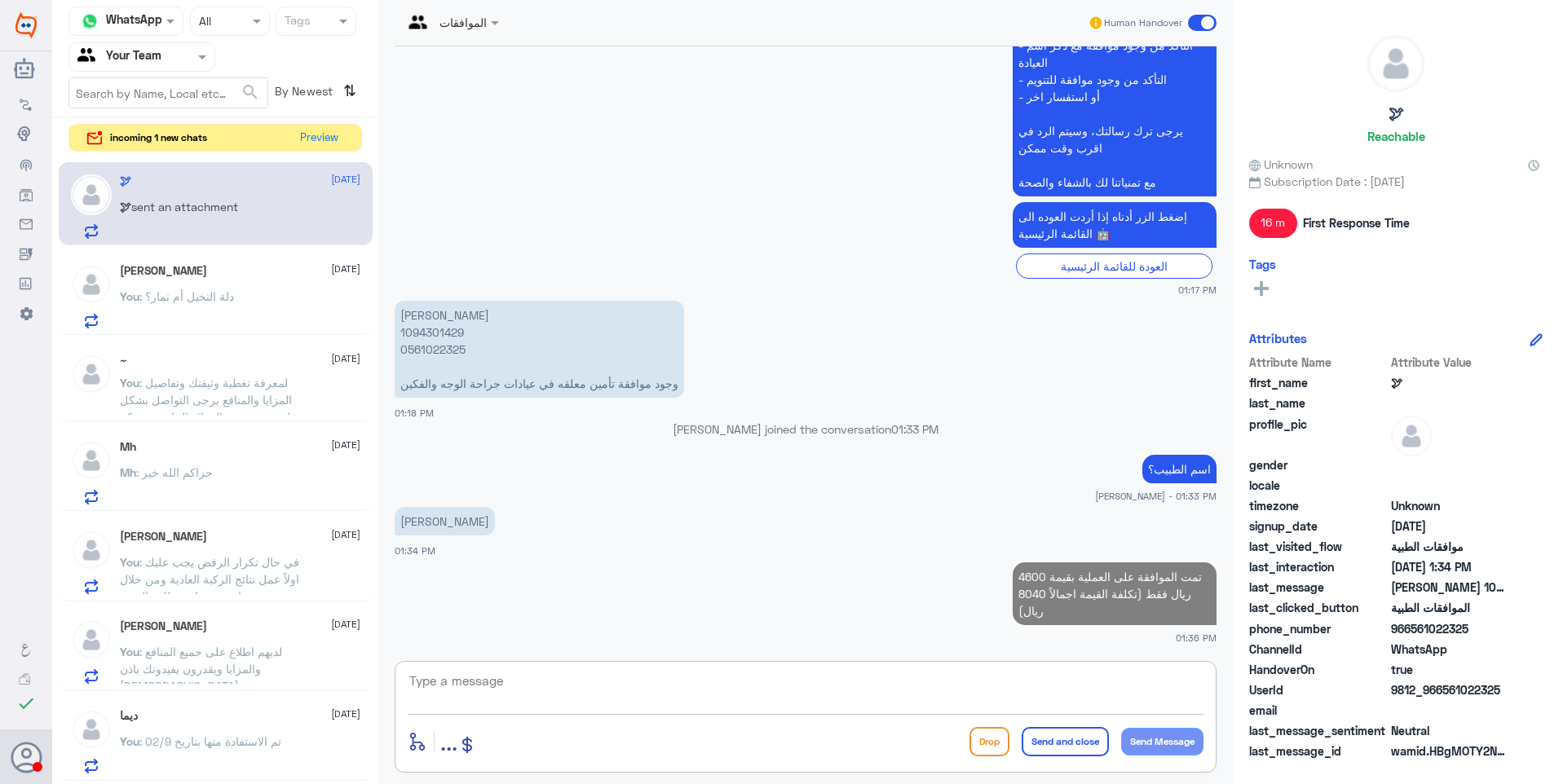
type textarea "ل"
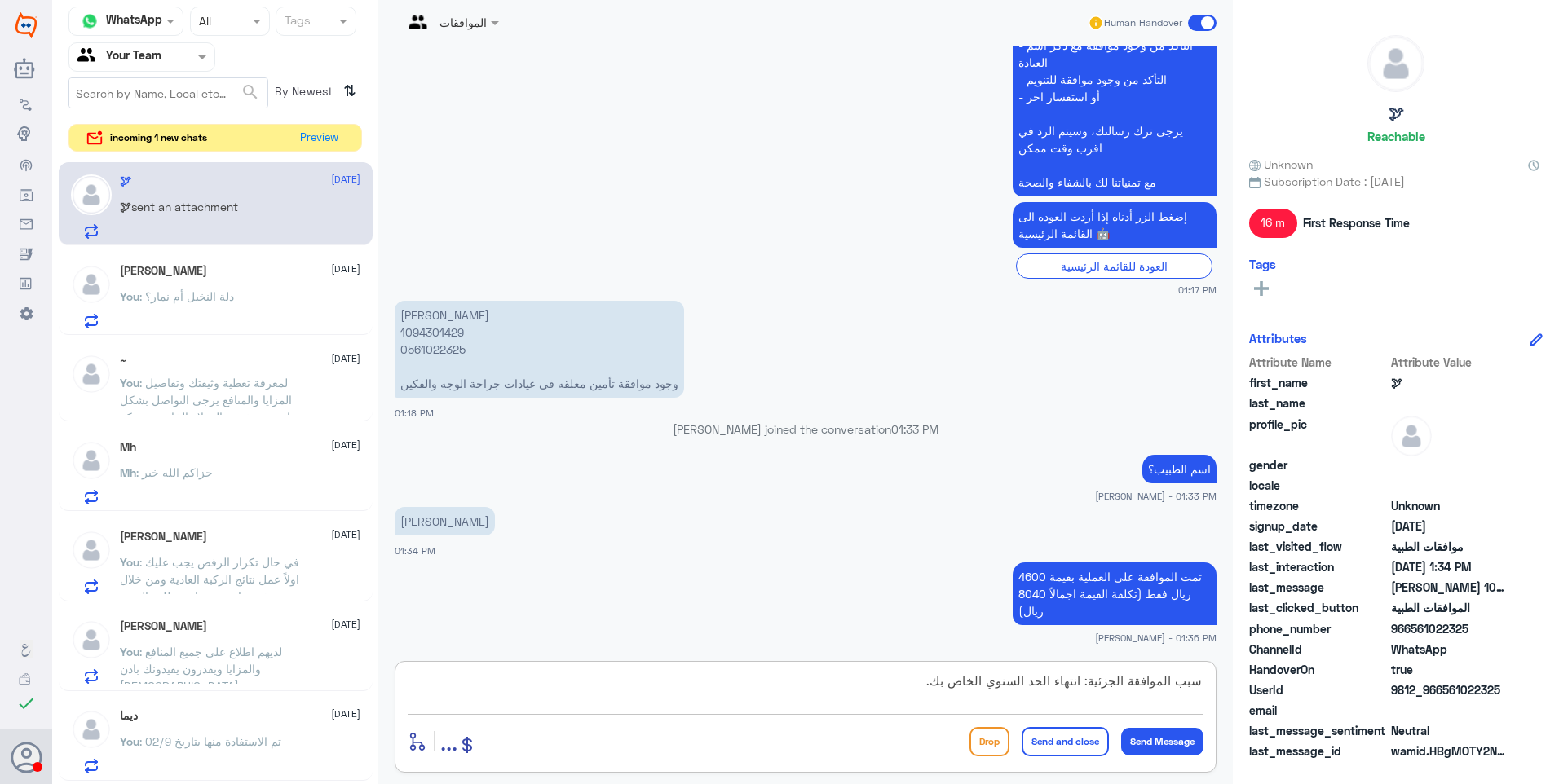
type textarea "سبب الموافقة الجزئية: انتهاء الحد السنوي الخاص بك."
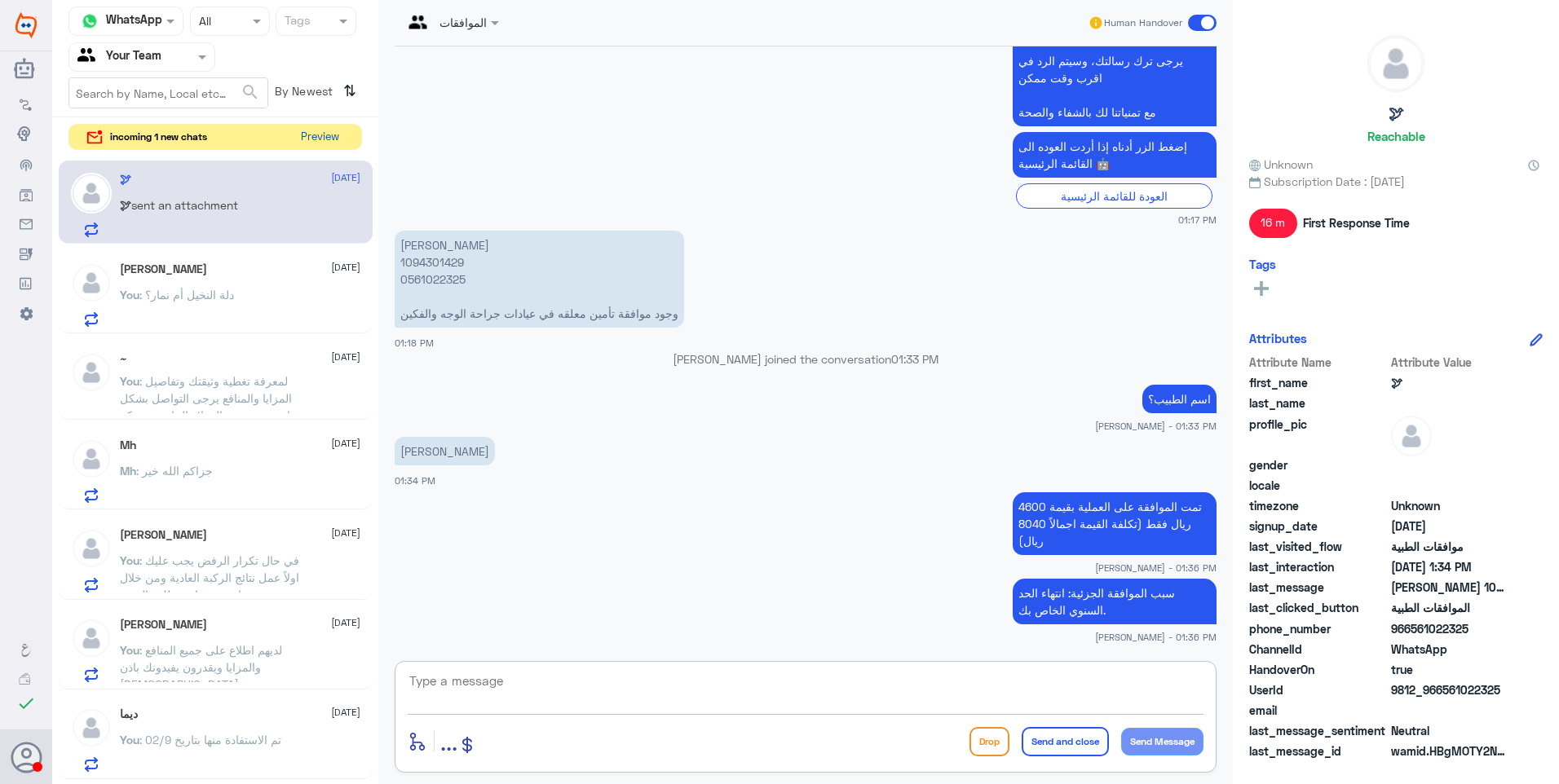
click at [313, 134] on button "Preview" at bounding box center [320, 137] width 51 height 25
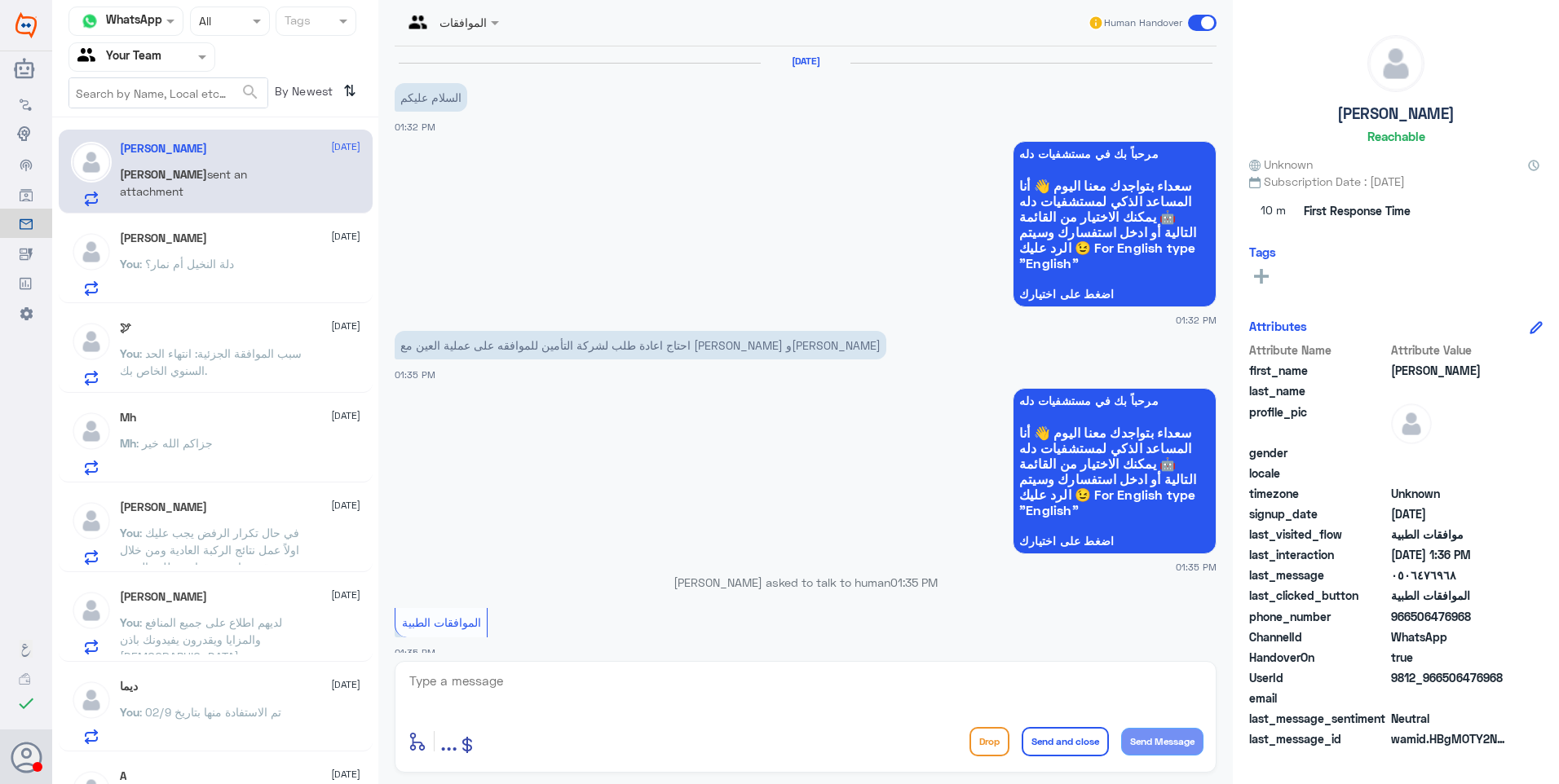
scroll to position [607, 0]
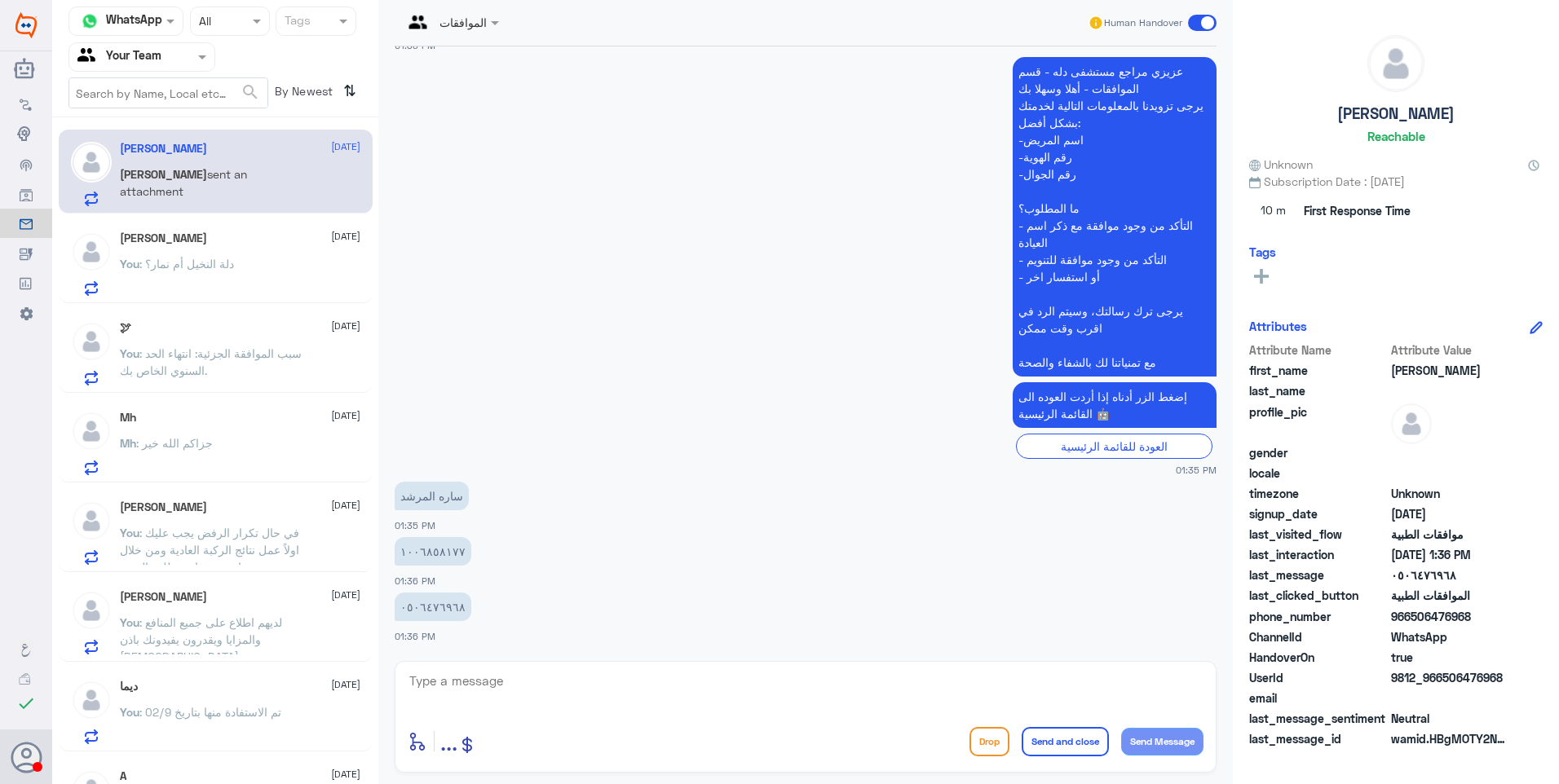
click at [420, 553] on p "١٠٠٦٨٥٨١٧٧" at bounding box center [433, 551] width 77 height 28
click at [473, 690] on textarea at bounding box center [805, 690] width 796 height 40
drag, startPoint x: 508, startPoint y: 684, endPoint x: 364, endPoint y: 660, distance: 146.0
click at [362, 659] on div "Channel WhatsApp Status × All Tags Agent Filter Your Team search By Newest ⇅ [P…" at bounding box center [806, 394] width 1507 height 789
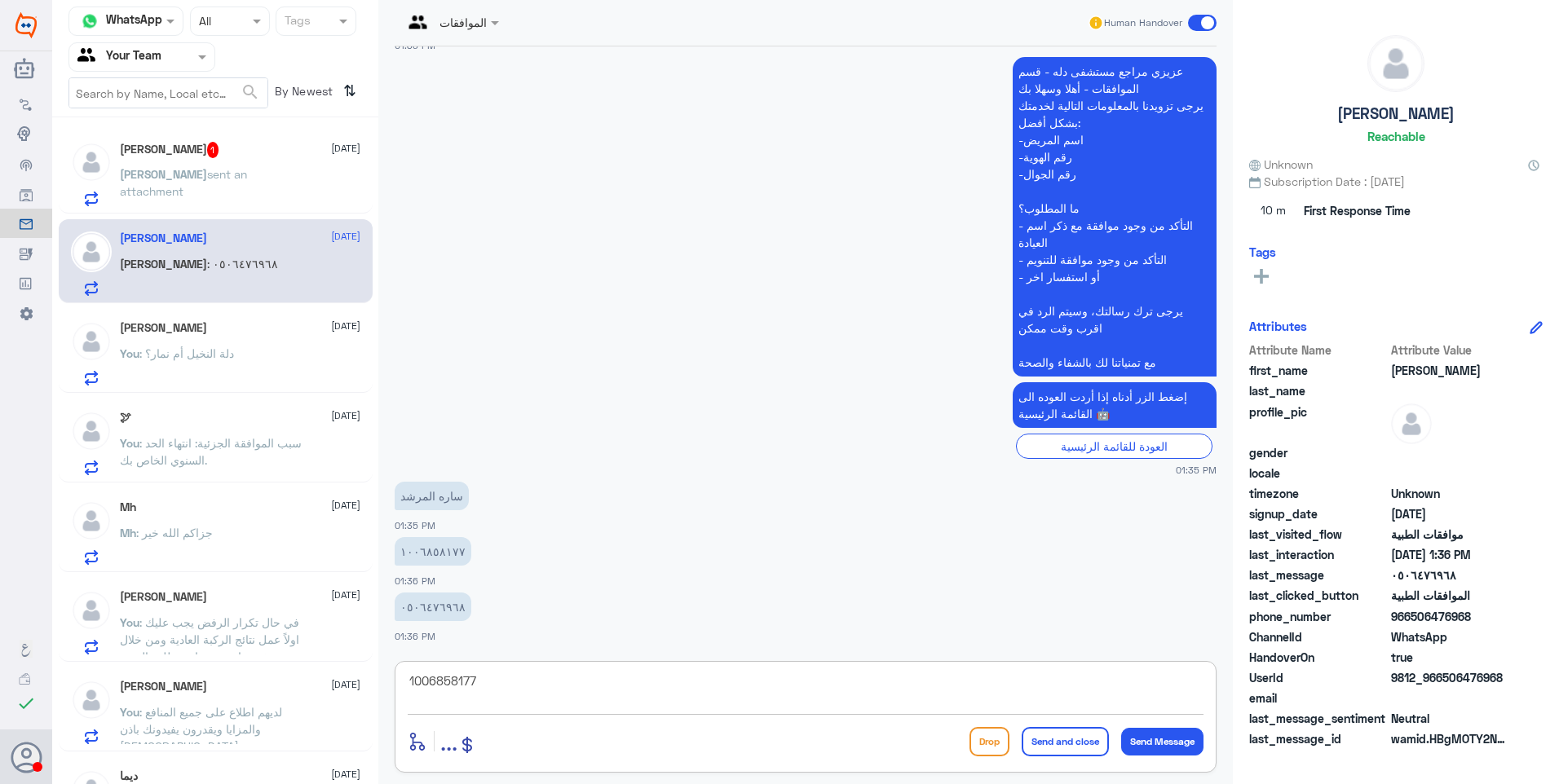
drag, startPoint x: 478, startPoint y: 700, endPoint x: 532, endPoint y: 694, distance: 54.3
click at [478, 700] on textarea "1006858177" at bounding box center [805, 690] width 796 height 40
type textarea "p"
type textarea "حسب رد شركة التأمين فأن العملية تم رفضها لوجود موافقة عليها في [GEOGRAPHIC_DATA…"
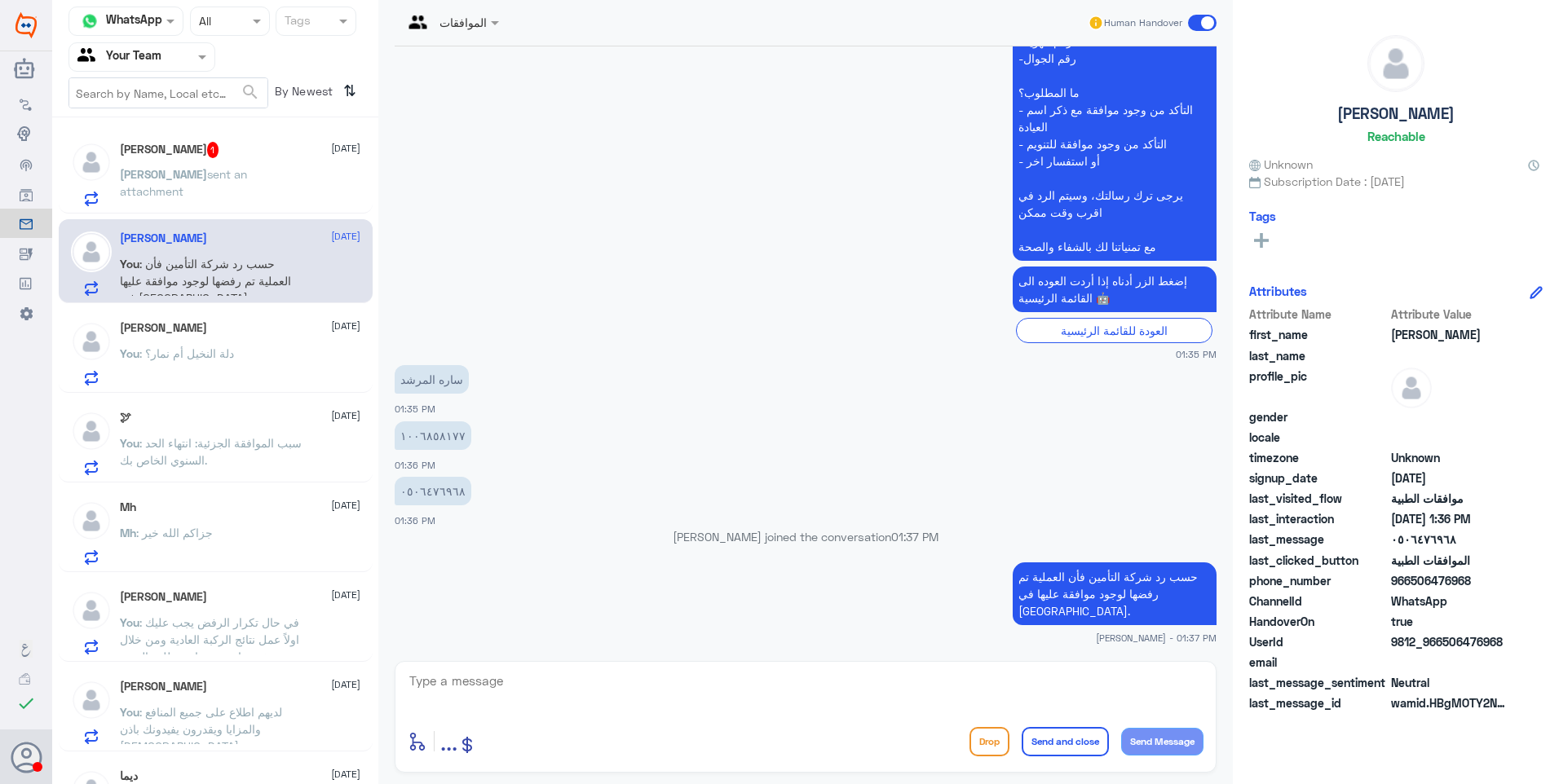
click at [187, 156] on h5 "[PERSON_NAME]⚽️ 1" at bounding box center [169, 150] width 99 height 17
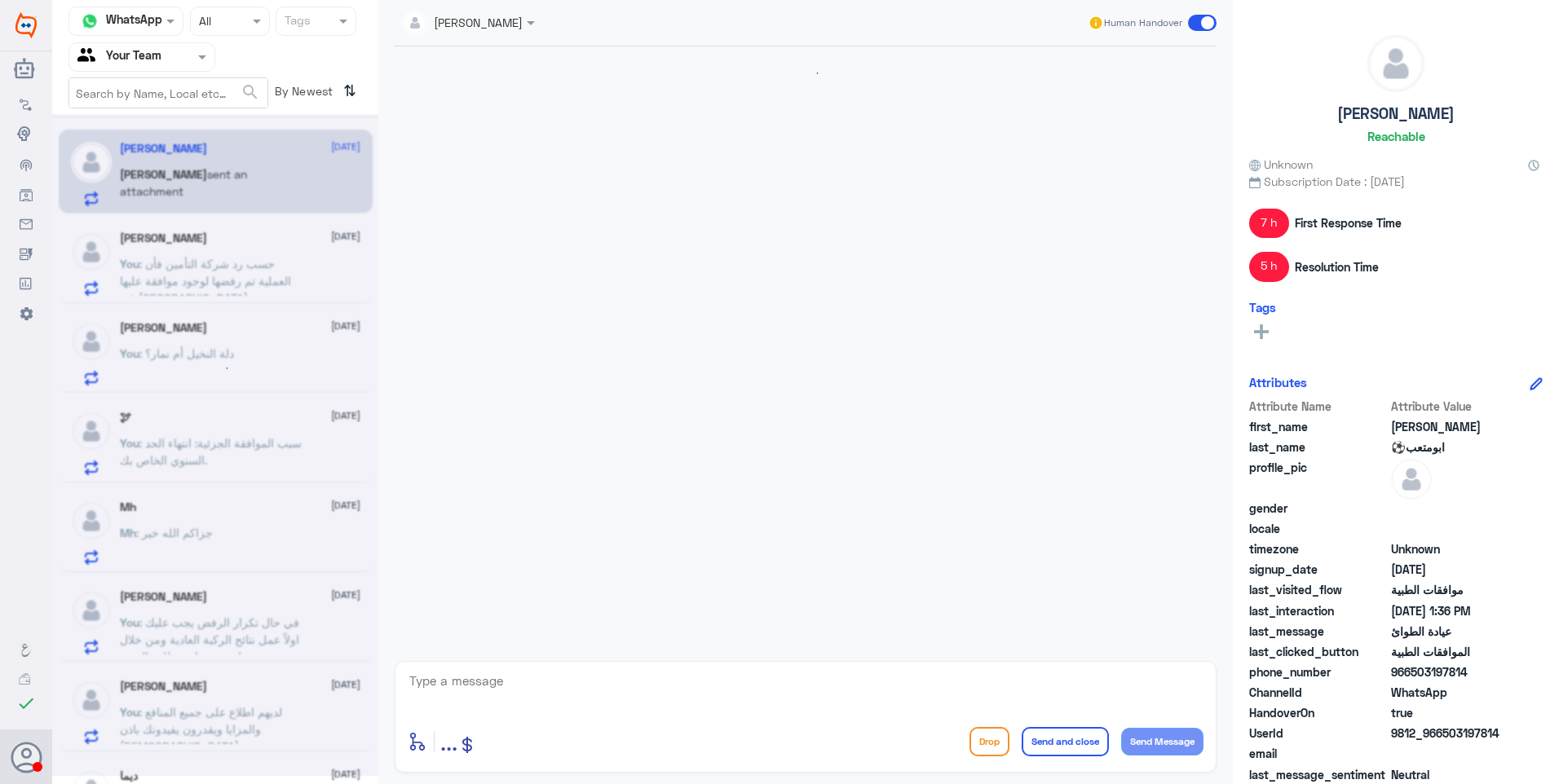
scroll to position [1166, 0]
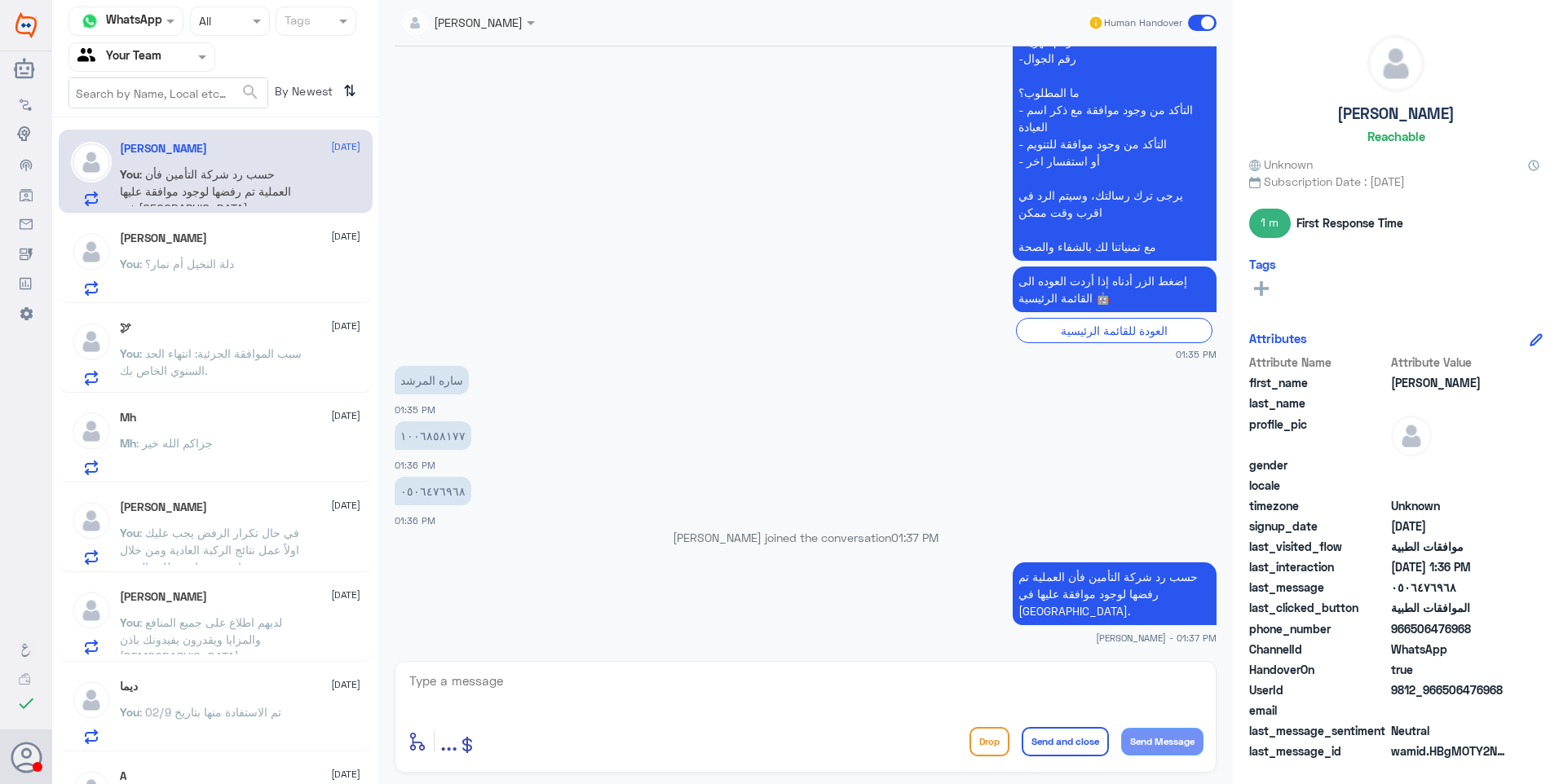
click at [200, 272] on p "You : دلة النخيل أم نمار؟" at bounding box center [176, 276] width 114 height 41
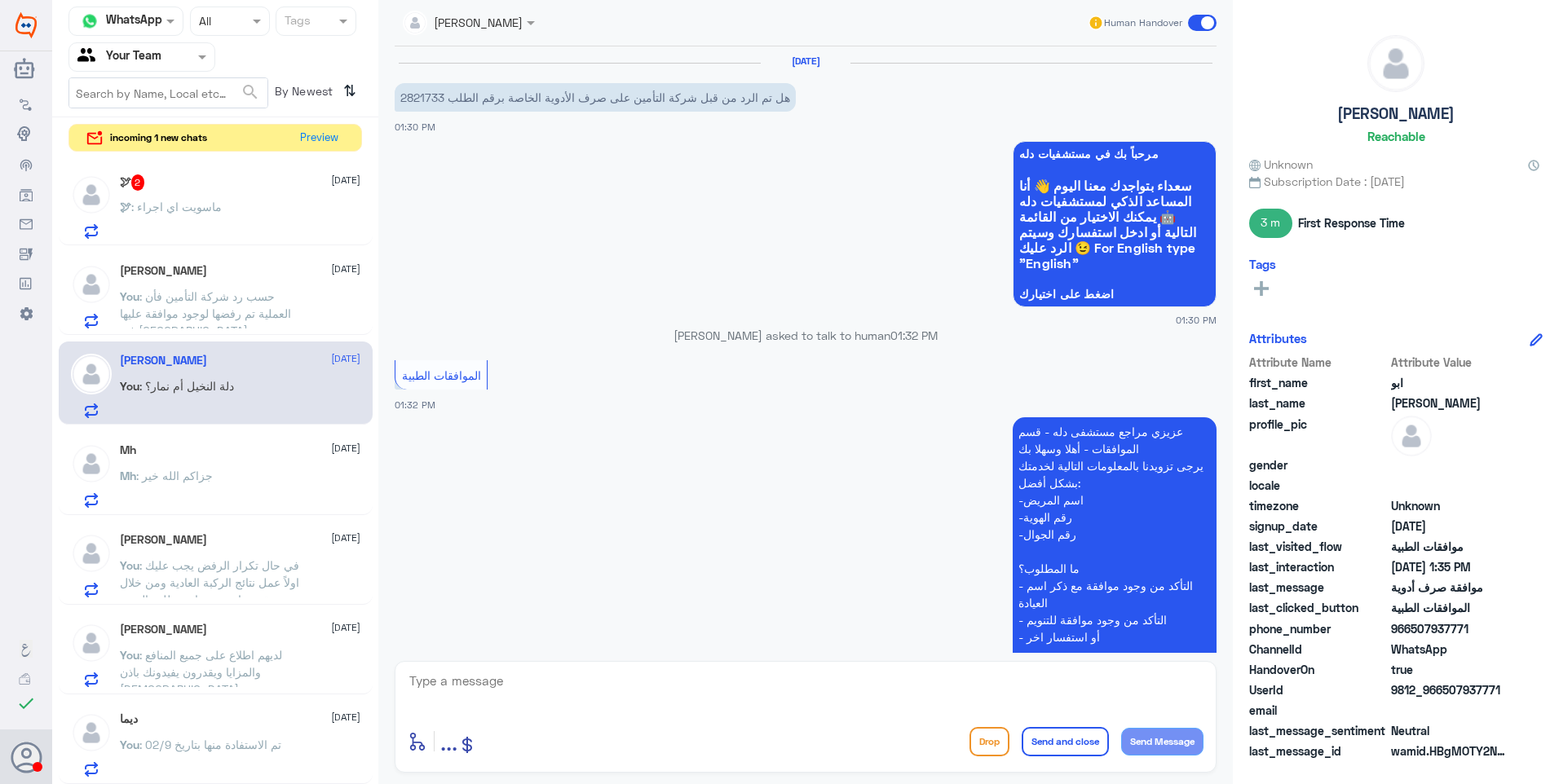
scroll to position [476, 0]
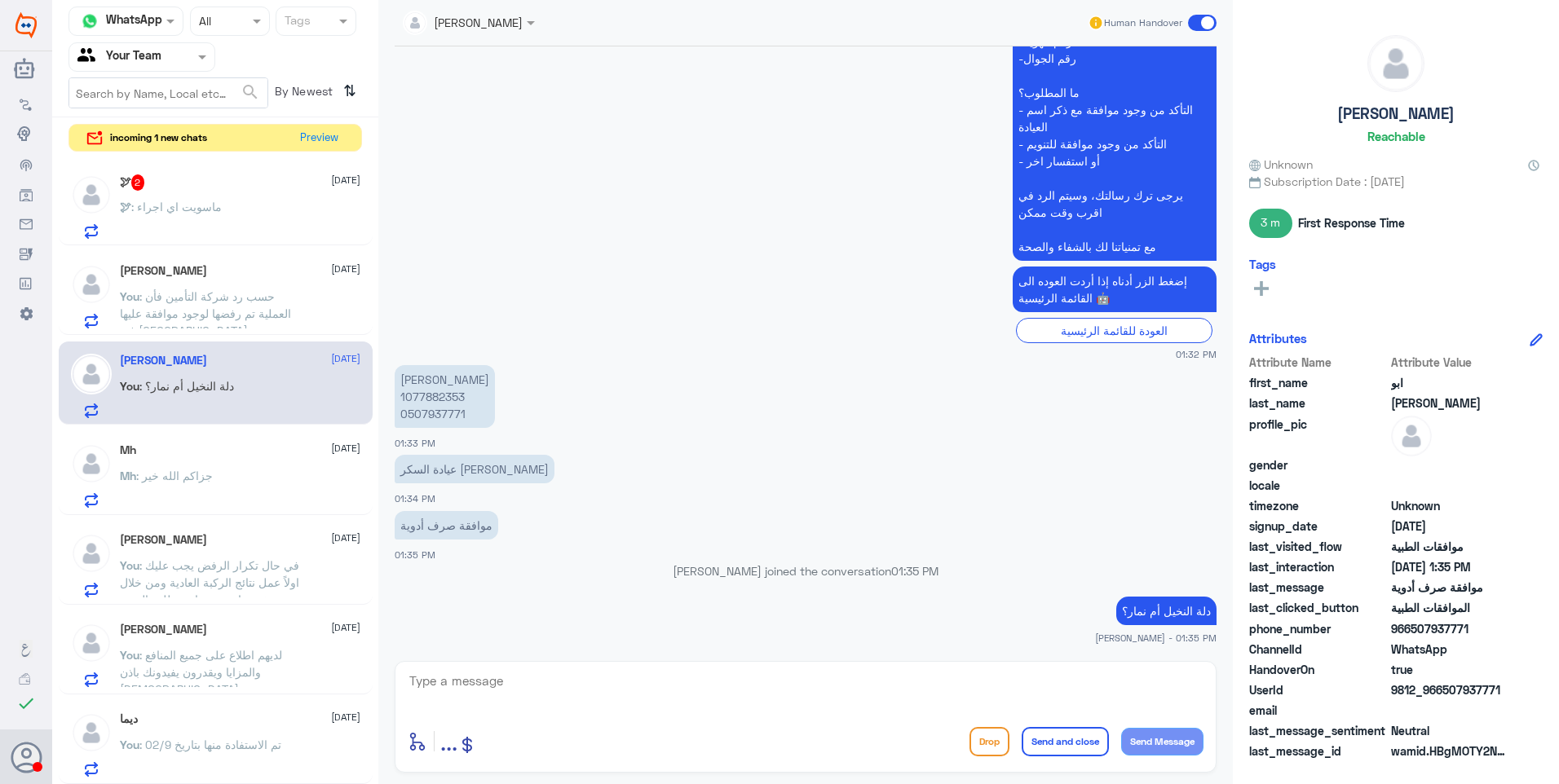
click at [219, 209] on div "🕊 : ماسويت اي اجراء" at bounding box center [239, 221] width 240 height 37
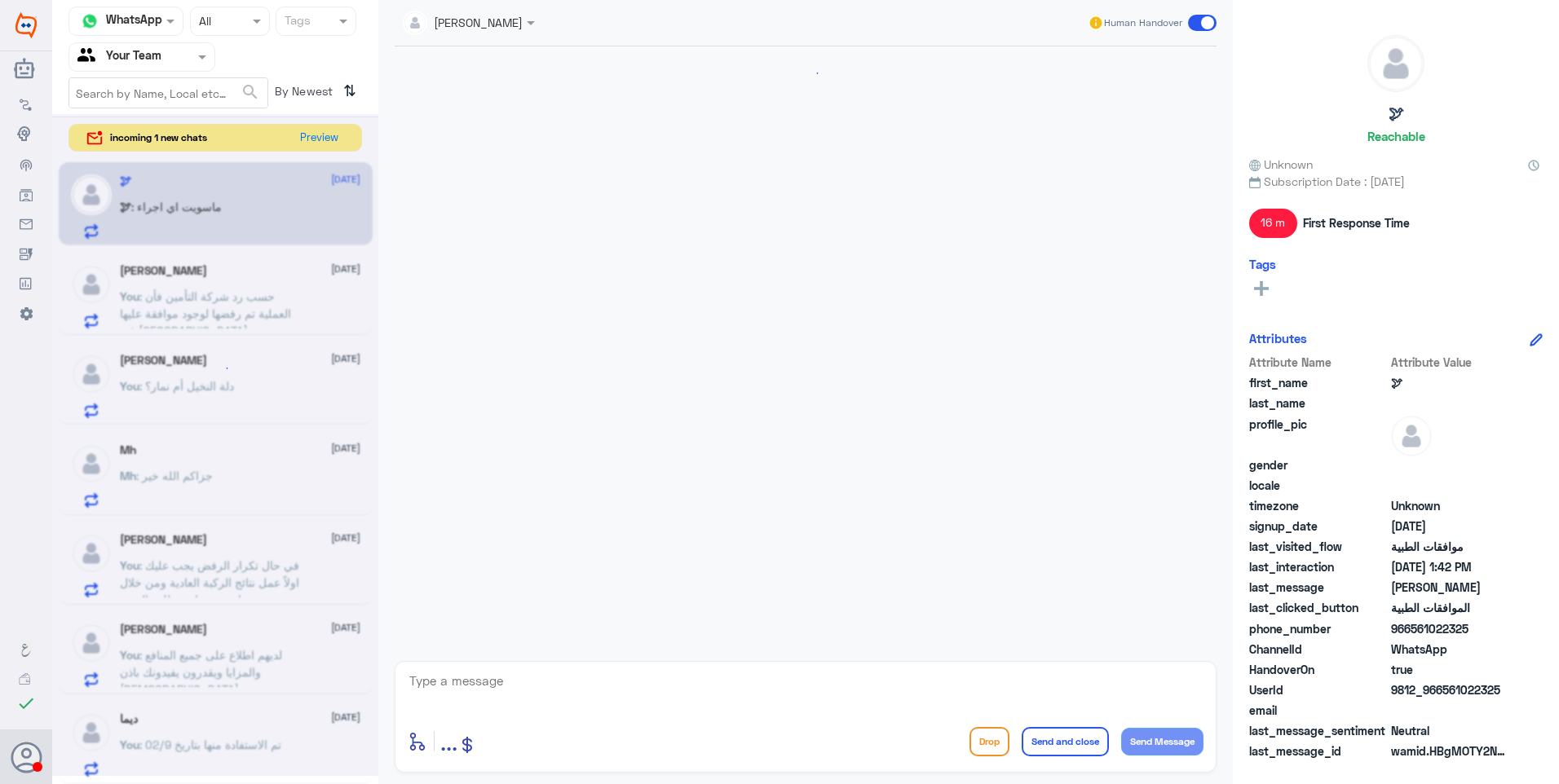
scroll to position [738, 0]
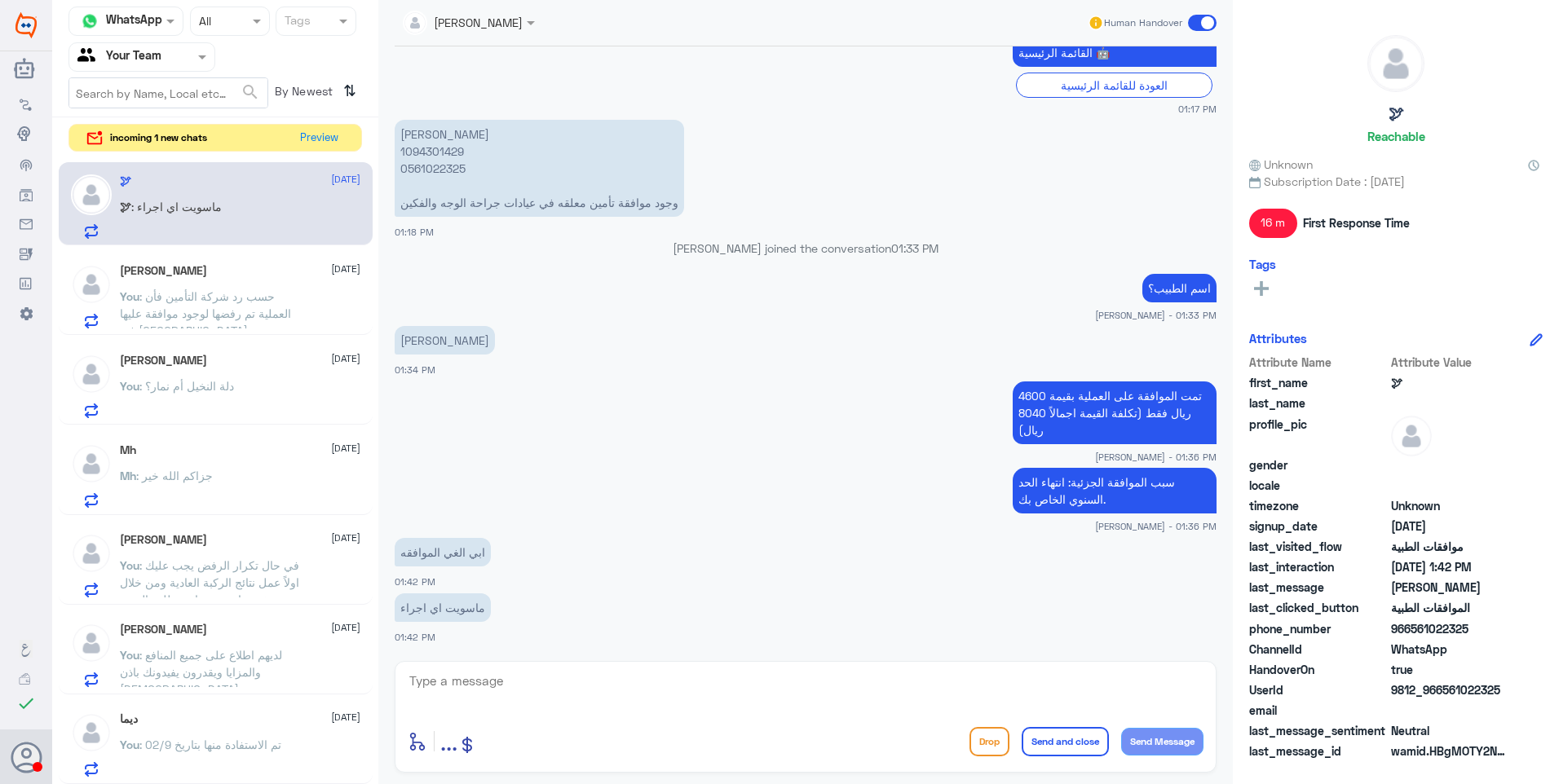
click at [428, 157] on p "[PERSON_NAME] 1094301429 0561022325 وجود موافقة تأمين معلقه في عيادات جراحة الو…" at bounding box center [539, 168] width 290 height 97
copy p "1094301429"
drag, startPoint x: 513, startPoint y: 673, endPoint x: 519, endPoint y: 690, distance: 18.0
click at [513, 678] on textarea at bounding box center [805, 690] width 796 height 40
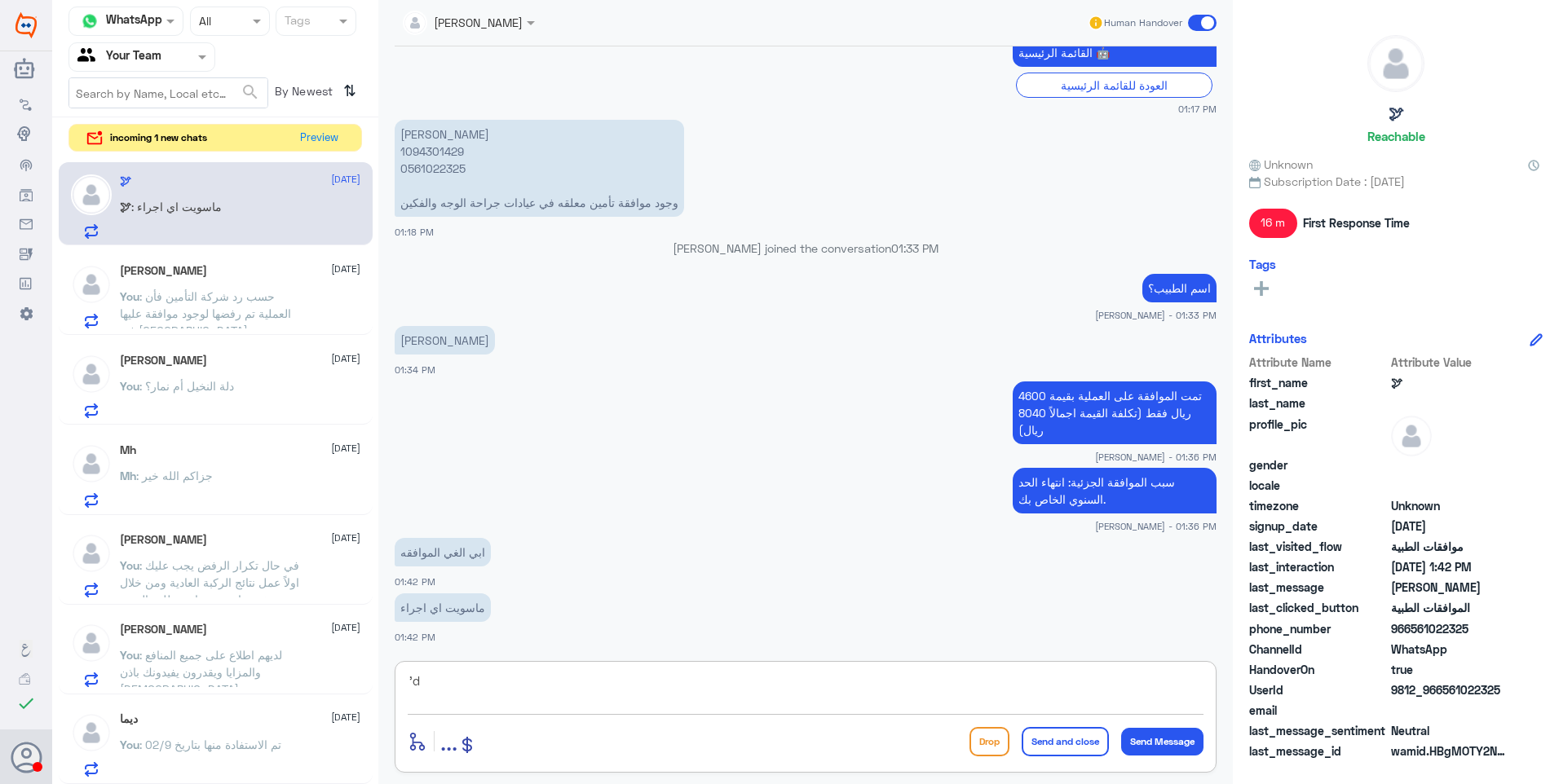
type textarea "'"
type textarea "طيب"
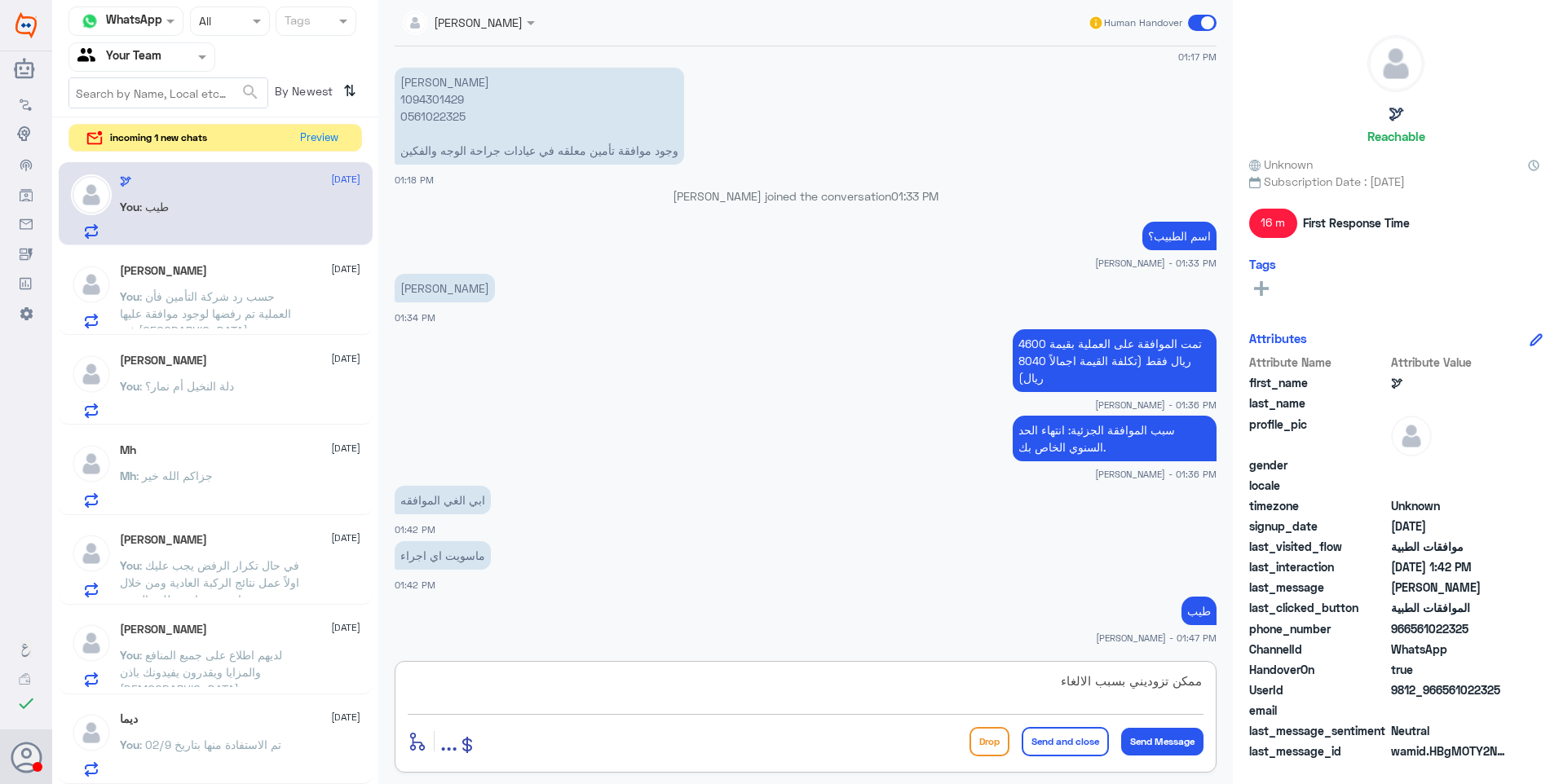
type textarea "ممكن تزوديني بسبب الالغاء"
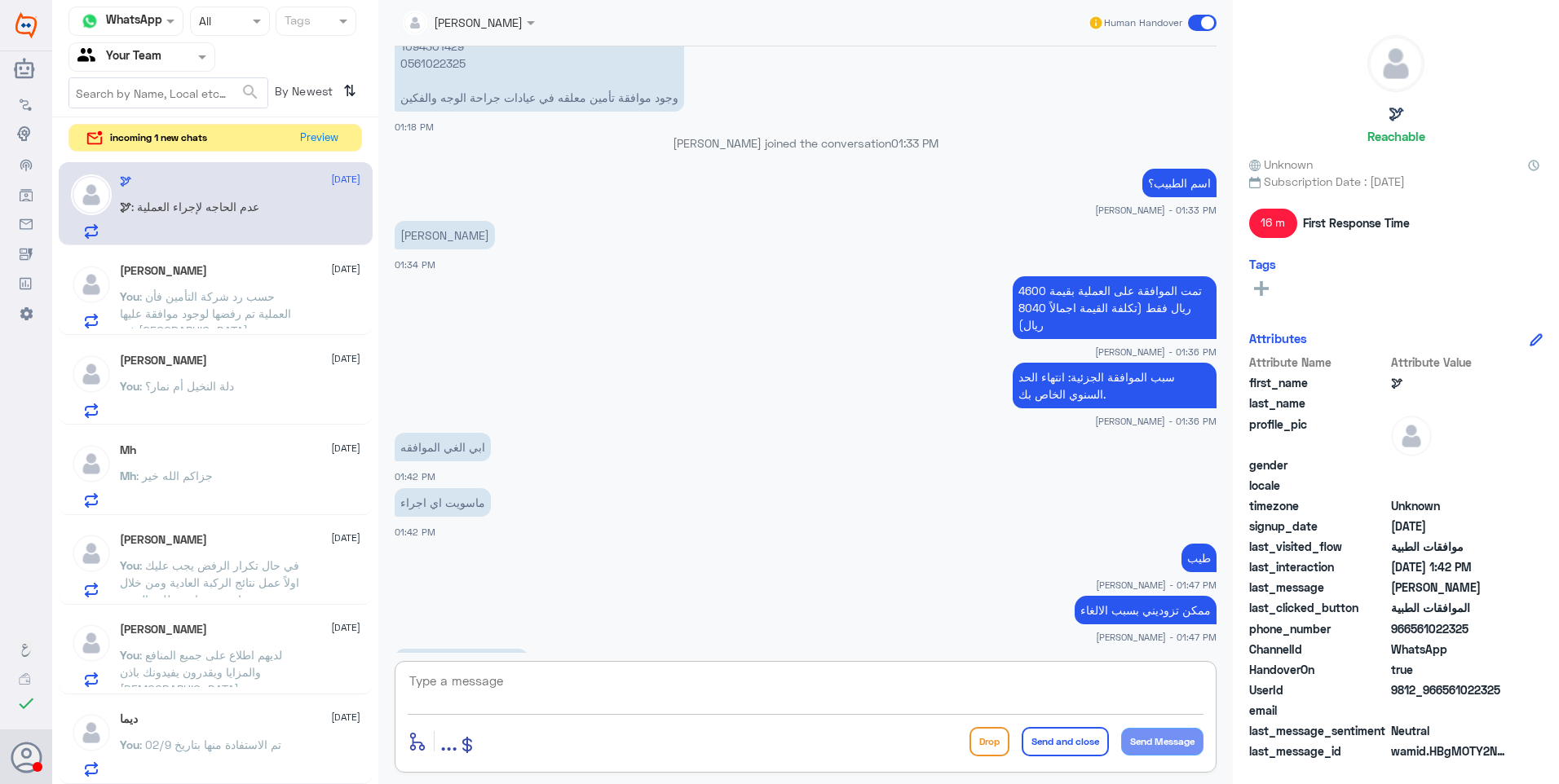
scroll to position [899, 0]
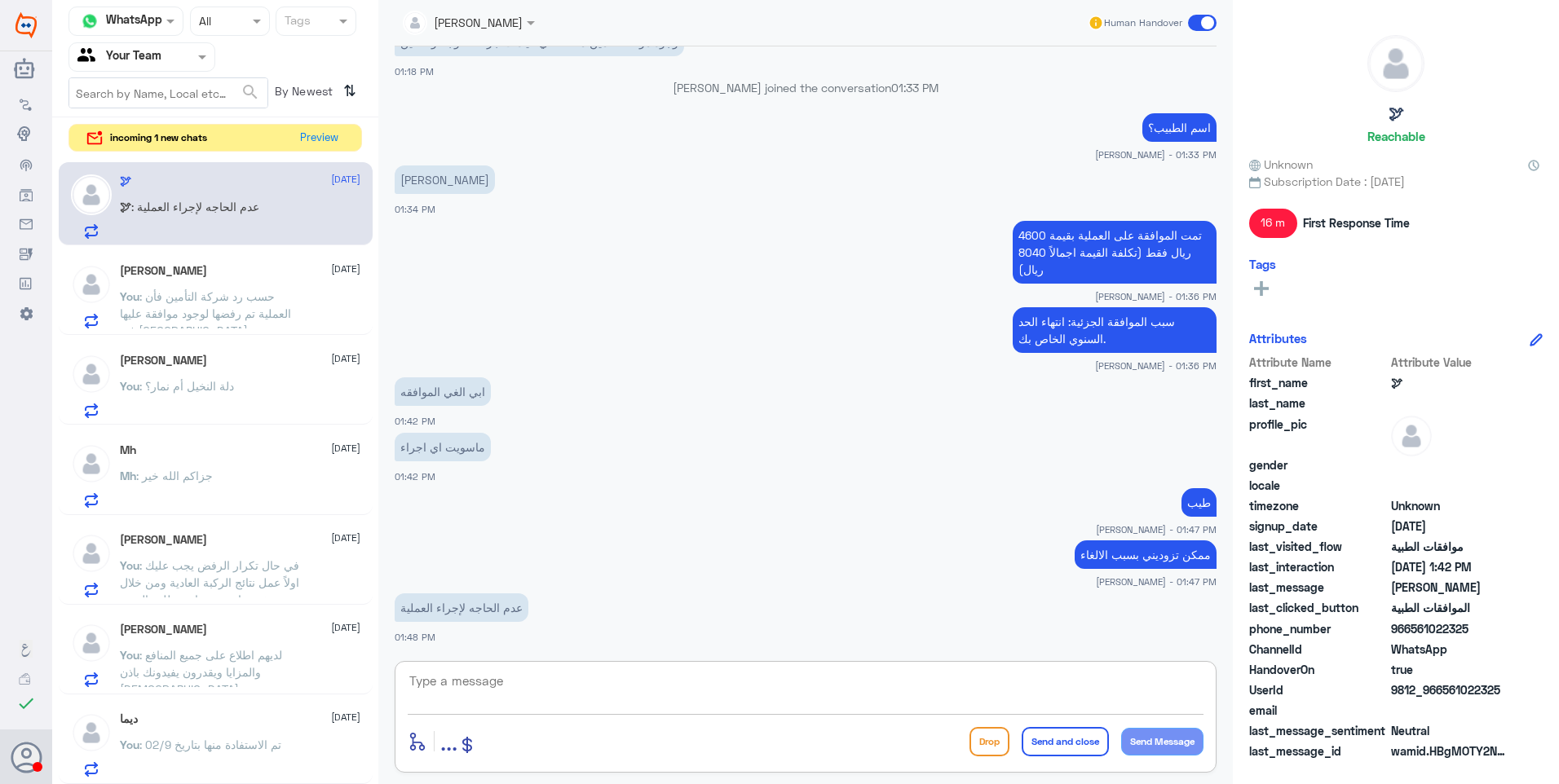
click at [514, 663] on div "enter flow name ... Drop Send and close Send Message" at bounding box center [806, 716] width 822 height 112
click at [513, 680] on textarea at bounding box center [805, 690] width 796 height 40
type textarea "جاري رفع طلب اللالغاء الى قسم التنويم"
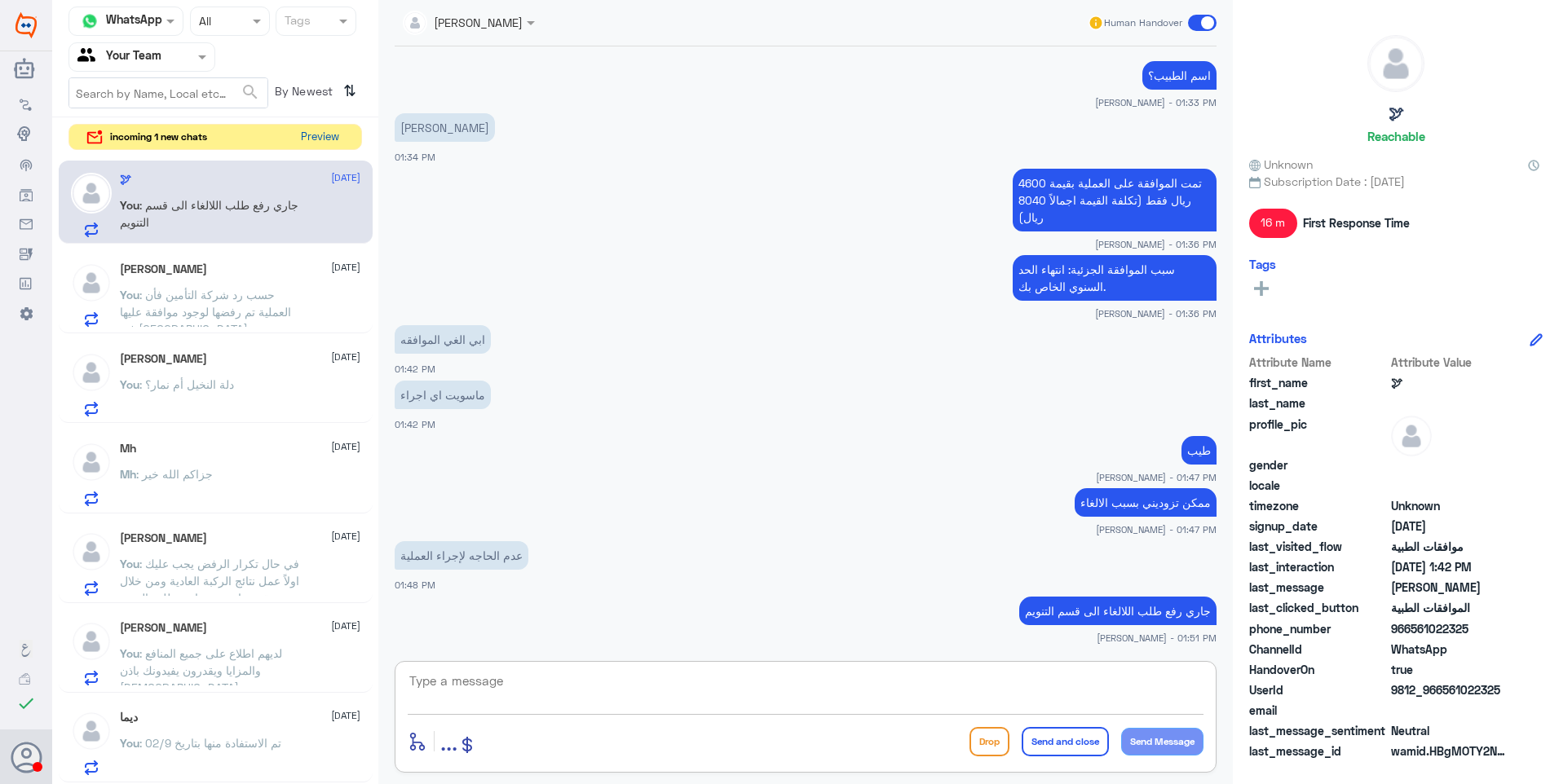
click at [335, 136] on button "Preview" at bounding box center [320, 137] width 51 height 25
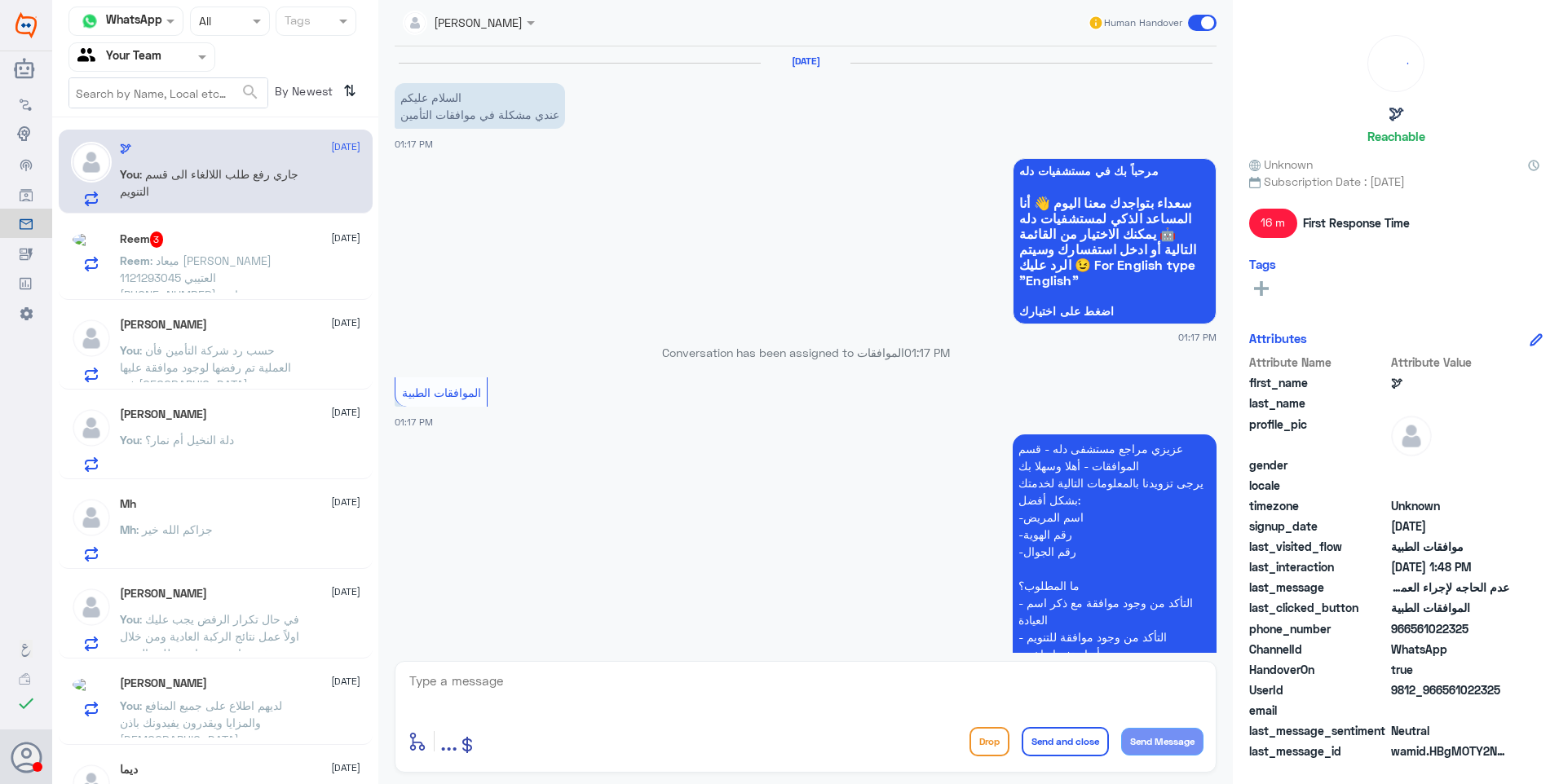
scroll to position [951, 0]
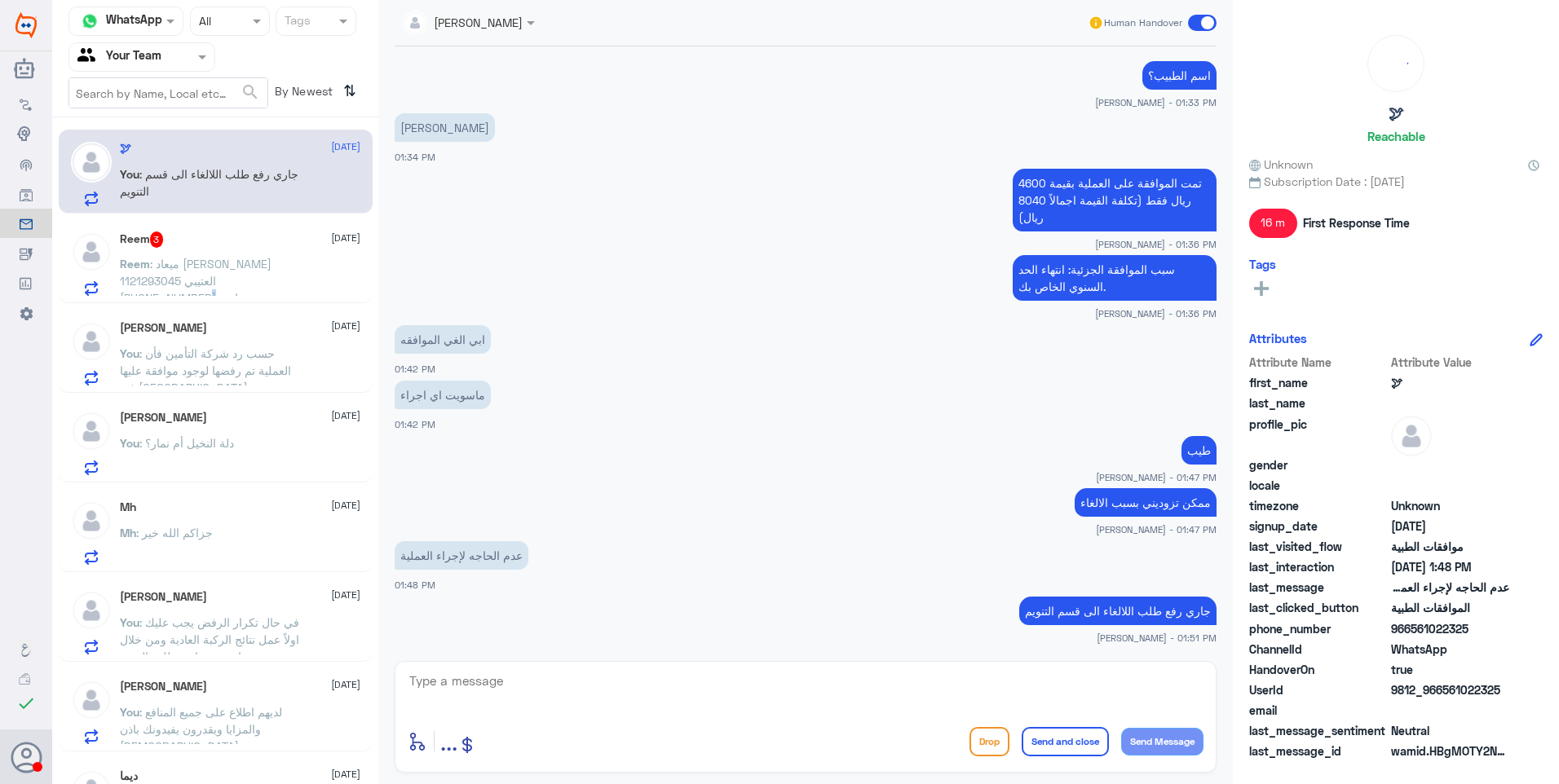
click at [137, 290] on p "Reem : ميعاد مطلق الثبيتي العتيبي 1121293045 +966 54 712 8265 يرجى متابعة موافق…" at bounding box center [211, 276] width 184 height 41
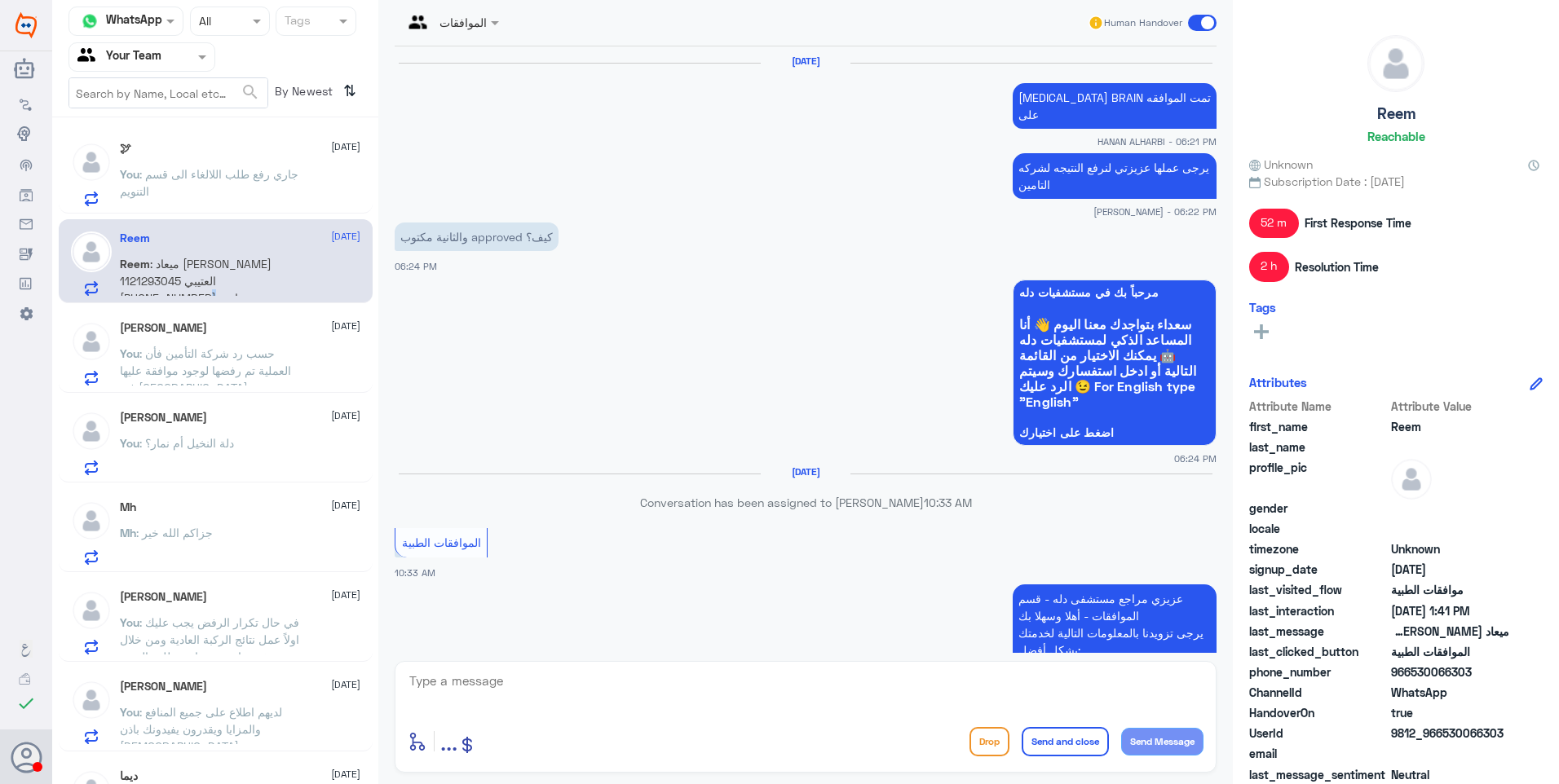
scroll to position [1749, 0]
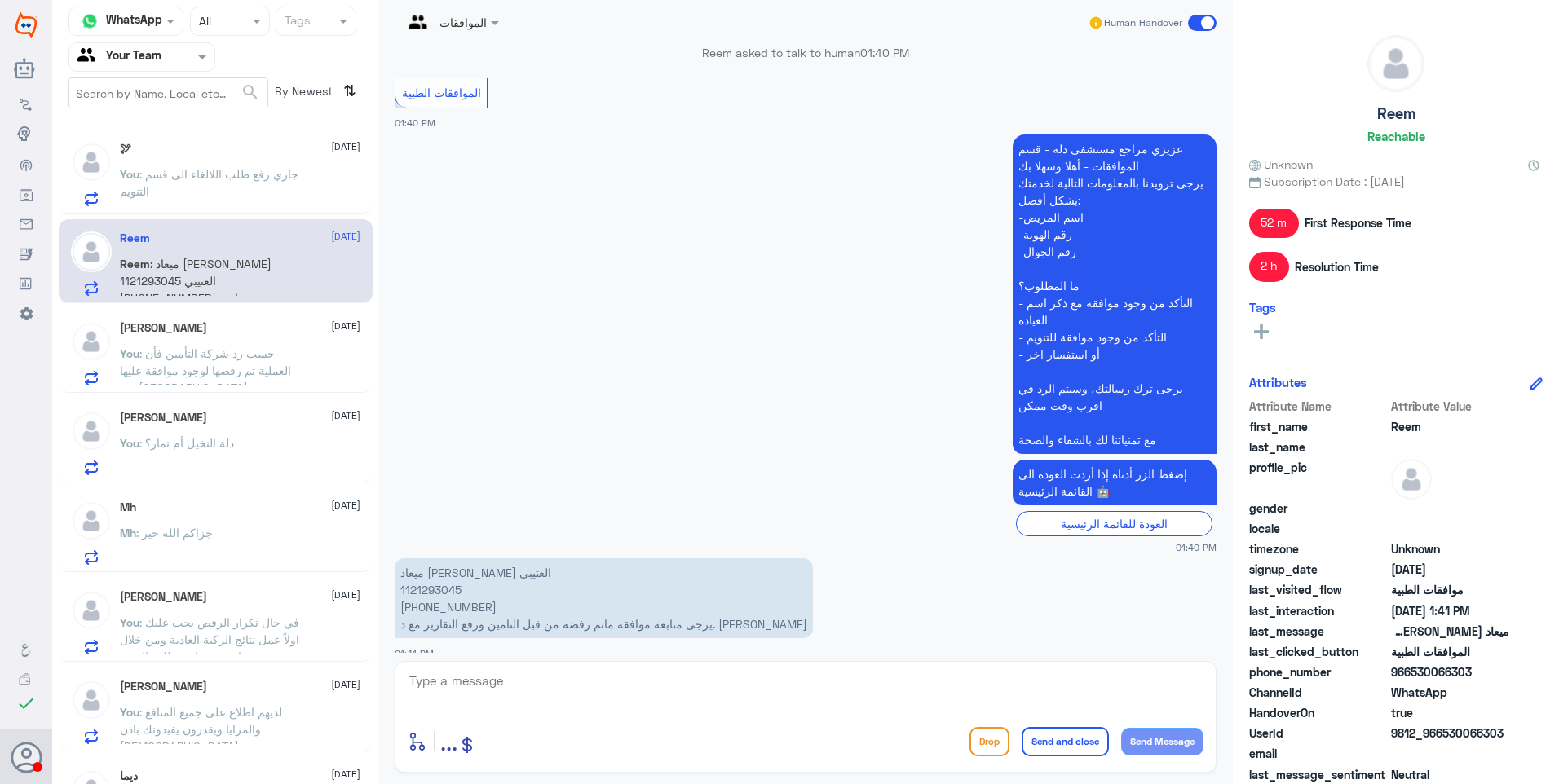
click at [433, 572] on p "ميعاد مطلق الثبيتي العتيبي 1121293045 +966 54 712 8265 يرجى متابعة موافقة ماتم …" at bounding box center [604, 598] width 418 height 80
copy p "1121293045"
drag, startPoint x: 702, startPoint y: 609, endPoint x: 506, endPoint y: 599, distance: 196.3
click at [506, 599] on p "ميعاد مطلق الثبيتي العتيبي 1121293045 +966 54 712 8265 يرجى متابعة موافقة ماتم …" at bounding box center [604, 598] width 418 height 80
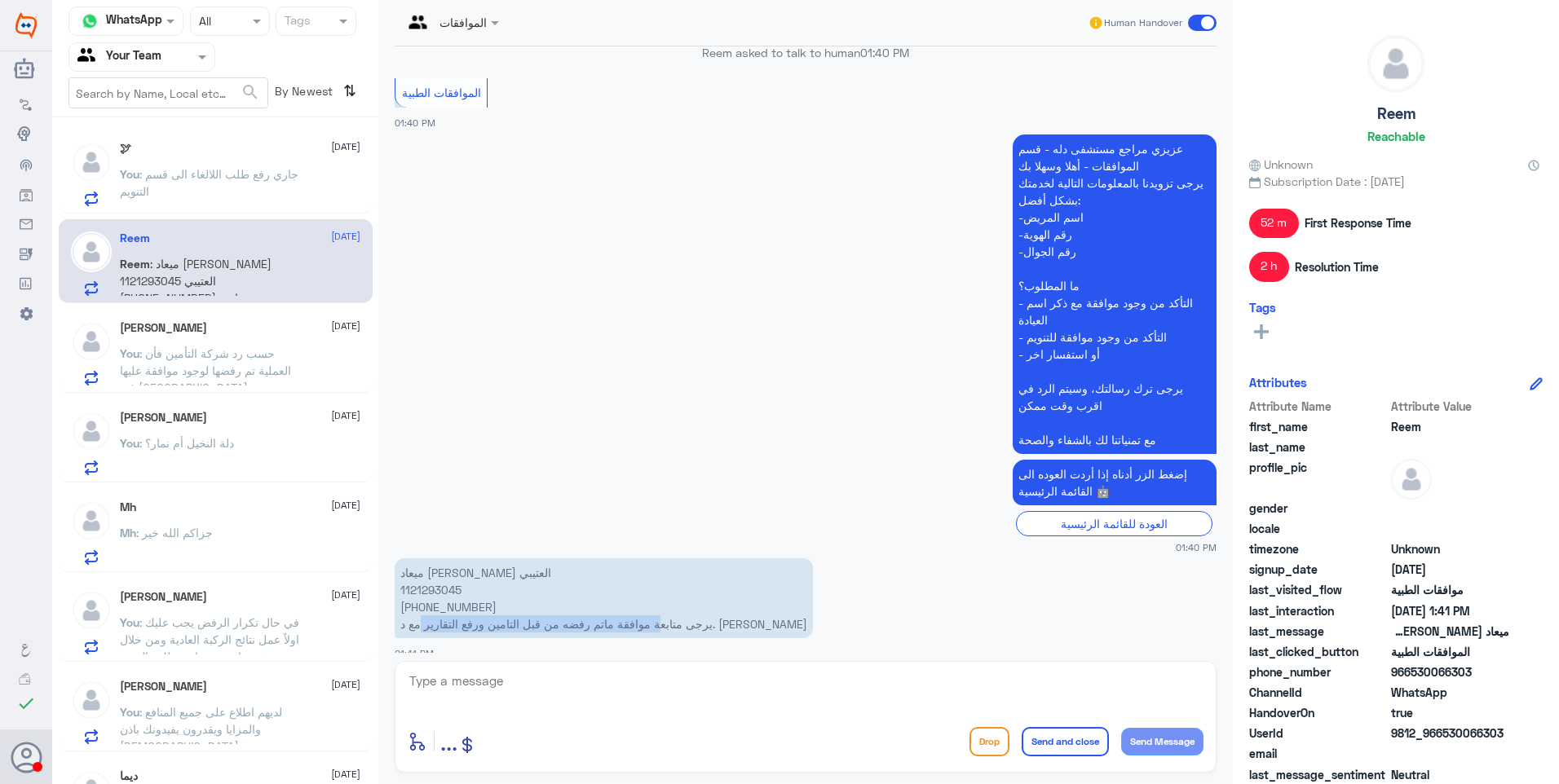
drag, startPoint x: 506, startPoint y: 599, endPoint x: 577, endPoint y: 605, distance: 71.3
click at [577, 605] on p "ميعاد مطلق الثبيتي العتيبي 1121293045 +966 54 712 8265 يرجى متابعة موافقة ماتم …" at bounding box center [604, 598] width 418 height 80
click at [554, 575] on p "ميعاد مطلق الثبيتي العتيبي 1121293045 +966 54 712 8265 يرجى متابعة موافقة ماتم …" at bounding box center [604, 598] width 418 height 80
click at [240, 336] on div "Sarah 25 September You : حسب رد شركة التأمين فأن العملية تم رفضها لوجود موافقة …" at bounding box center [239, 353] width 240 height 64
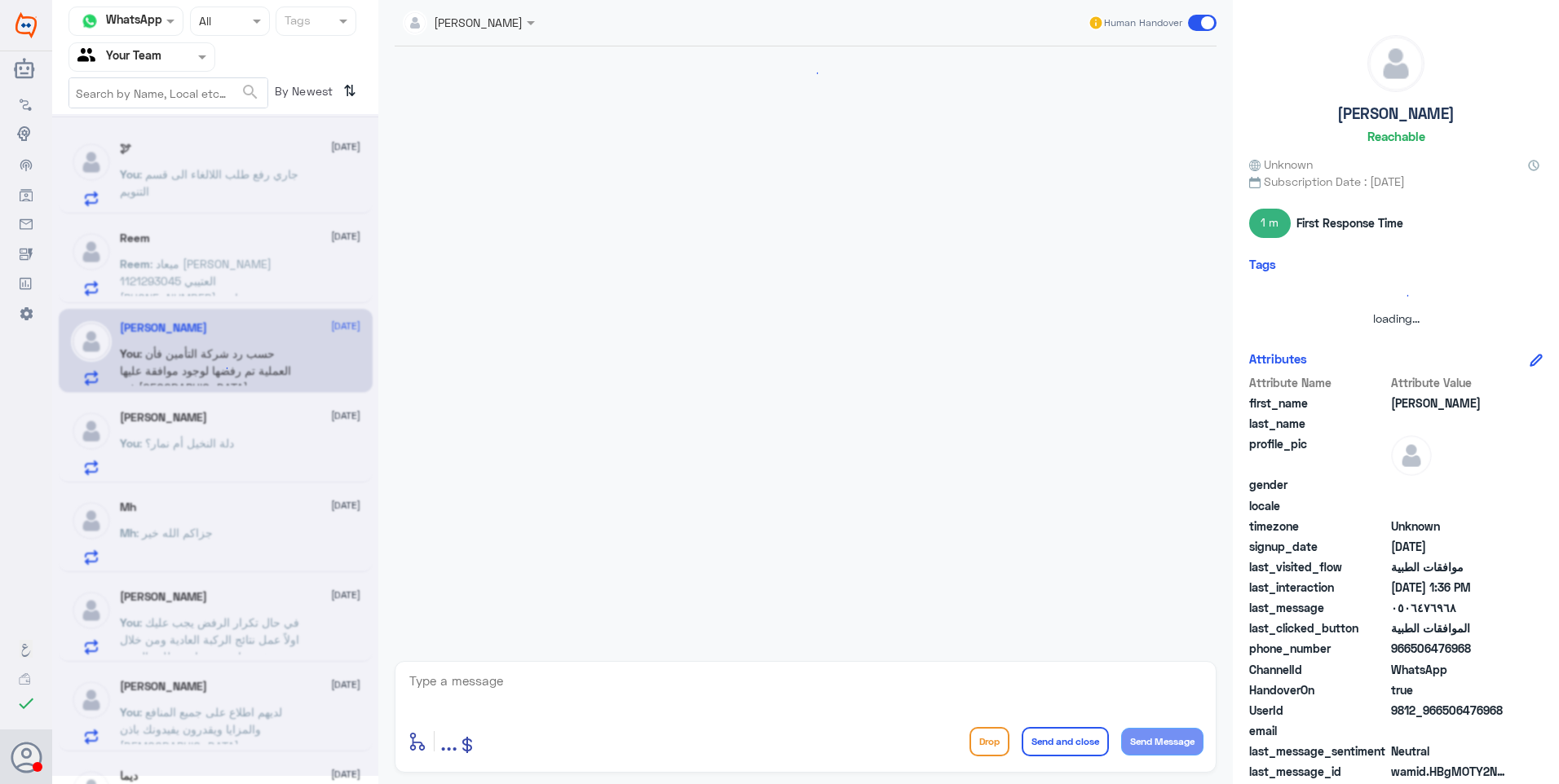
scroll to position [723, 0]
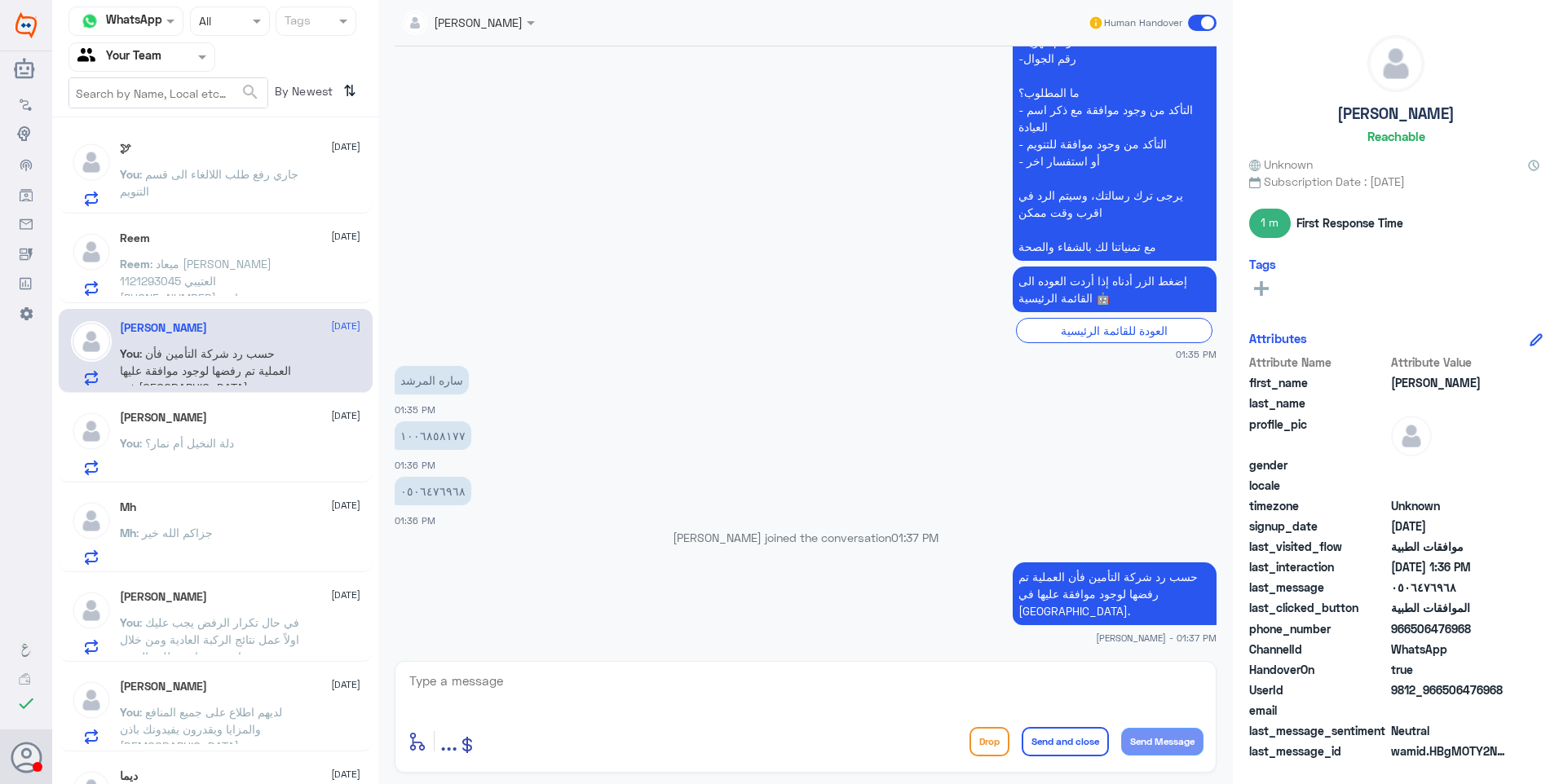
click at [195, 268] on span ": ميعاد مطلق الثبيتي العتيبي 1121293045 +966 54 712 8265 يرجى متابعة موافقة مات…" at bounding box center [209, 297] width 179 height 83
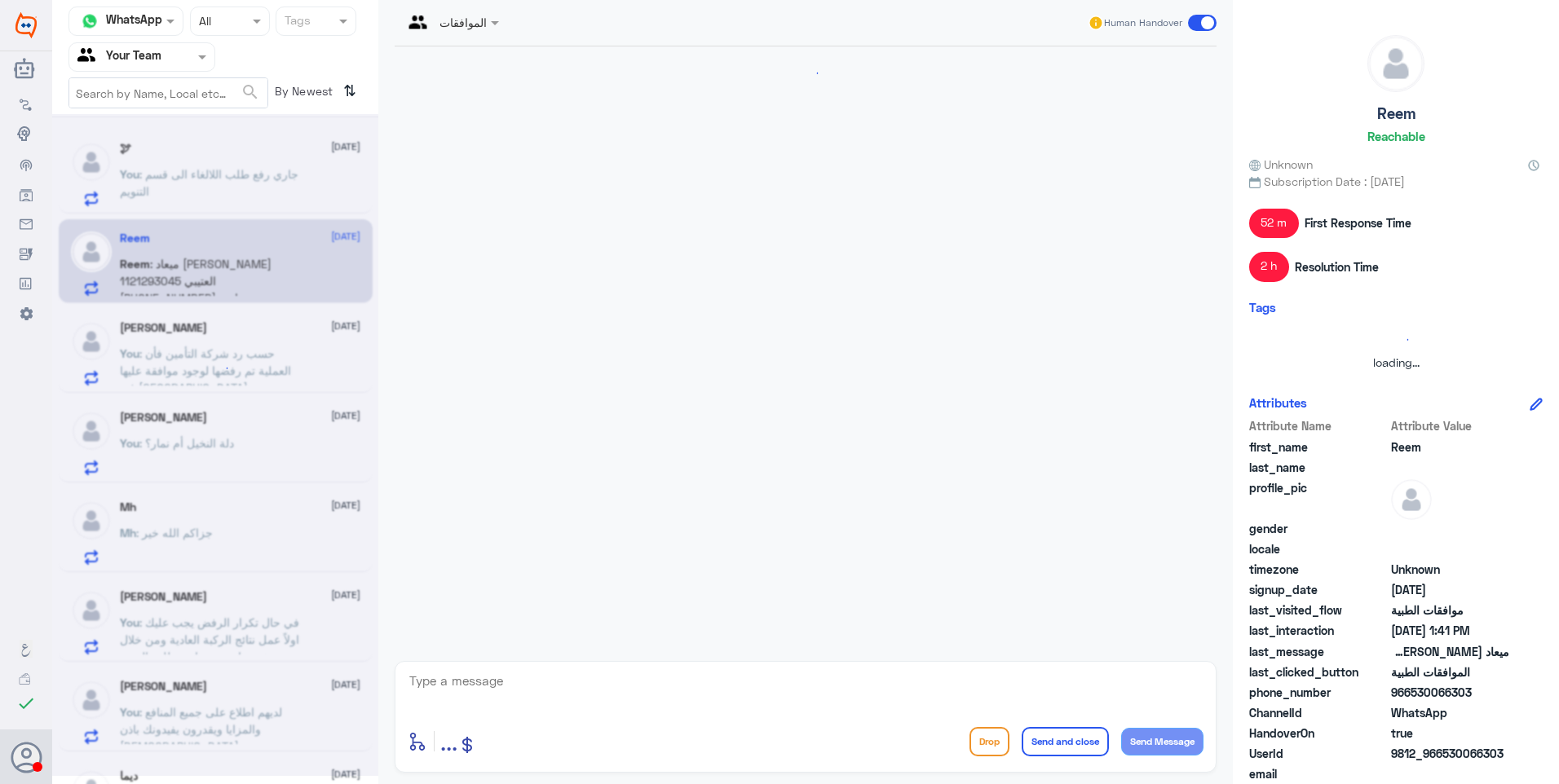
scroll to position [1749, 0]
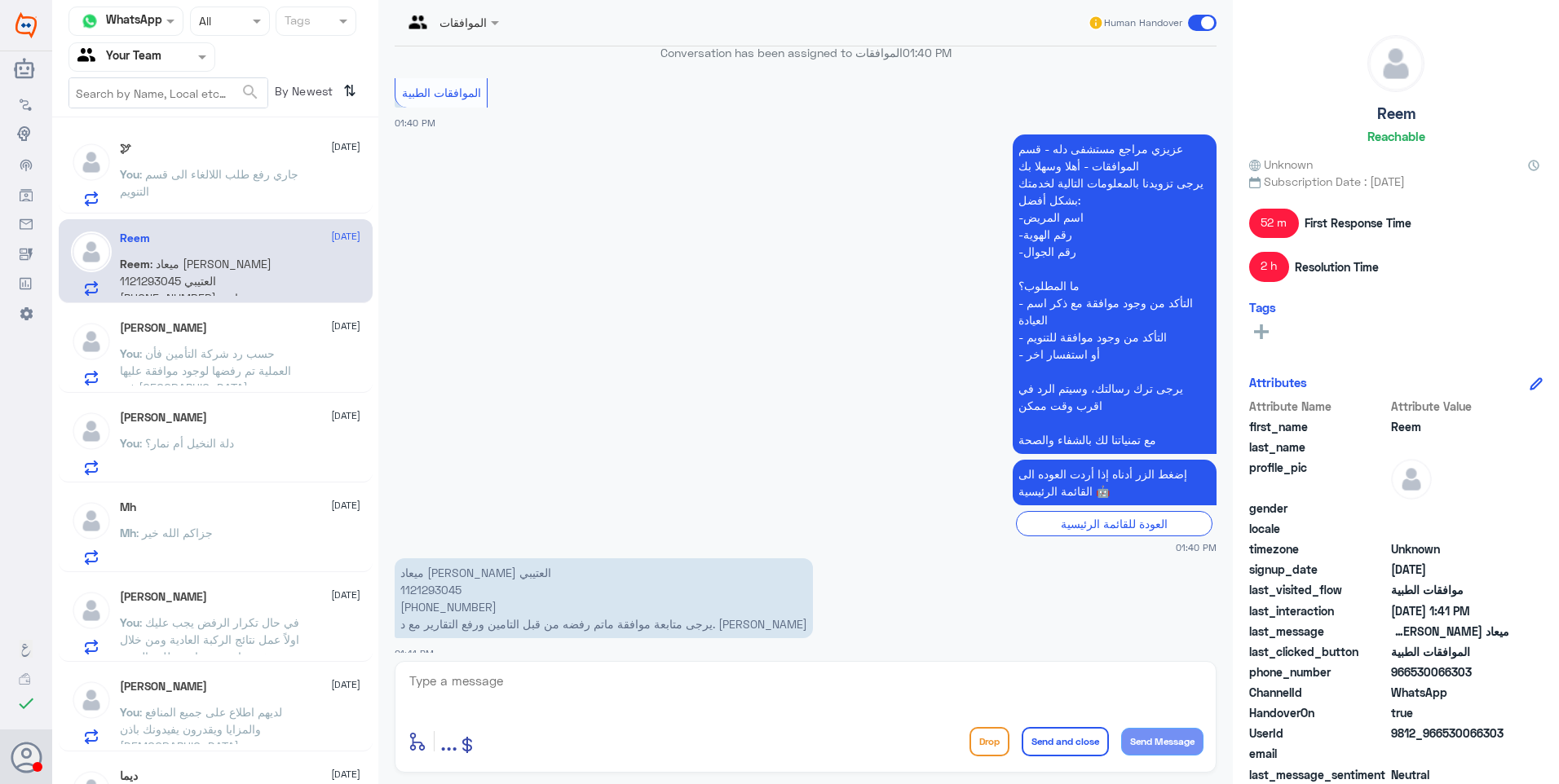
click at [431, 576] on p "ميعاد مطلق الثبيتي العتيبي 1121293045 +966 54 712 8265 يرجى متابعة موافقة ماتم …" at bounding box center [604, 598] width 418 height 80
copy p "1121293045"
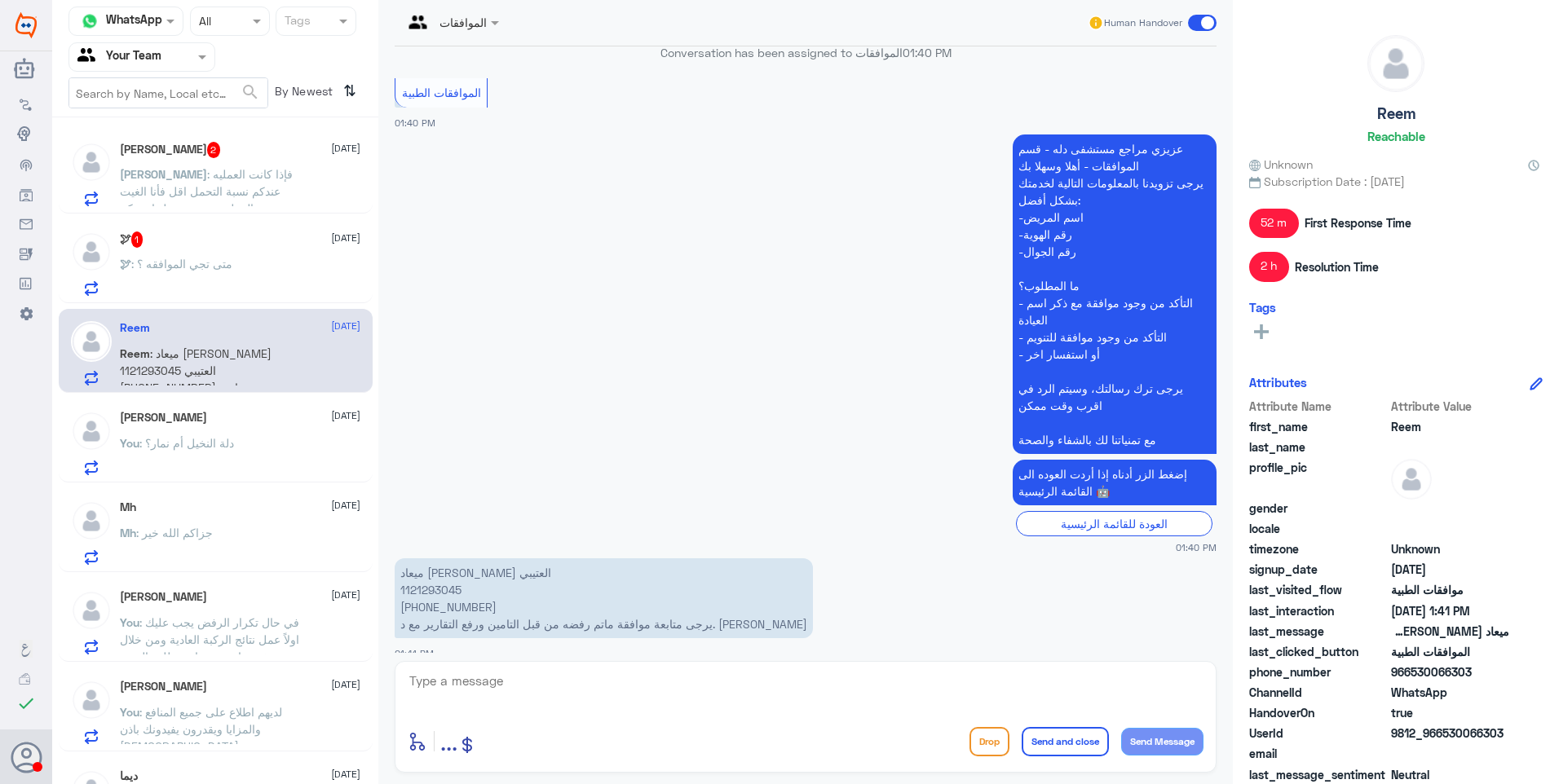
click at [575, 708] on textarea at bounding box center [805, 690] width 796 height 40
type textarea "تم متابعة الطلب بتقرير الطبيب والنتائج السابقة"
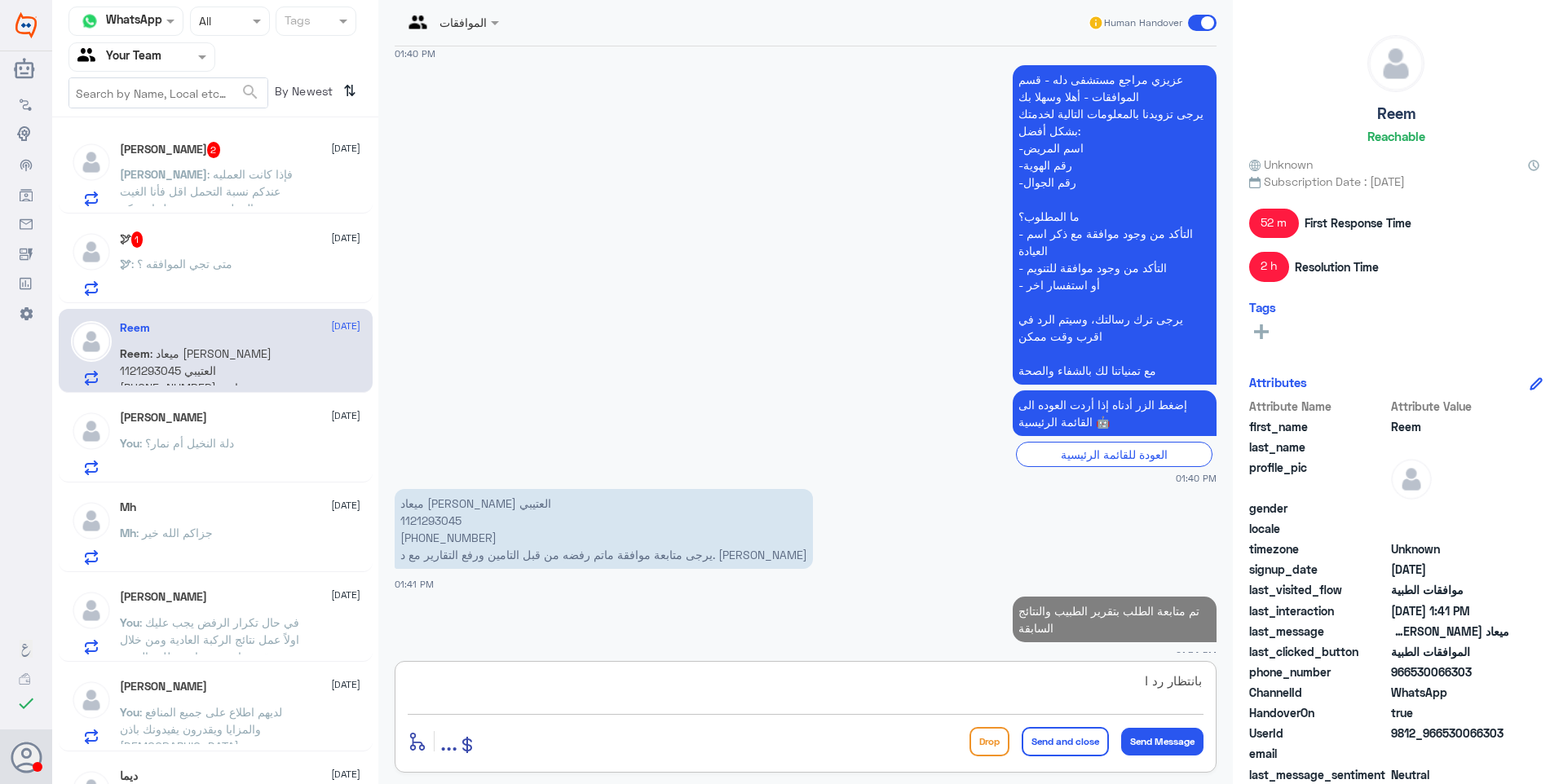
scroll to position [1814, 0]
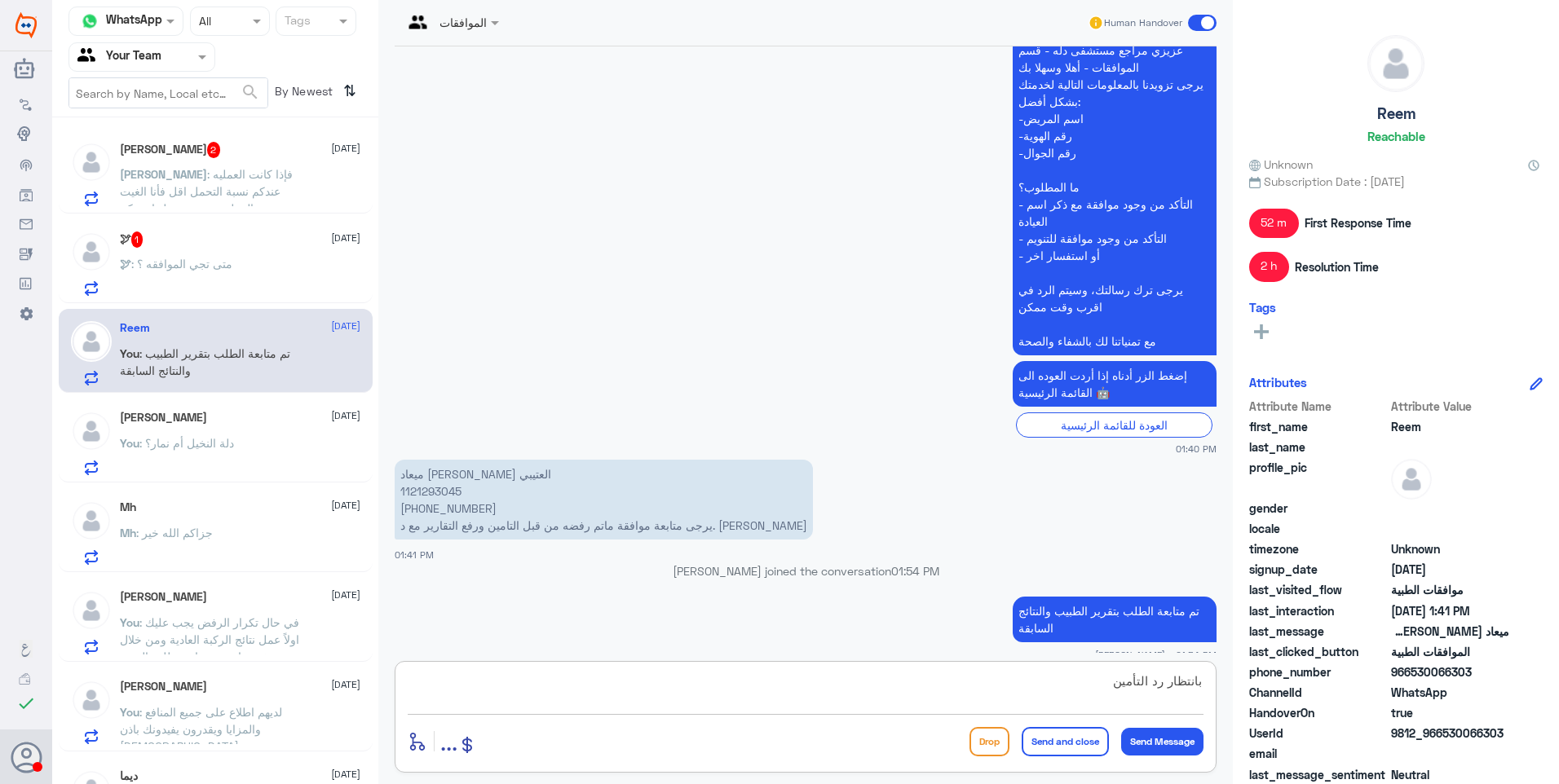
type textarea "بانتظار رد التأمين"
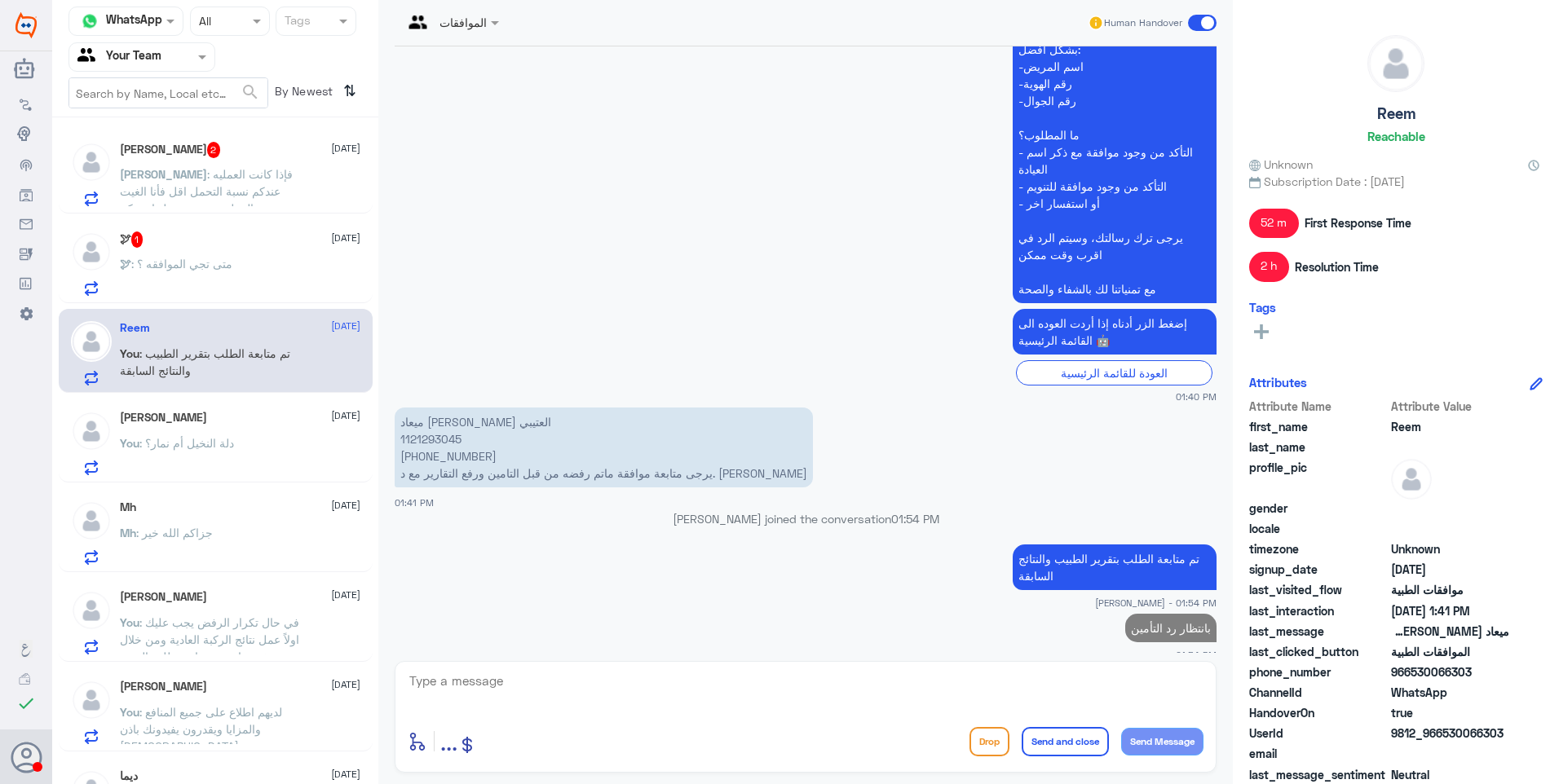
click at [271, 279] on div "🕊 : متى تجي الموافقه ؟" at bounding box center [239, 278] width 240 height 37
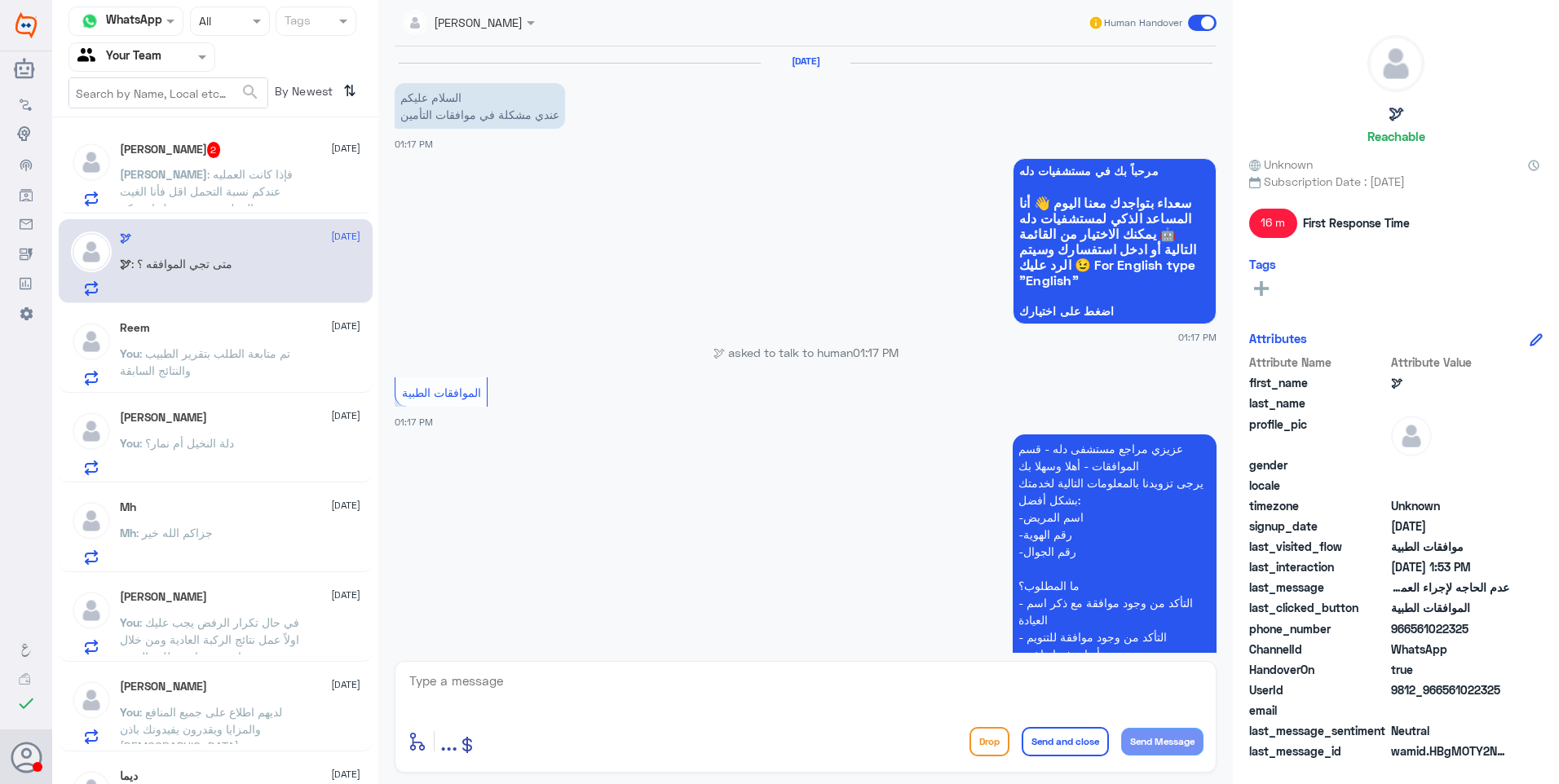
scroll to position [1006, 0]
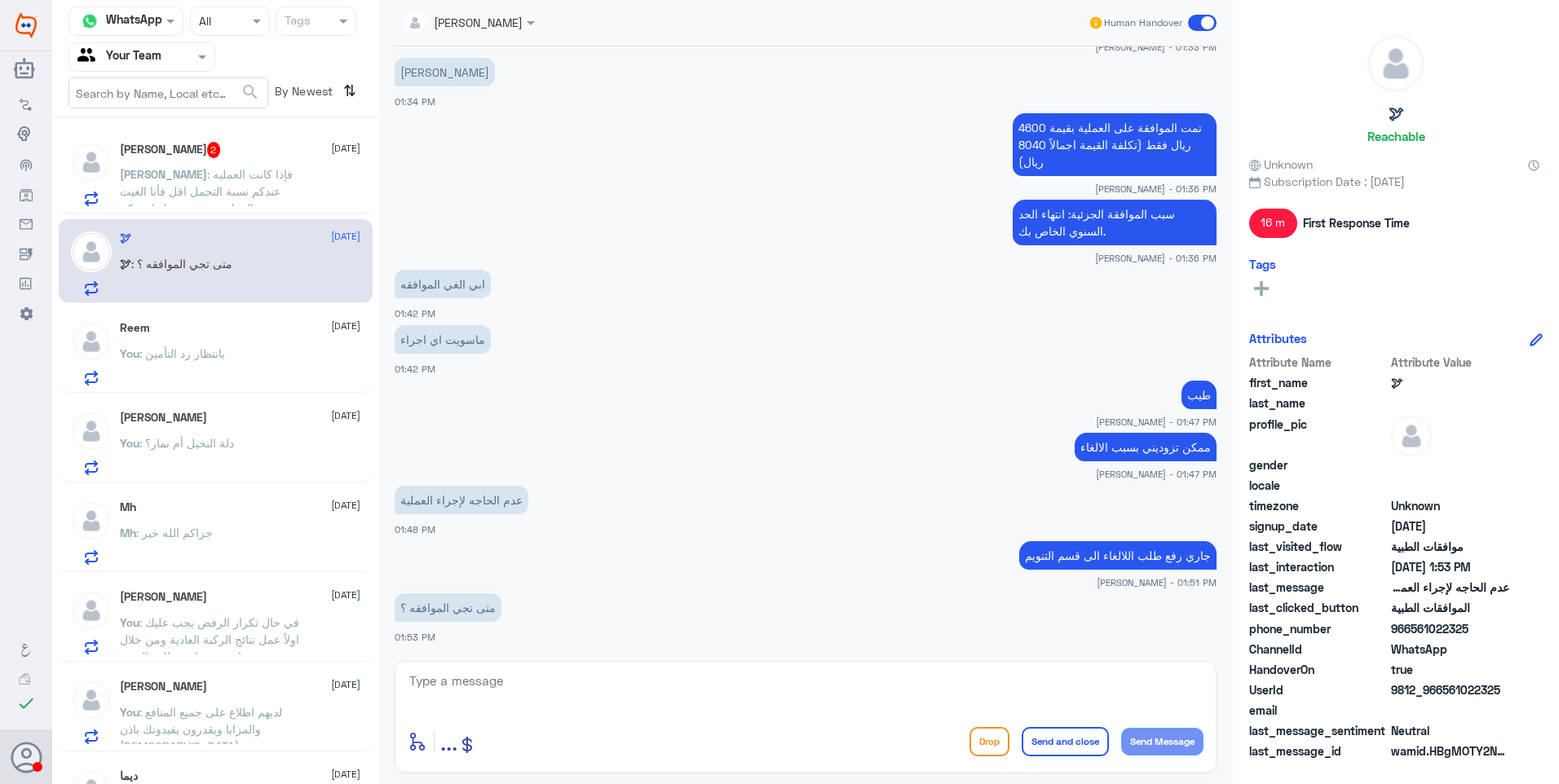
click at [231, 173] on span ": فإذا كانت العمليه عندكم نسبة التحمل اقل فأنا الغيت العمليه عندهم وعملتها عندكم" at bounding box center [206, 190] width 173 height 48
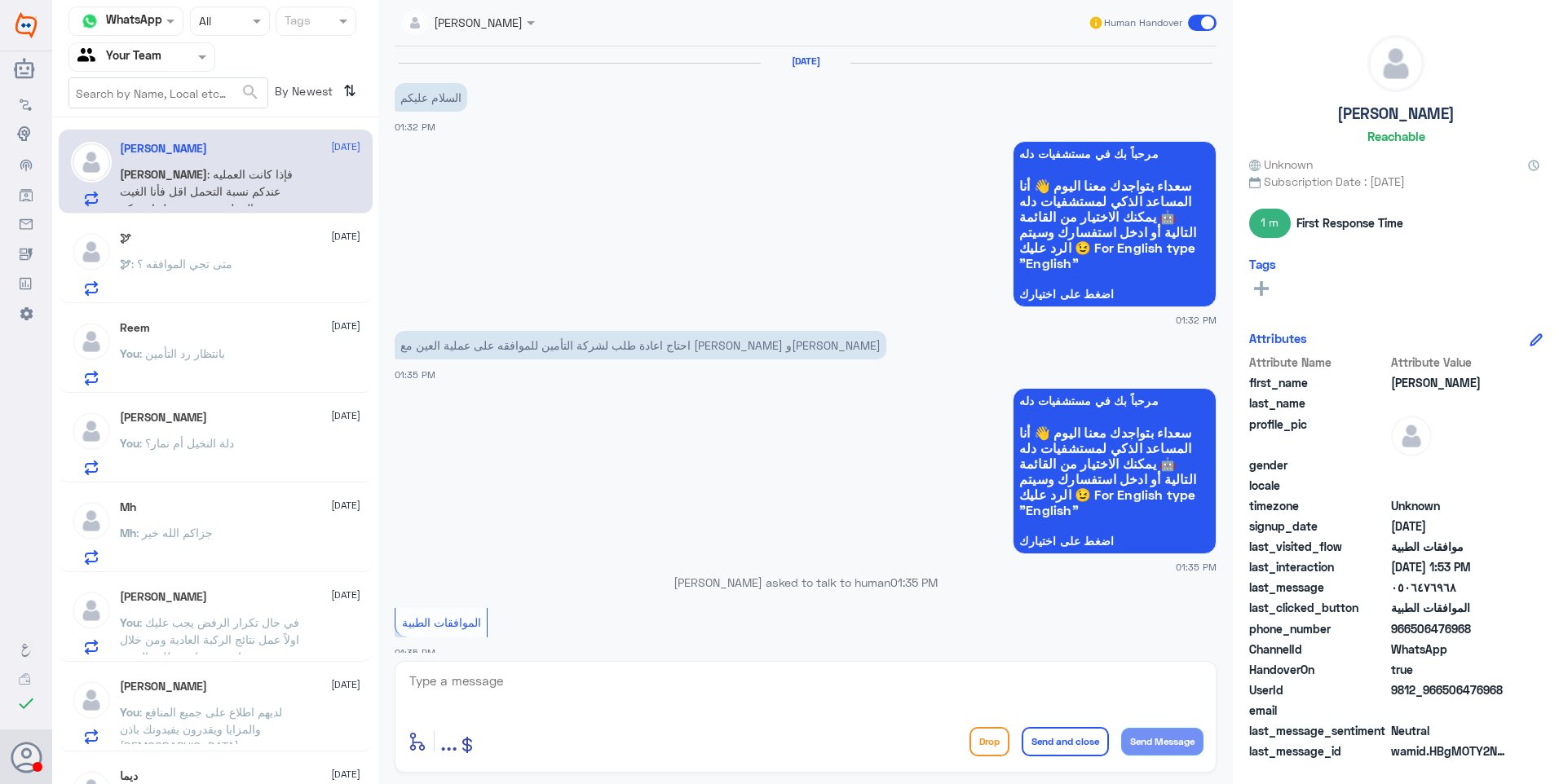
scroll to position [852, 0]
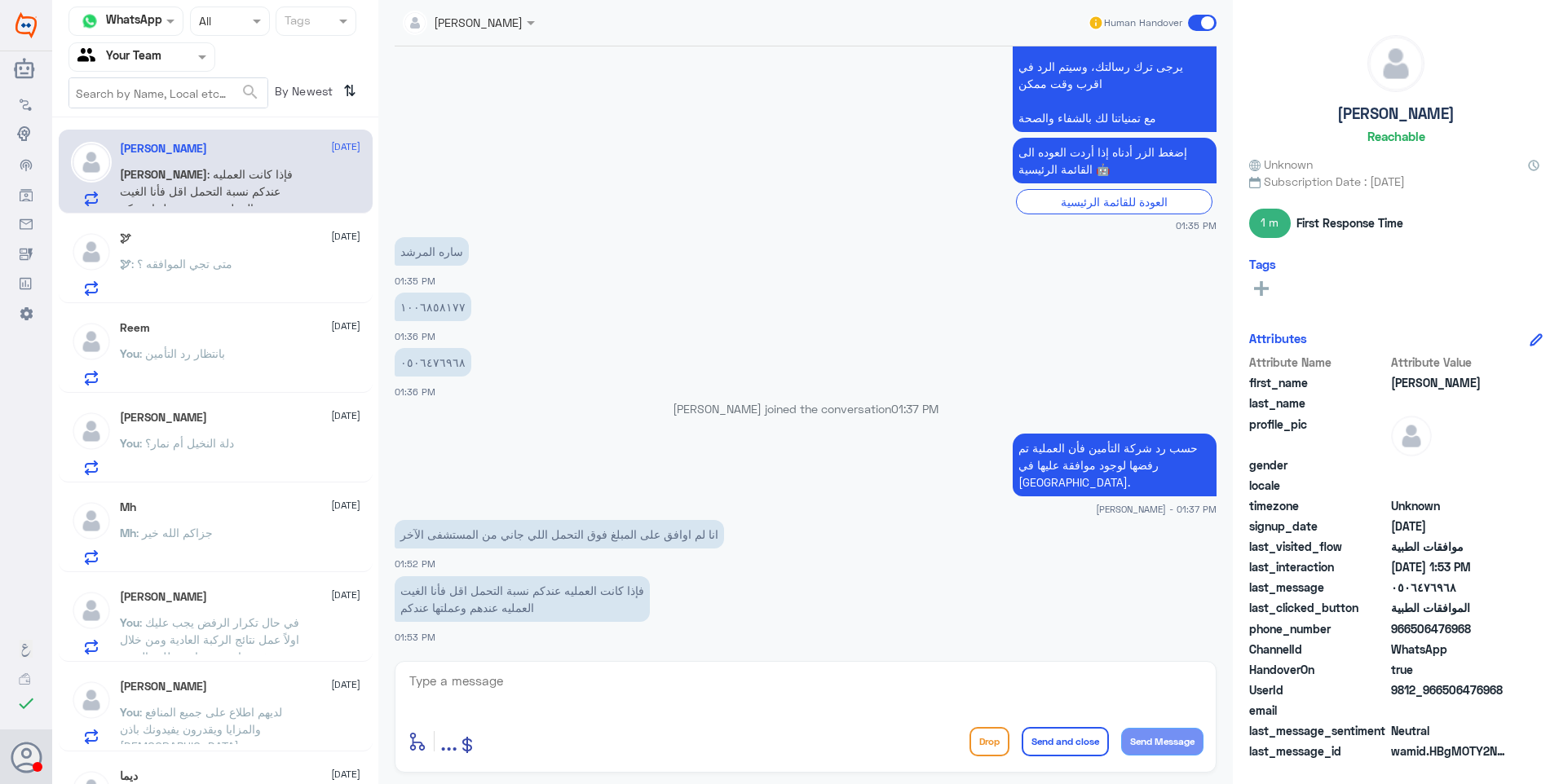
click at [244, 245] on div "🕊 25 September" at bounding box center [239, 238] width 240 height 14
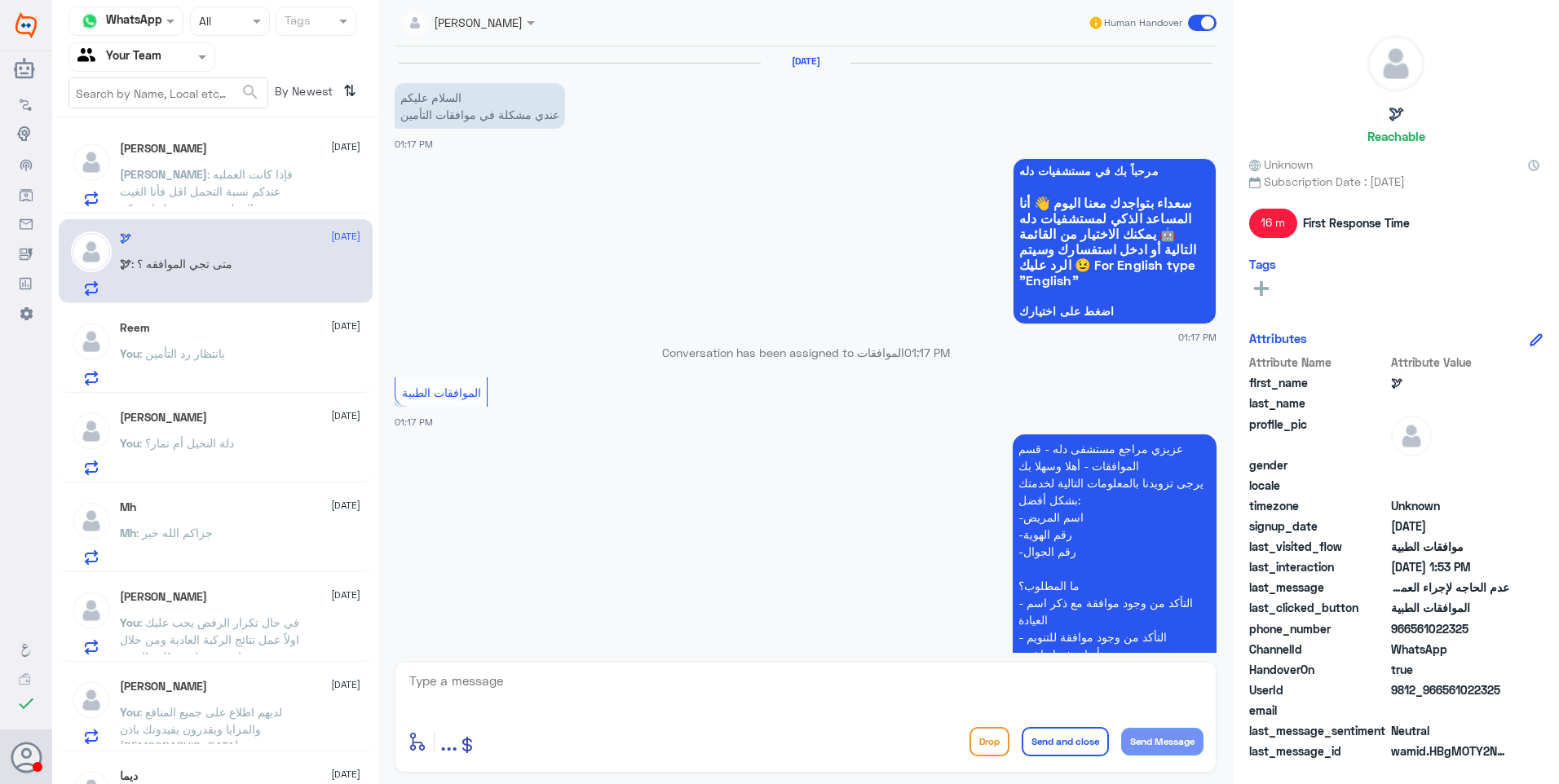
scroll to position [1006, 0]
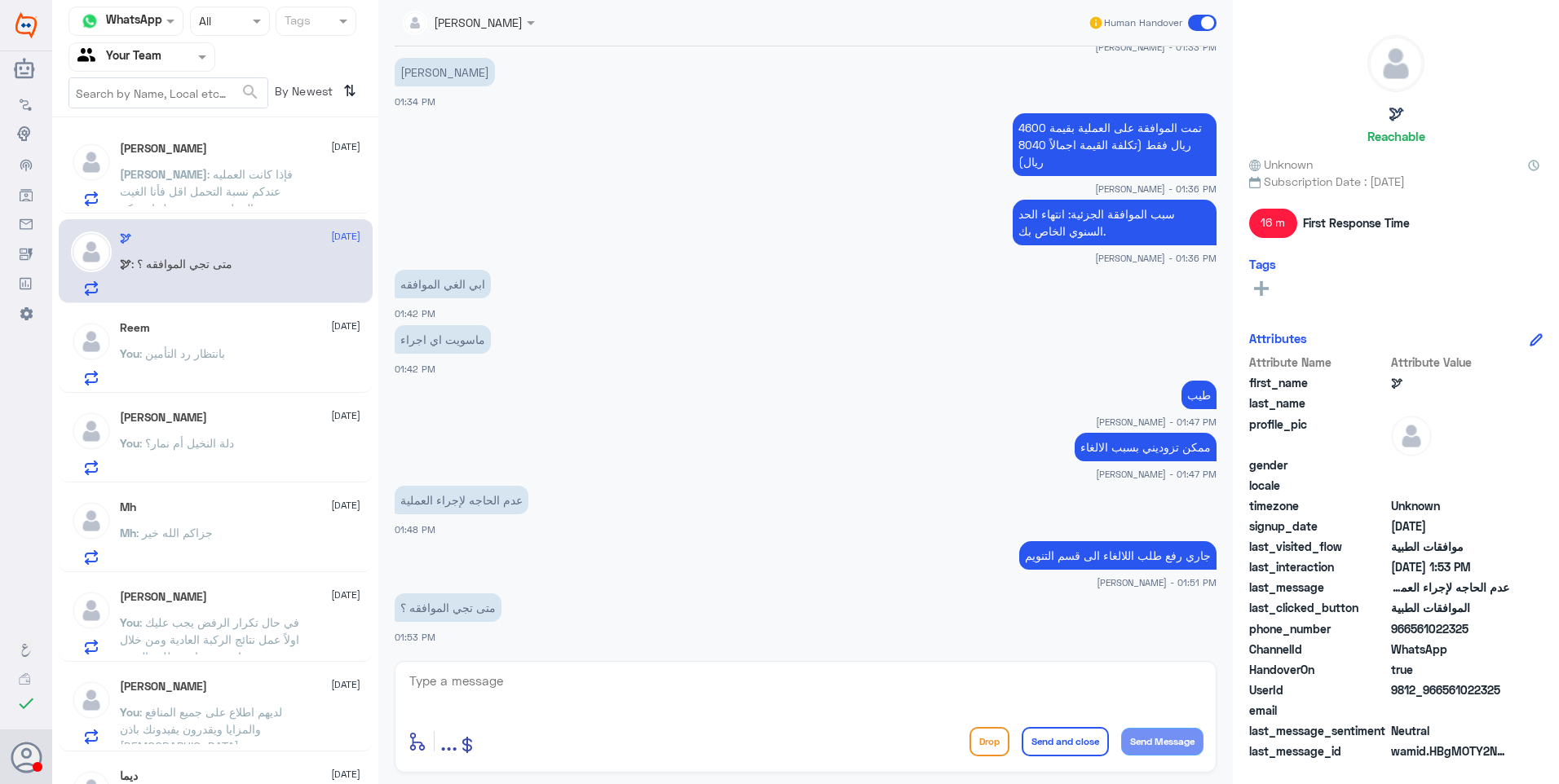
click at [286, 177] on span ": فإذا كانت العمليه عندكم نسبة التحمل اقل فأنا الغيت العمليه عندهم وعملتها عندكم" at bounding box center [206, 190] width 173 height 48
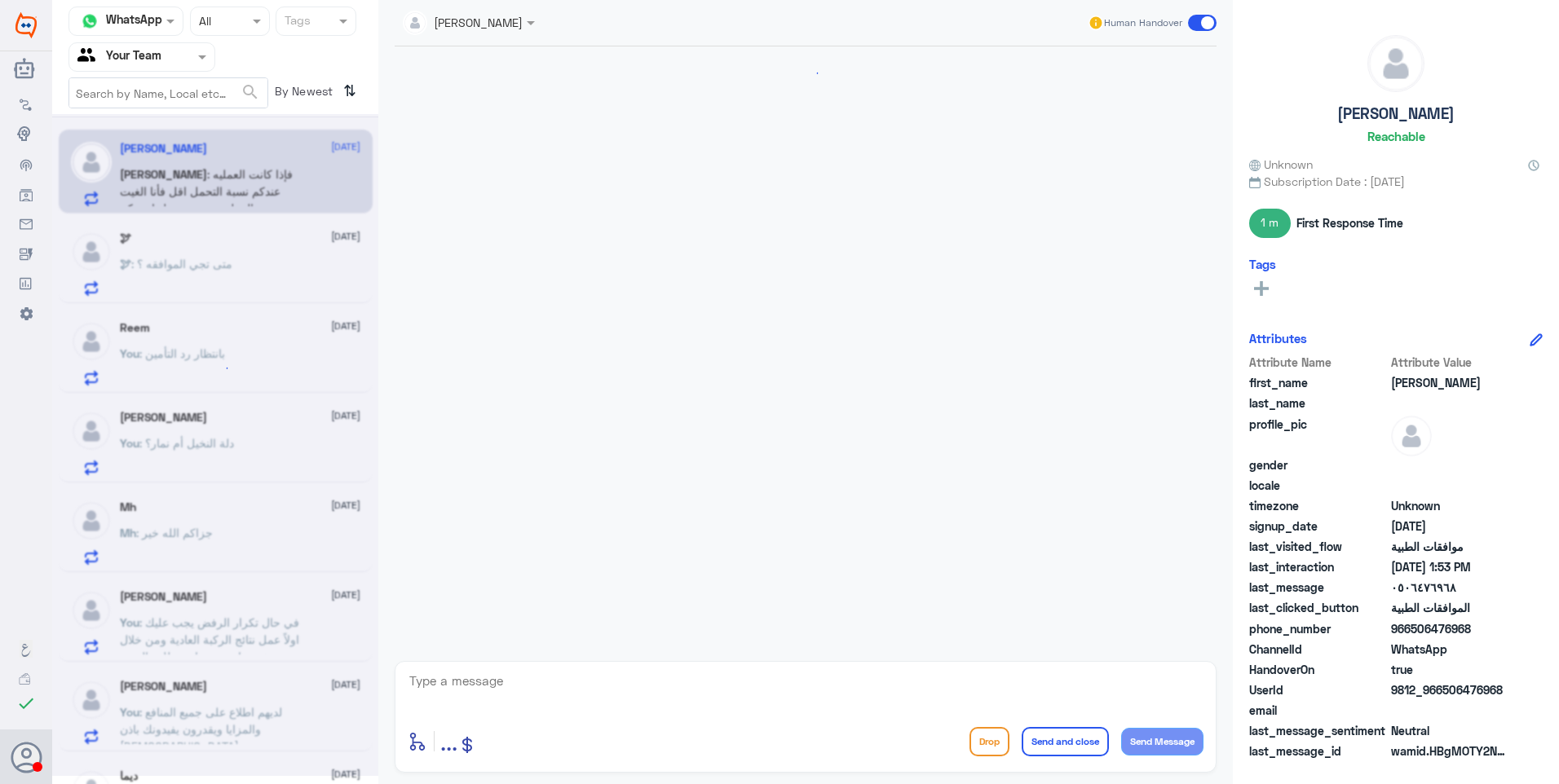
scroll to position [852, 0]
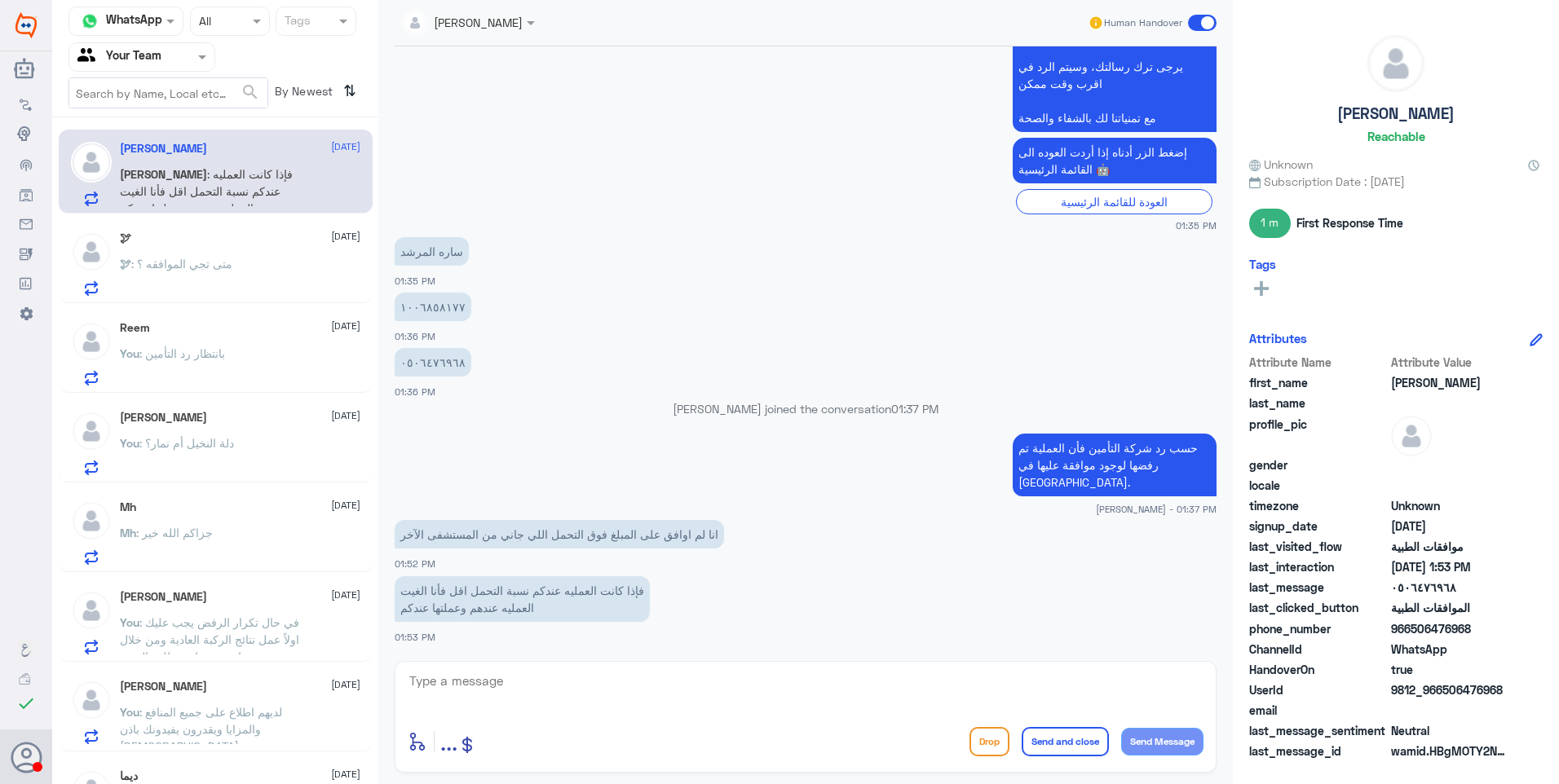
click at [626, 690] on textarea at bounding box center [805, 690] width 796 height 40
type textarea "يعني تم الغاء العملية من المستشفى الاخر؟"
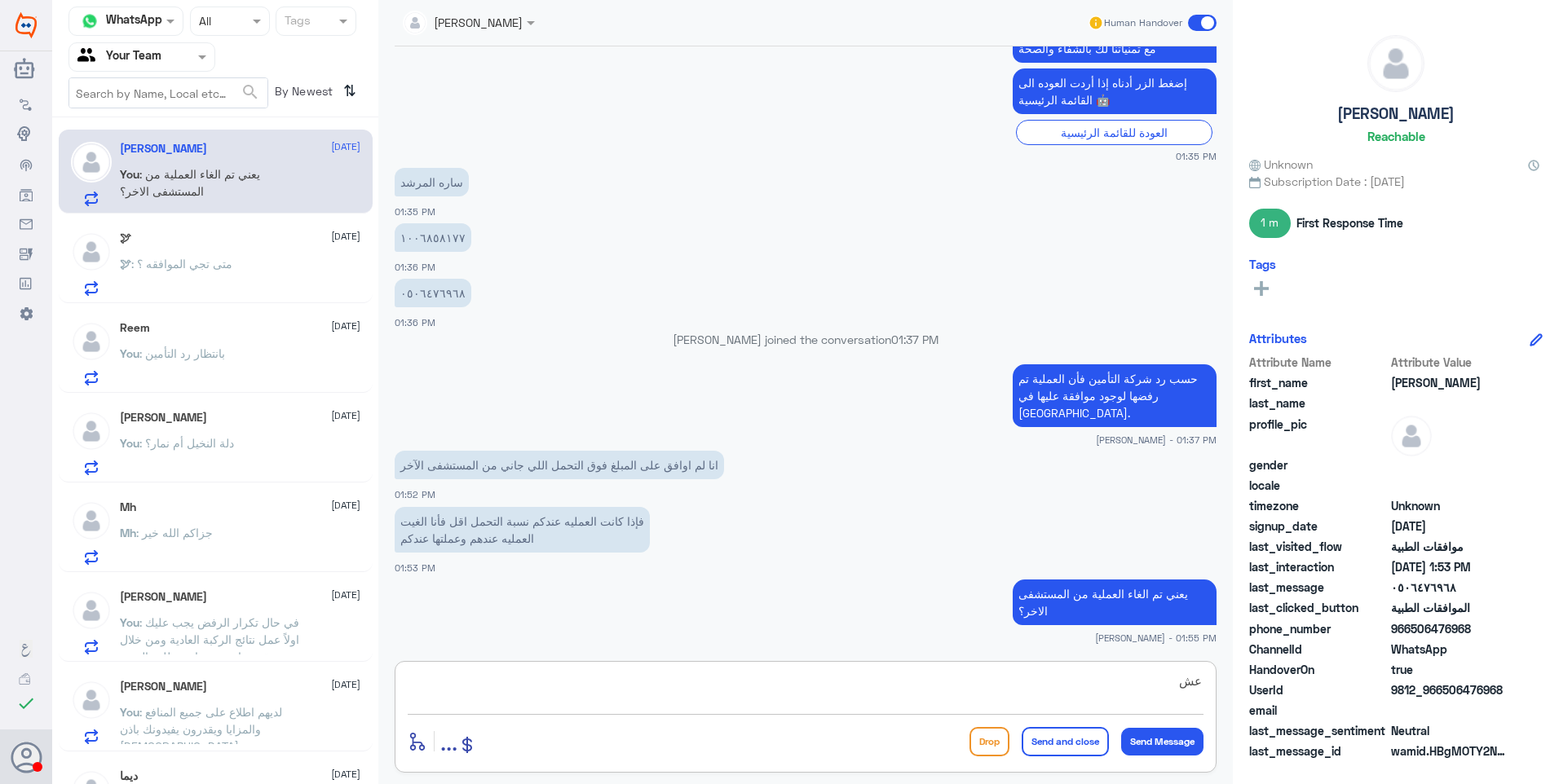
type textarea "ع"
click at [442, 665] on div "enter flow name ... Drop Send and close Send Message" at bounding box center [806, 716] width 822 height 112
click at [490, 674] on textarea at bounding box center [805, 690] width 796 height 40
drag, startPoint x: 506, startPoint y: 693, endPoint x: 346, endPoint y: 634, distance: 170.5
click at [346, 634] on div "Channel WhatsApp Status × All Tags Agent Filter Your Team search By Newest ⇅ Sa…" at bounding box center [806, 394] width 1507 height 789
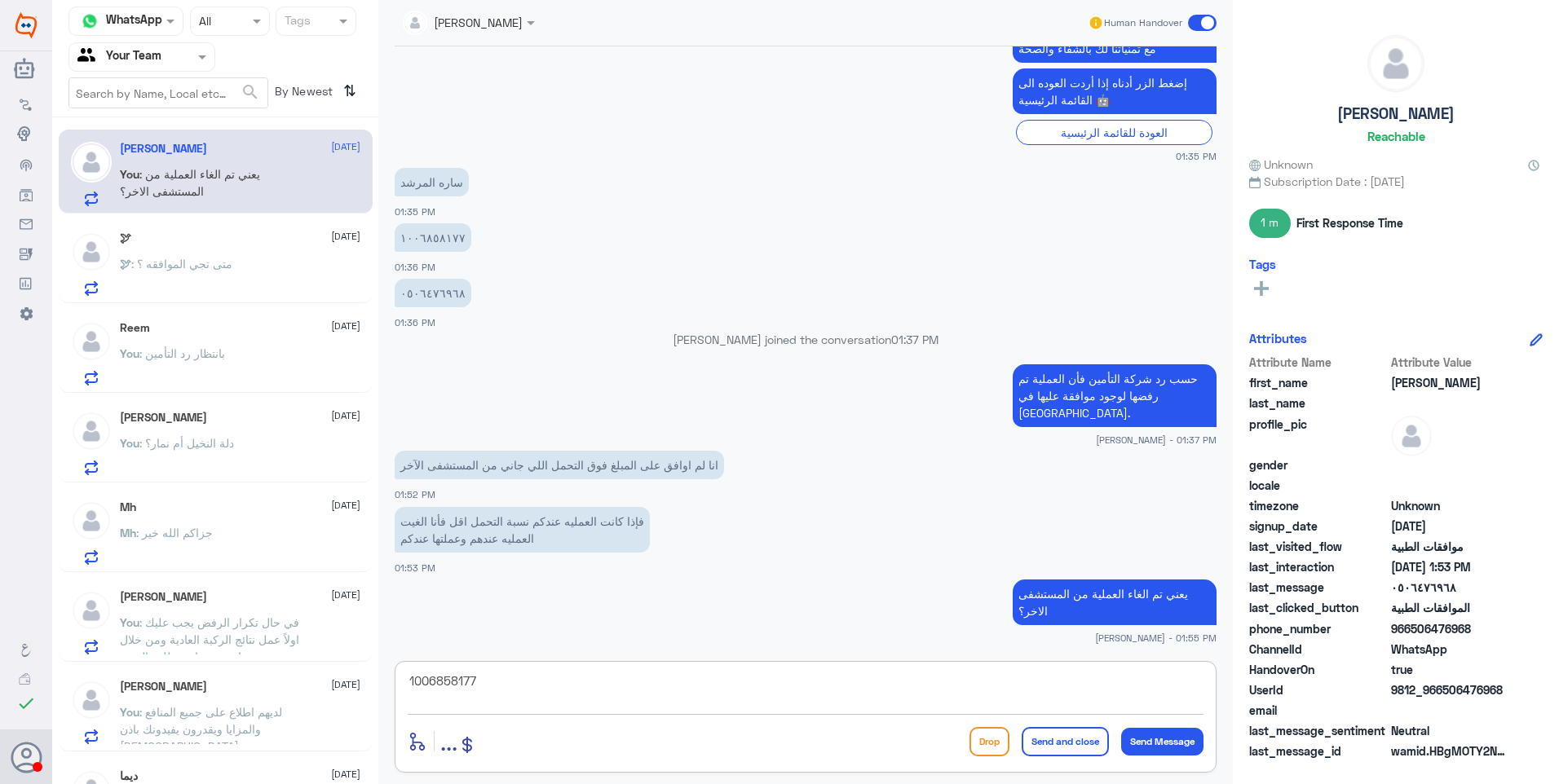
type textarea "1006858177"
